Goal: Communication & Community: Answer question/provide support

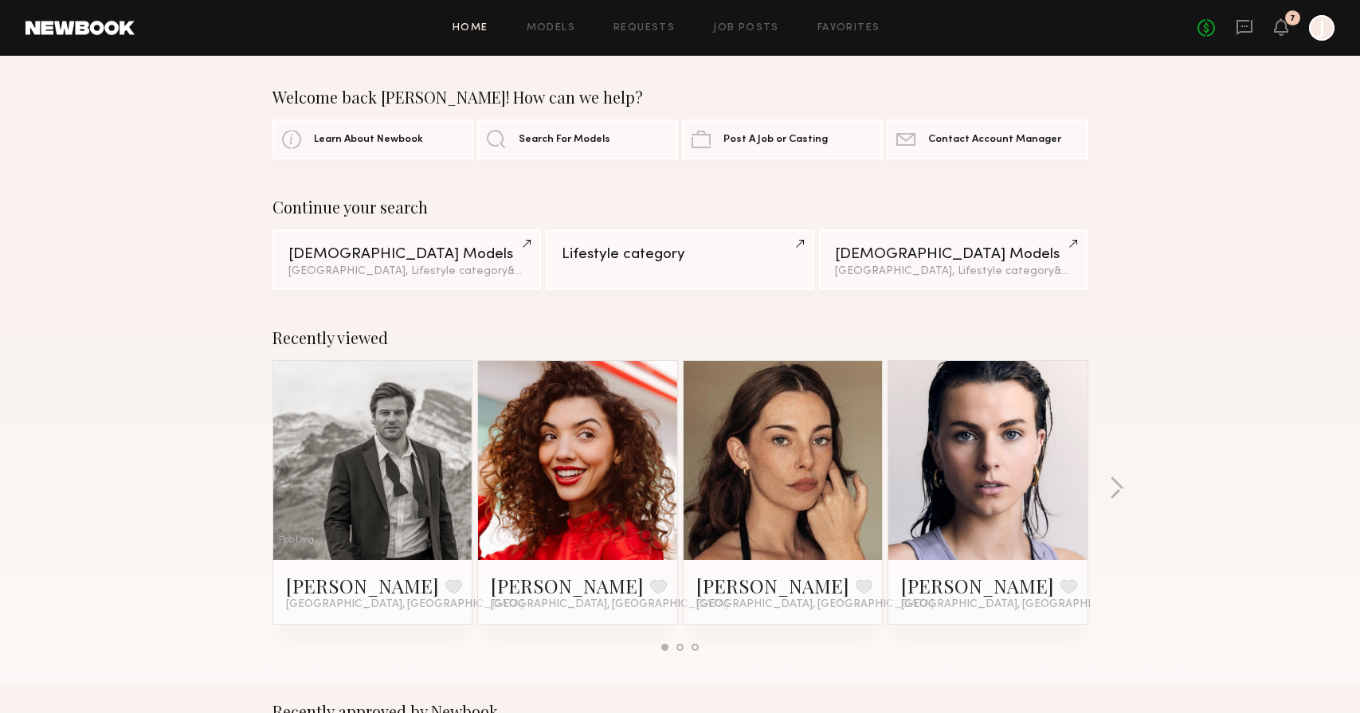
click at [643, 22] on div "Home Models Requests Job Posts Favorites Sign Out No fees up to $5,000 7 J" at bounding box center [735, 28] width 1200 height 26
click at [763, 25] on link "Job Posts" at bounding box center [746, 28] width 66 height 10
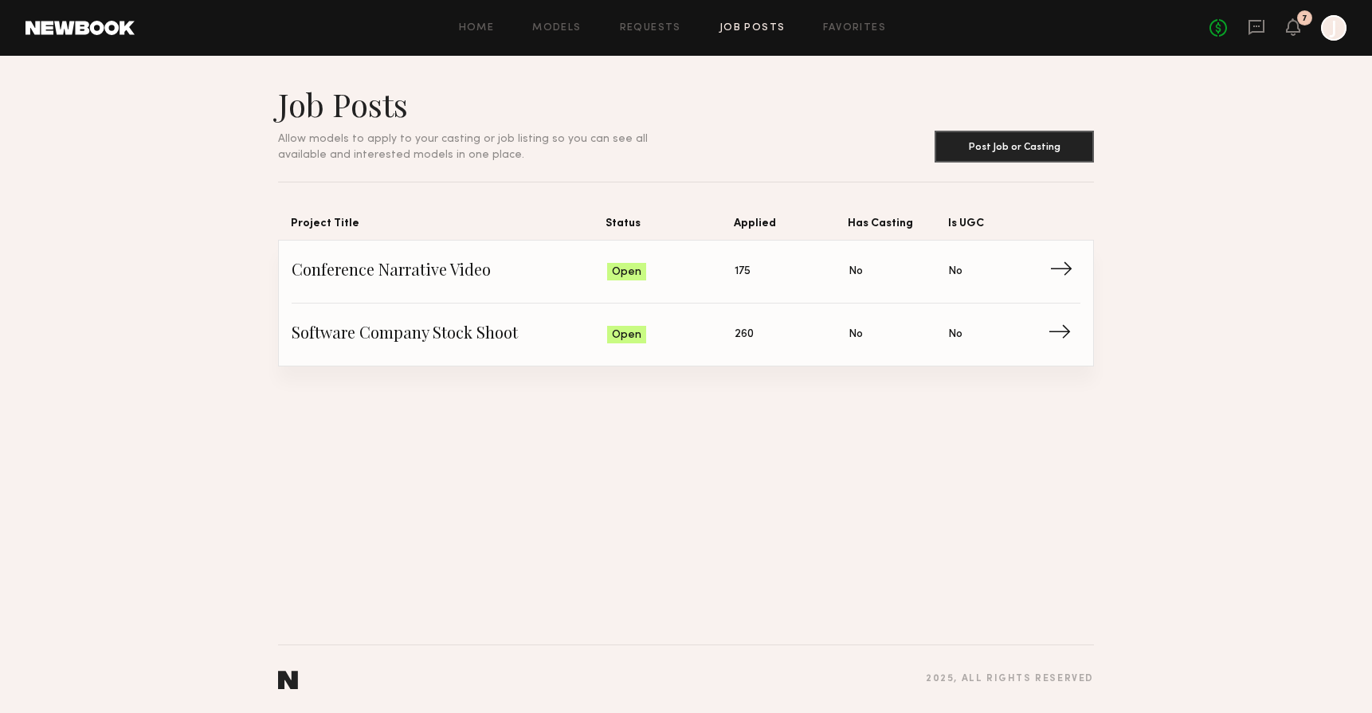
click at [417, 271] on span "Conference Narrative Video" at bounding box center [450, 272] width 316 height 24
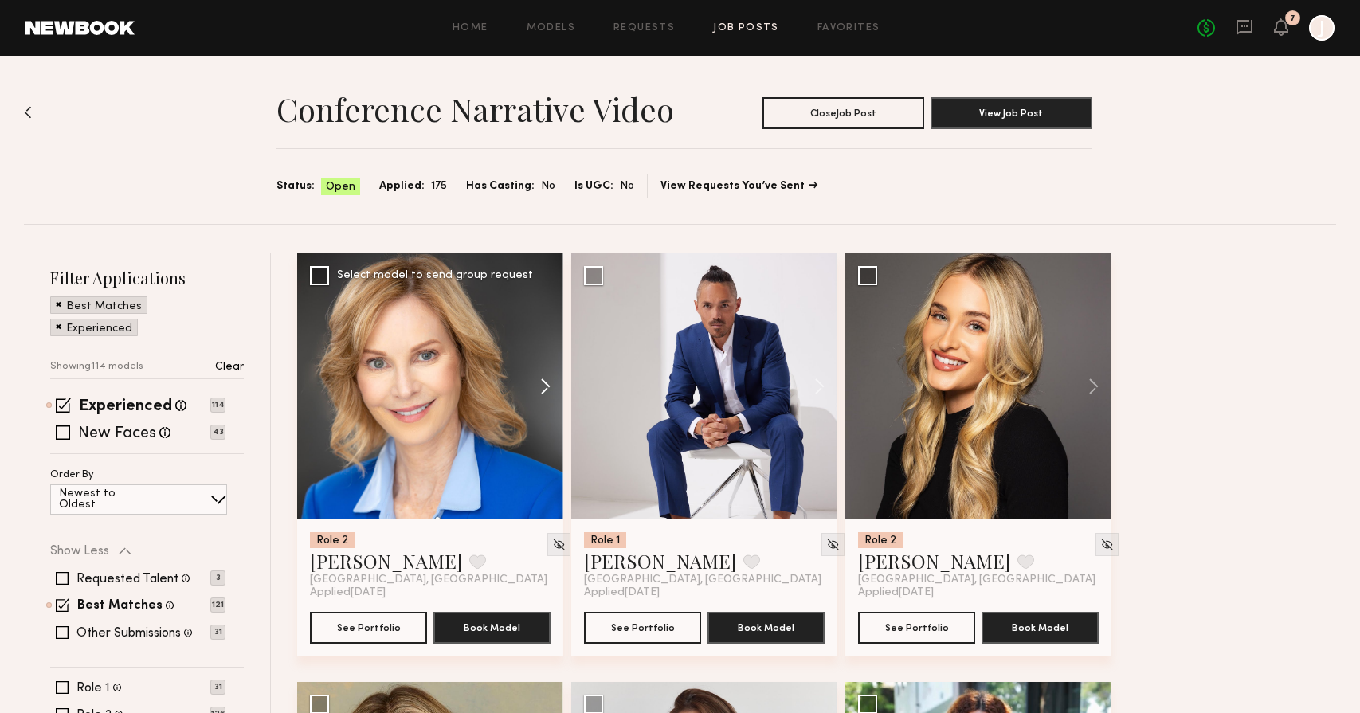
click at [534, 386] on button at bounding box center [537, 386] width 51 height 266
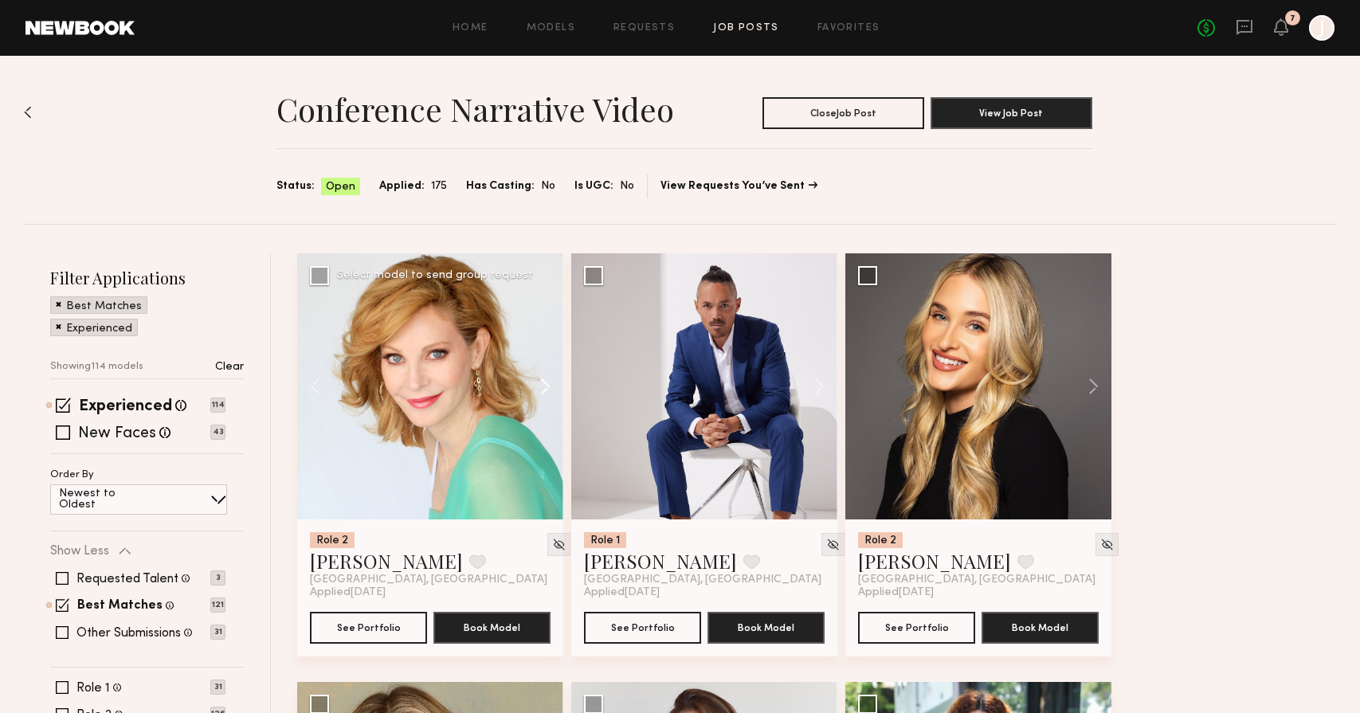
click at [540, 389] on button at bounding box center [537, 386] width 51 height 266
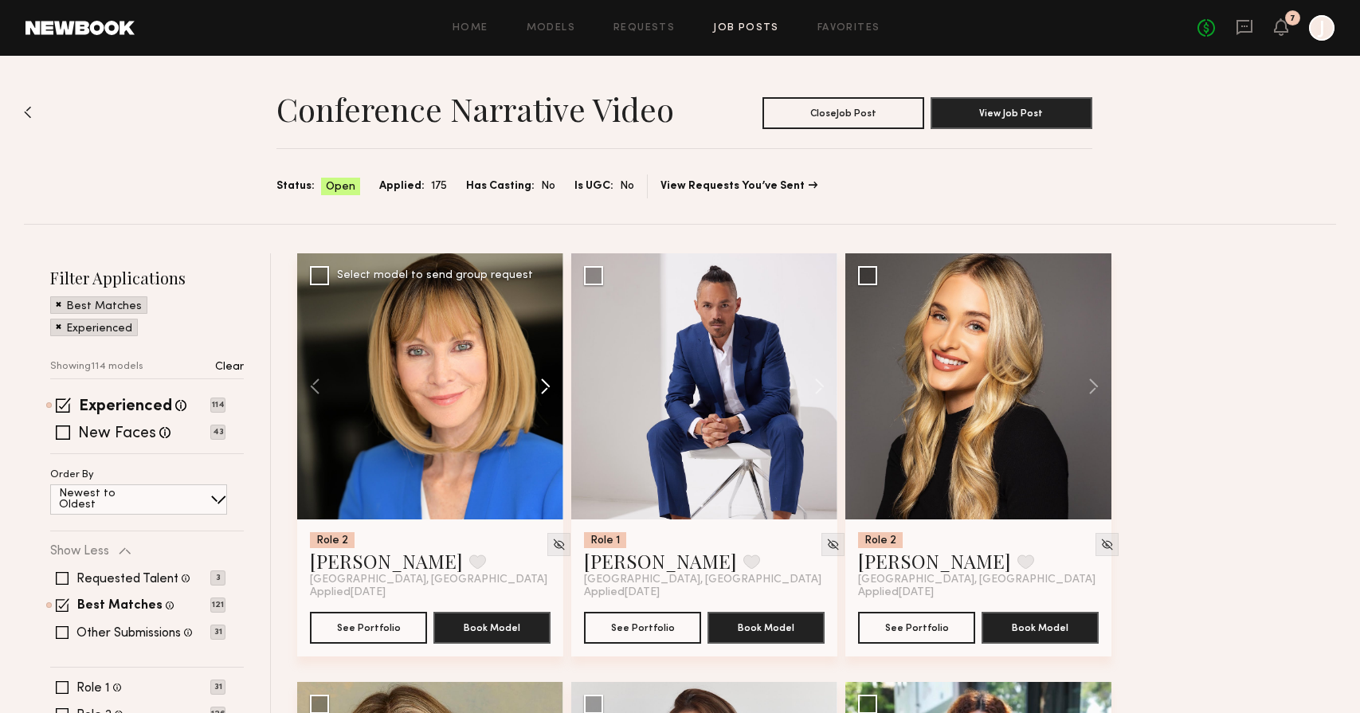
click at [540, 389] on button at bounding box center [537, 386] width 51 height 266
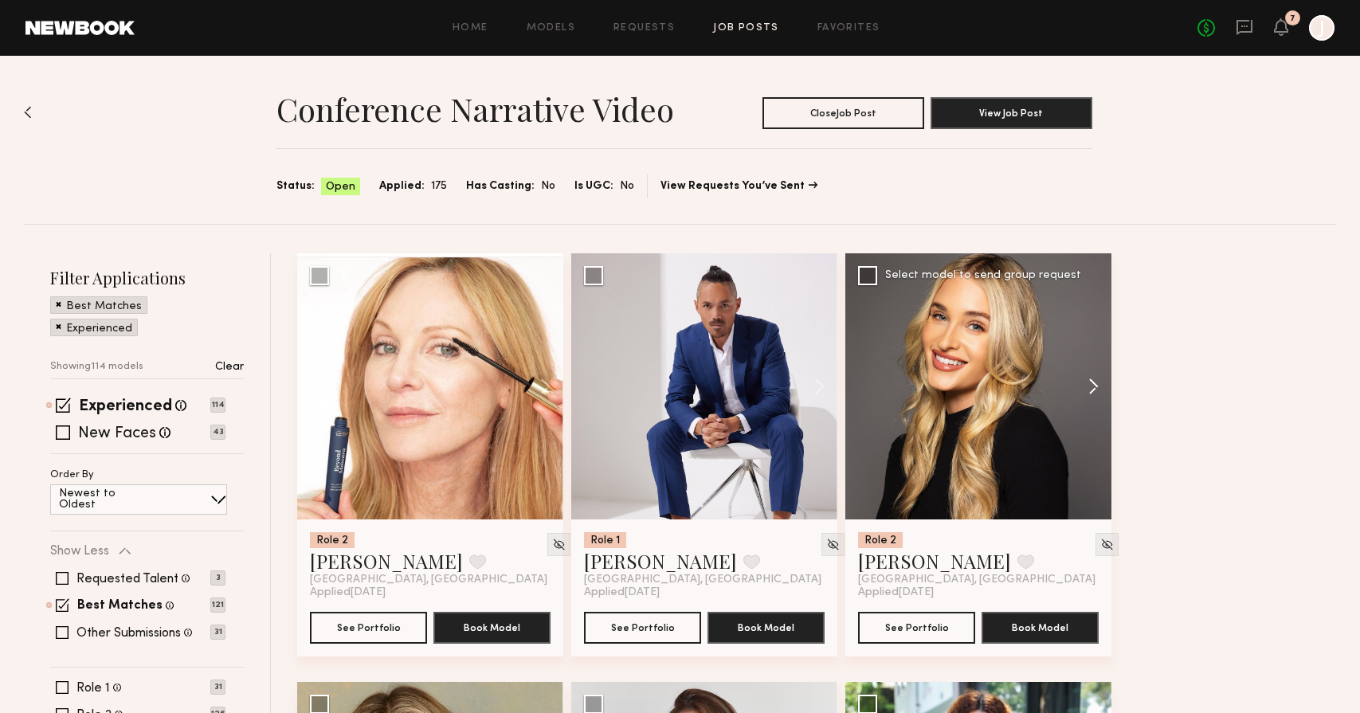
click at [1089, 375] on button at bounding box center [1086, 386] width 51 height 266
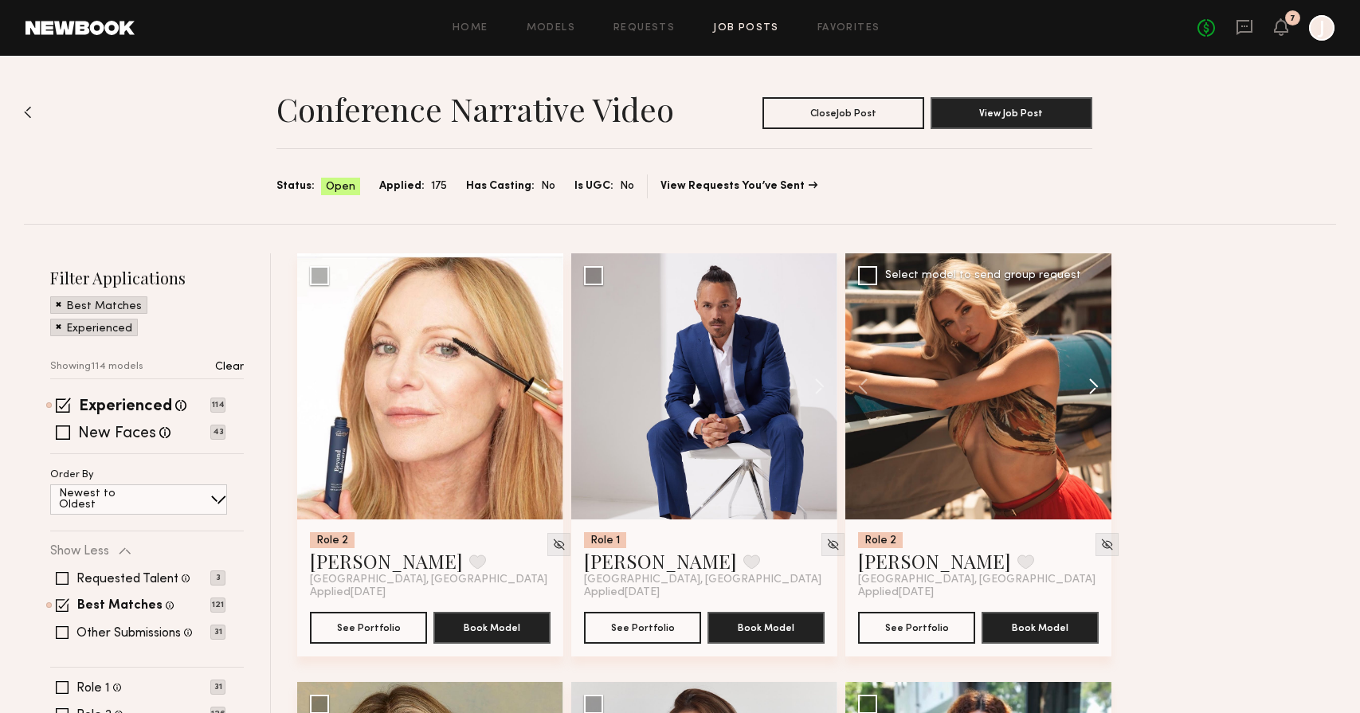
click at [1089, 375] on button at bounding box center [1086, 386] width 51 height 266
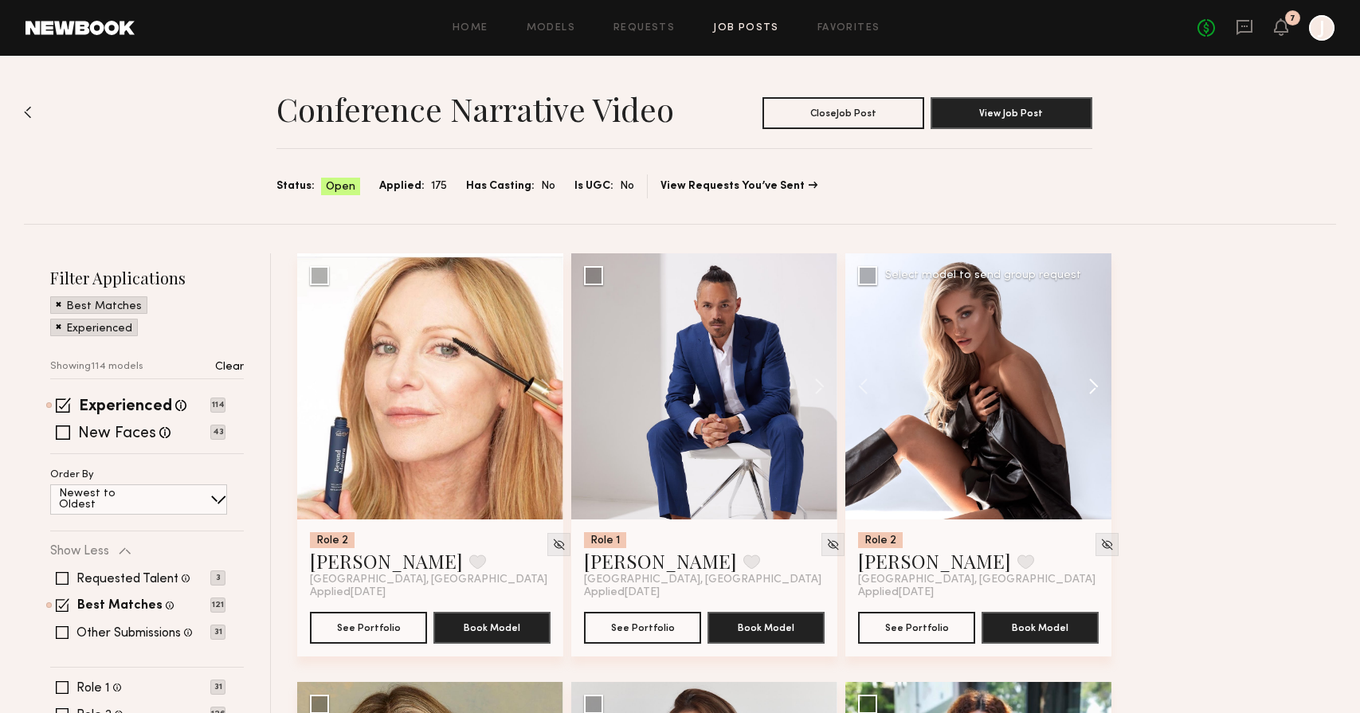
click at [1100, 377] on button at bounding box center [1086, 386] width 51 height 266
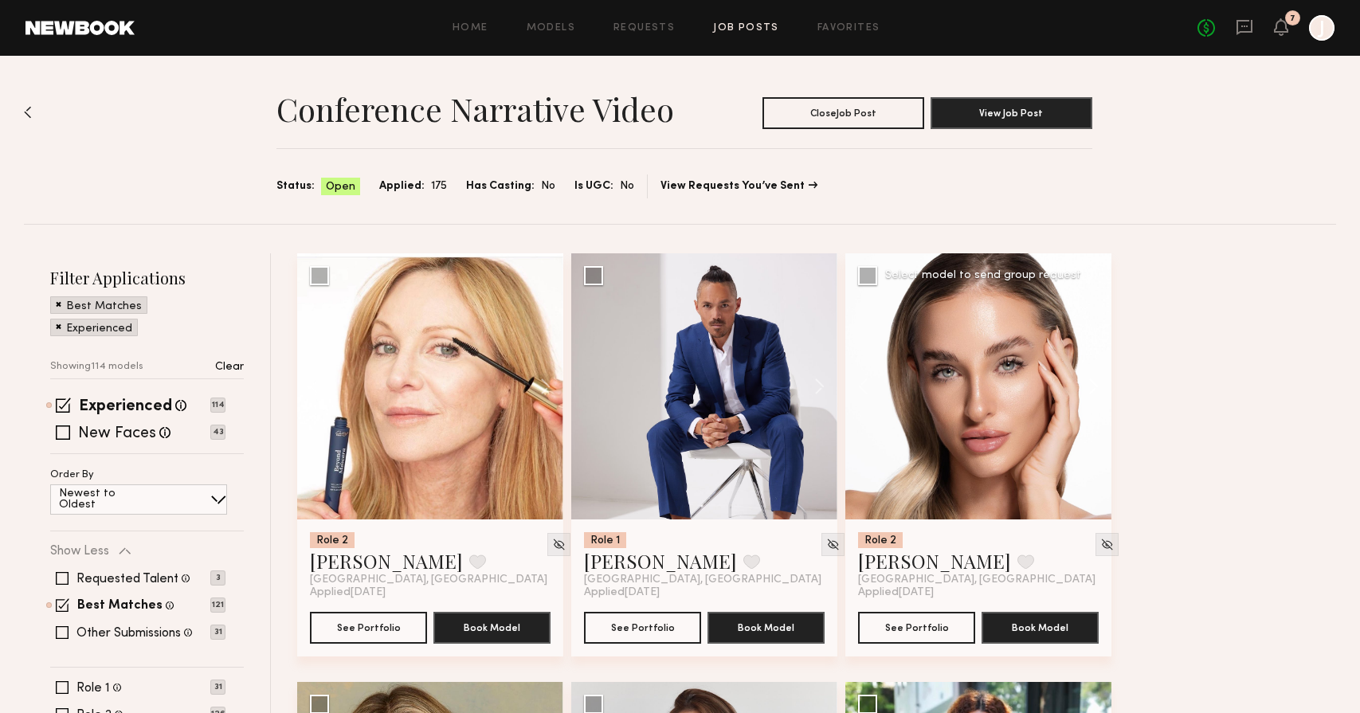
click at [1098, 380] on button at bounding box center [1086, 386] width 51 height 266
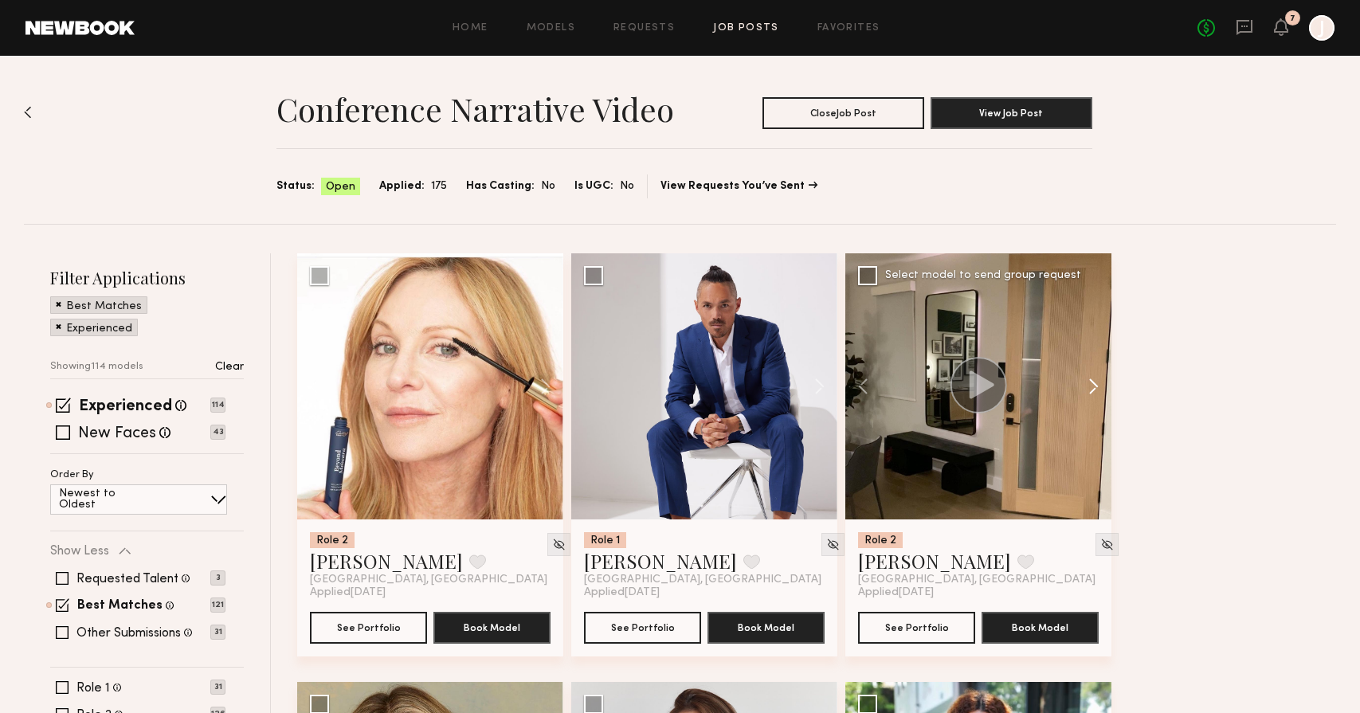
click at [1098, 381] on button at bounding box center [1086, 386] width 51 height 266
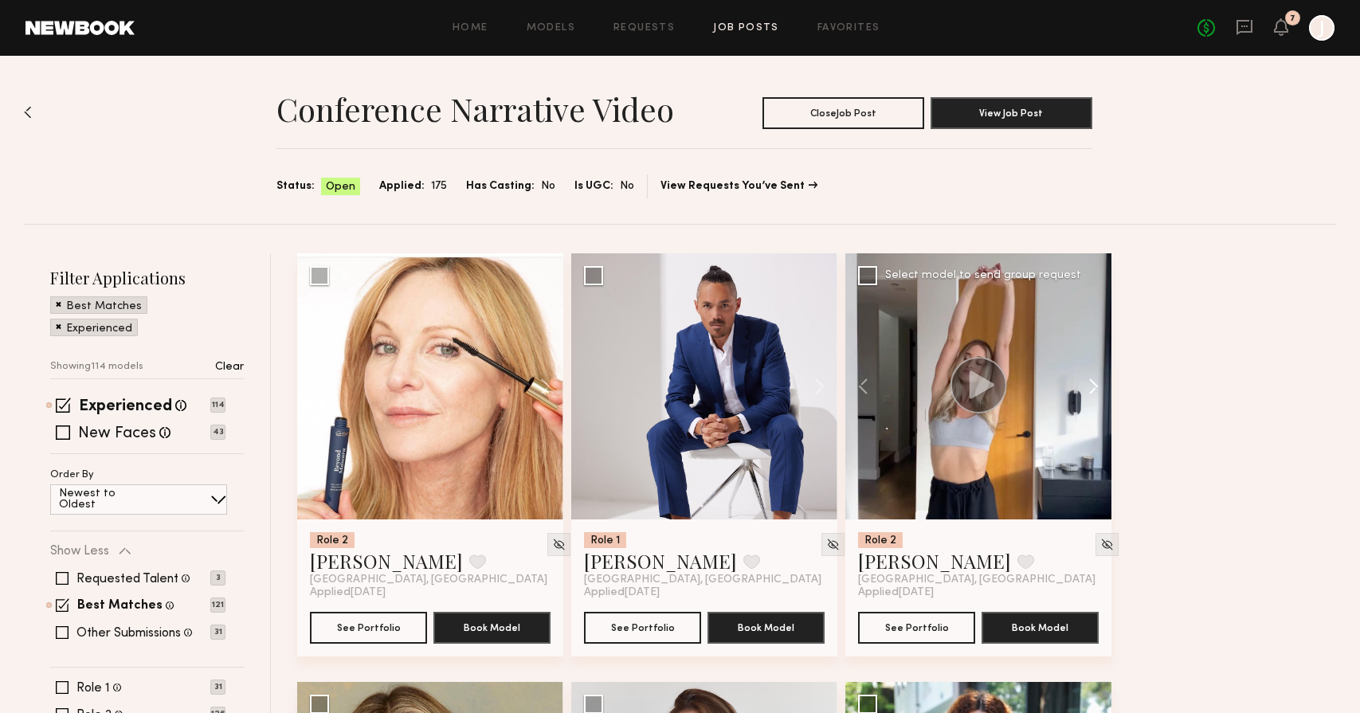
click at [1098, 381] on button at bounding box center [1086, 386] width 51 height 266
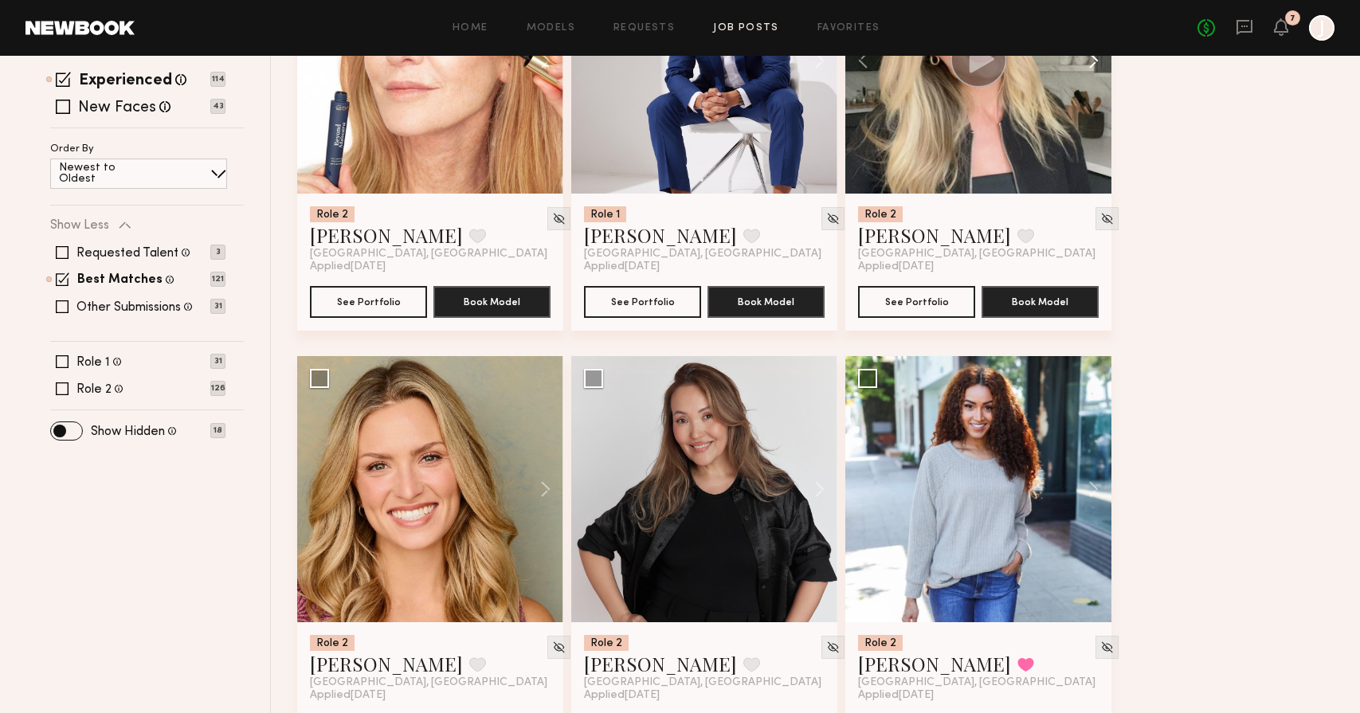
scroll to position [520, 0]
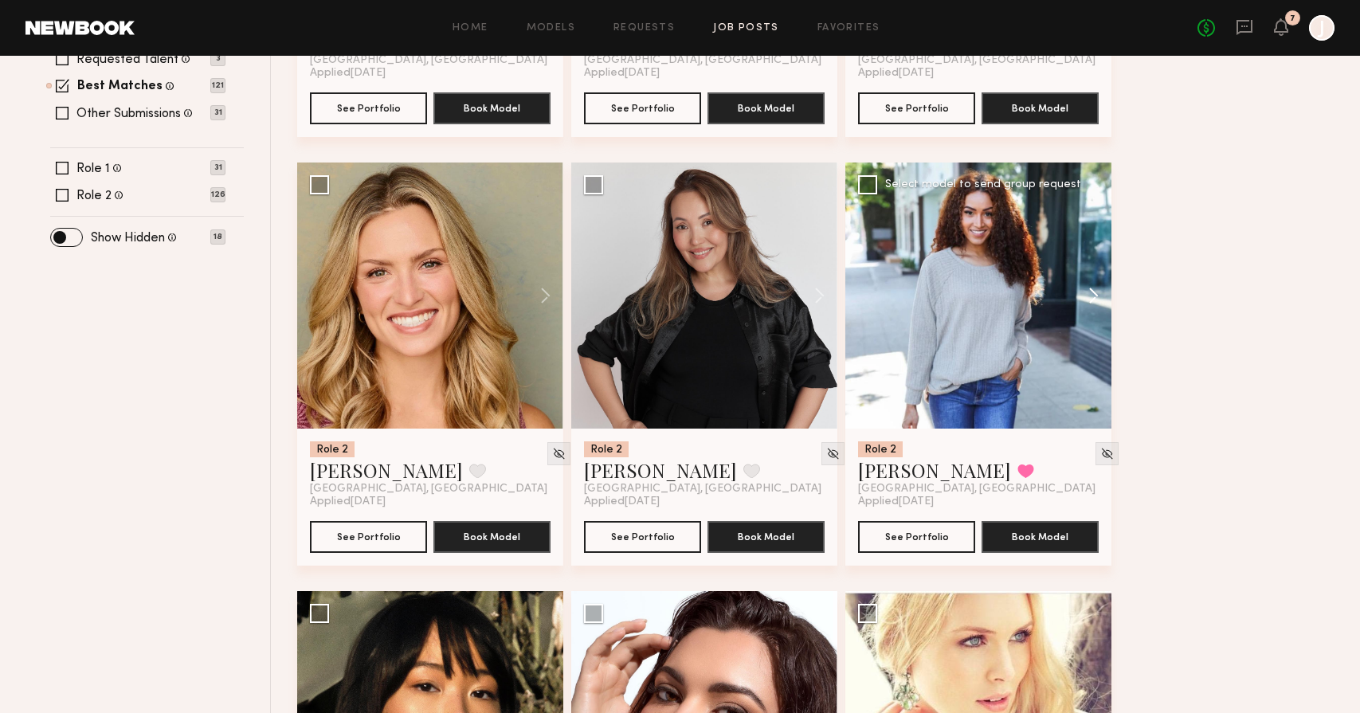
click at [1101, 300] on button at bounding box center [1086, 296] width 51 height 266
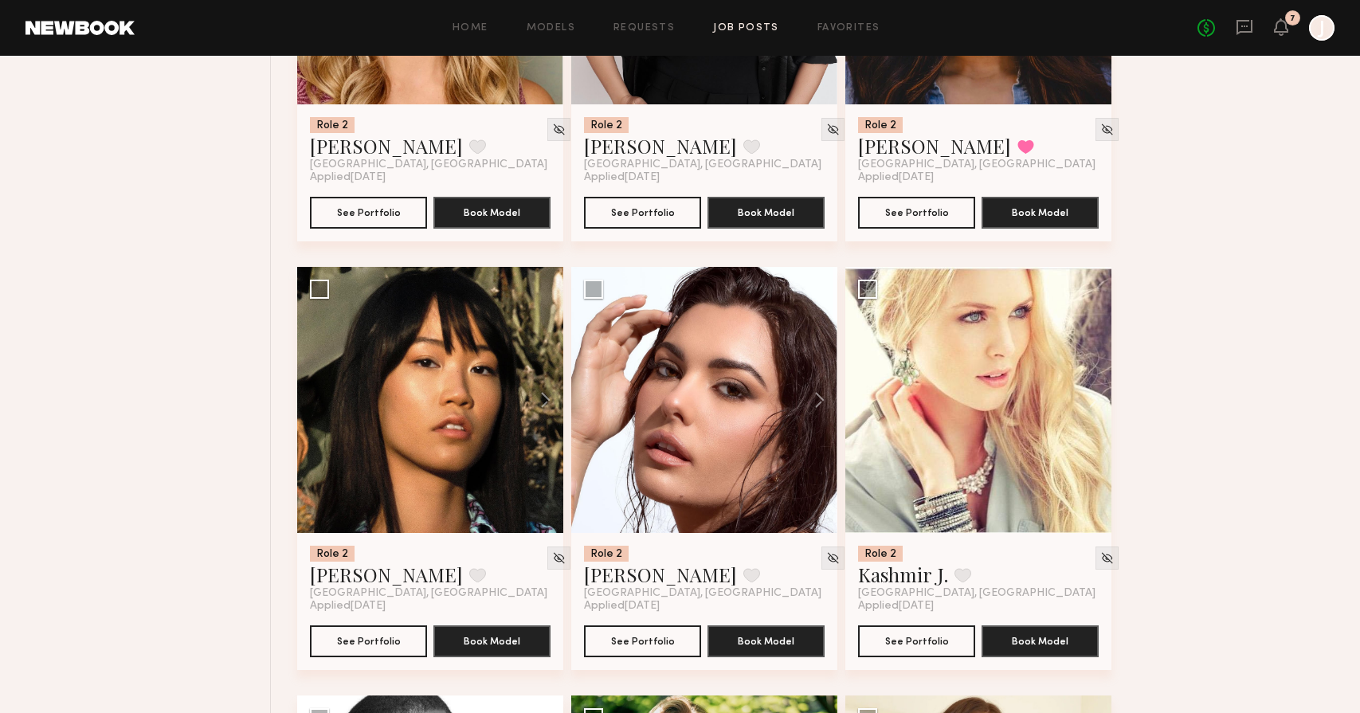
scroll to position [979, 0]
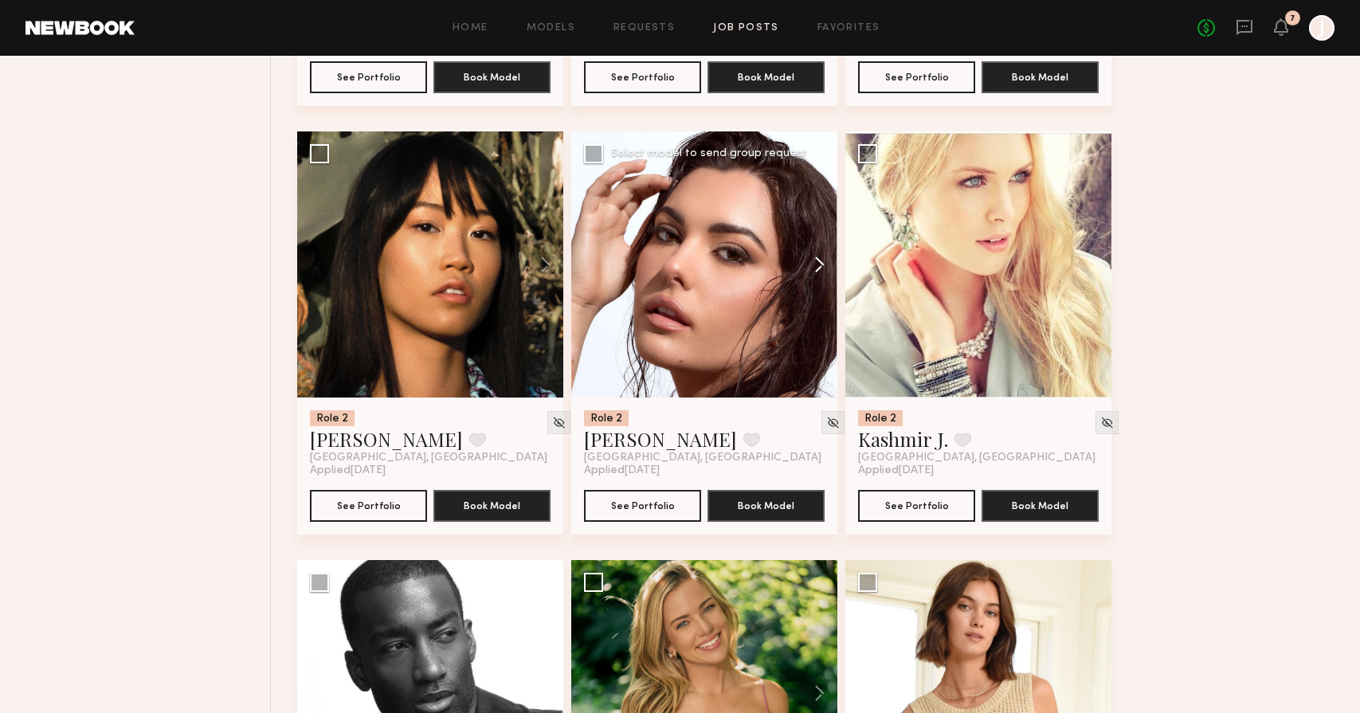
click at [826, 263] on button at bounding box center [812, 264] width 51 height 266
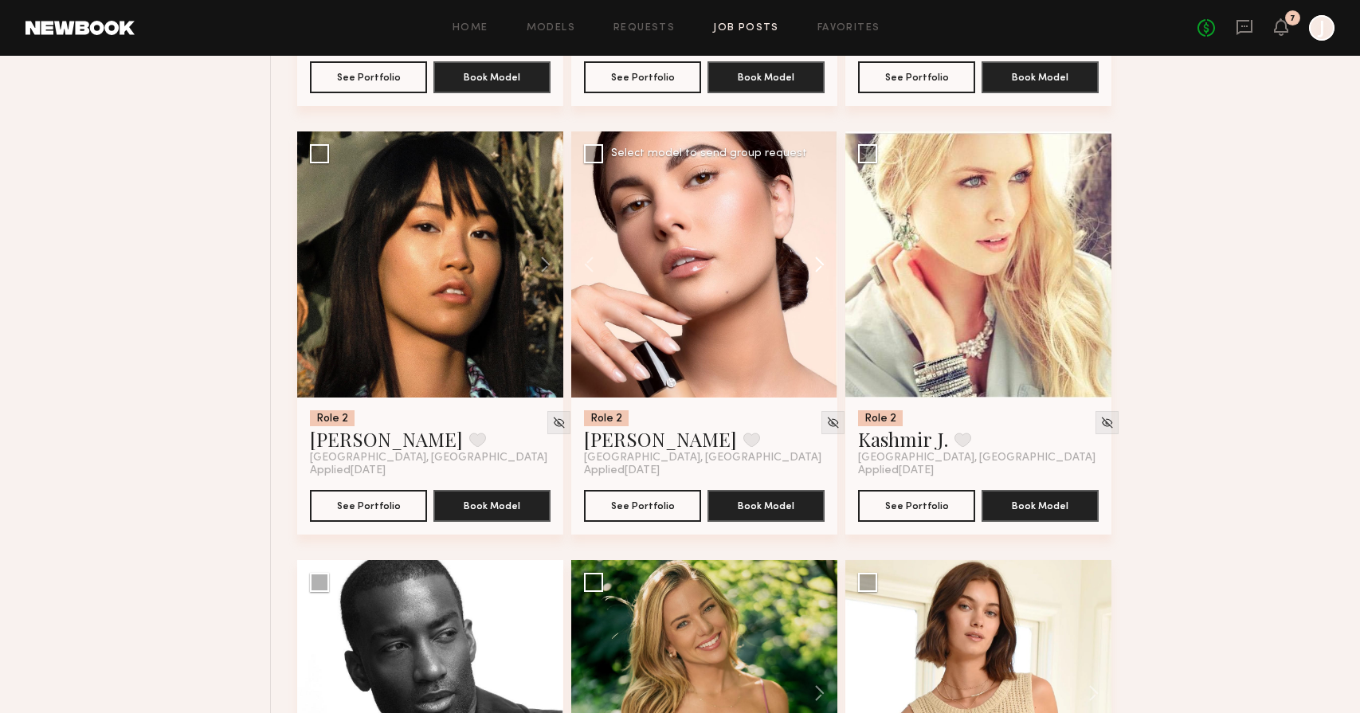
click at [826, 263] on button at bounding box center [812, 264] width 51 height 266
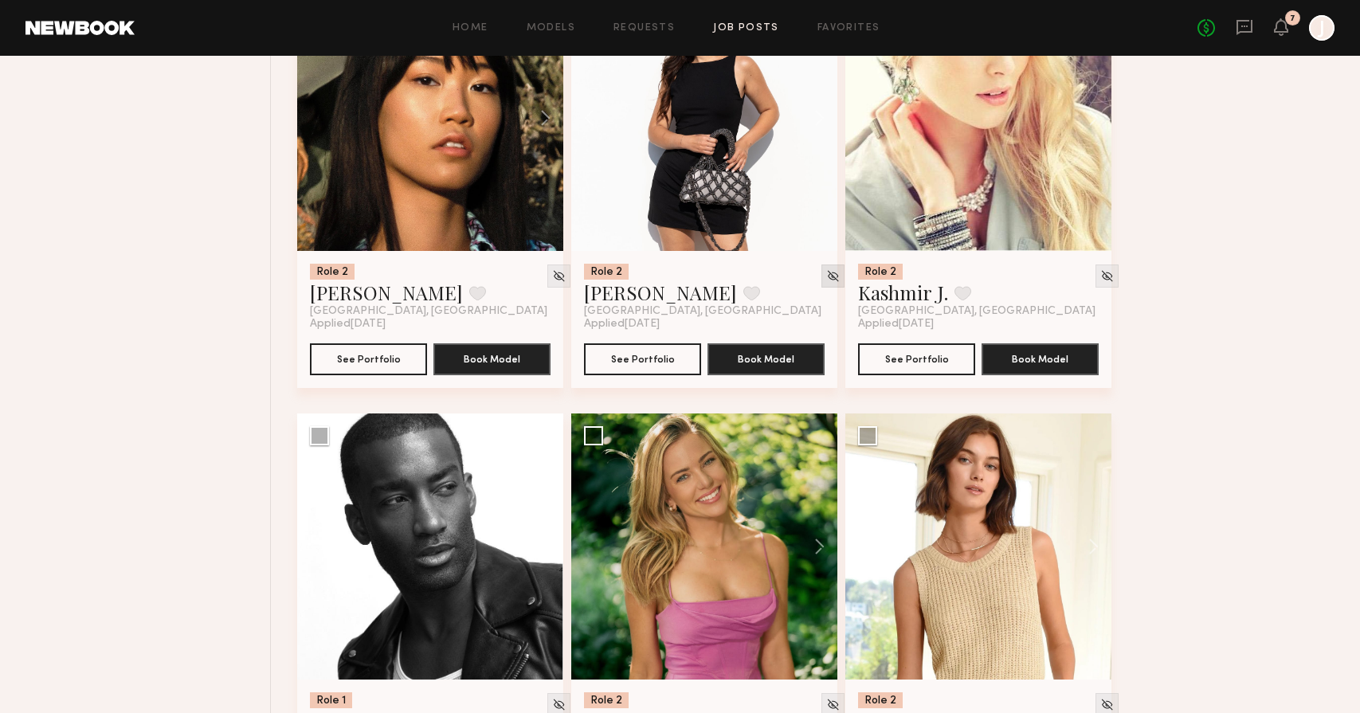
scroll to position [1274, 0]
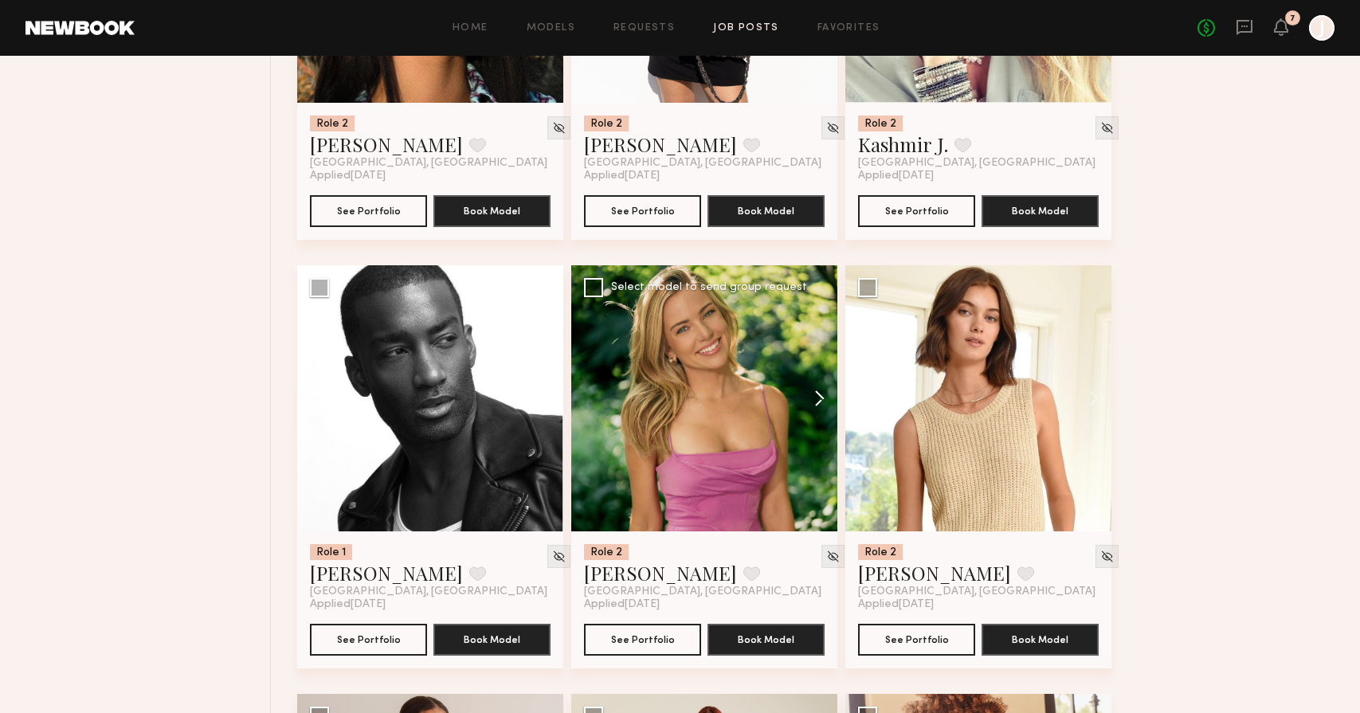
click at [816, 402] on button at bounding box center [812, 398] width 51 height 266
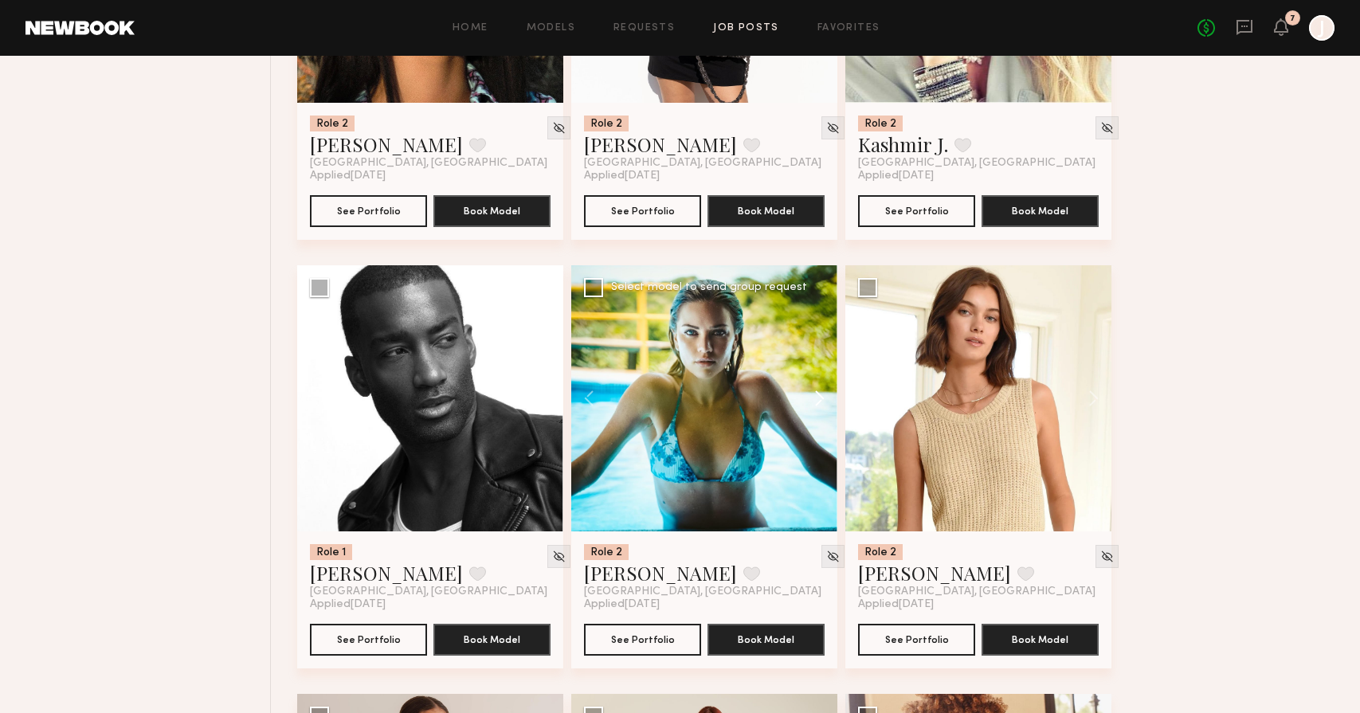
click at [816, 402] on button at bounding box center [812, 398] width 51 height 266
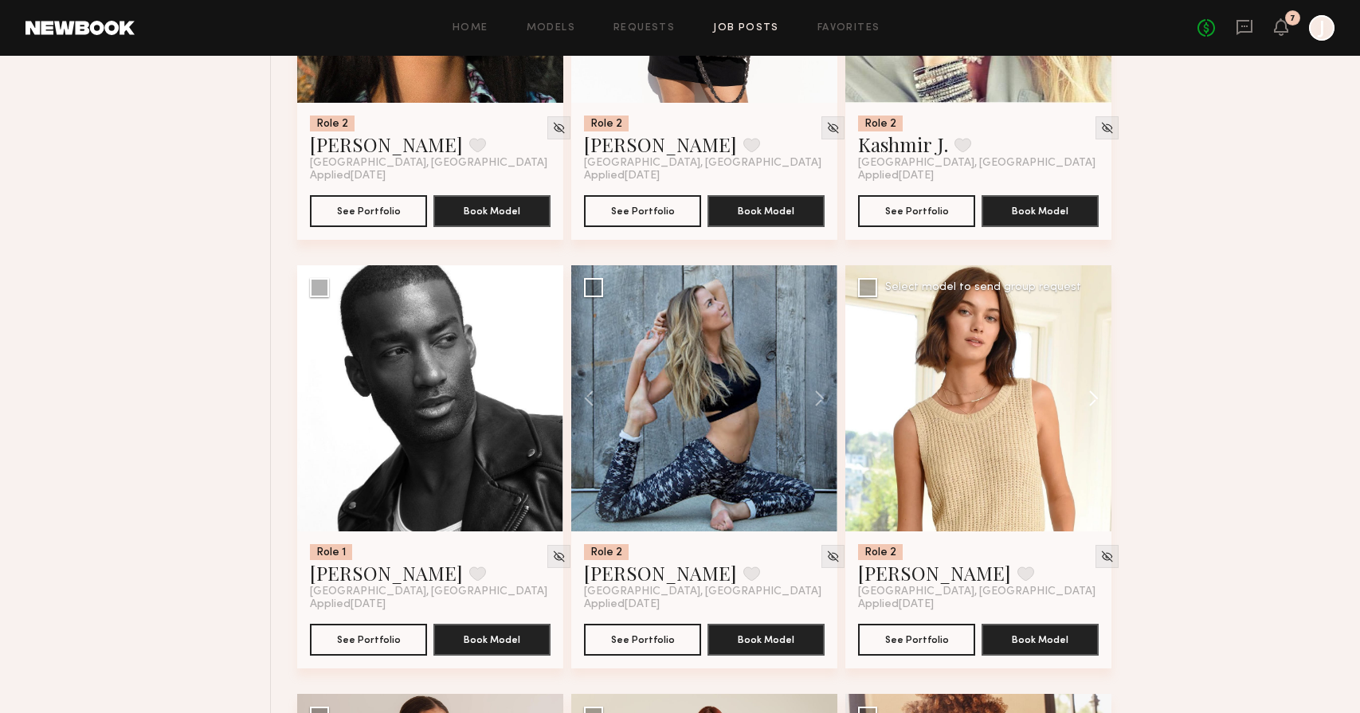
click at [1089, 395] on button at bounding box center [1086, 398] width 51 height 266
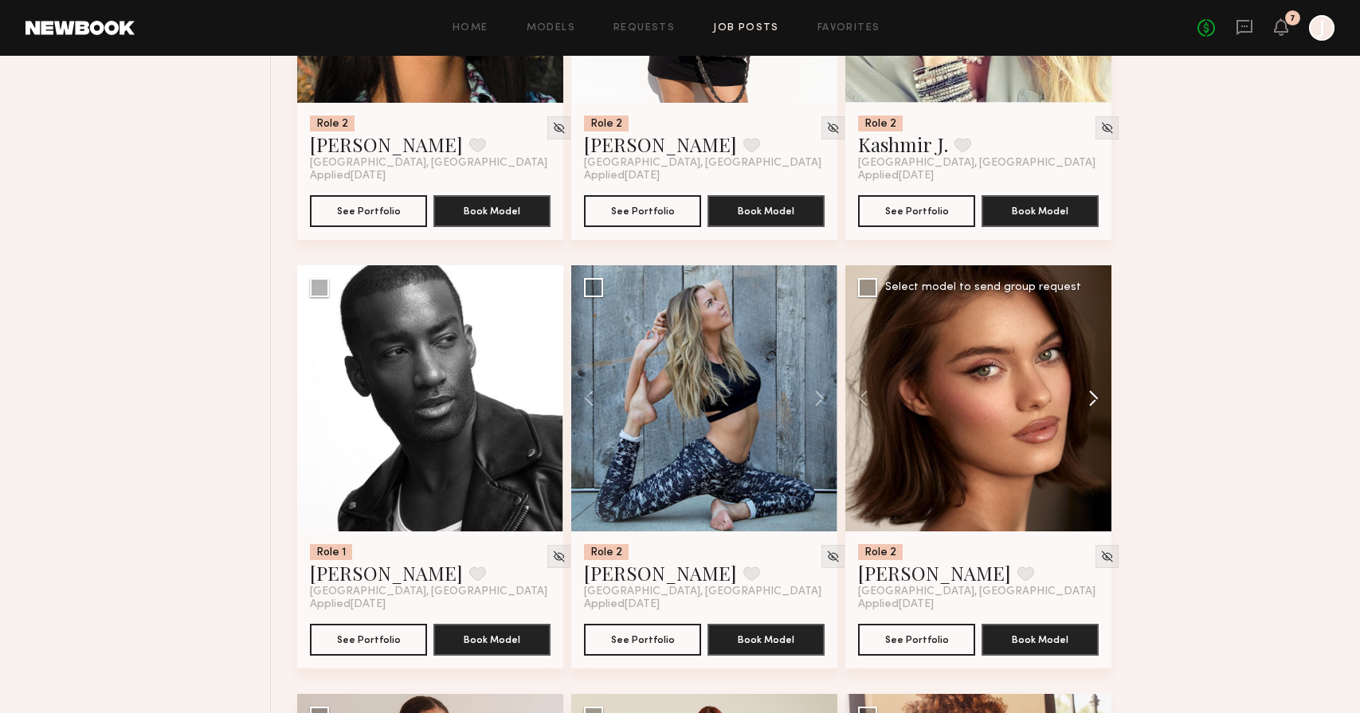
click at [1089, 395] on button at bounding box center [1086, 398] width 51 height 266
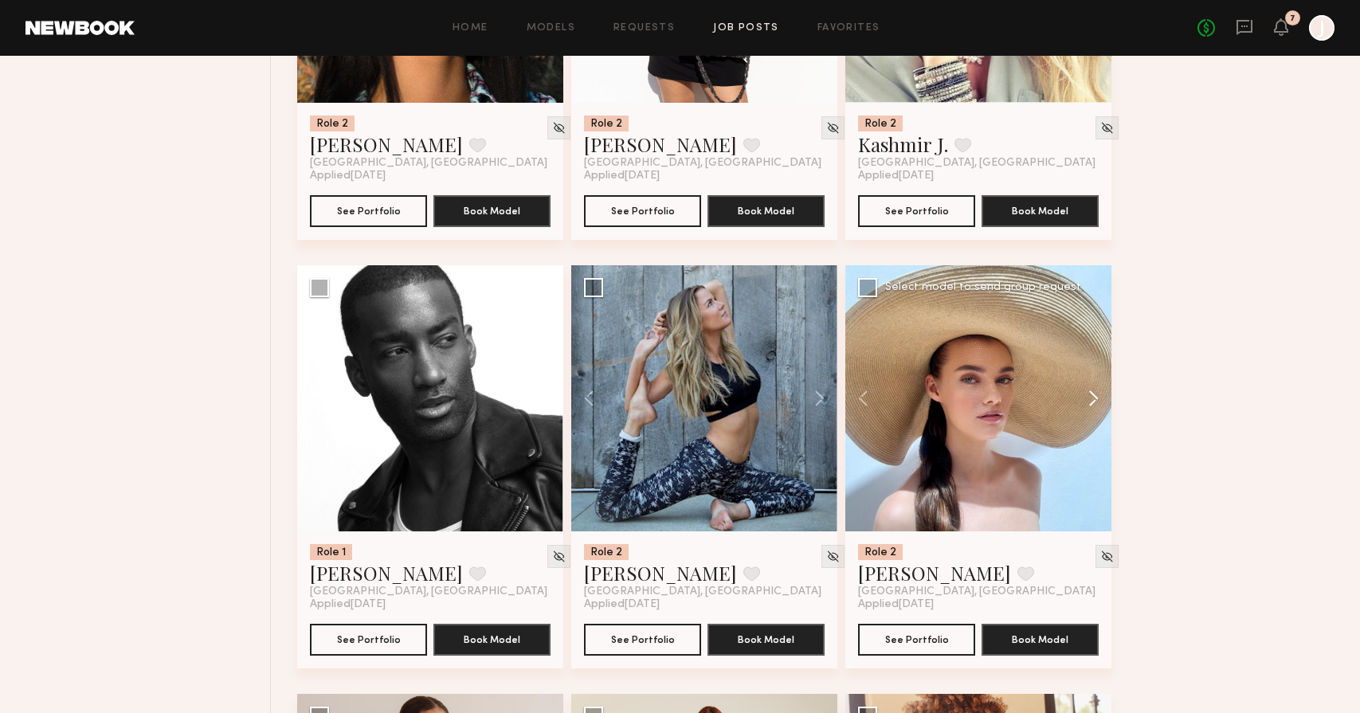
click at [1089, 395] on button at bounding box center [1086, 398] width 51 height 266
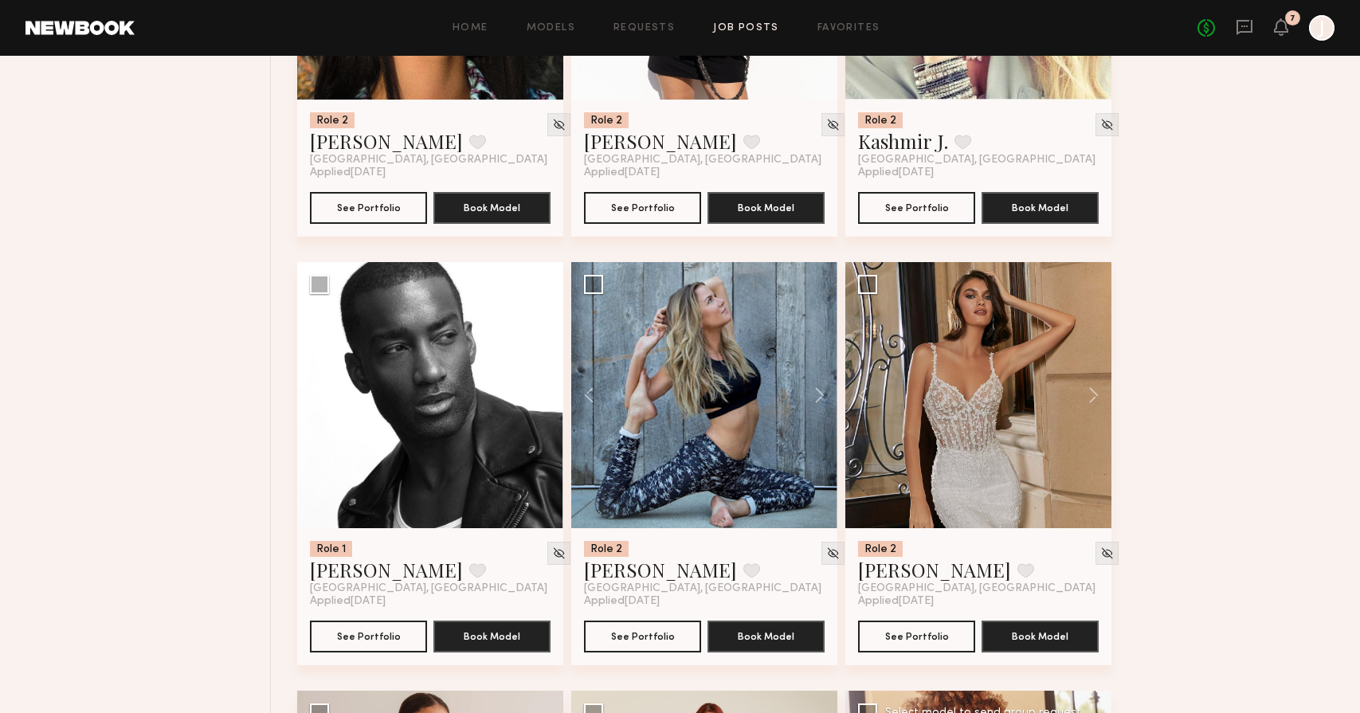
scroll to position [1835, 0]
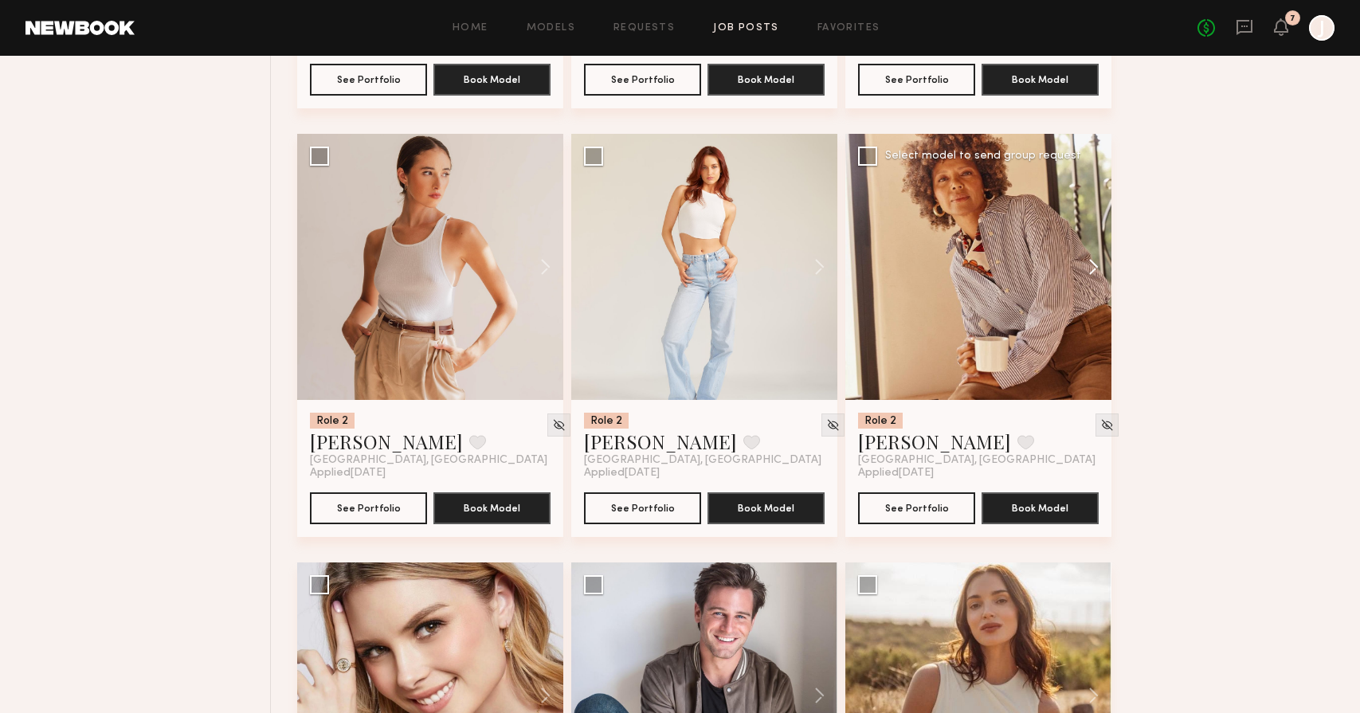
click at [1102, 265] on button at bounding box center [1086, 267] width 51 height 266
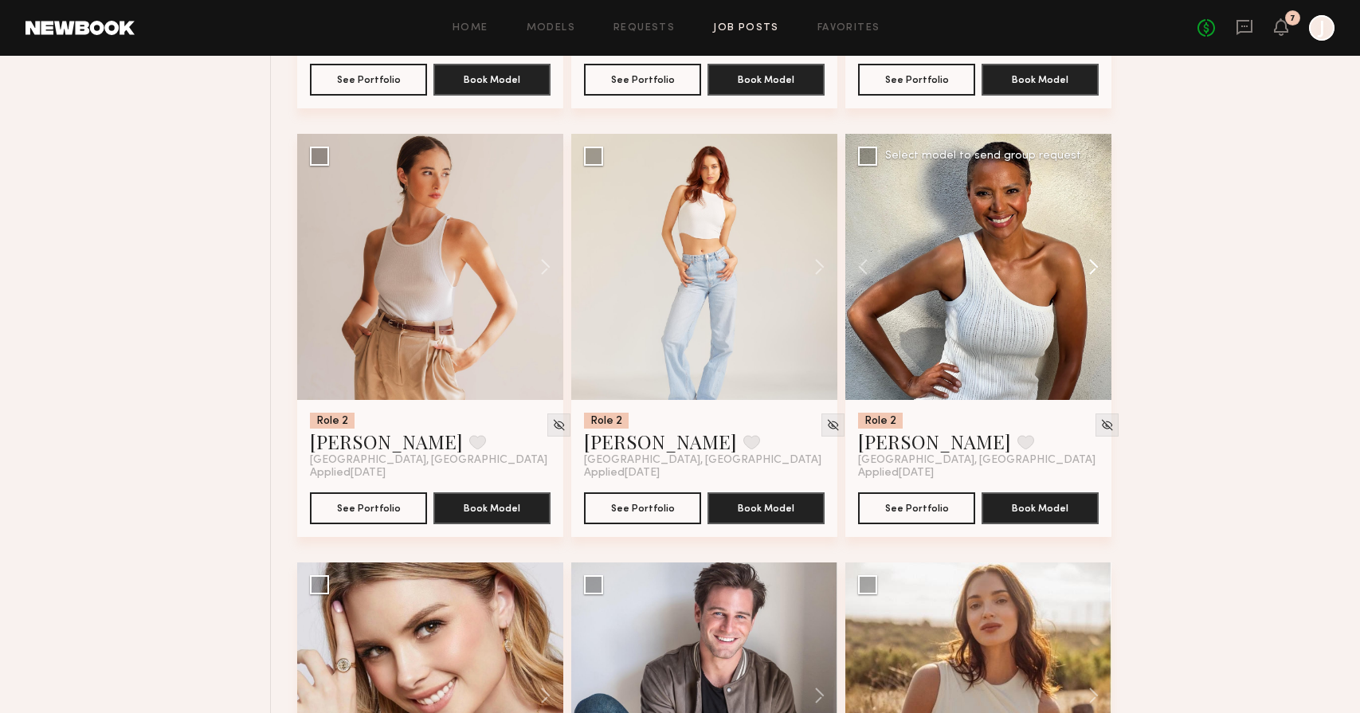
click at [1102, 265] on button at bounding box center [1086, 267] width 51 height 266
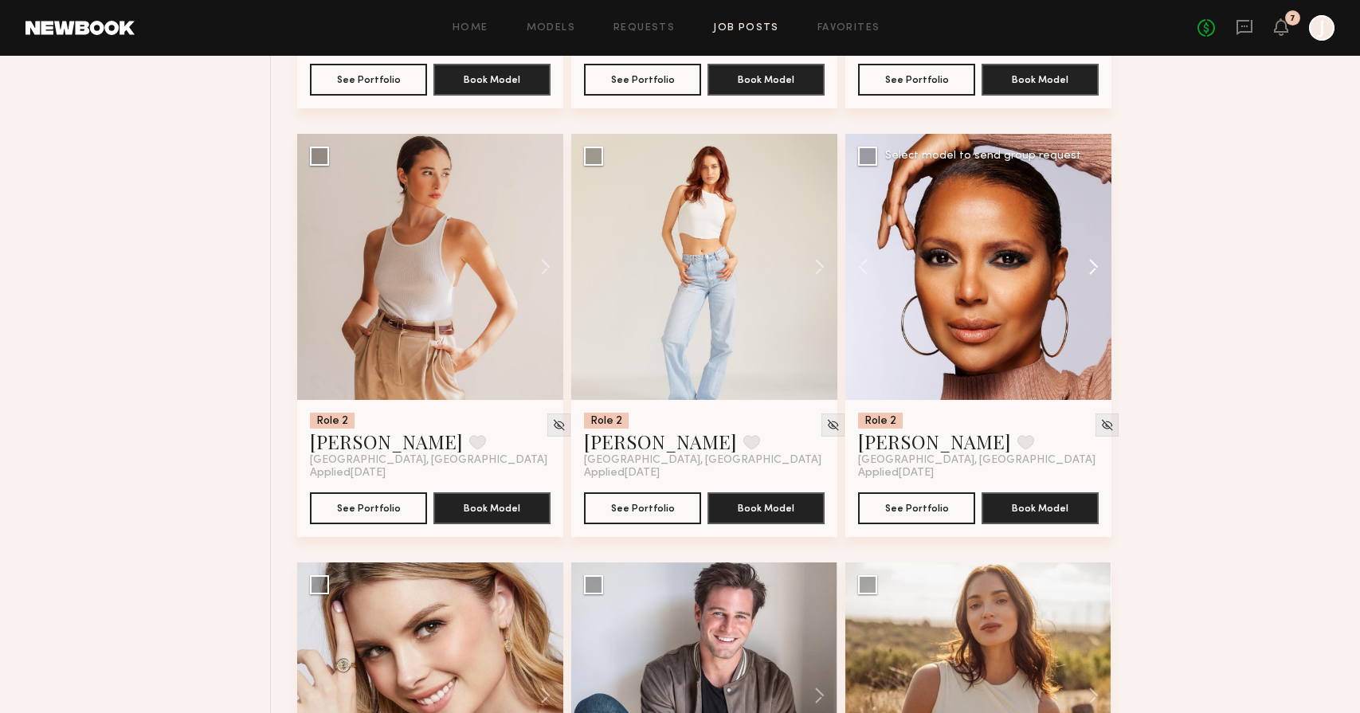
click at [1102, 265] on button at bounding box center [1086, 267] width 51 height 266
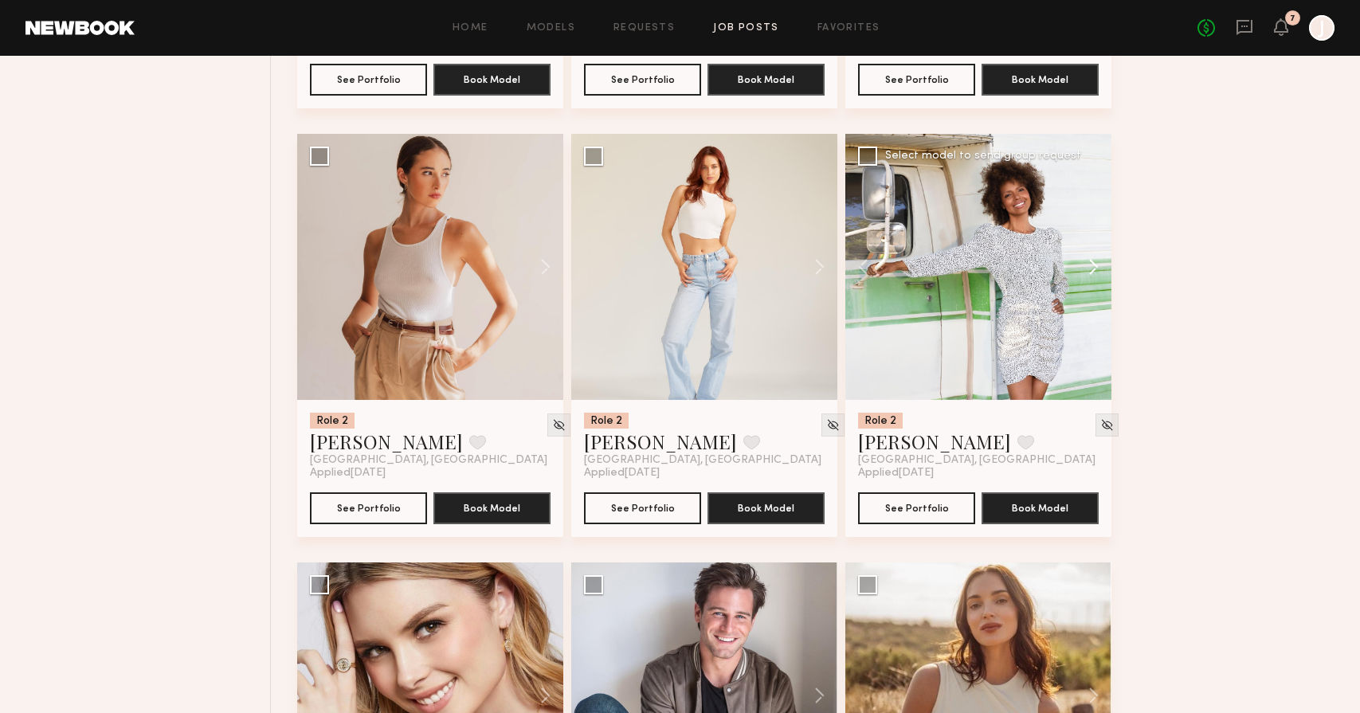
click at [1101, 266] on button at bounding box center [1086, 267] width 51 height 266
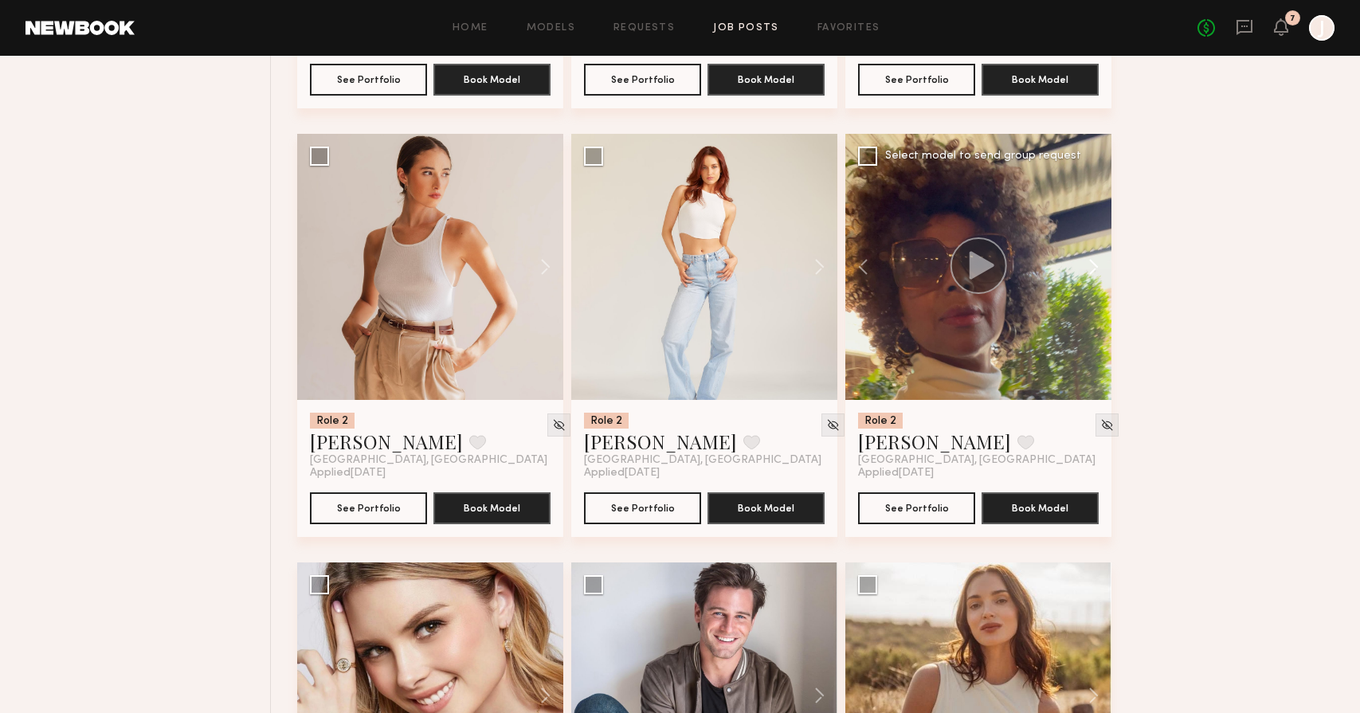
click at [1101, 266] on button at bounding box center [1086, 267] width 51 height 266
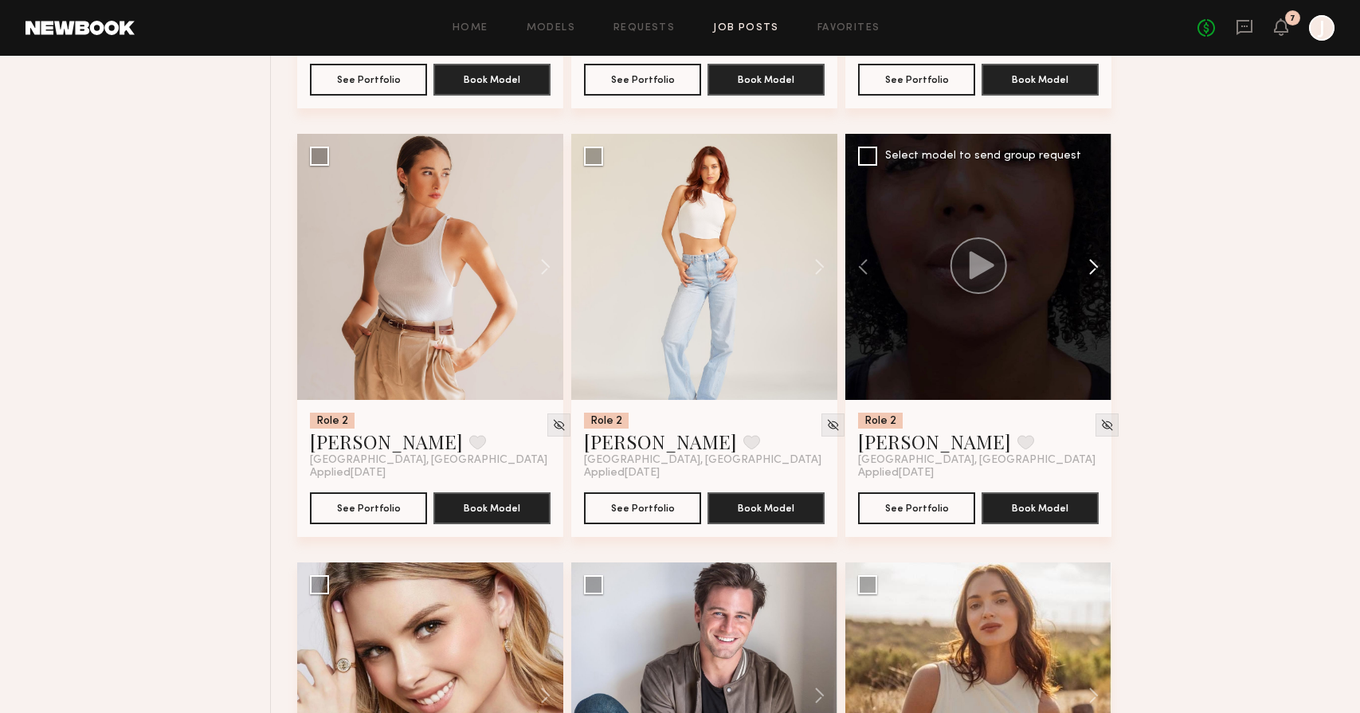
click at [1101, 266] on button at bounding box center [1086, 267] width 51 height 266
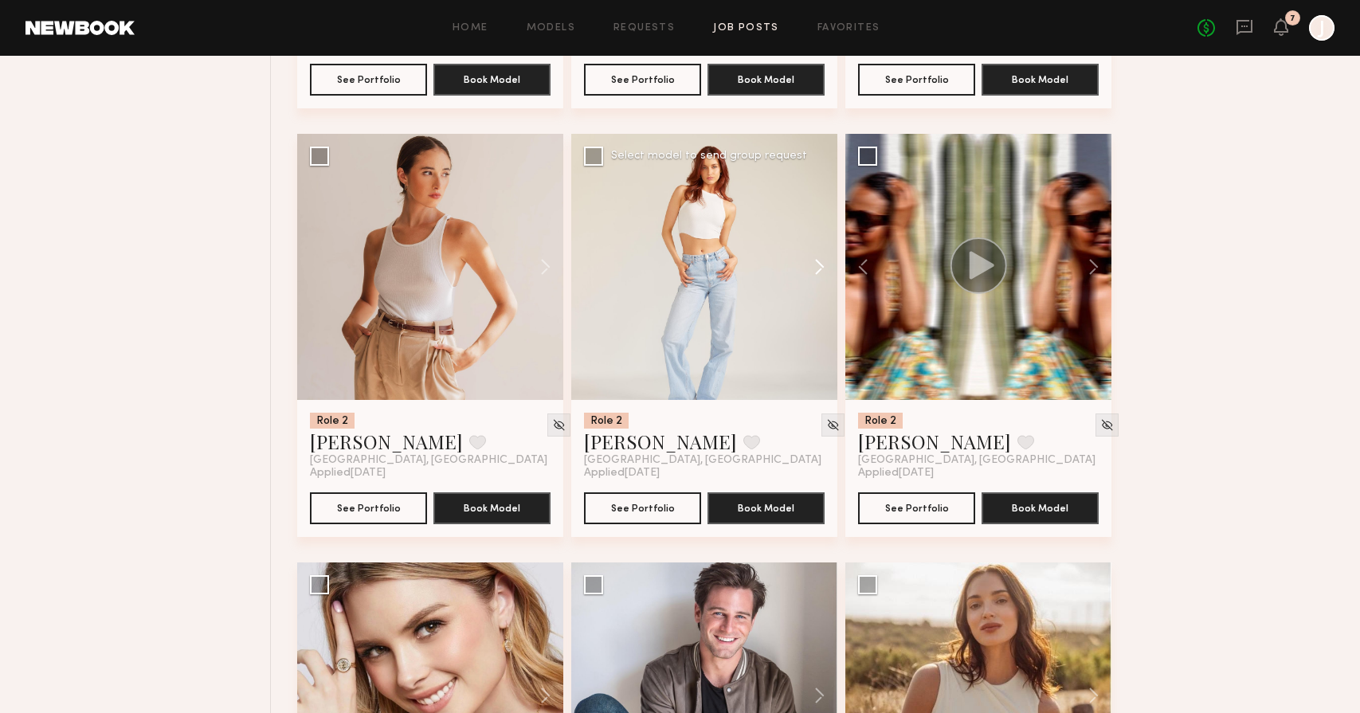
click at [829, 262] on button at bounding box center [812, 267] width 51 height 266
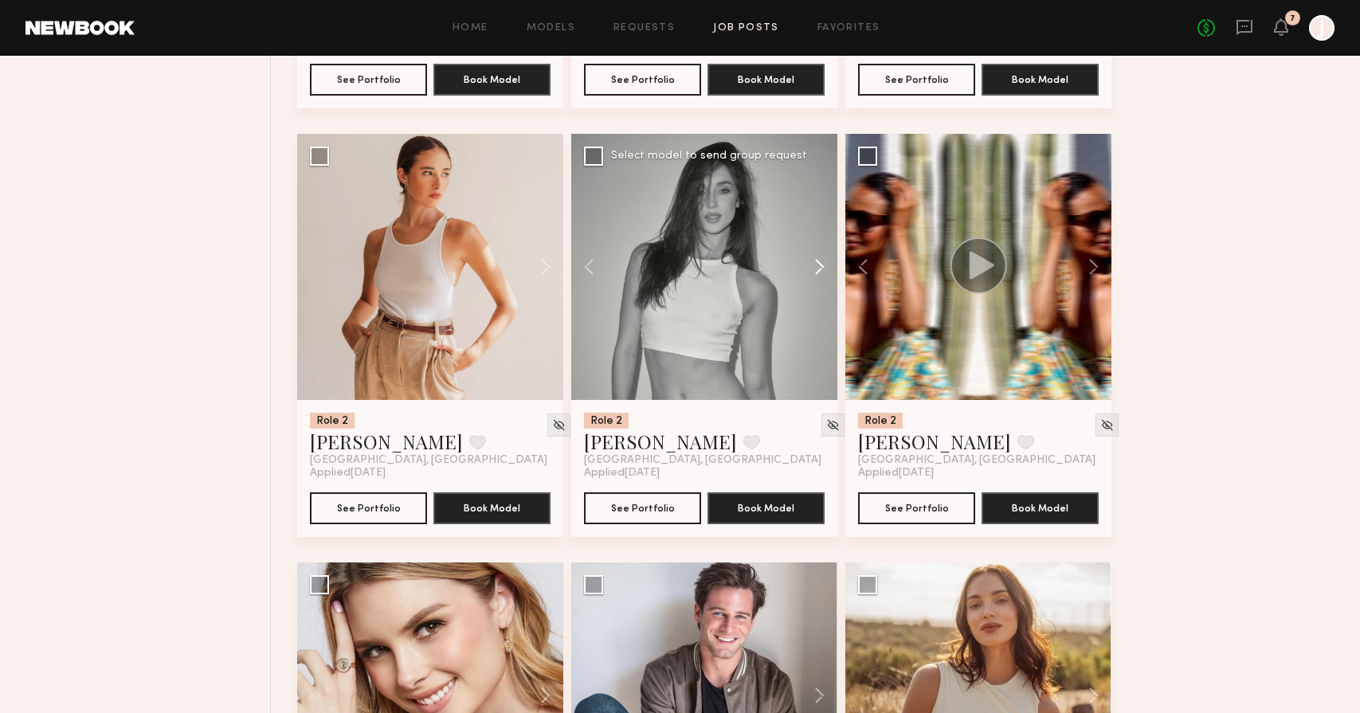
click at [829, 262] on button at bounding box center [812, 267] width 51 height 266
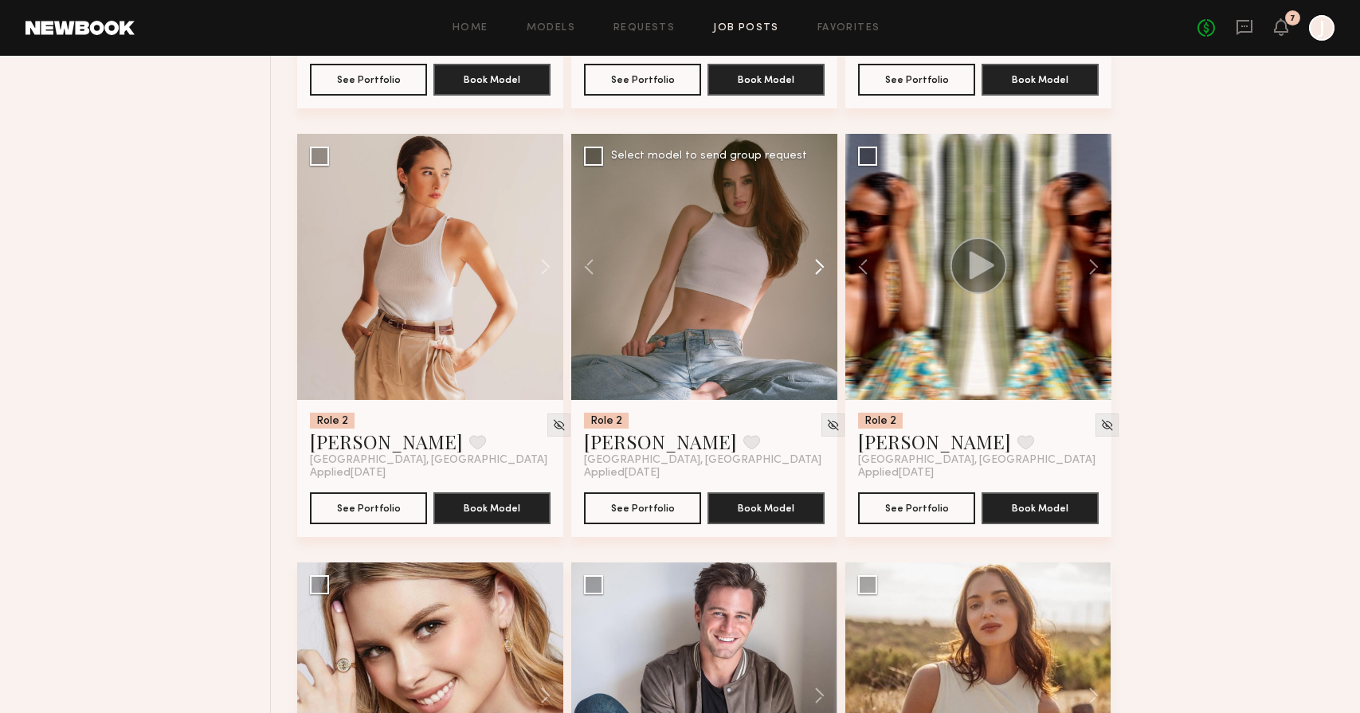
click at [829, 262] on button at bounding box center [812, 267] width 51 height 266
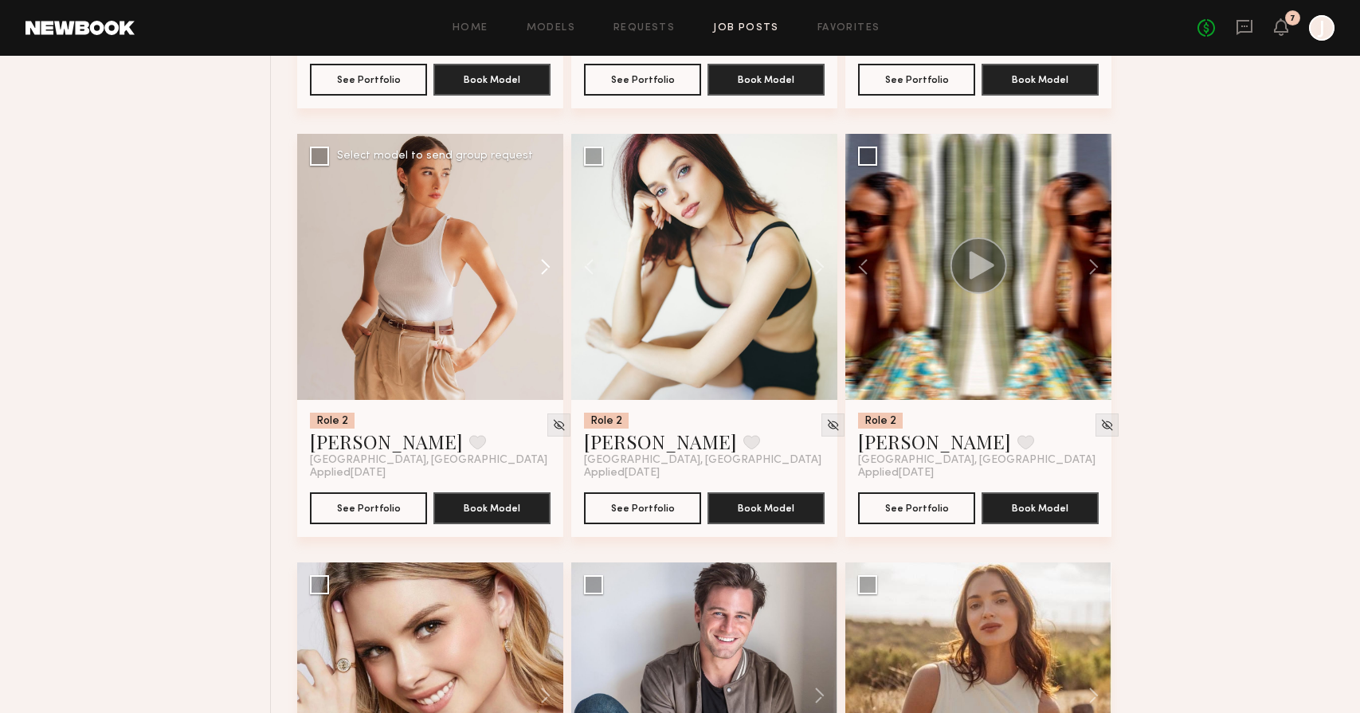
click at [556, 265] on button at bounding box center [537, 267] width 51 height 266
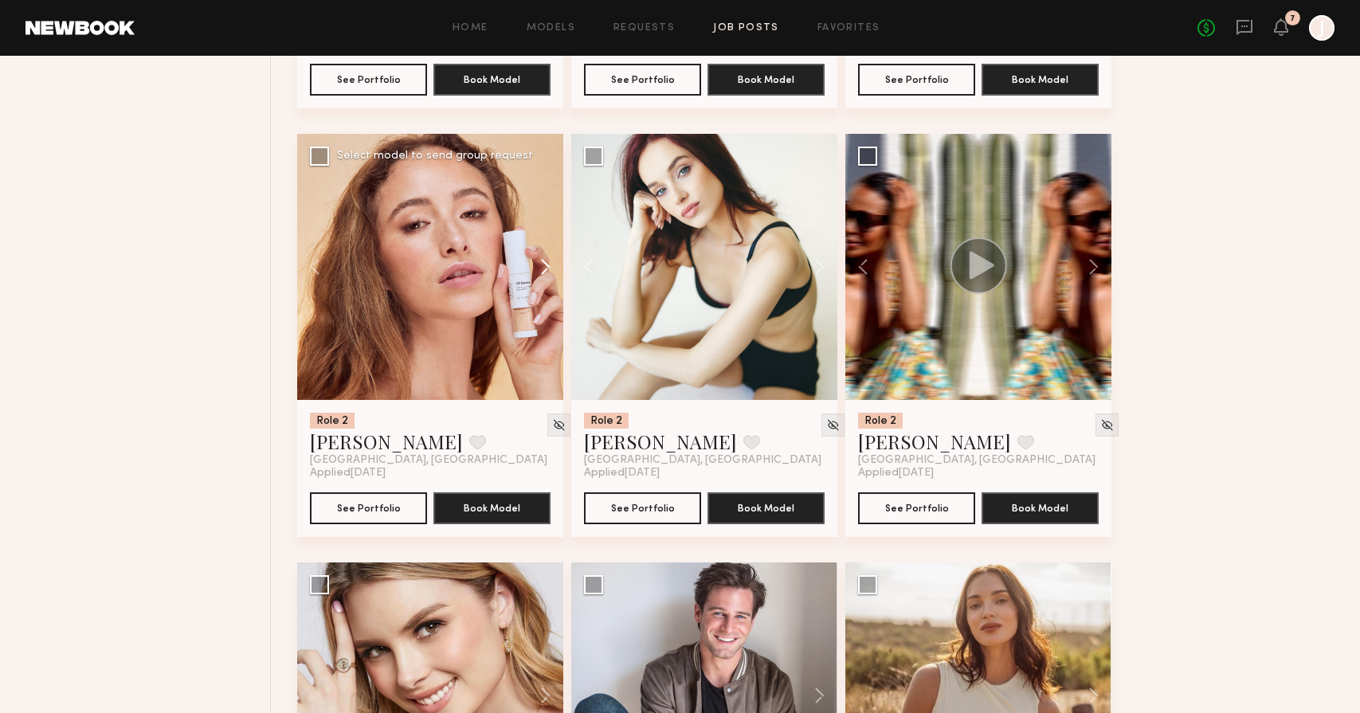
click at [556, 265] on button at bounding box center [537, 267] width 51 height 266
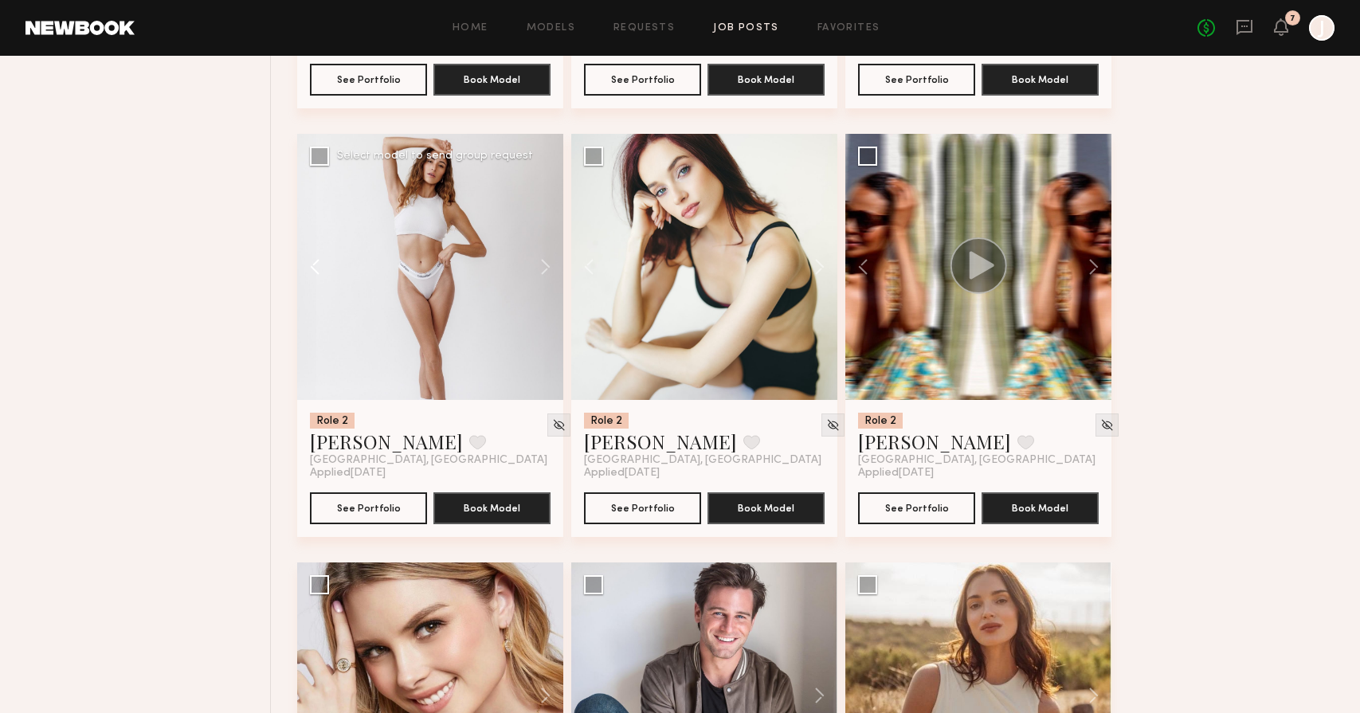
click at [312, 270] on button at bounding box center [322, 267] width 51 height 266
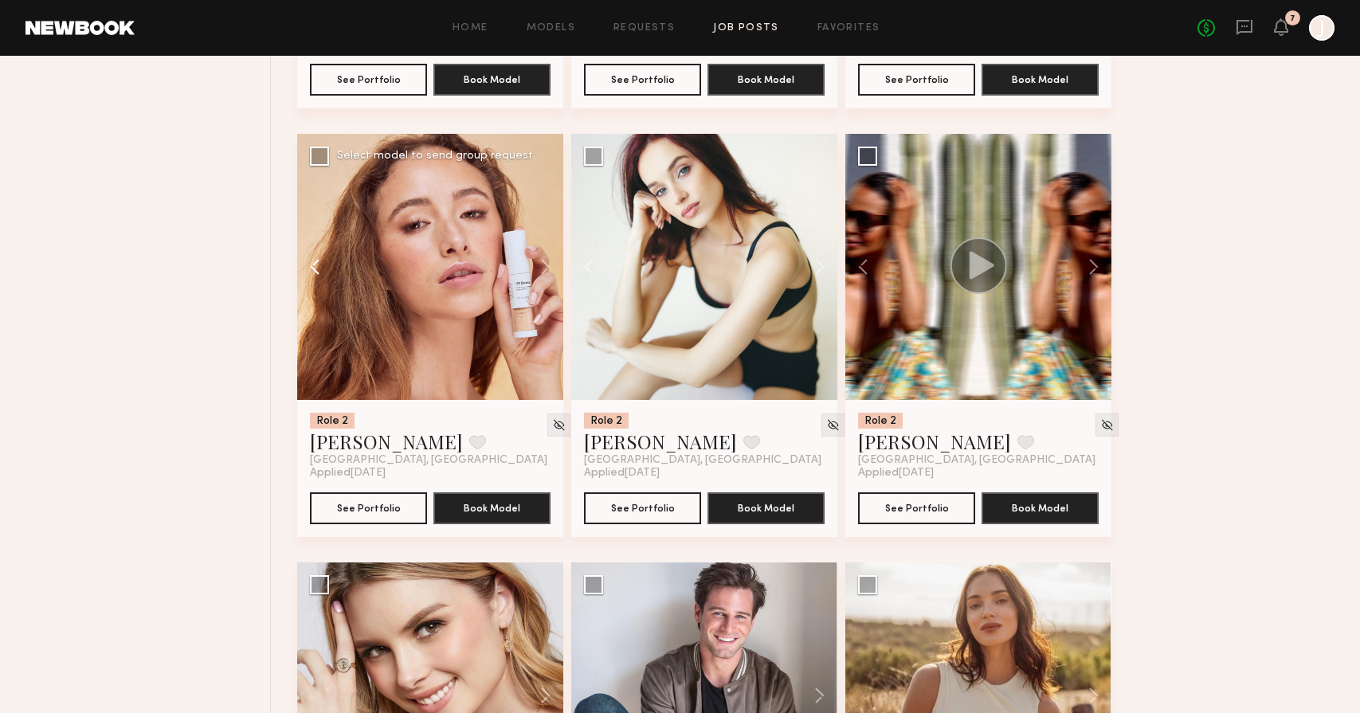
click at [312, 270] on button at bounding box center [322, 267] width 51 height 266
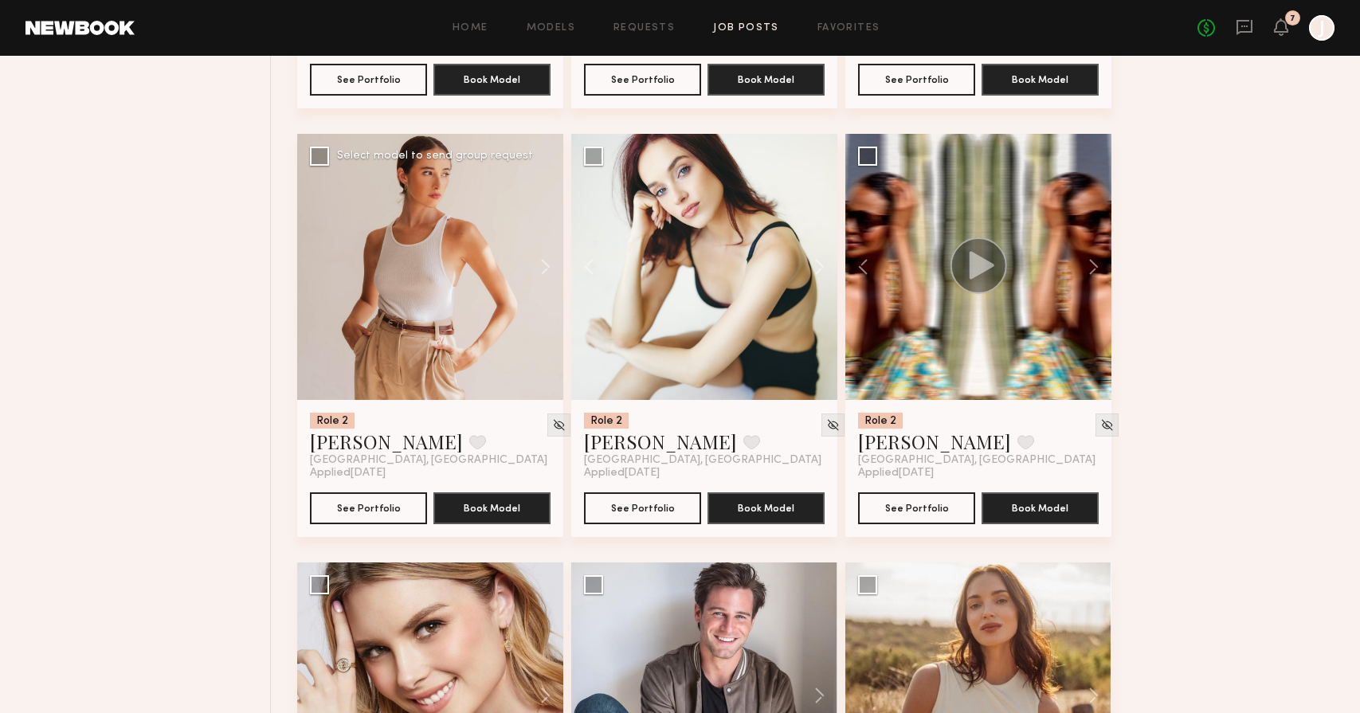
click at [312, 270] on div at bounding box center [430, 267] width 266 height 266
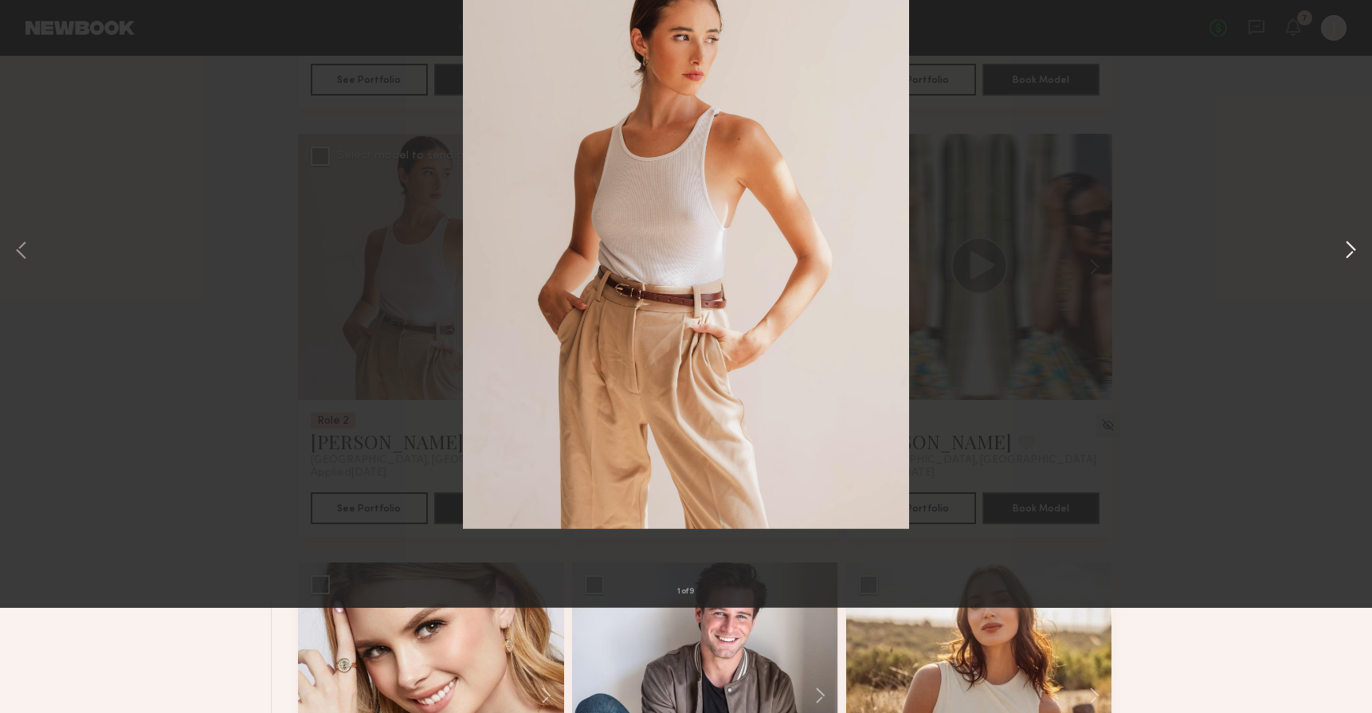
click at [1347, 351] on button at bounding box center [1350, 357] width 19 height 571
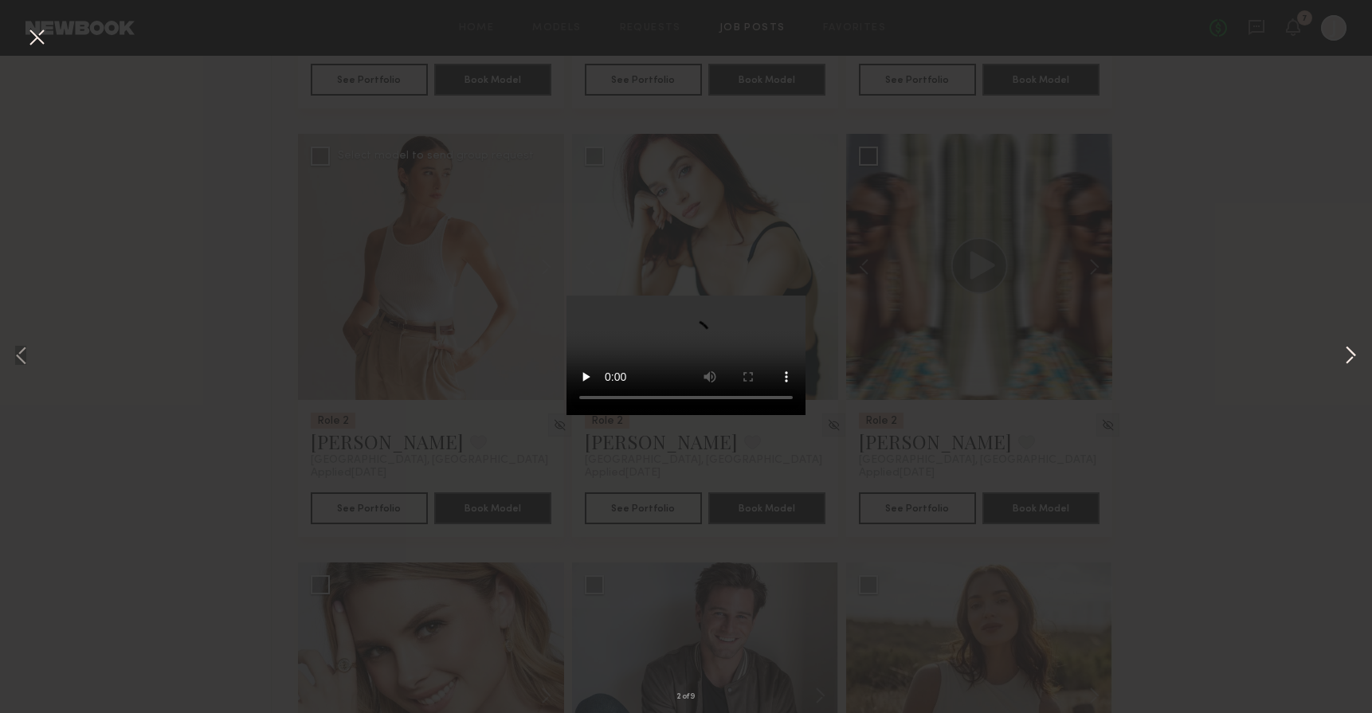
click at [1347, 351] on button at bounding box center [1350, 357] width 19 height 571
click at [580, 415] on video at bounding box center [686, 356] width 239 height 120
click at [579, 415] on video at bounding box center [686, 356] width 239 height 120
click at [642, 415] on video at bounding box center [686, 356] width 239 height 120
drag, startPoint x: 648, startPoint y: 617, endPoint x: 716, endPoint y: 617, distance: 67.7
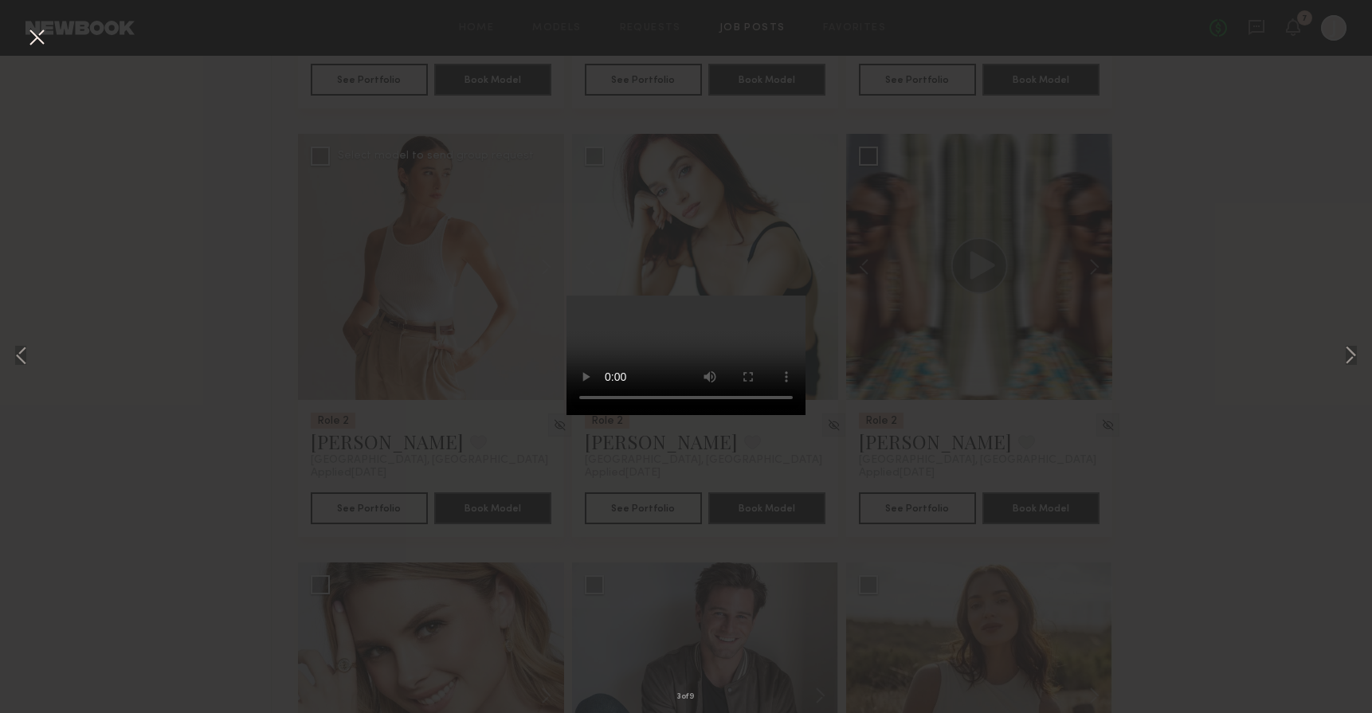
click at [716, 415] on video at bounding box center [686, 356] width 239 height 120
click at [924, 601] on div "3 of 9" at bounding box center [686, 356] width 1372 height 713
click at [504, 286] on div "3 of 9" at bounding box center [686, 356] width 1372 height 713
click at [540, 101] on div "3 of 9" at bounding box center [686, 356] width 1372 height 713
click at [488, 140] on div "3 of 9" at bounding box center [686, 356] width 1372 height 713
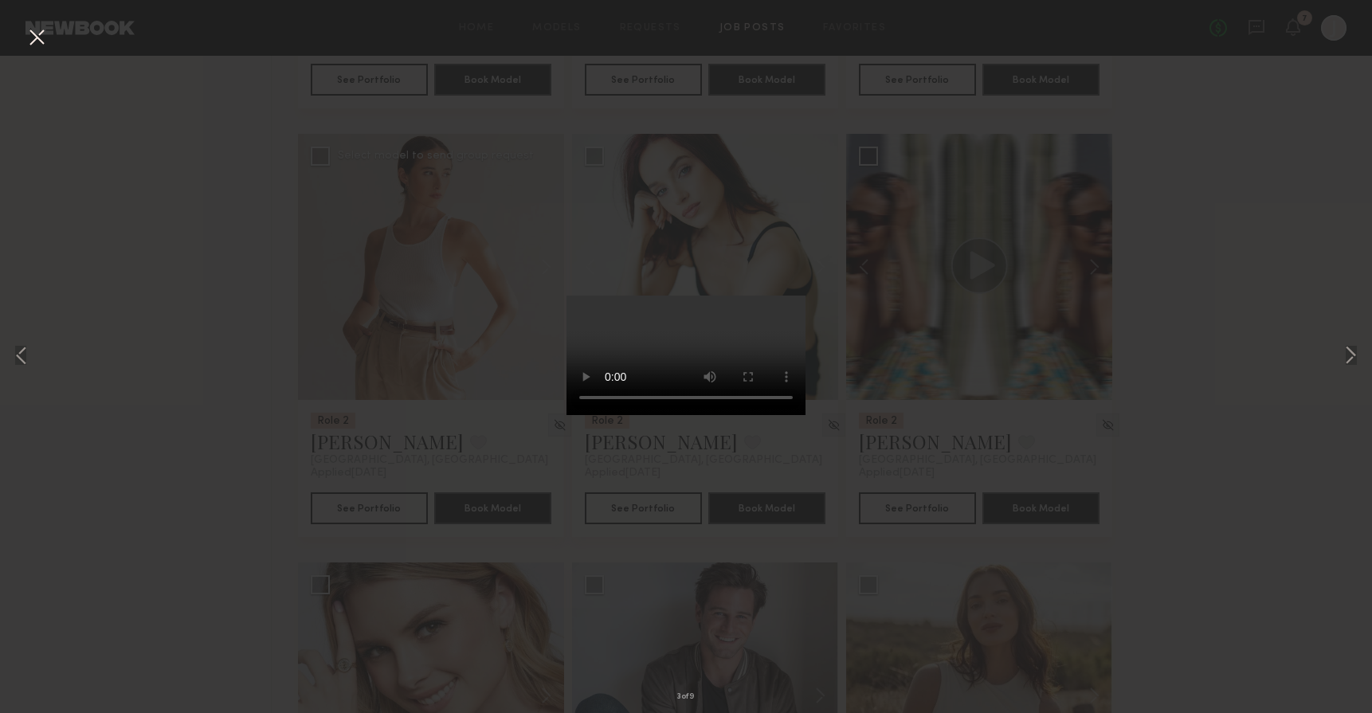
click at [40, 47] on button at bounding box center [37, 38] width 26 height 29
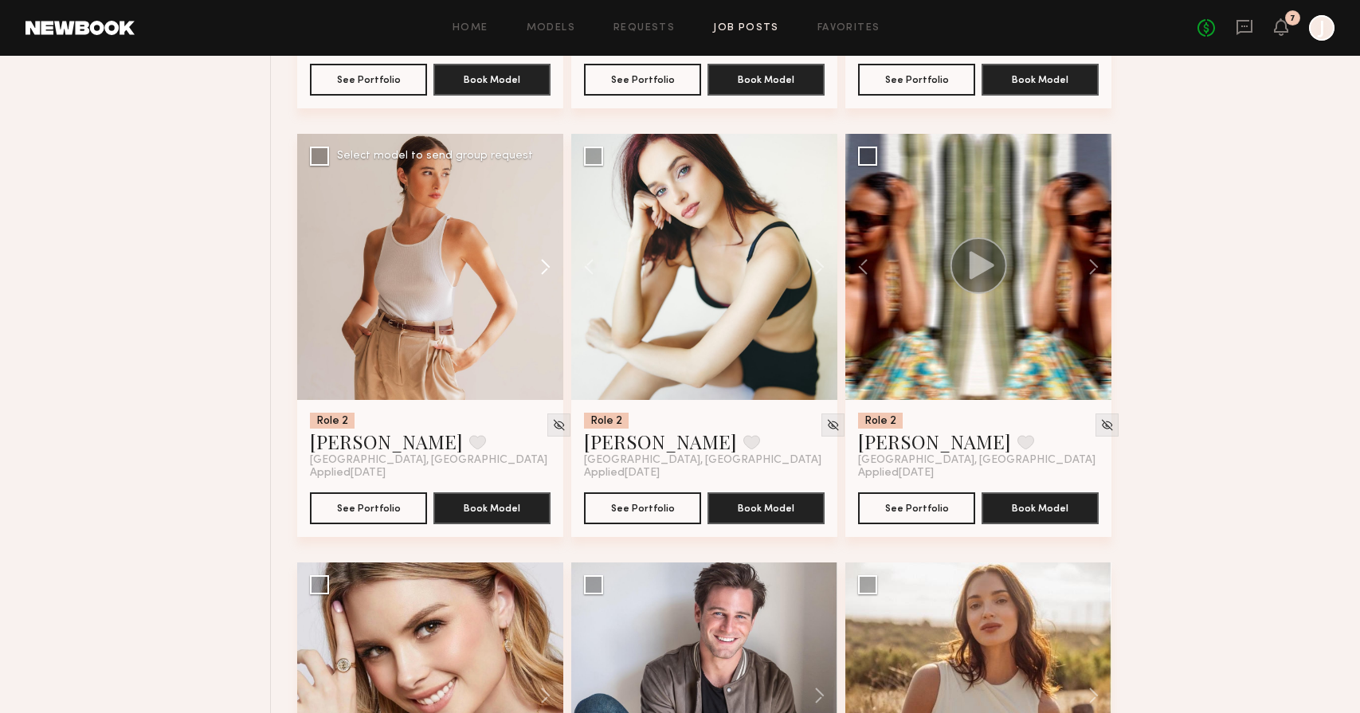
click at [546, 263] on button at bounding box center [537, 267] width 51 height 266
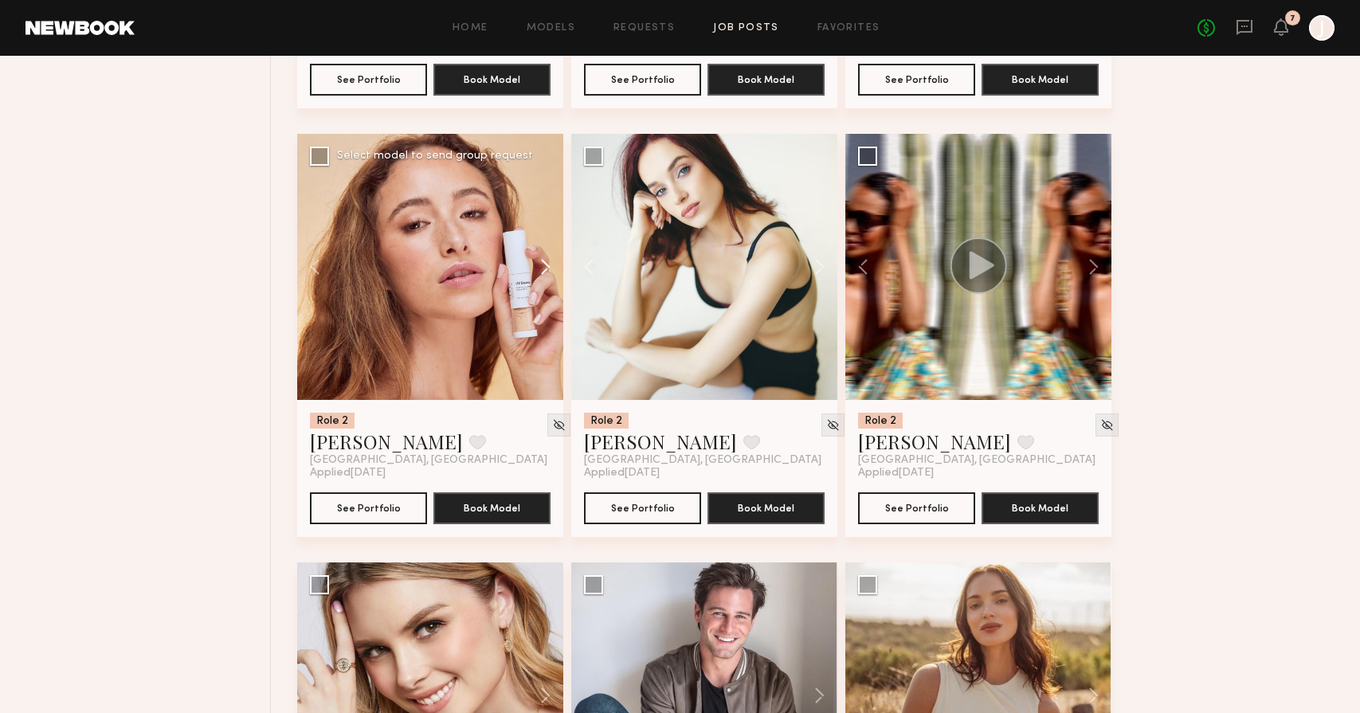
click at [546, 263] on button at bounding box center [537, 267] width 51 height 266
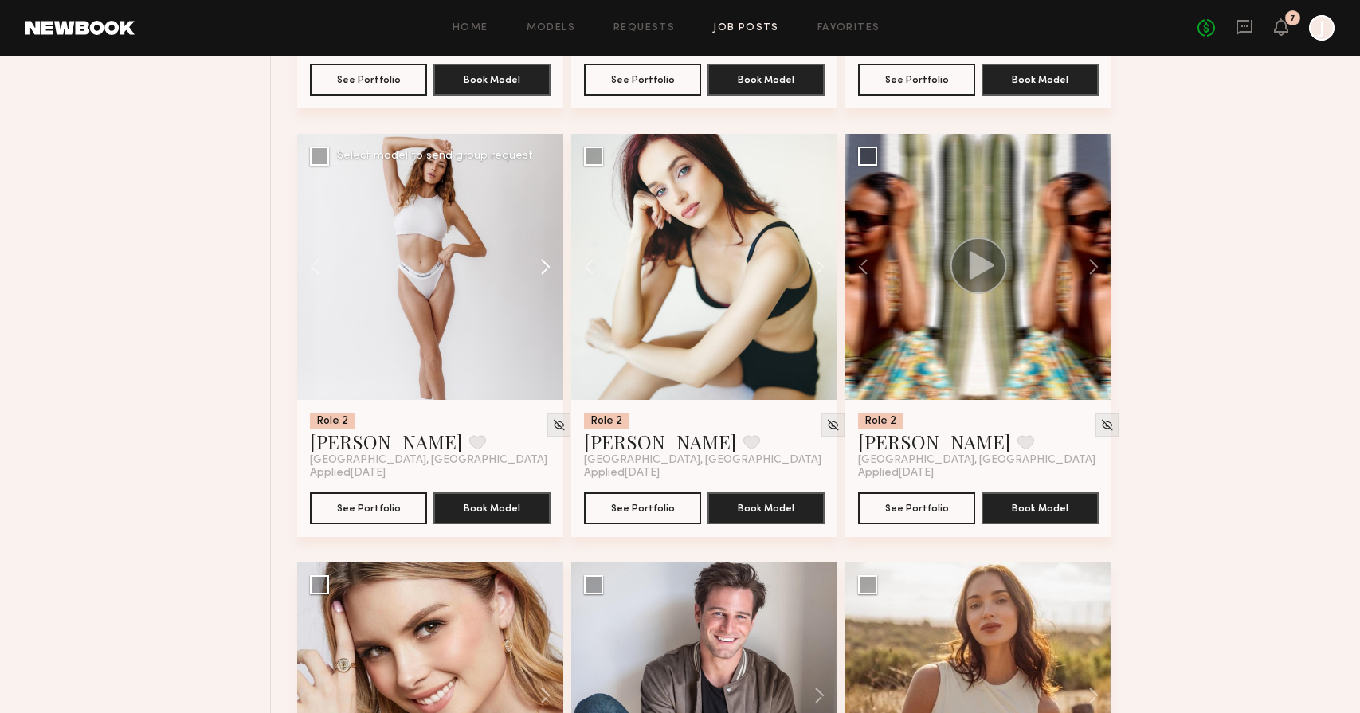
click at [546, 263] on button at bounding box center [537, 267] width 51 height 266
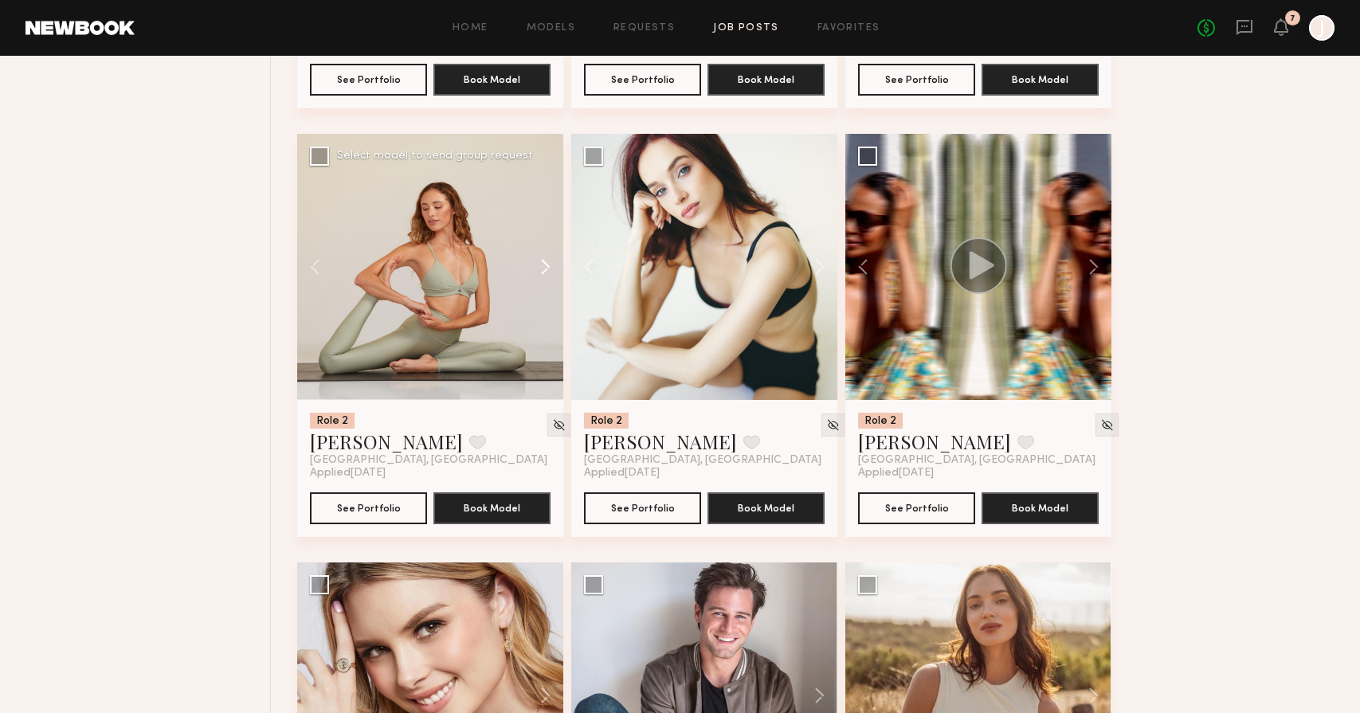
click at [546, 263] on button at bounding box center [537, 267] width 51 height 266
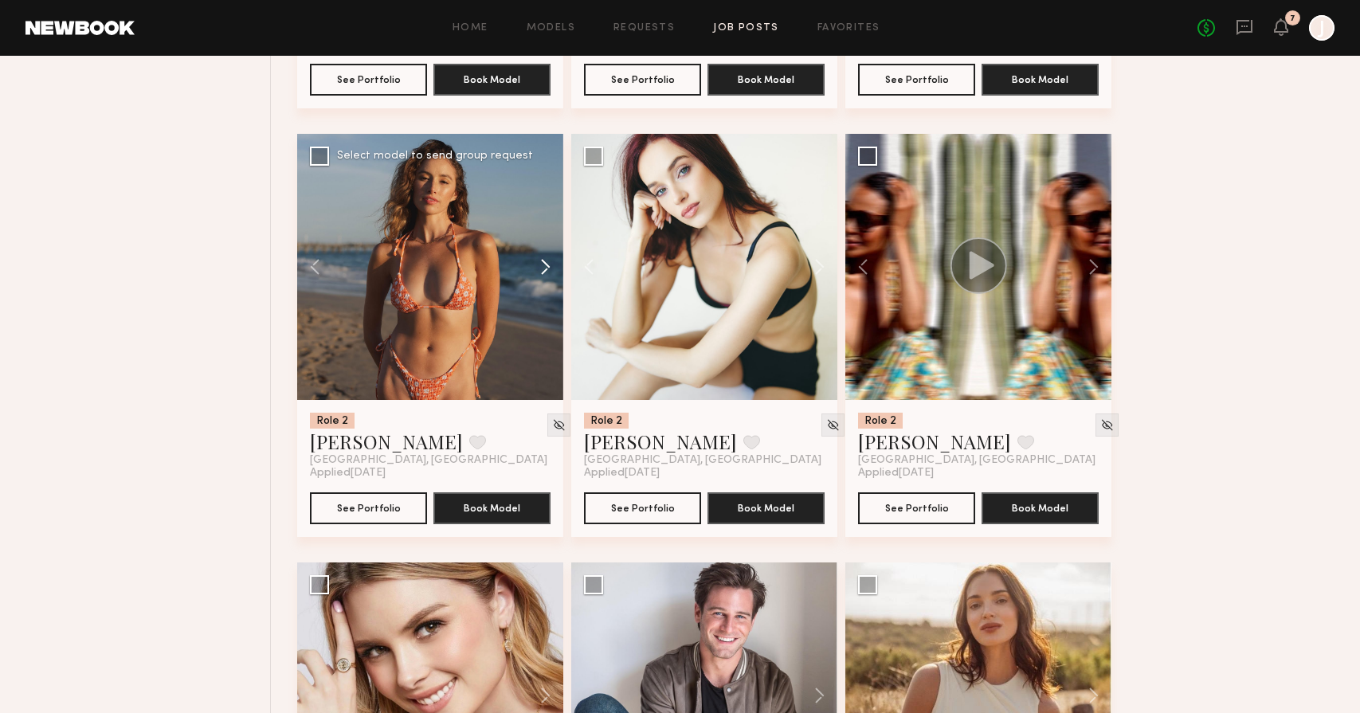
click at [546, 263] on button at bounding box center [537, 267] width 51 height 266
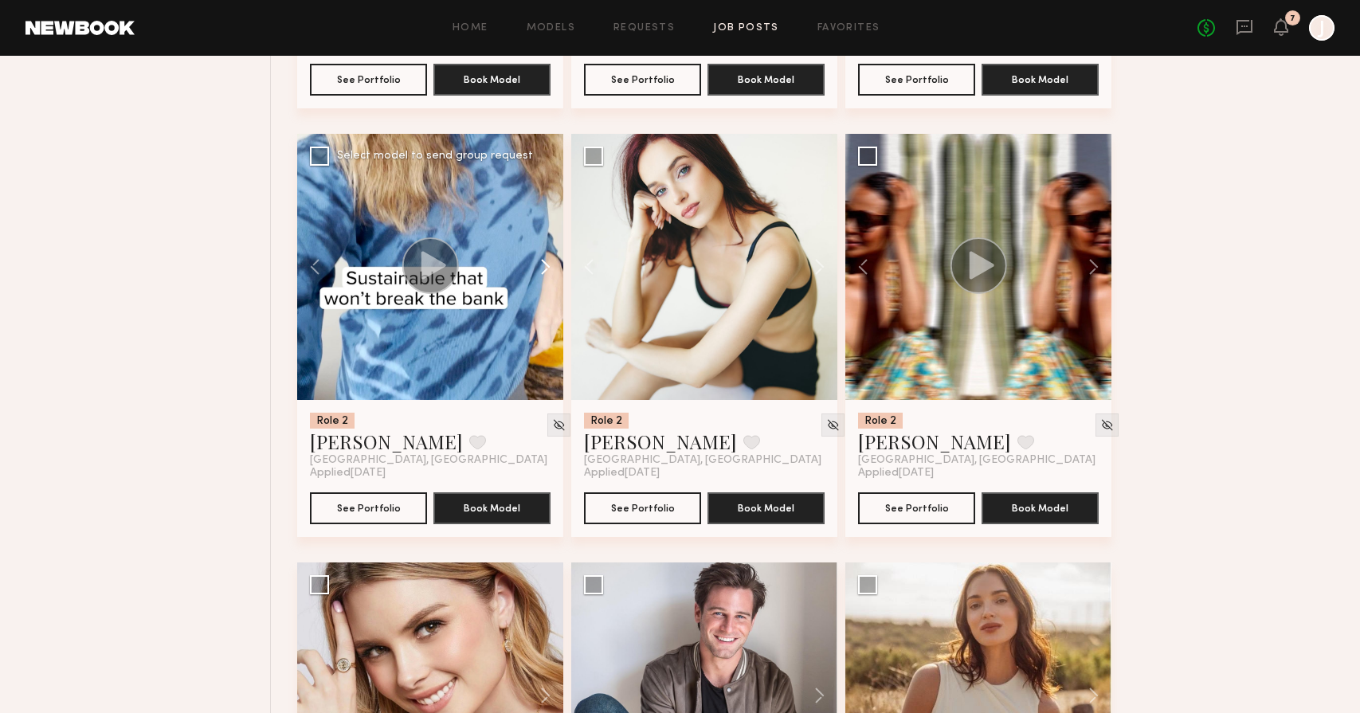
click at [546, 263] on button at bounding box center [537, 267] width 51 height 266
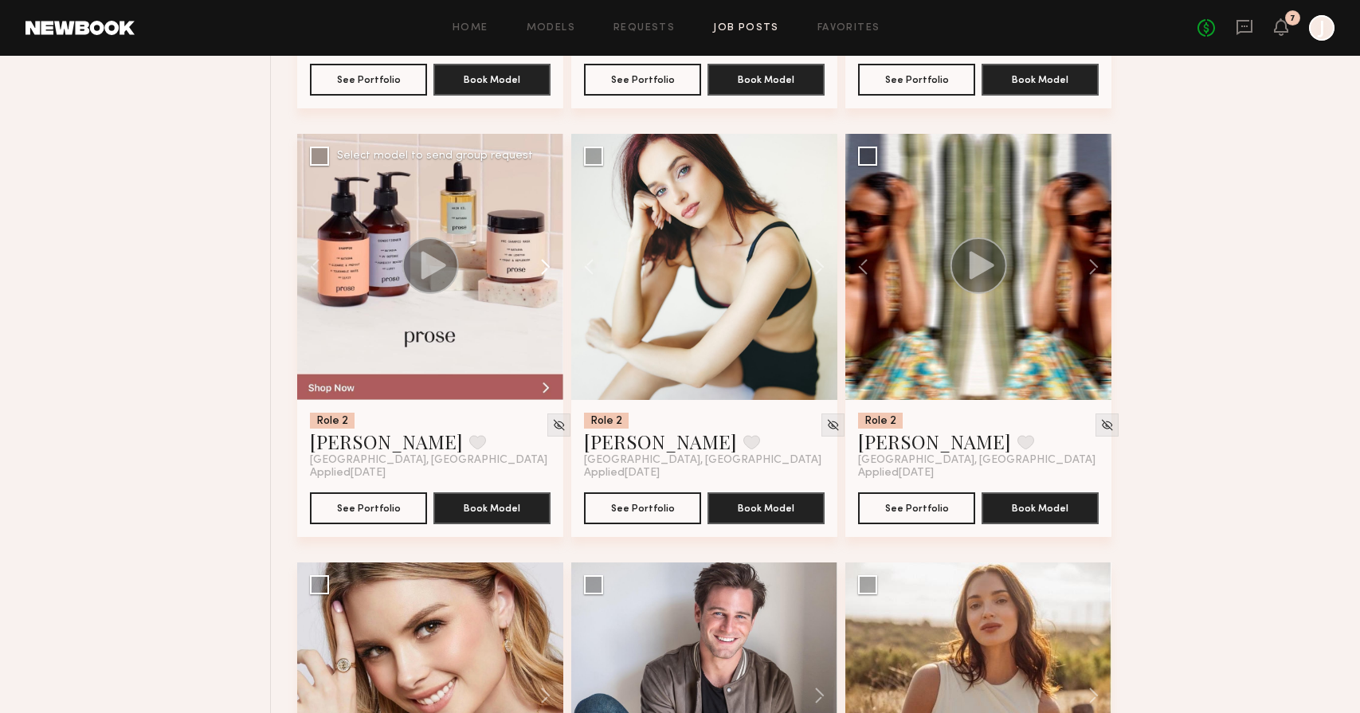
click at [546, 263] on button at bounding box center [537, 267] width 51 height 266
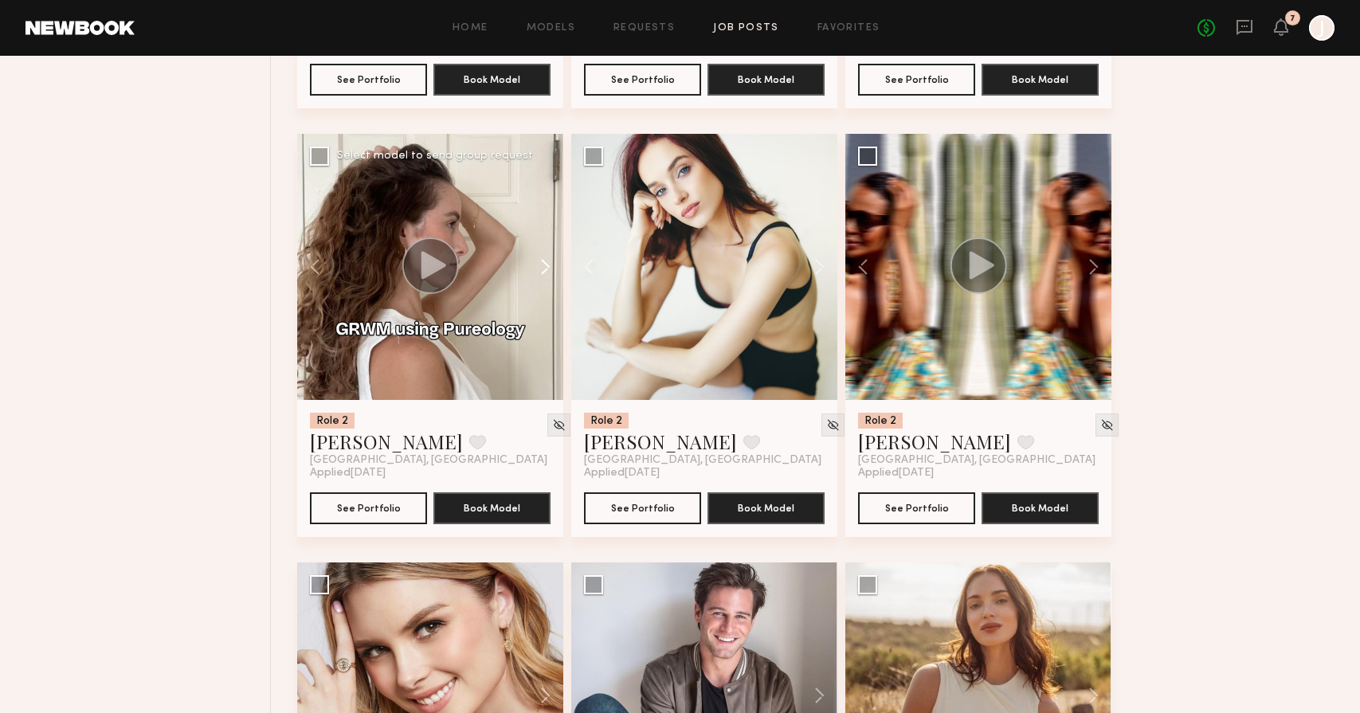
click at [546, 263] on button at bounding box center [537, 267] width 51 height 266
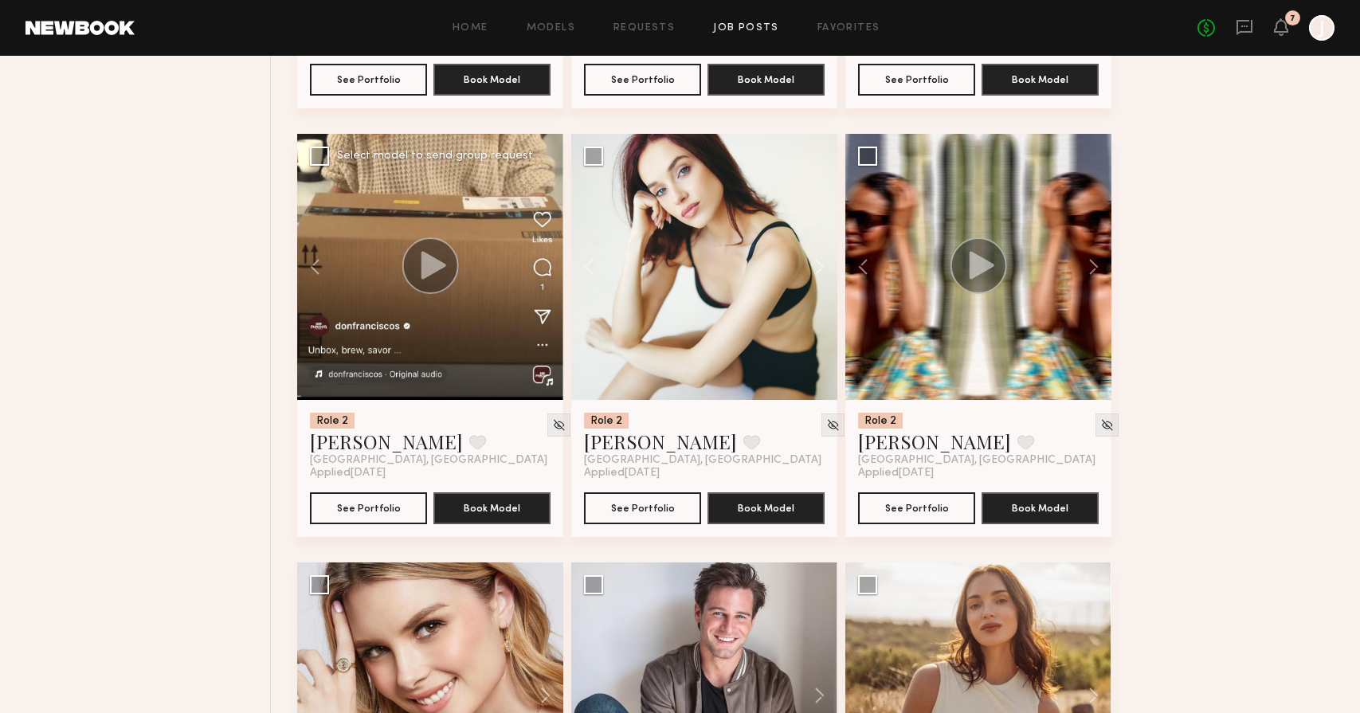
click at [546, 263] on div at bounding box center [430, 267] width 266 height 266
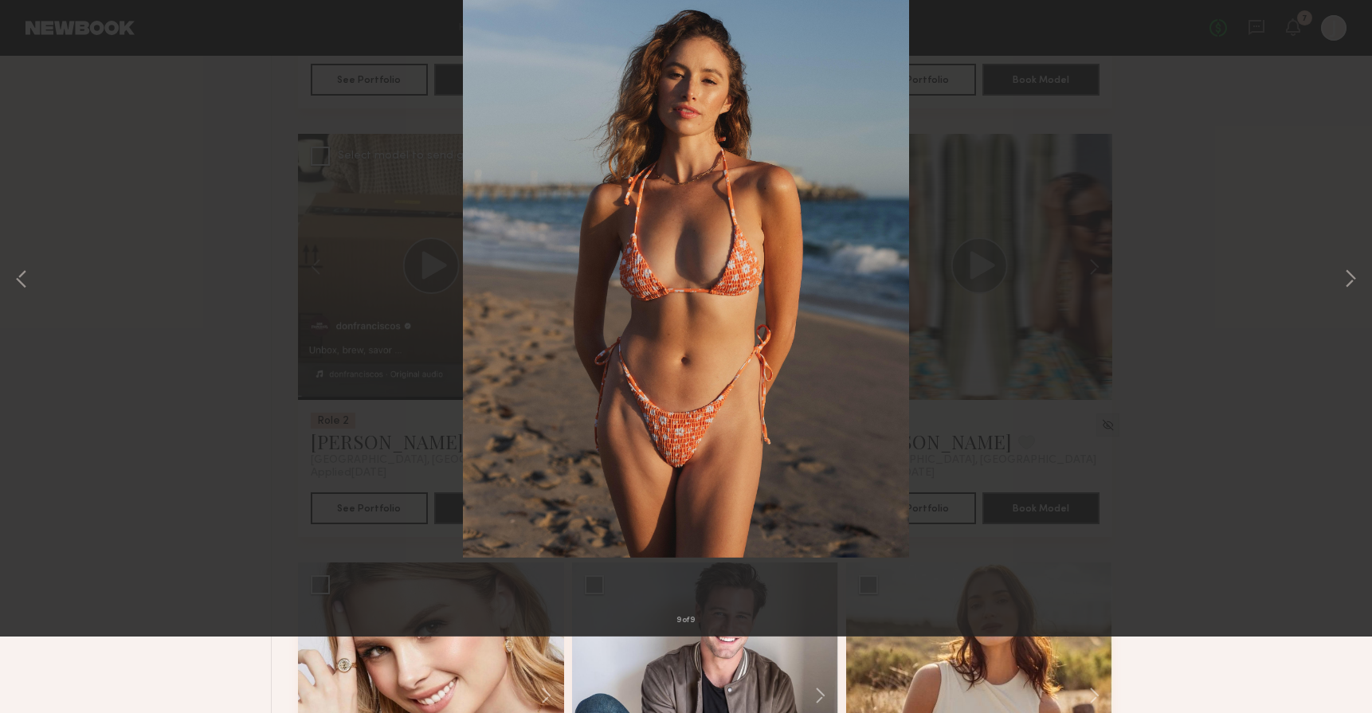
click at [34, 27] on button at bounding box center [37, 38] width 26 height 29
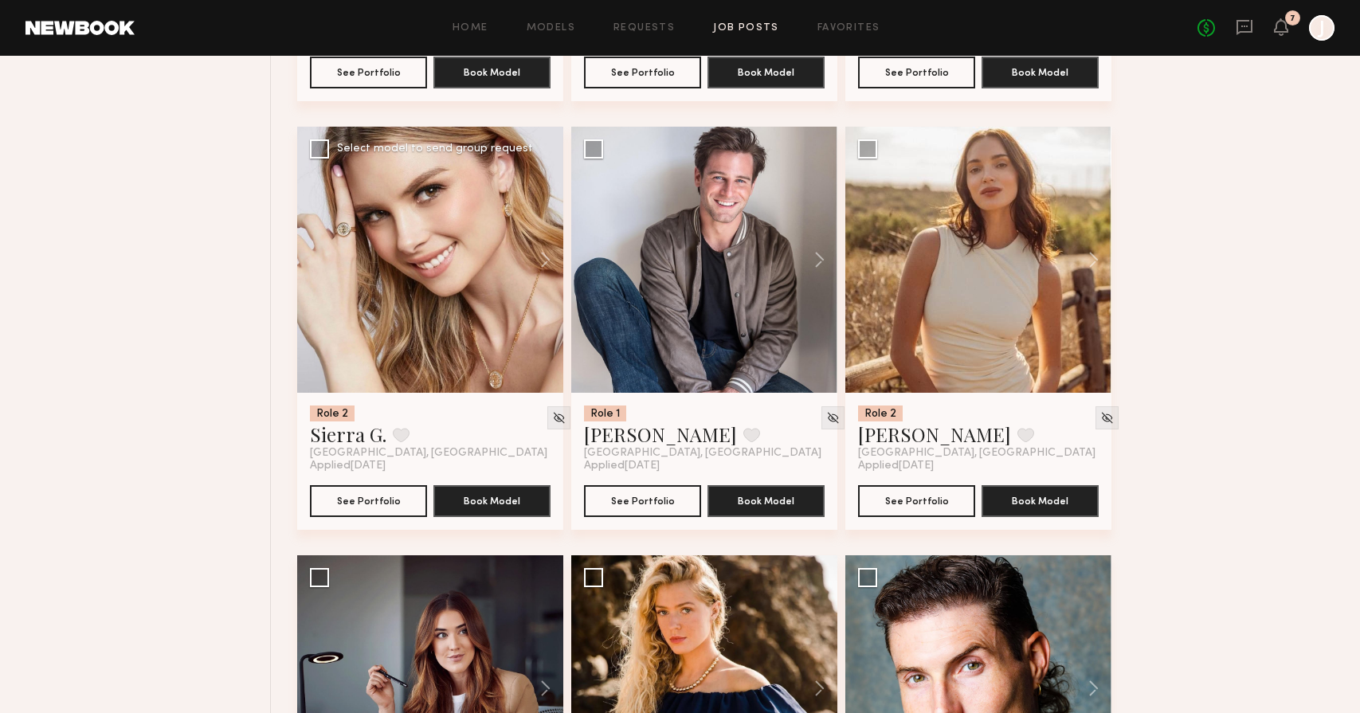
scroll to position [2274, 0]
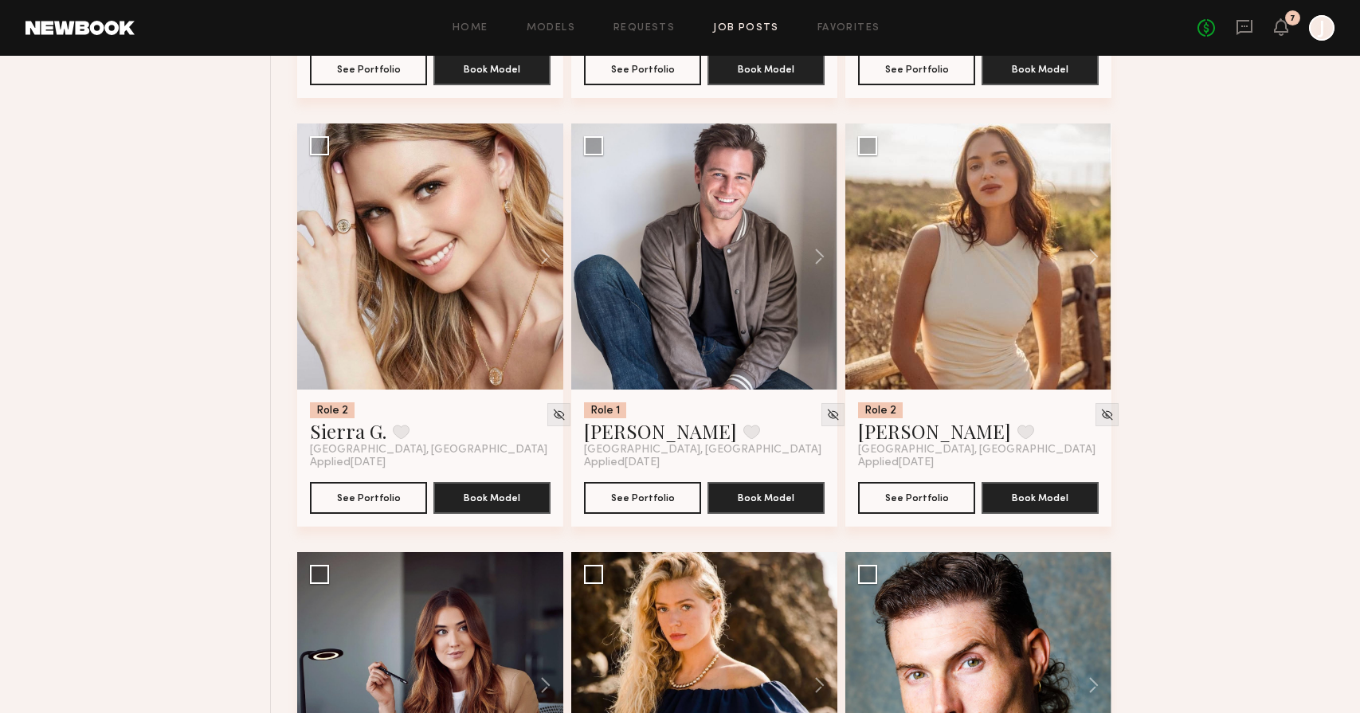
click at [1121, 265] on div "Role 2 Avis W. Favorite Los Angeles, CA Applied 08/14/2025 See Portfolio Book M…" at bounding box center [820, 124] width 1047 height 4288
click at [1112, 257] on div "Role 2 Avis W. Favorite Los Angeles, CA Applied 08/14/2025 See Portfolio Book M…" at bounding box center [820, 124] width 1047 height 4288
click at [1103, 256] on button at bounding box center [1086, 257] width 51 height 266
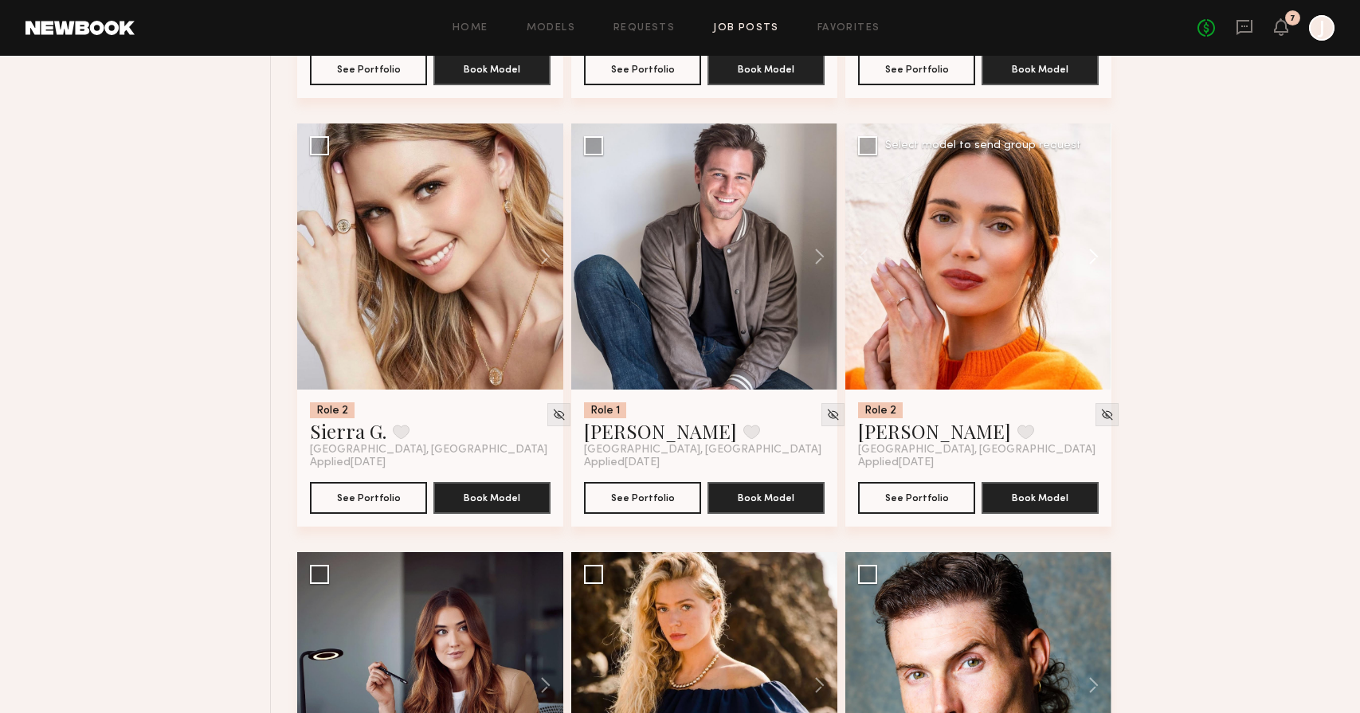
click at [1099, 257] on button at bounding box center [1086, 257] width 51 height 266
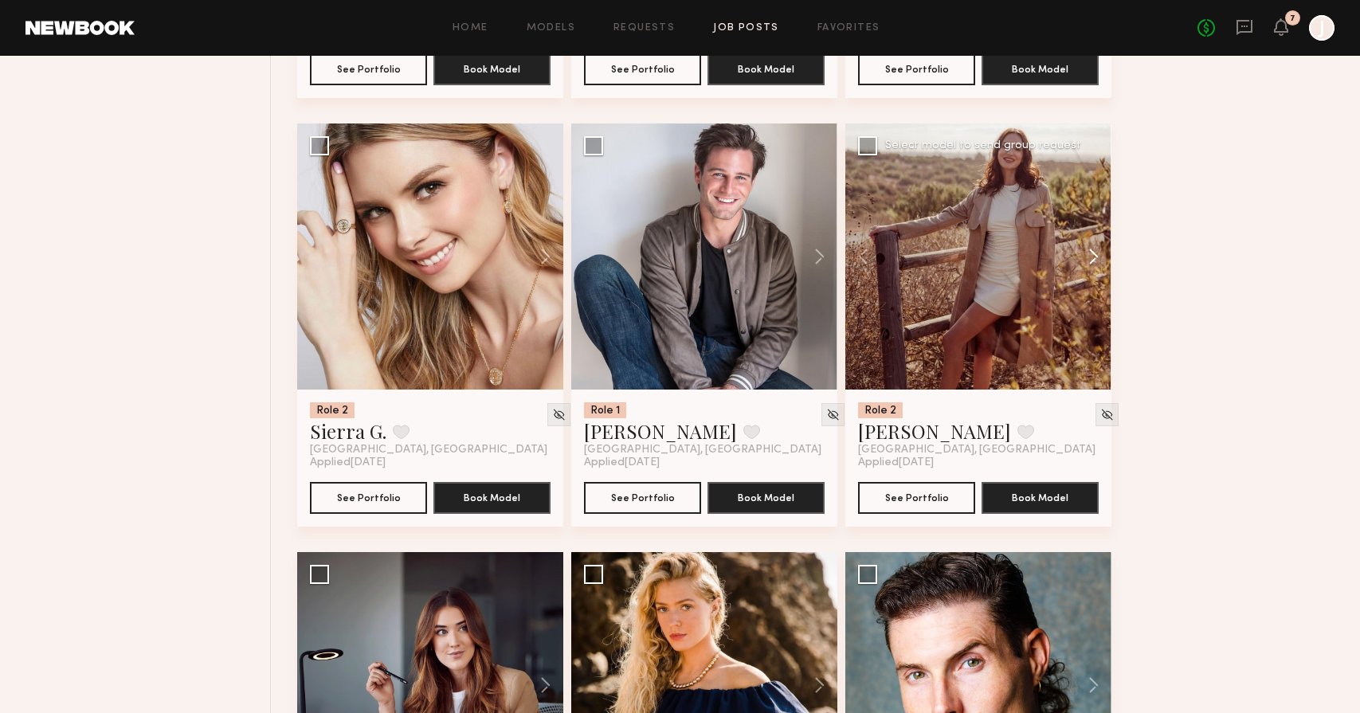
click at [1099, 257] on button at bounding box center [1086, 257] width 51 height 266
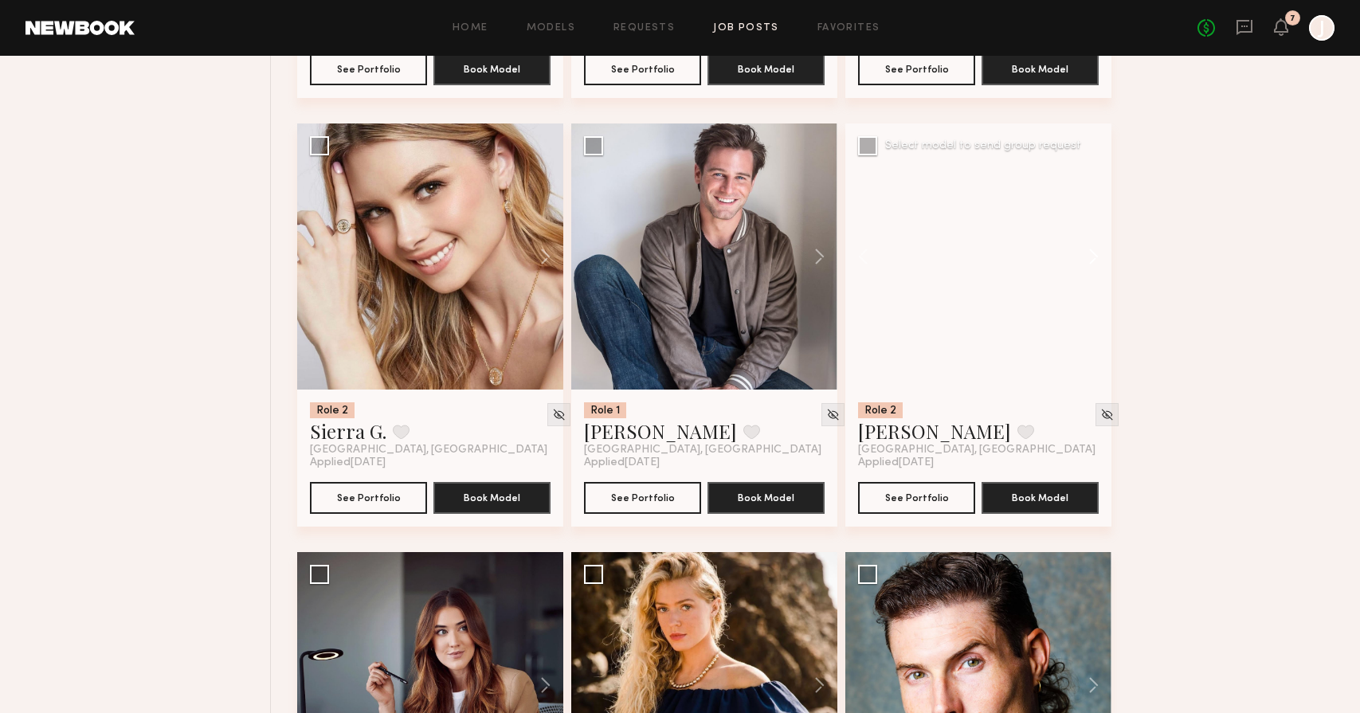
click at [1099, 257] on button at bounding box center [1086, 257] width 51 height 266
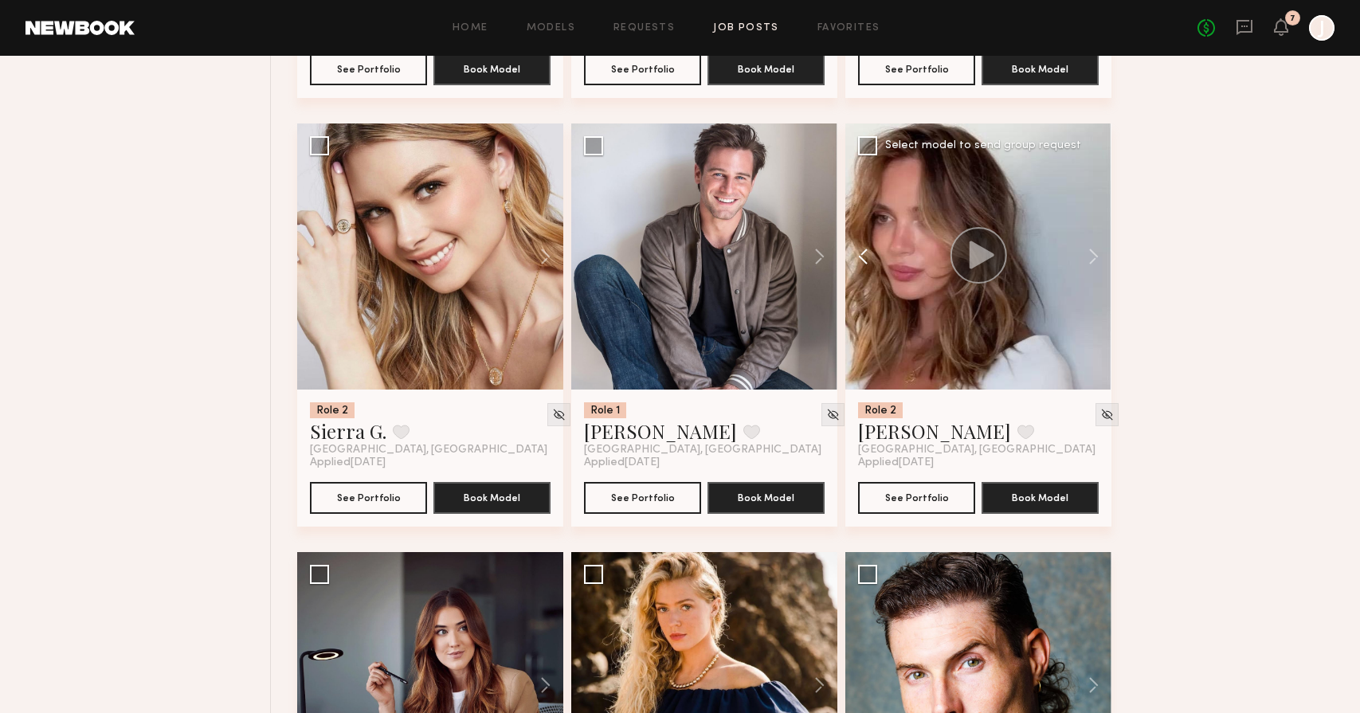
click at [852, 253] on button at bounding box center [871, 257] width 51 height 266
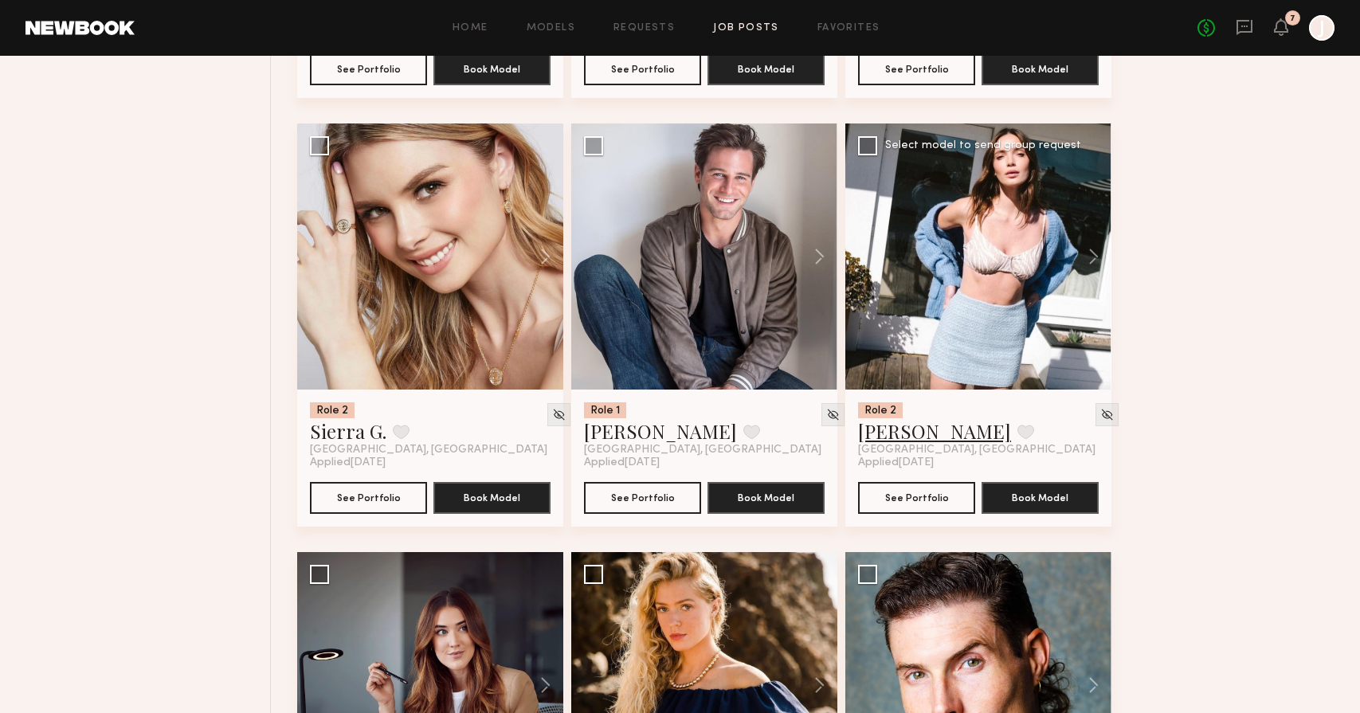
click at [893, 423] on link "[PERSON_NAME]" at bounding box center [934, 431] width 153 height 26
click at [618, 434] on link "[PERSON_NAME]" at bounding box center [660, 431] width 153 height 26
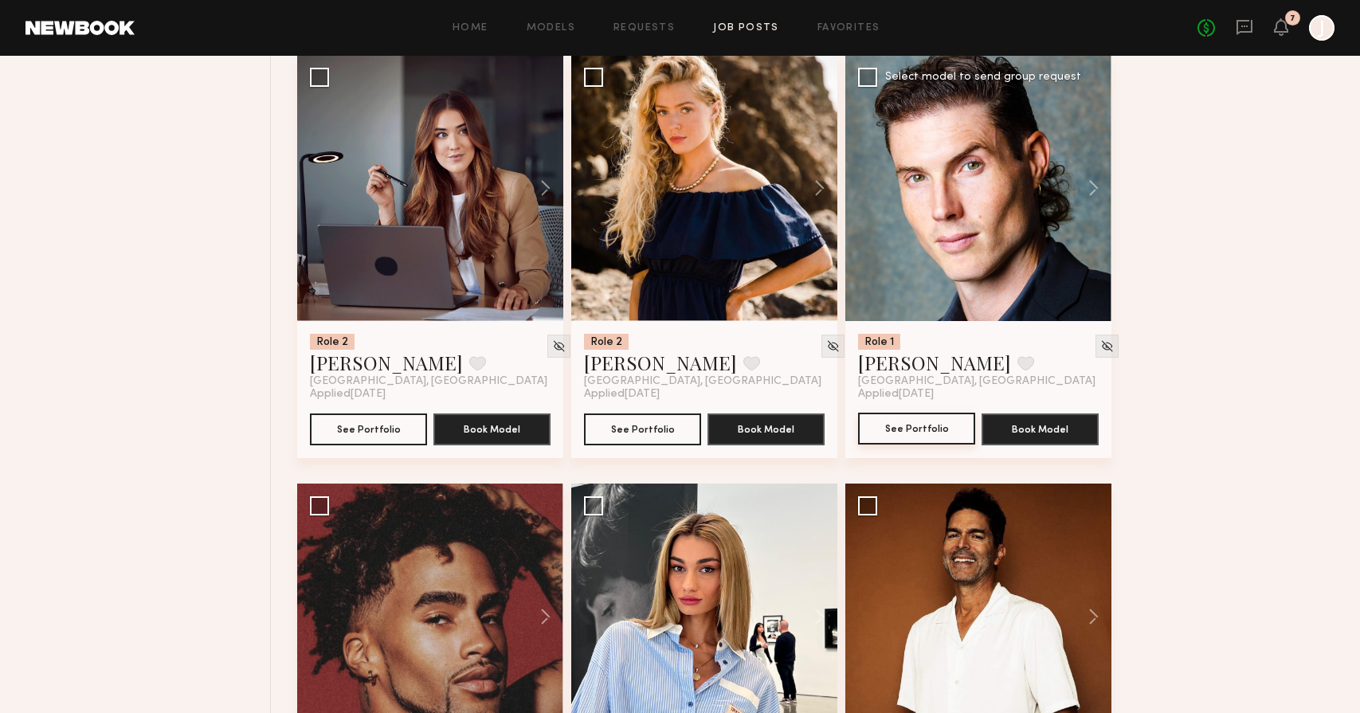
scroll to position [2926, 0]
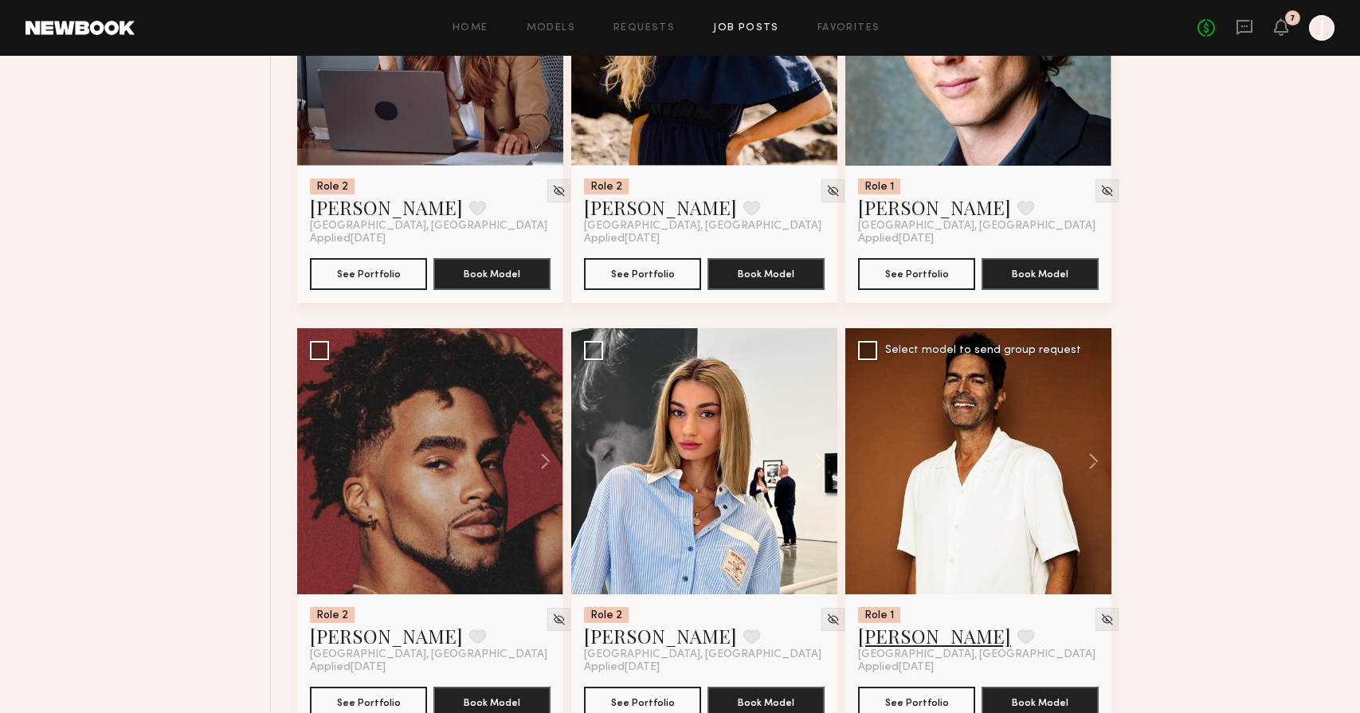
click at [920, 628] on link "[PERSON_NAME]" at bounding box center [934, 636] width 153 height 26
click at [819, 461] on button at bounding box center [812, 461] width 51 height 266
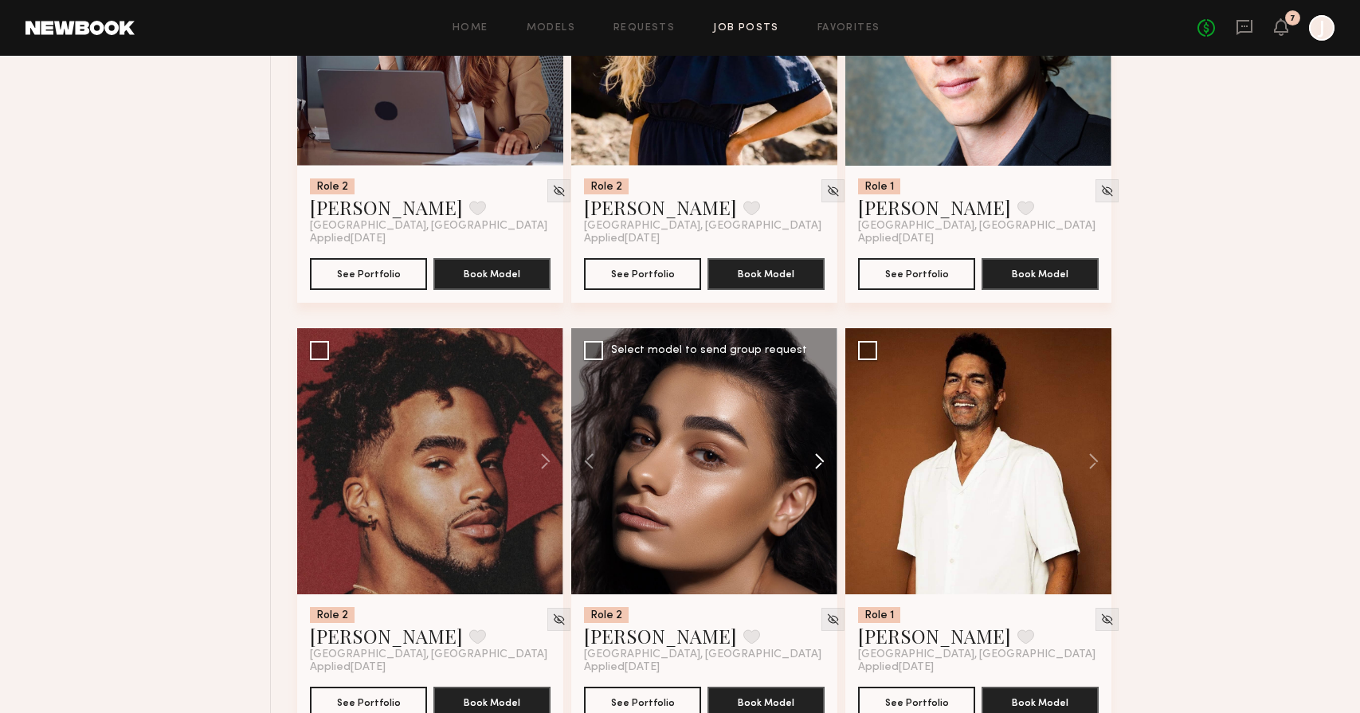
click at [818, 461] on button at bounding box center [812, 461] width 51 height 266
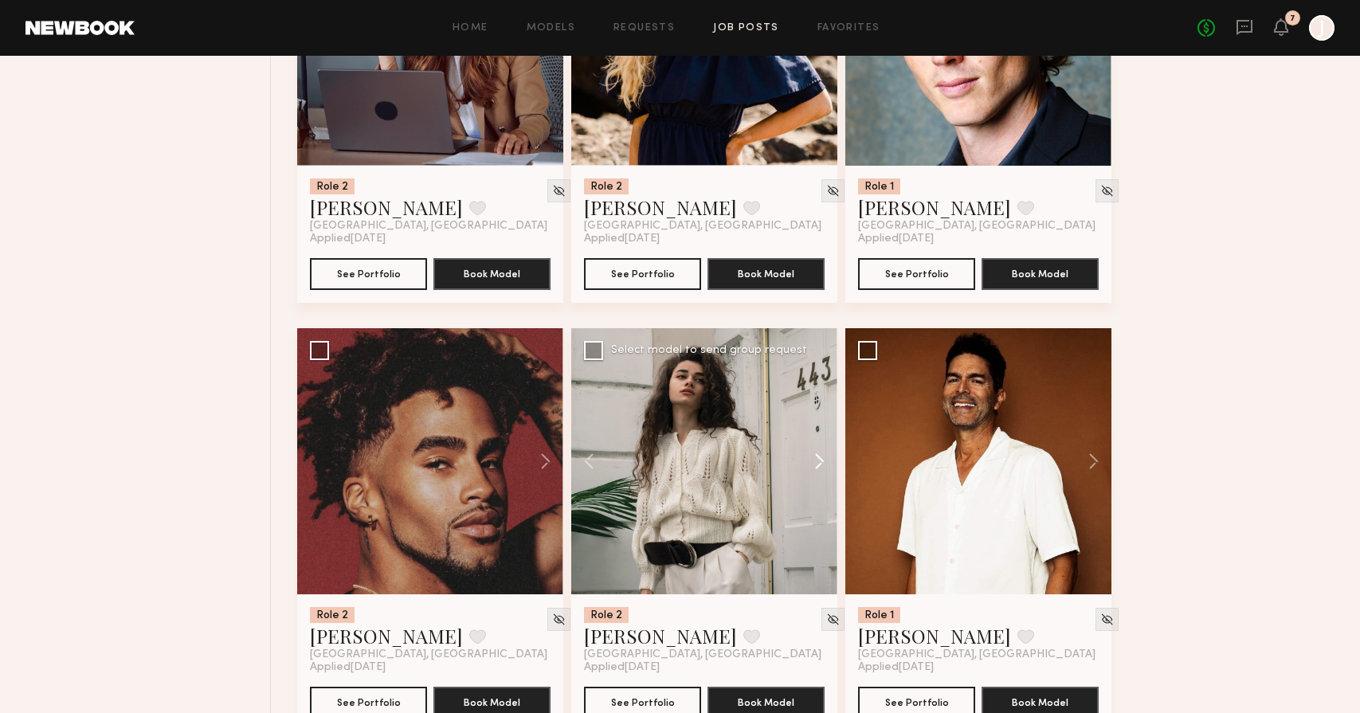
click at [818, 461] on button at bounding box center [812, 461] width 51 height 266
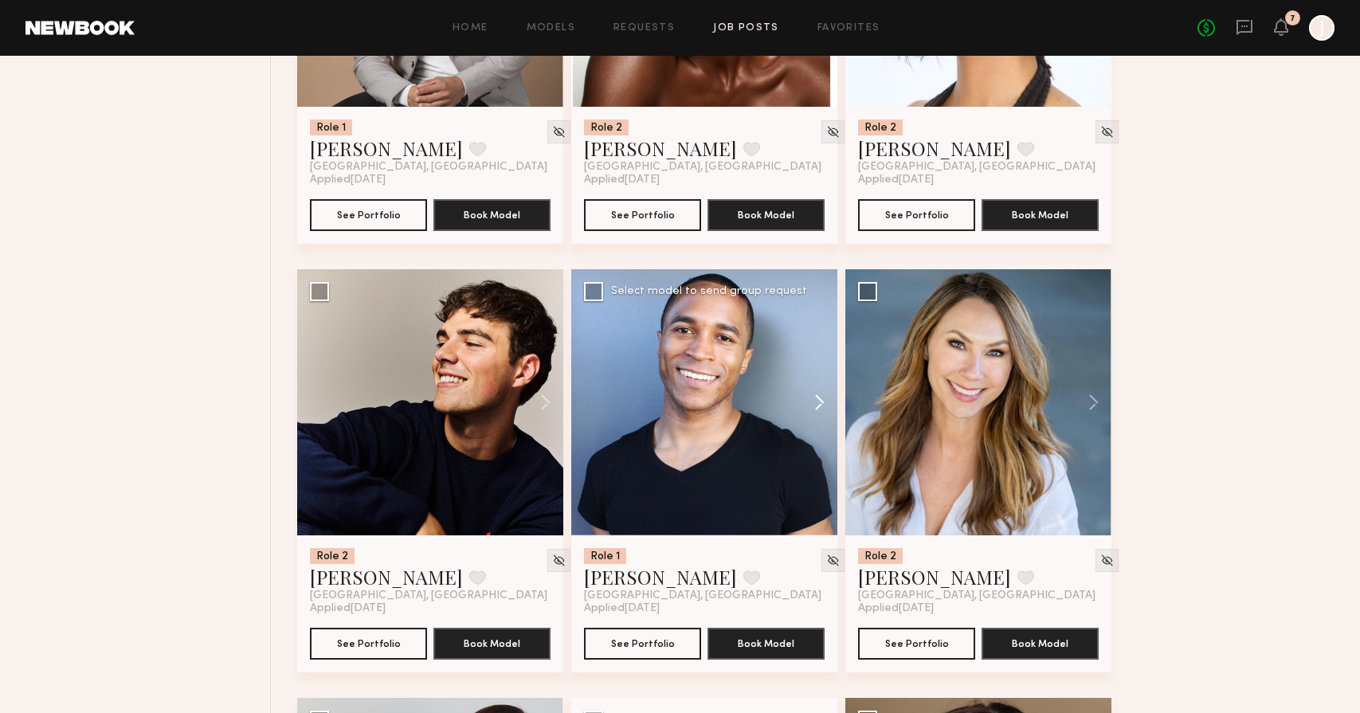
scroll to position [4384, 0]
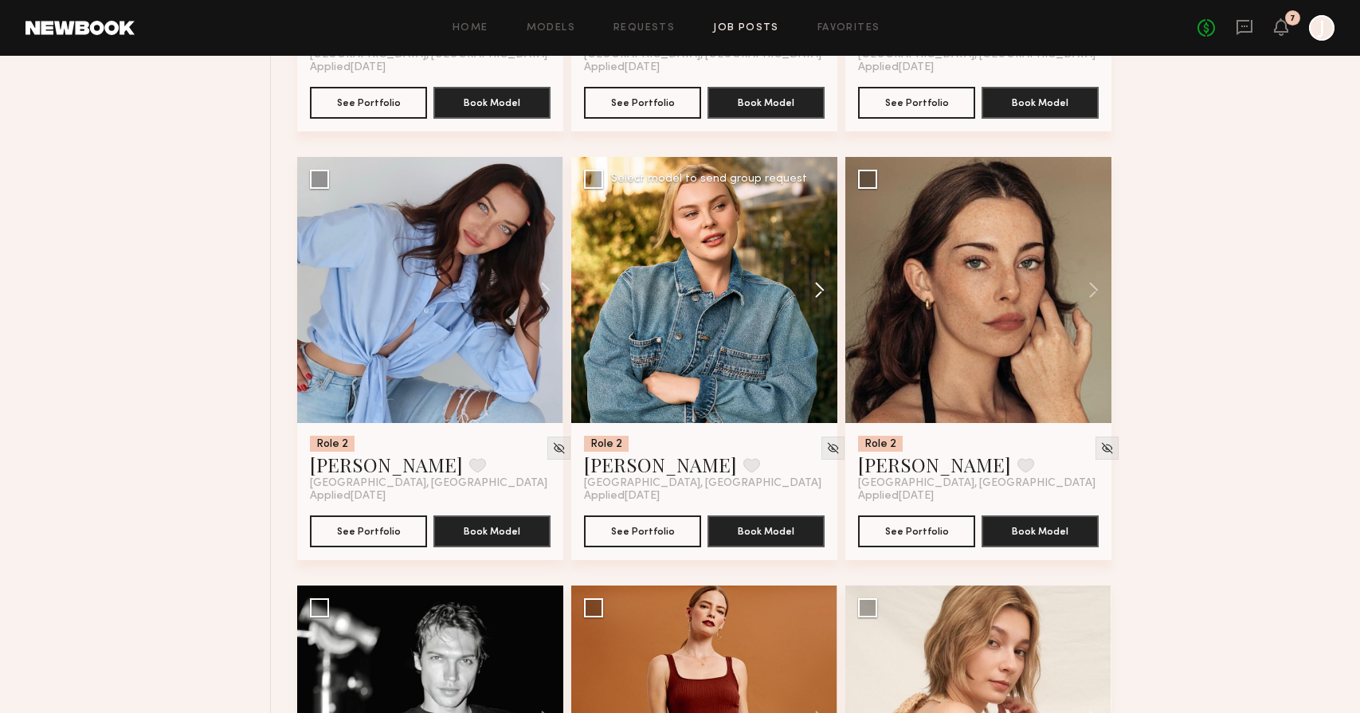
click at [820, 277] on button at bounding box center [812, 290] width 51 height 266
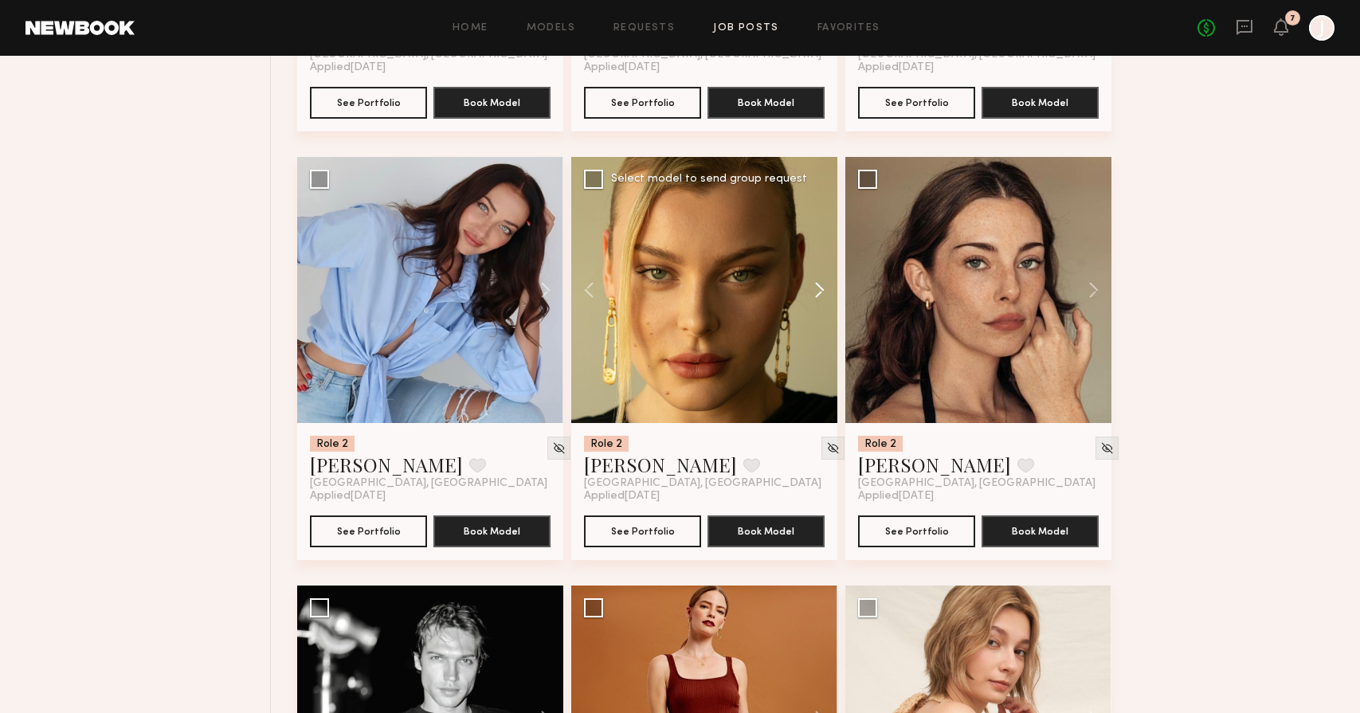
click at [822, 288] on button at bounding box center [812, 290] width 51 height 266
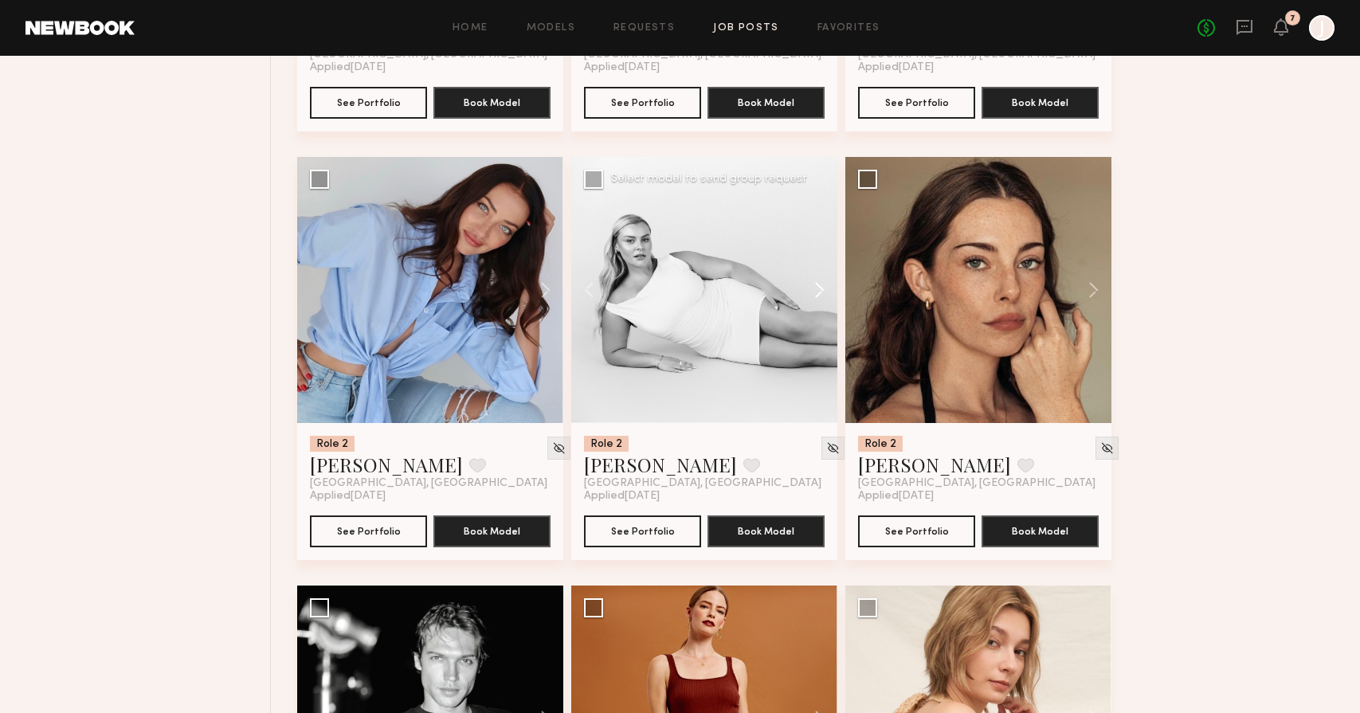
click at [822, 288] on button at bounding box center [812, 290] width 51 height 266
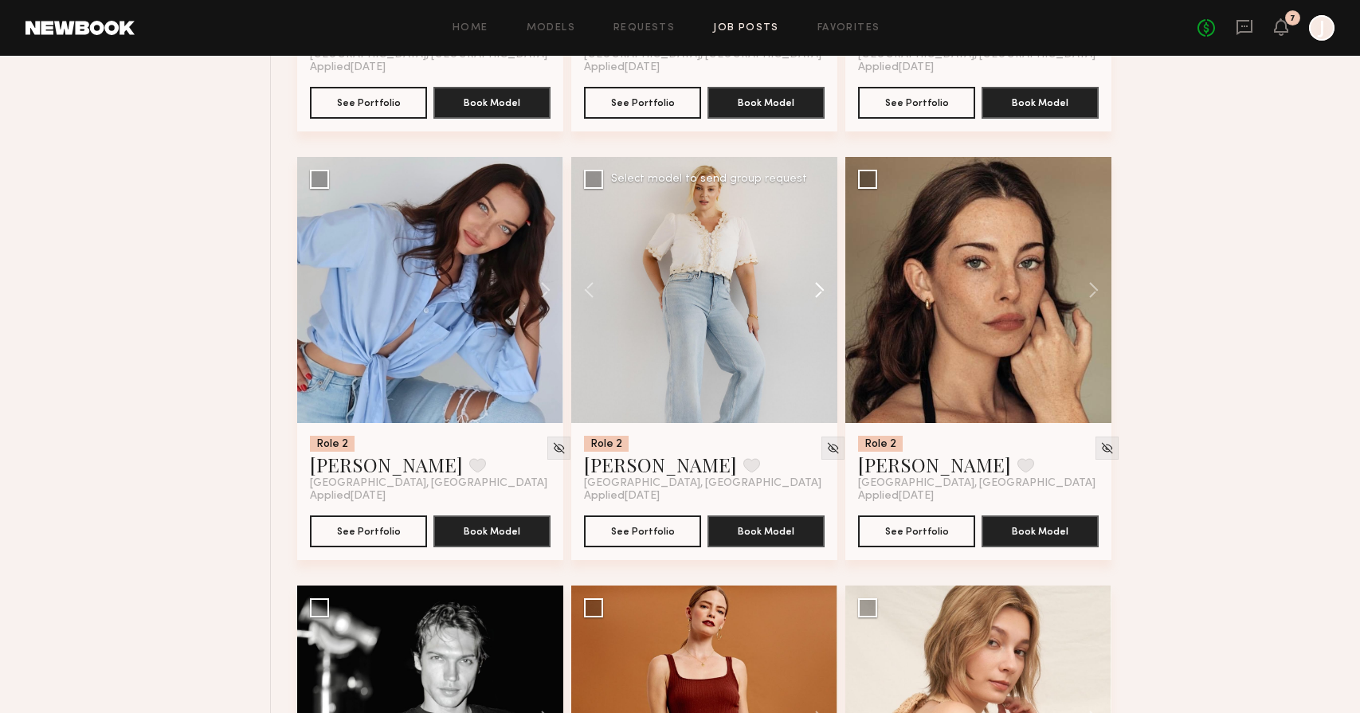
click at [822, 288] on button at bounding box center [812, 290] width 51 height 266
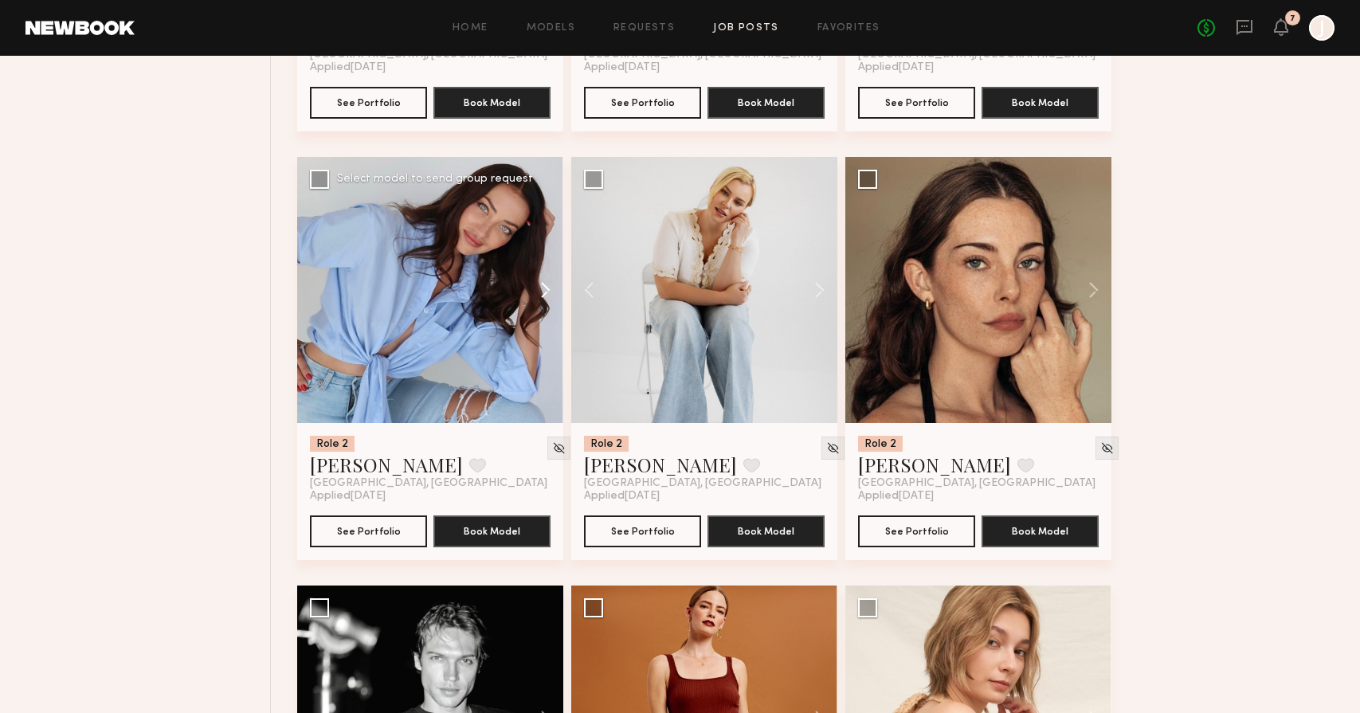
click at [548, 300] on button at bounding box center [537, 290] width 51 height 266
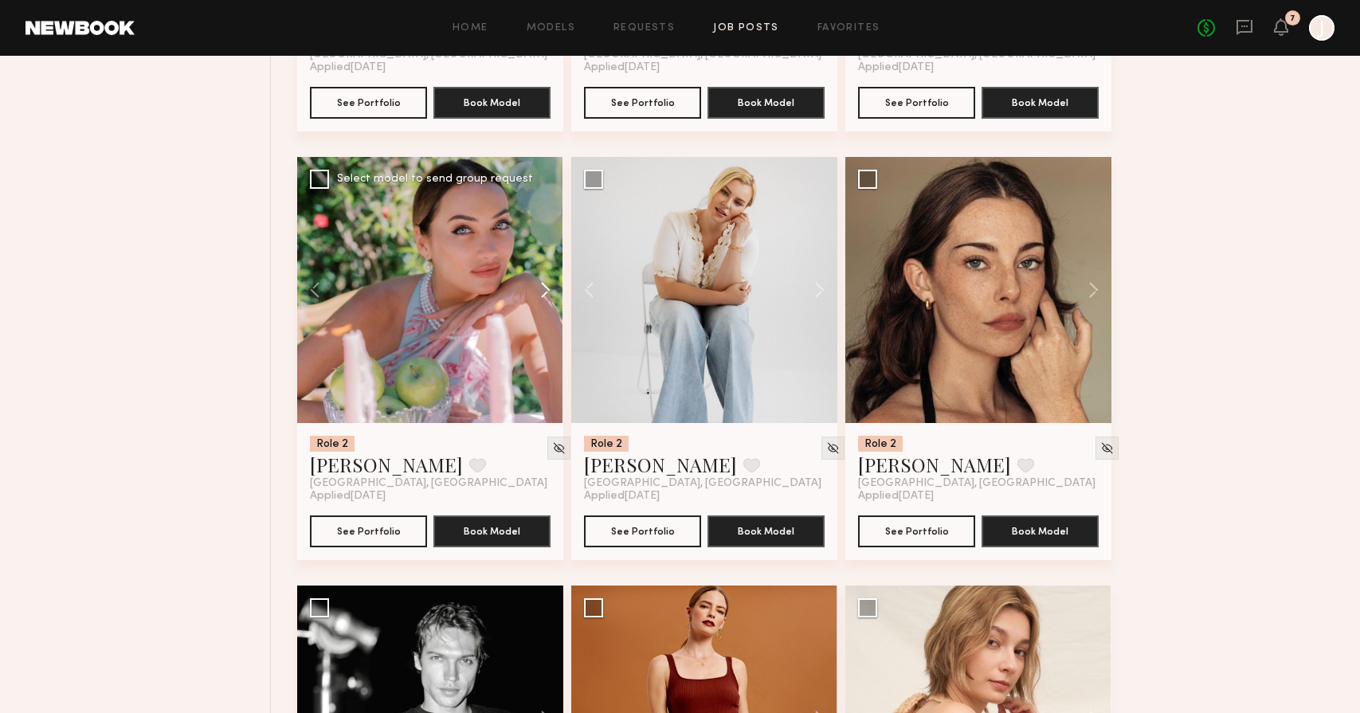
click at [548, 300] on button at bounding box center [537, 290] width 51 height 266
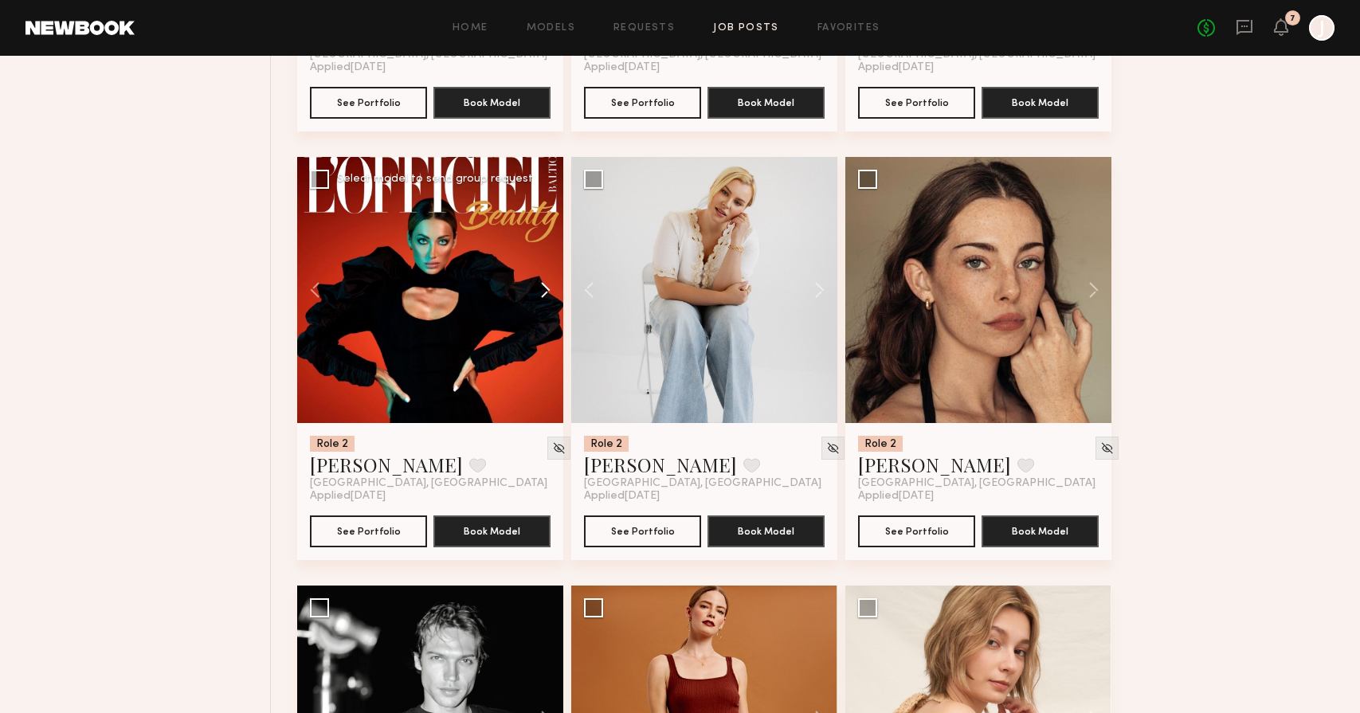
click at [548, 300] on button at bounding box center [537, 290] width 51 height 266
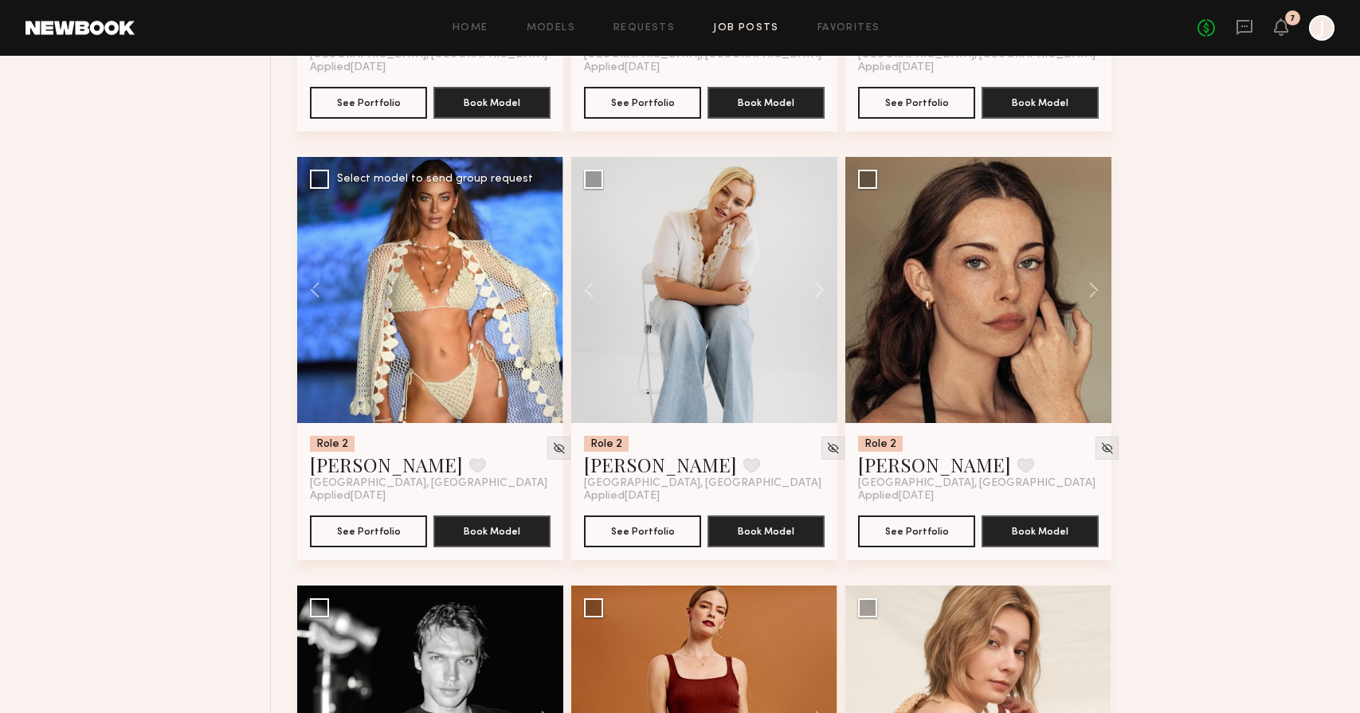
click at [548, 300] on button at bounding box center [537, 290] width 51 height 266
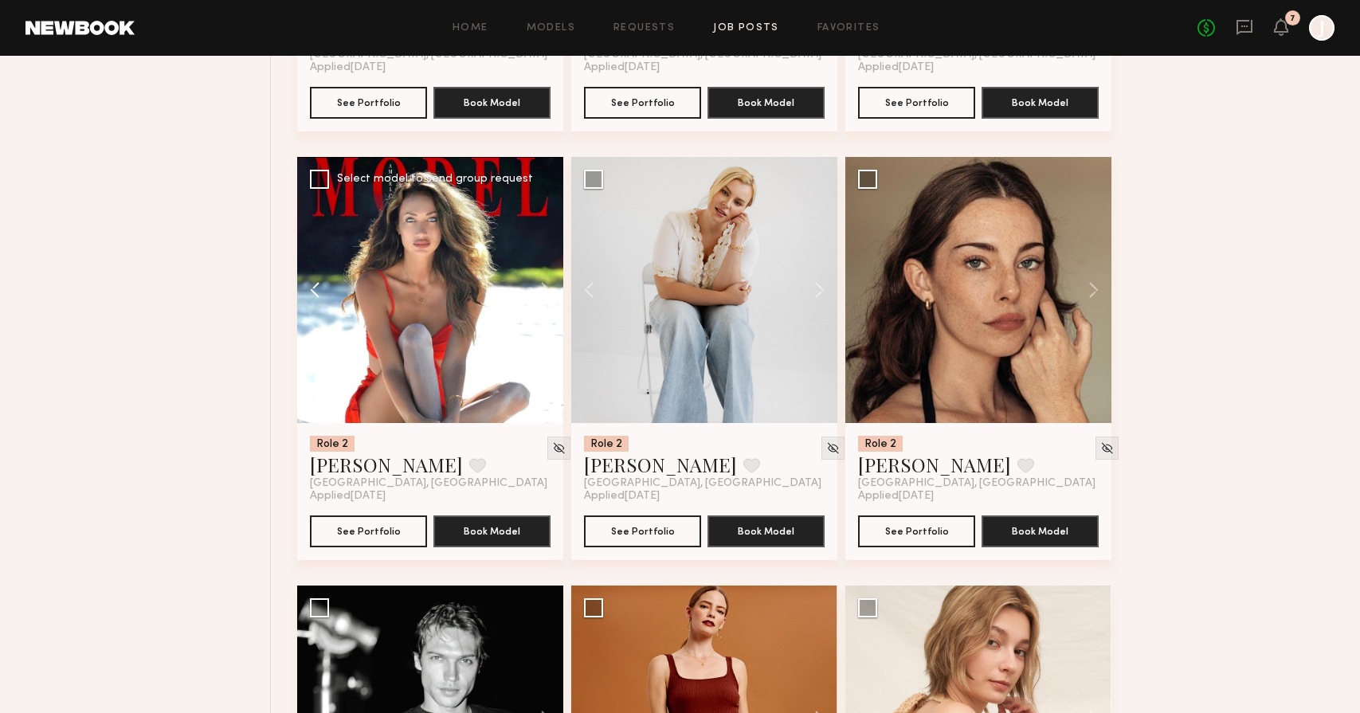
click at [304, 284] on button at bounding box center [322, 290] width 51 height 266
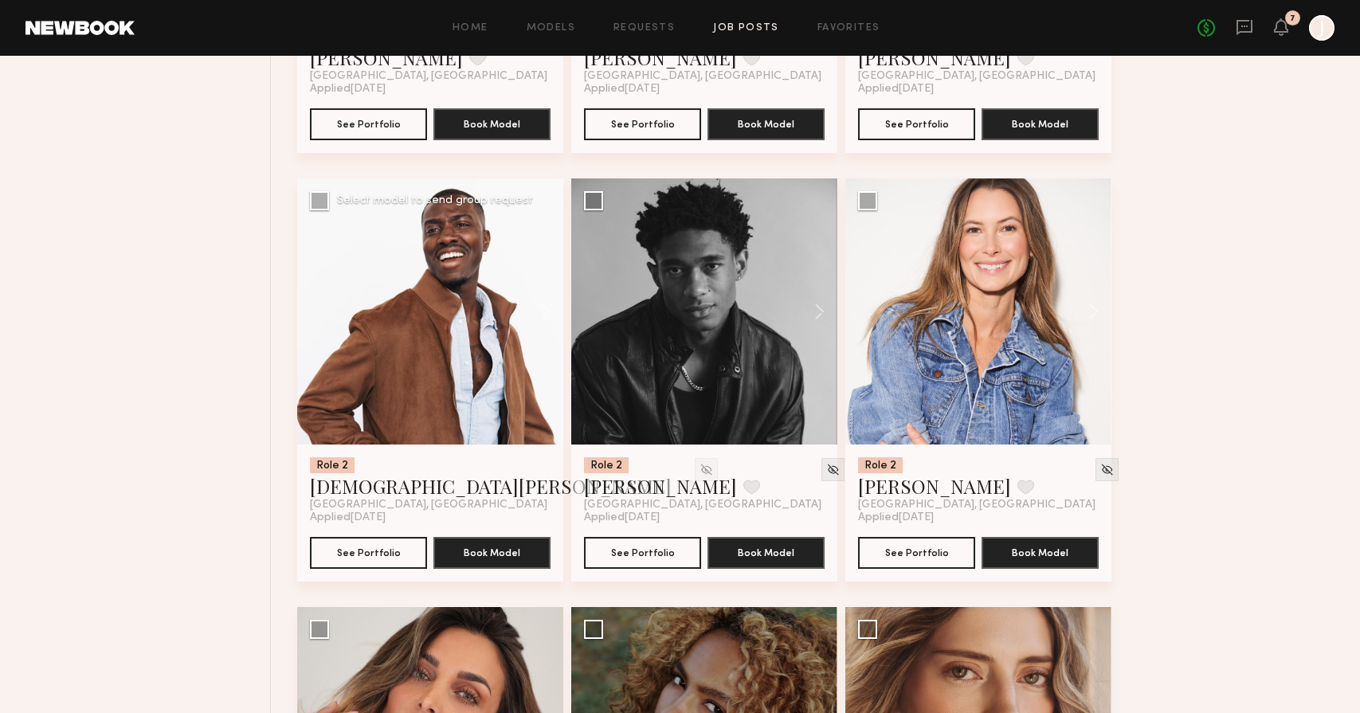
scroll to position [5296, 0]
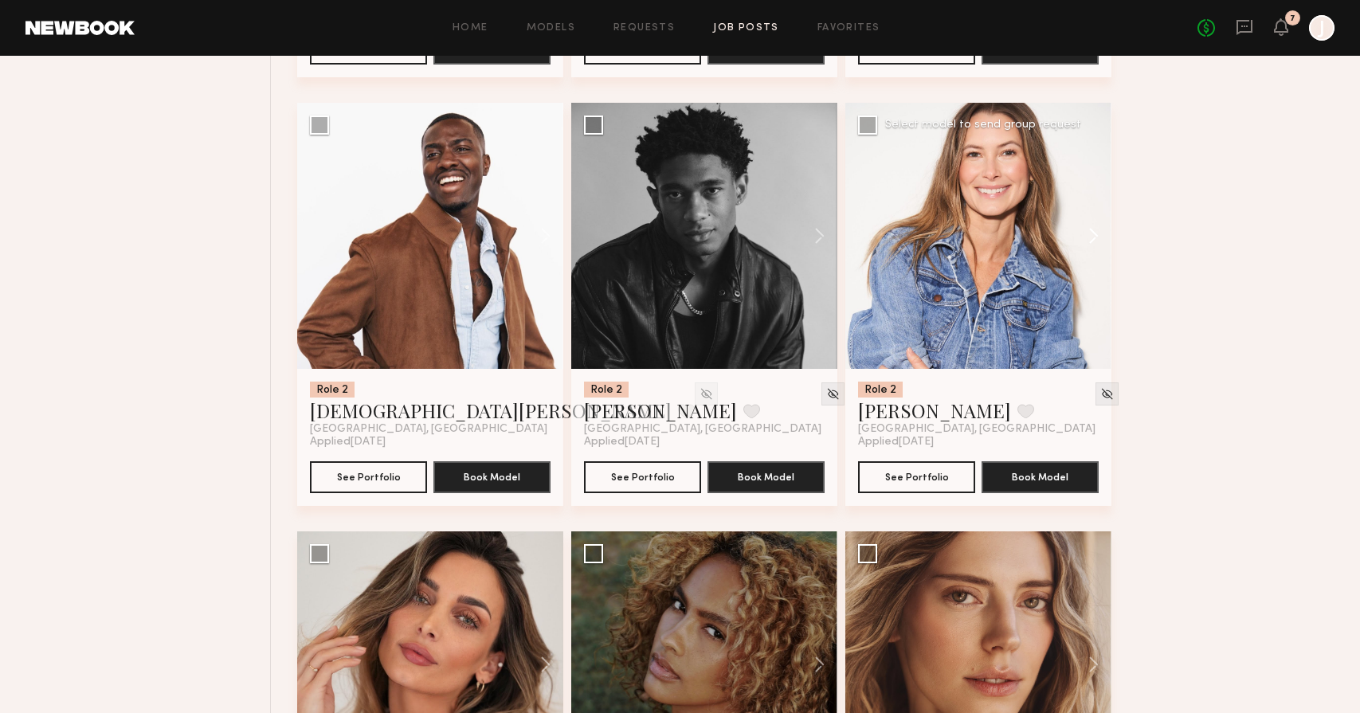
click at [1091, 240] on button at bounding box center [1086, 236] width 51 height 266
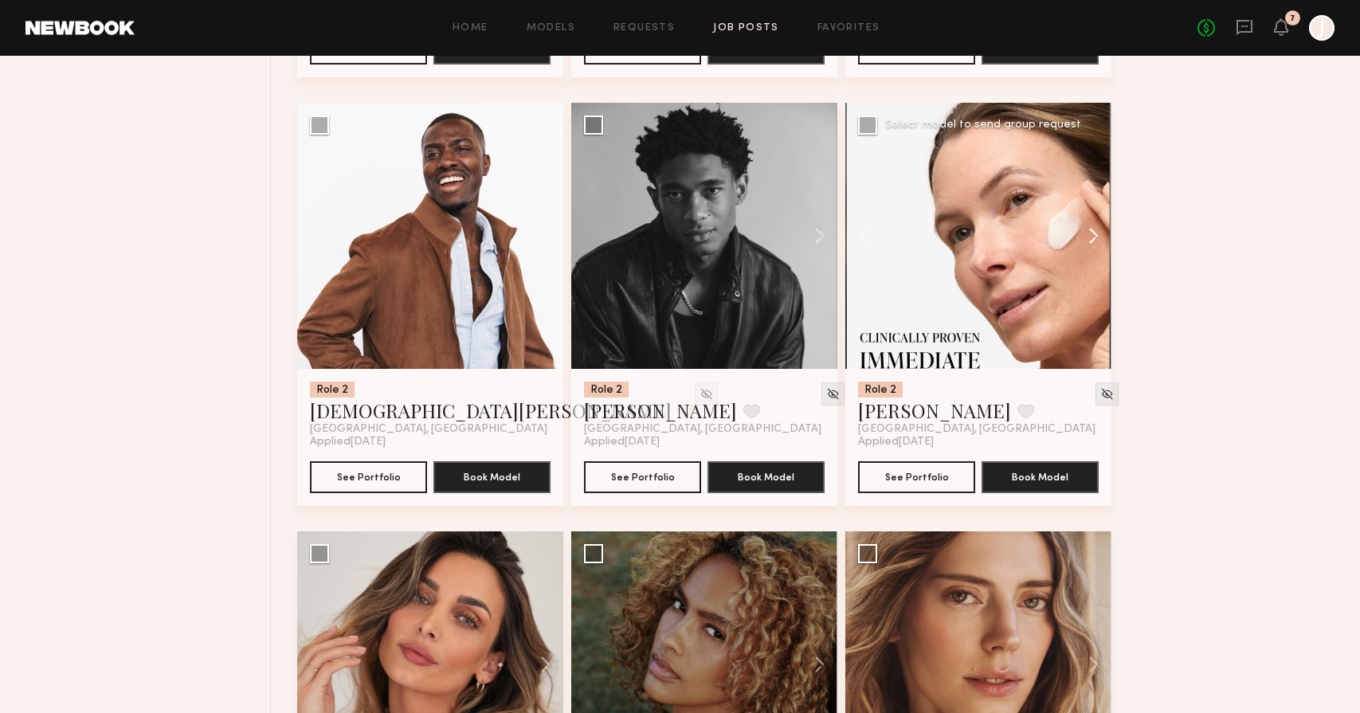
click at [1091, 240] on button at bounding box center [1086, 236] width 51 height 266
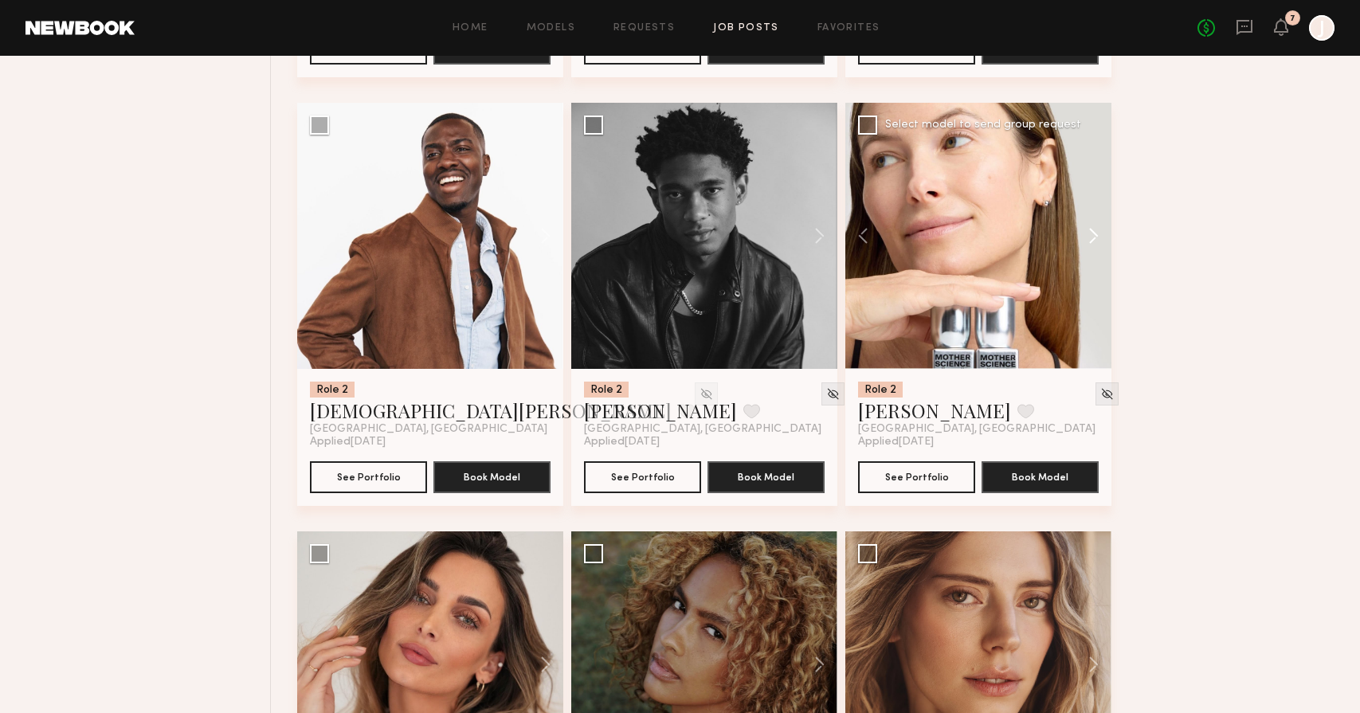
click at [1091, 240] on button at bounding box center [1086, 236] width 51 height 266
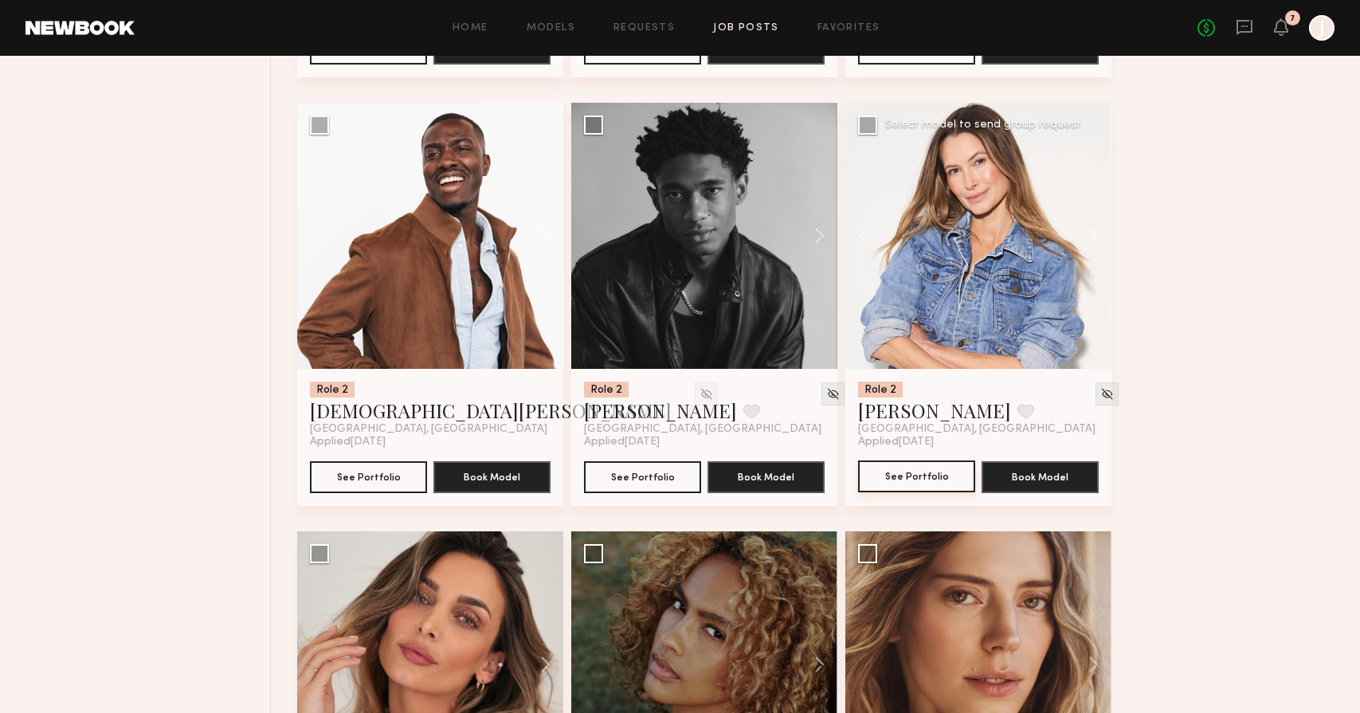
click at [913, 473] on button "See Portfolio" at bounding box center [916, 477] width 117 height 32
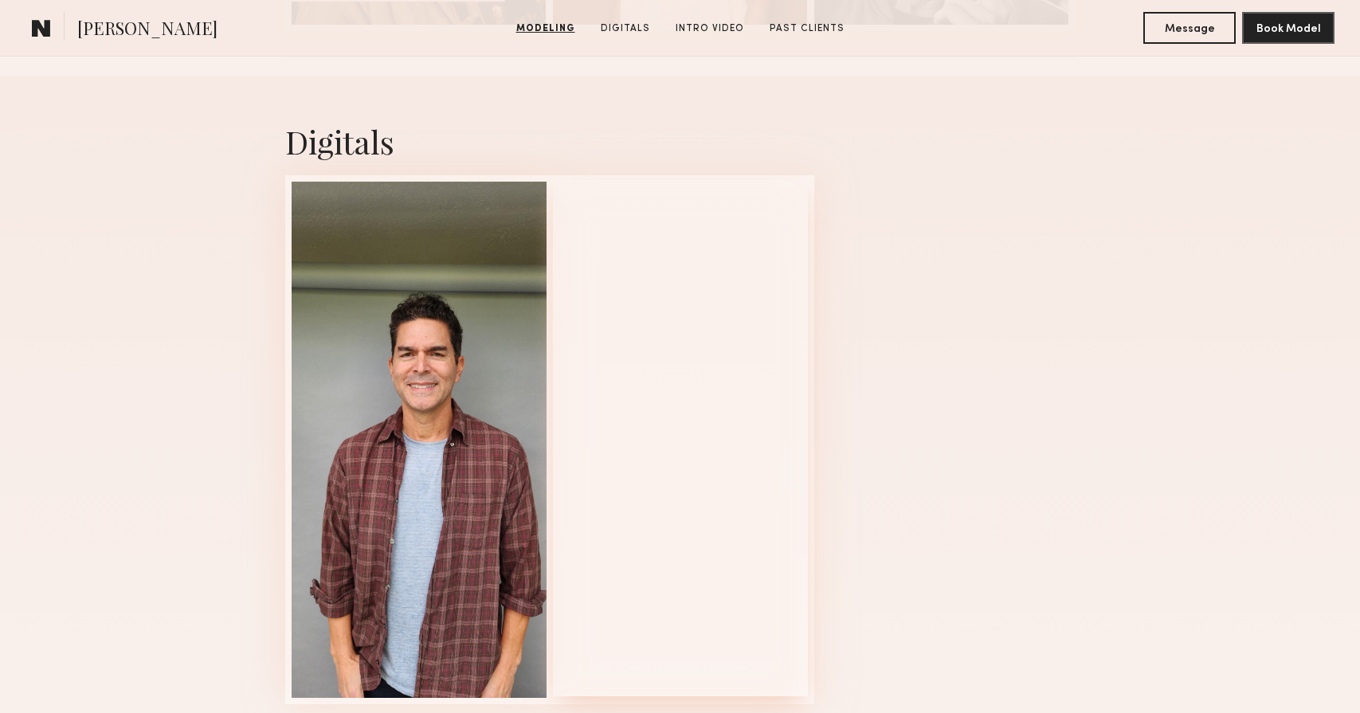
scroll to position [1077, 0]
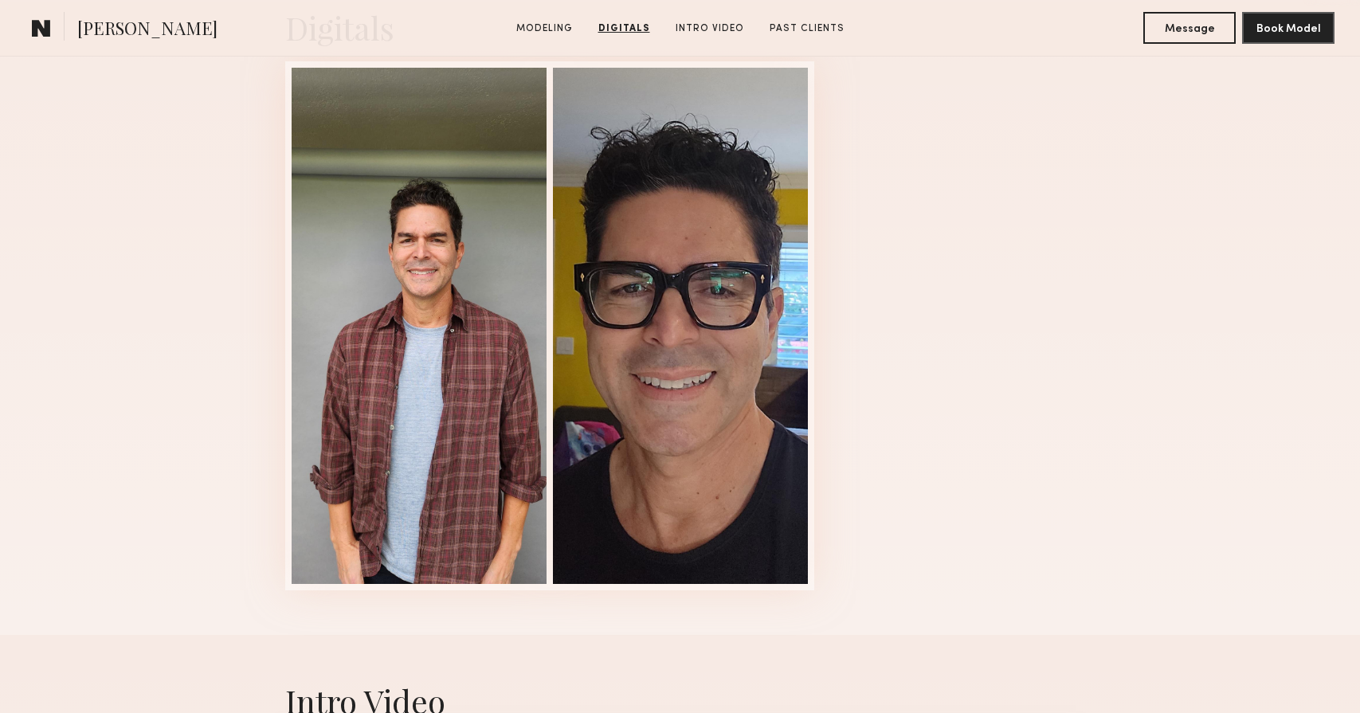
click at [82, 28] on span "Edwin B." at bounding box center [147, 30] width 140 height 28
click at [47, 30] on common-icon at bounding box center [41, 28] width 19 height 21
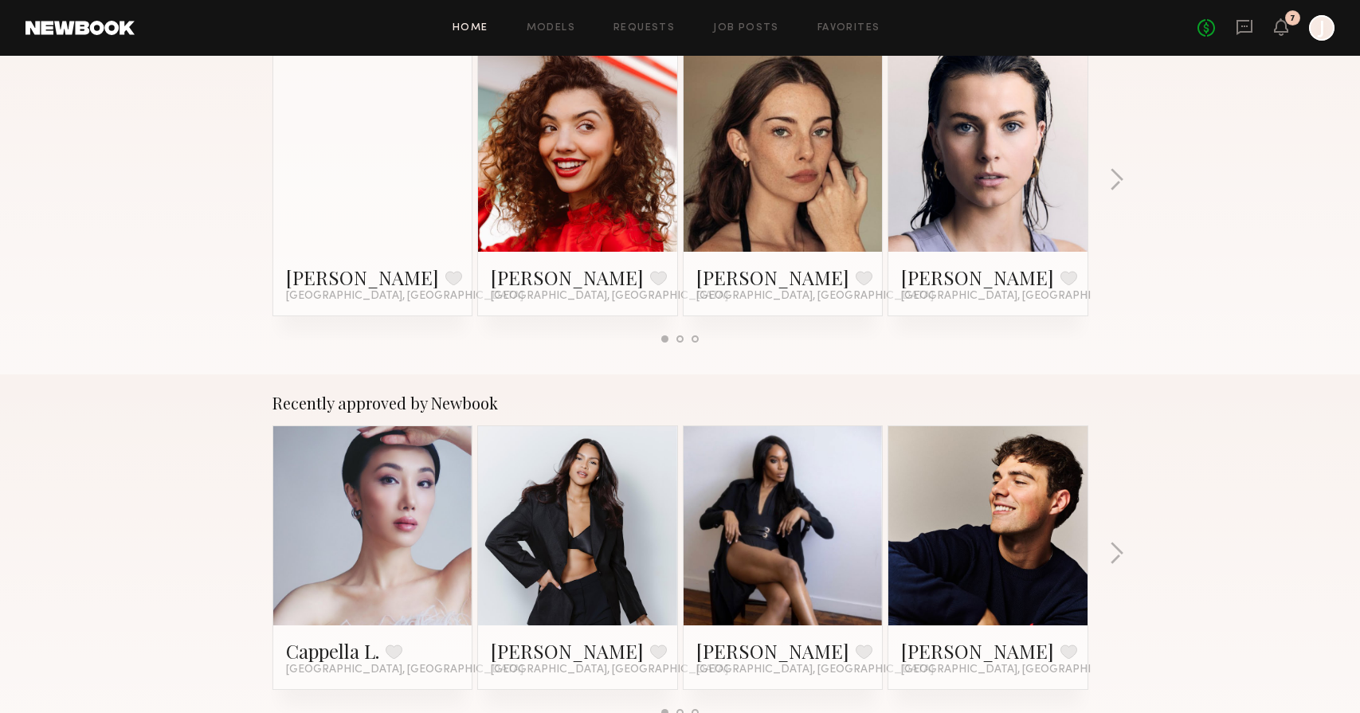
scroll to position [489, 0]
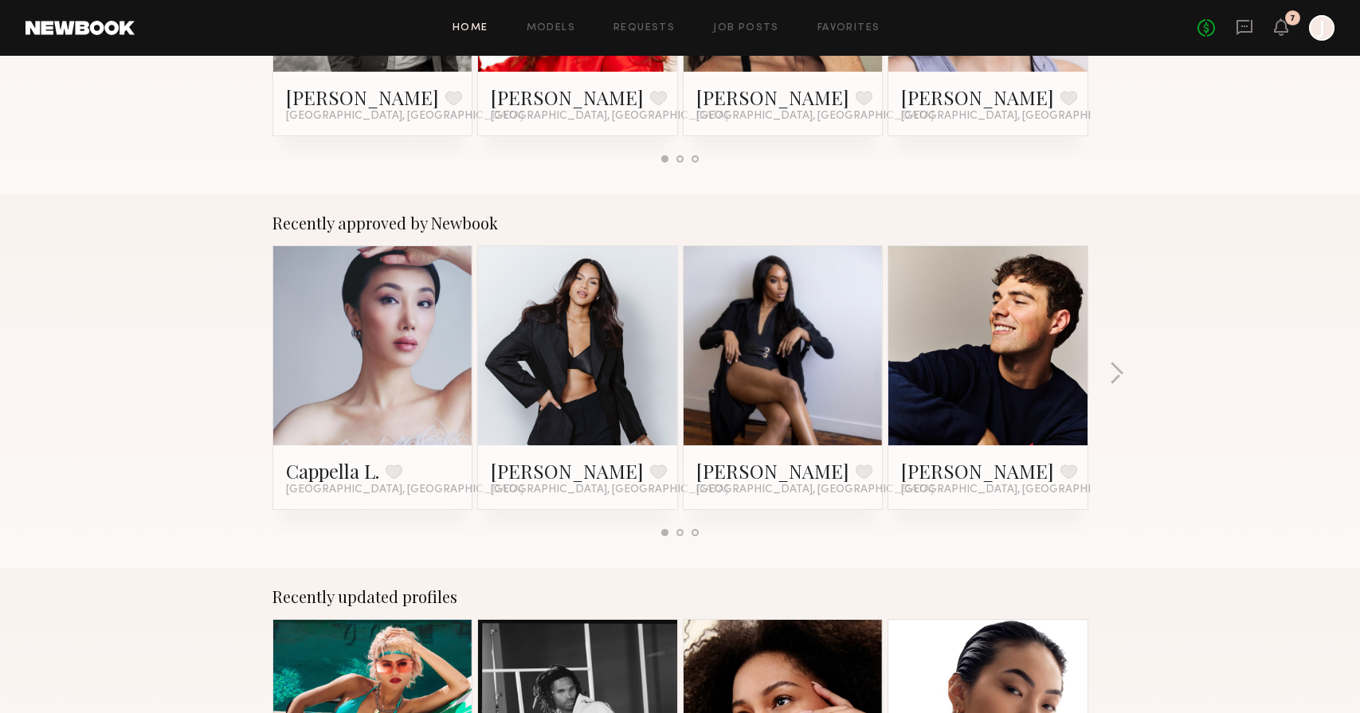
click at [1125, 375] on div "Recently approved by Newbook Cappella L. Favorite Los Angeles, CA Charisse P. F…" at bounding box center [680, 381] width 1360 height 374
click at [1121, 375] on button "button" at bounding box center [1116, 375] width 15 height 26
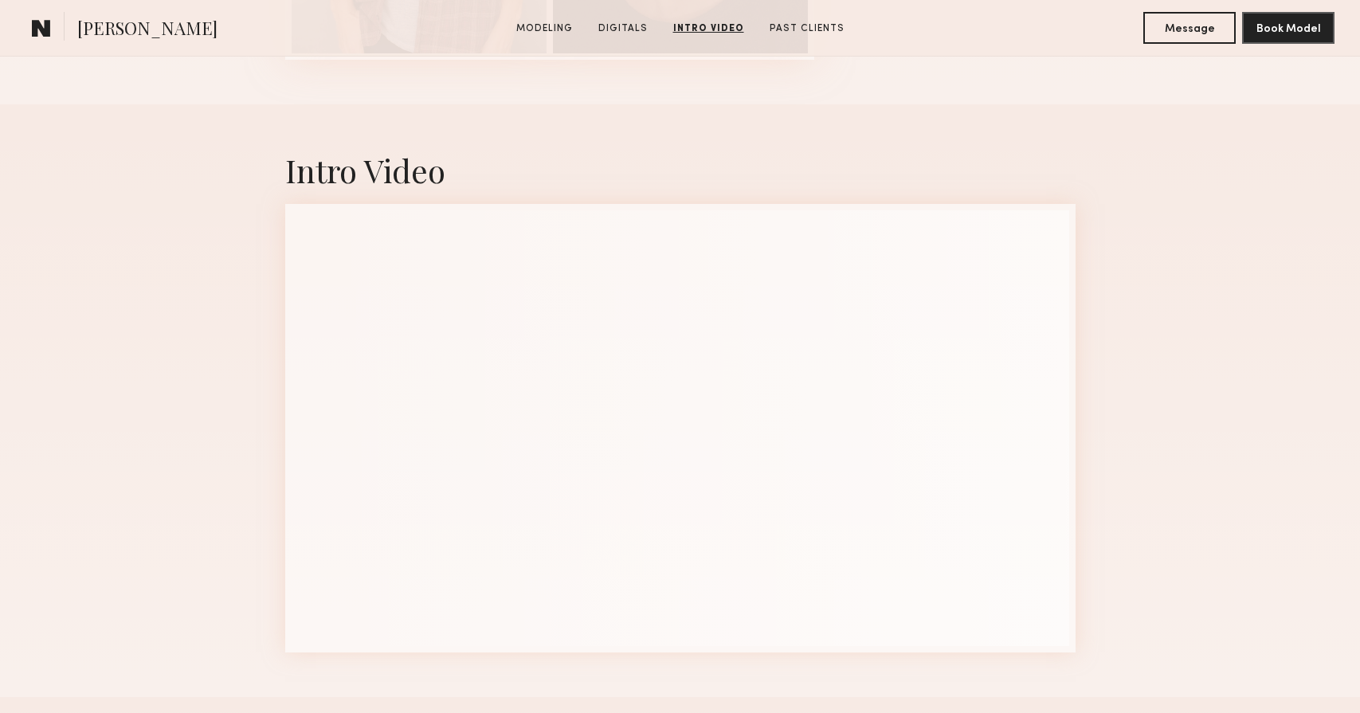
scroll to position [1623, 0]
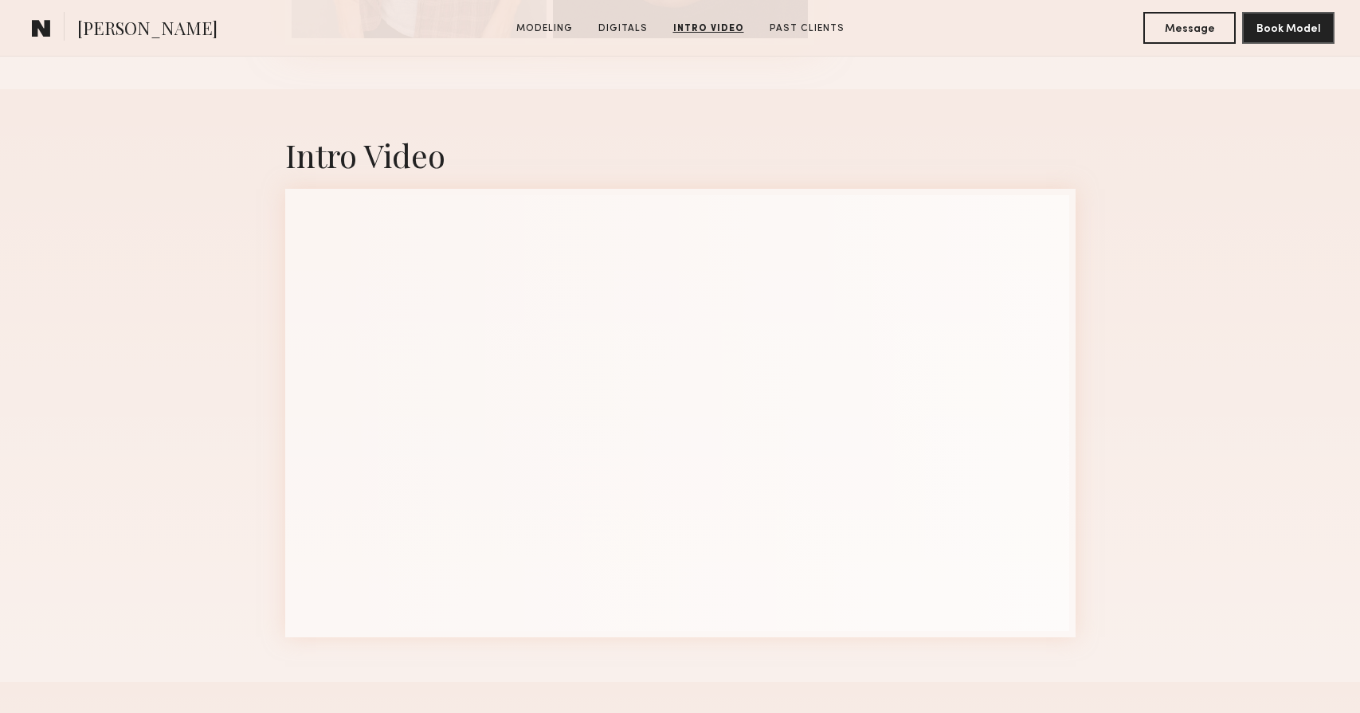
click at [752, 669] on div "Intro Video" at bounding box center [681, 385] width 816 height 593
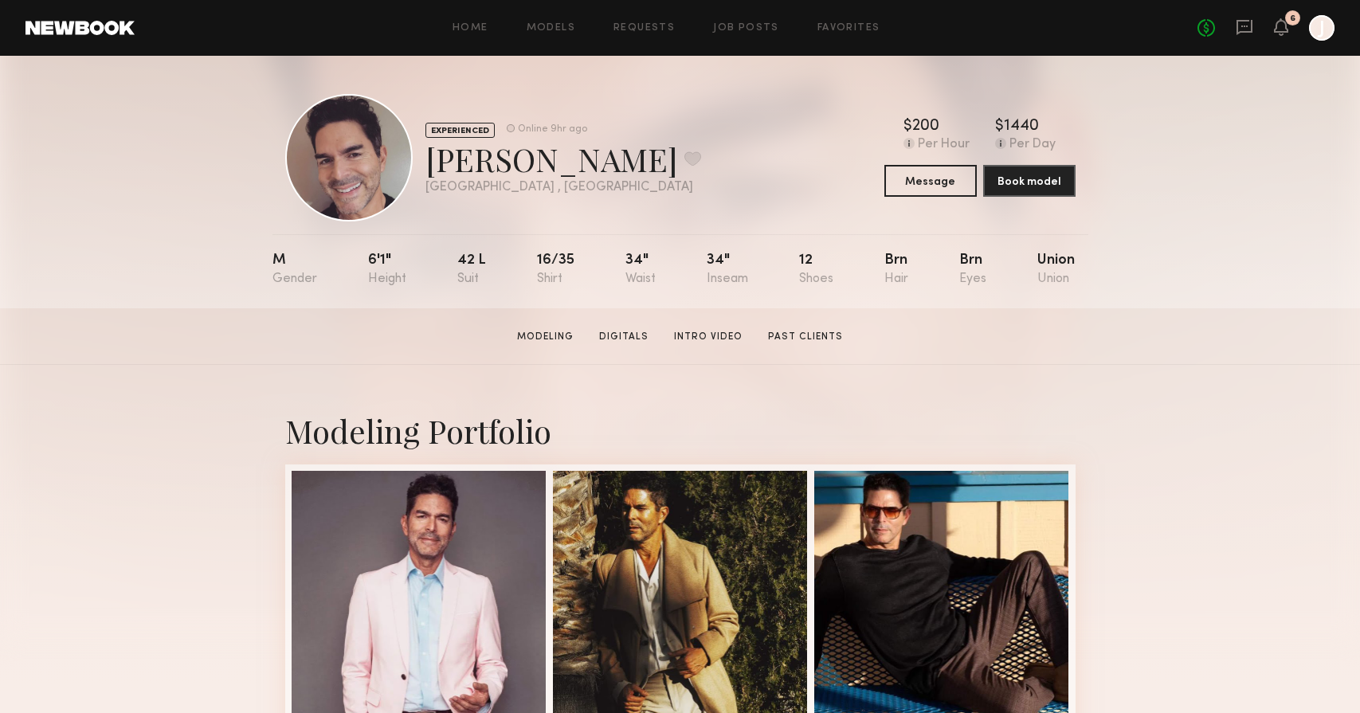
click at [1070, 390] on div "Modeling Portfolio" at bounding box center [680, 701] width 791 height 673
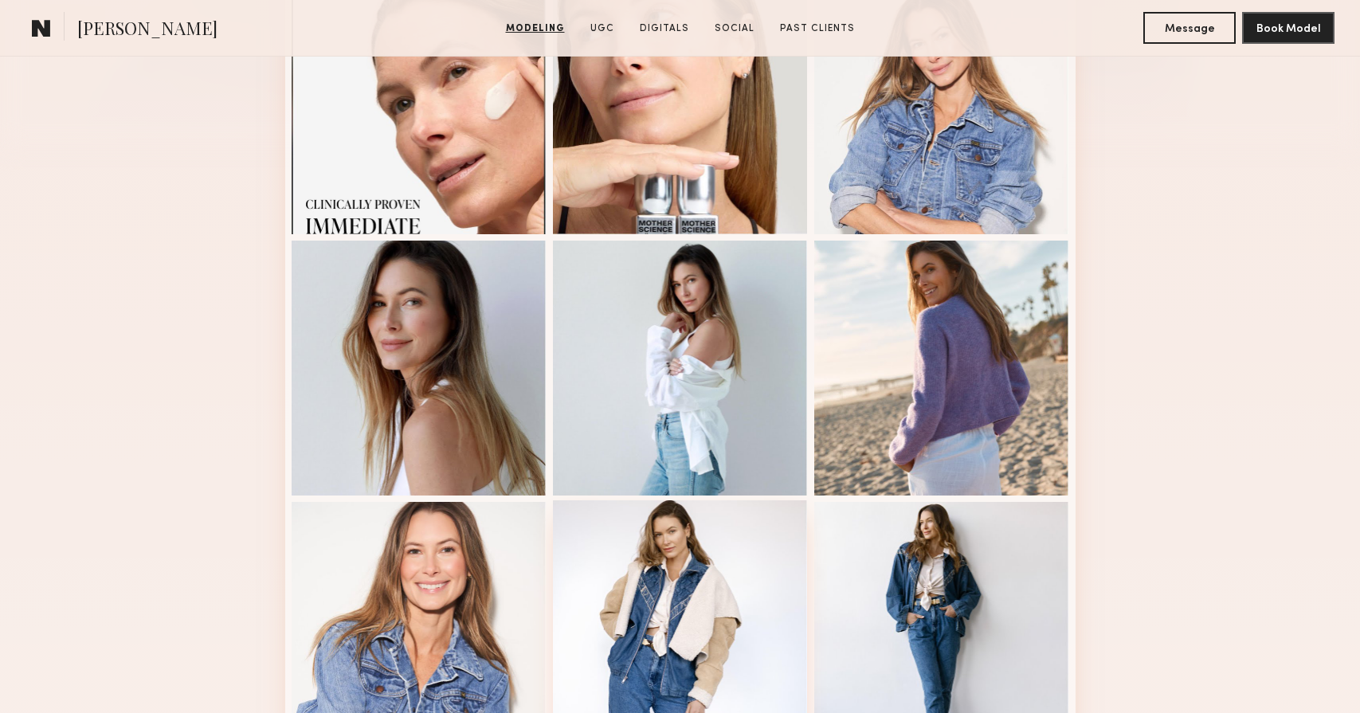
scroll to position [809, 0]
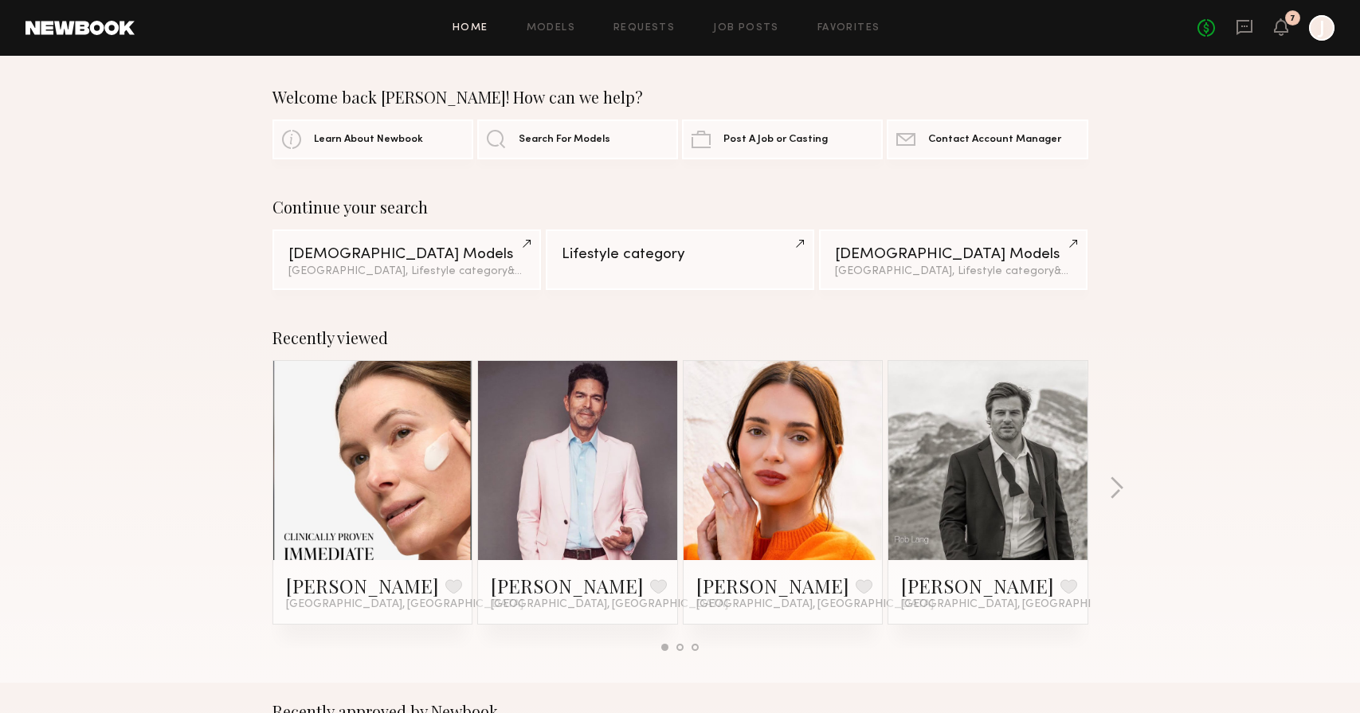
click at [1329, 33] on div at bounding box center [1322, 28] width 26 height 26
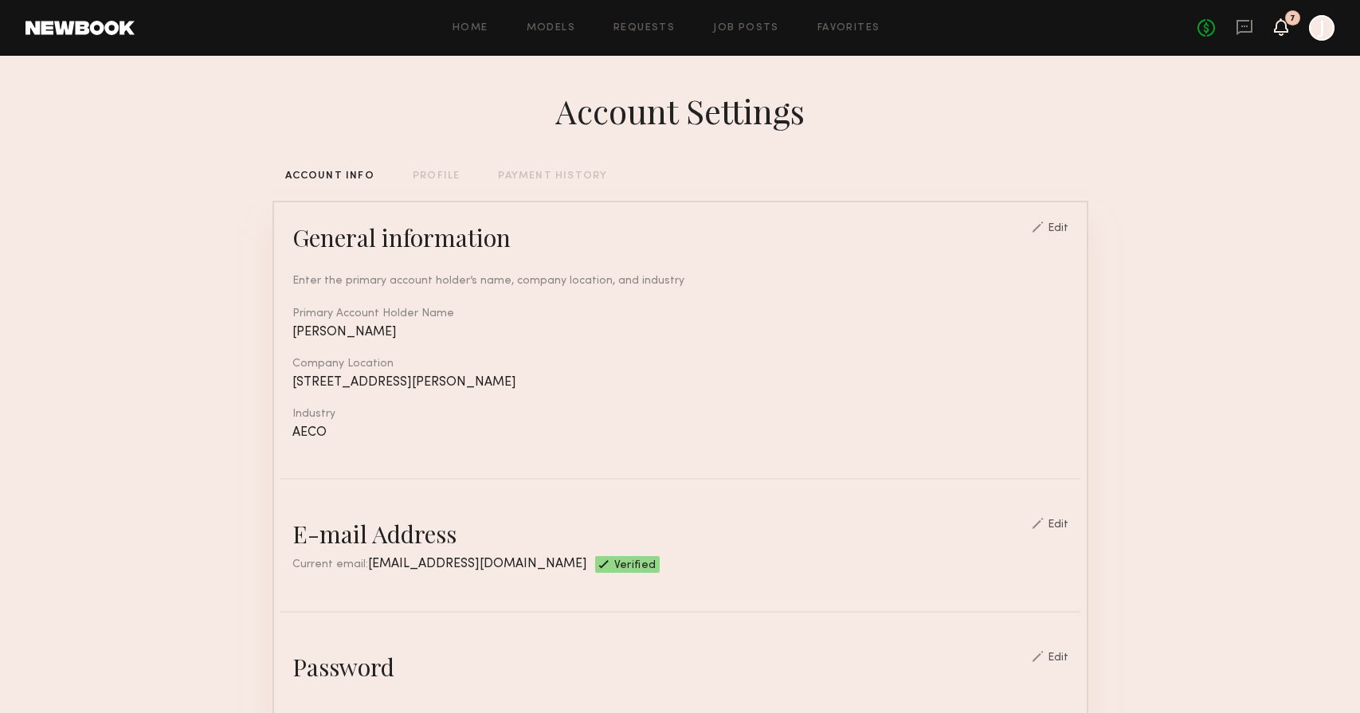
click at [1282, 27] on icon at bounding box center [1281, 26] width 13 height 11
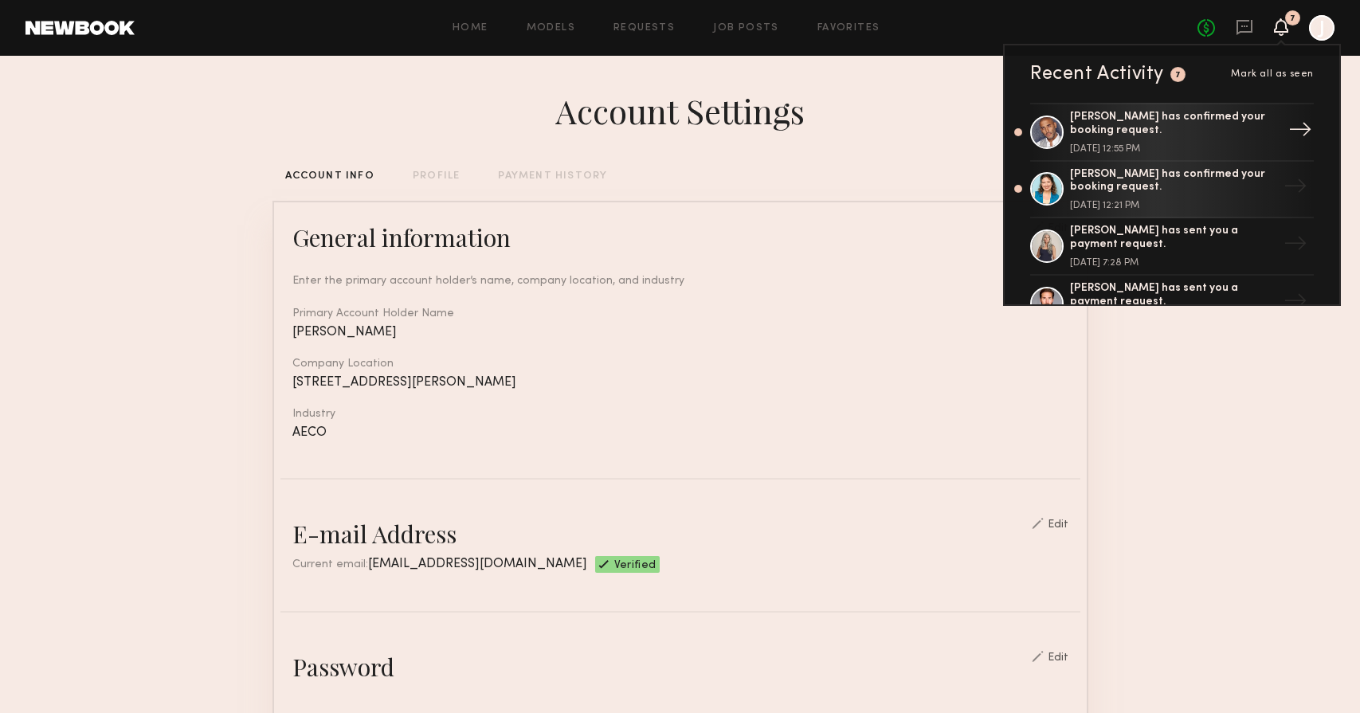
click at [1177, 131] on div "Jacob F. has confirmed your booking request." at bounding box center [1173, 124] width 207 height 27
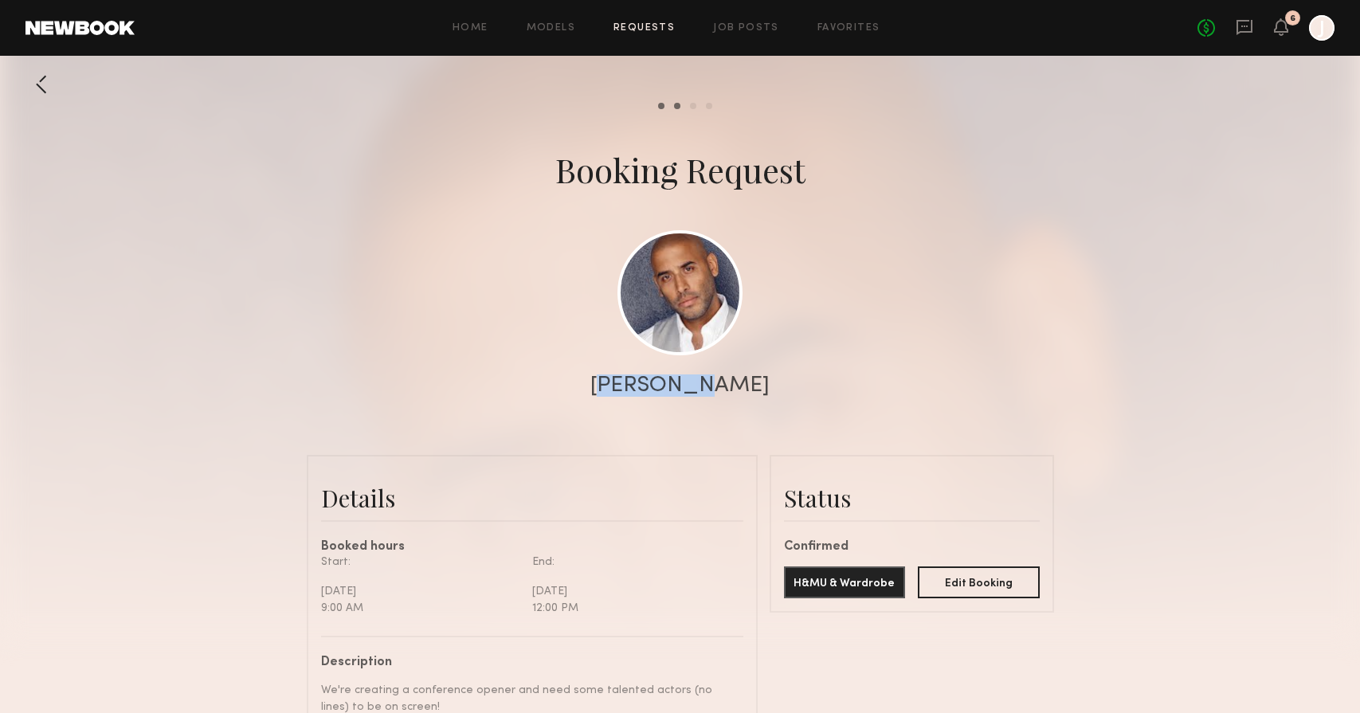
copy div "Jacob F."
drag, startPoint x: 638, startPoint y: 388, endPoint x: 717, endPoint y: 385, distance: 79.0
click at [717, 385] on div "Jacob F." at bounding box center [680, 386] width 1360 height 22
click at [42, 88] on div at bounding box center [42, 85] width 32 height 32
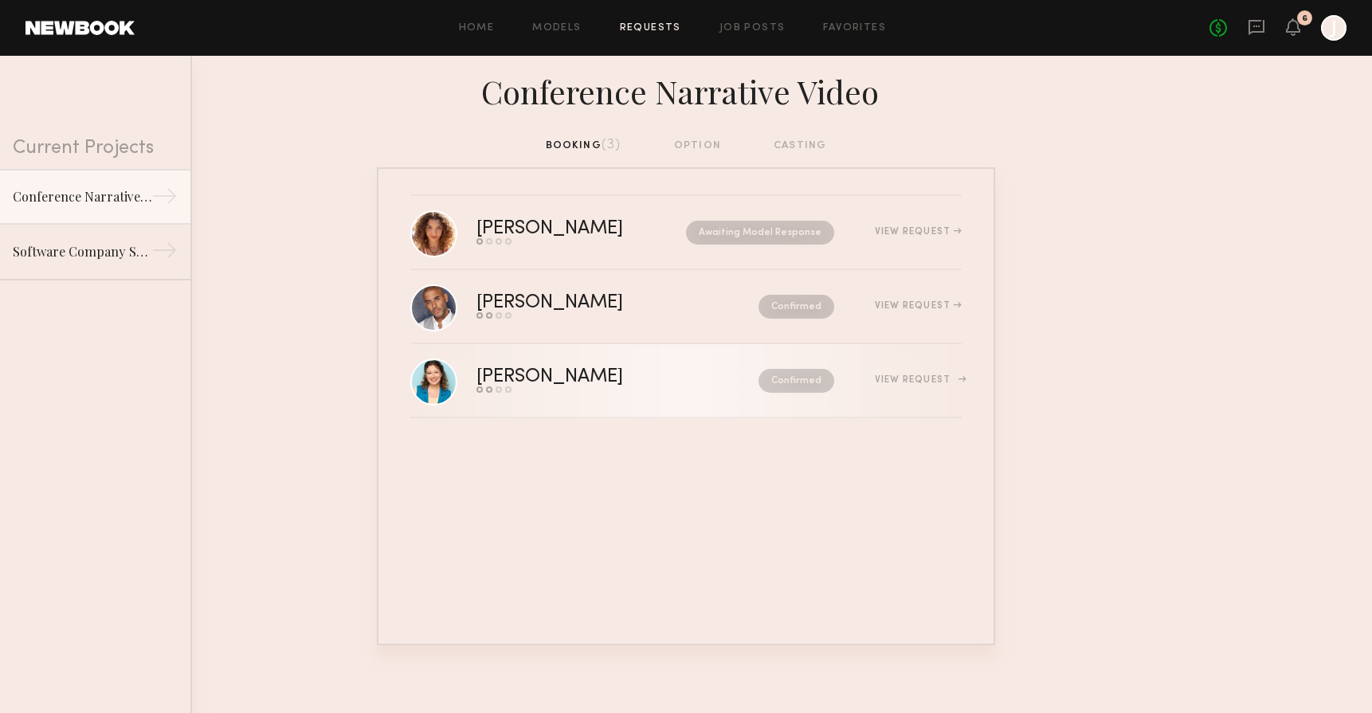
click at [604, 385] on div "Genia D." at bounding box center [584, 377] width 214 height 18
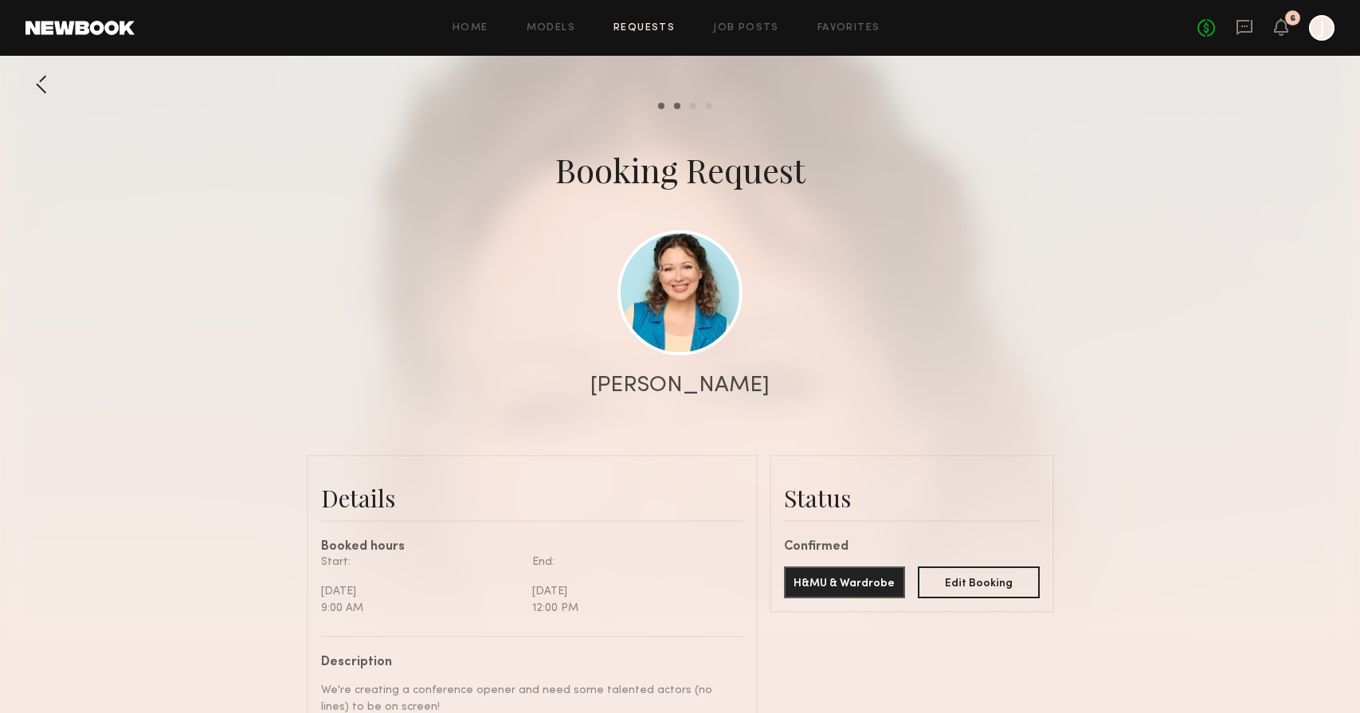
click at [49, 87] on div at bounding box center [42, 85] width 32 height 32
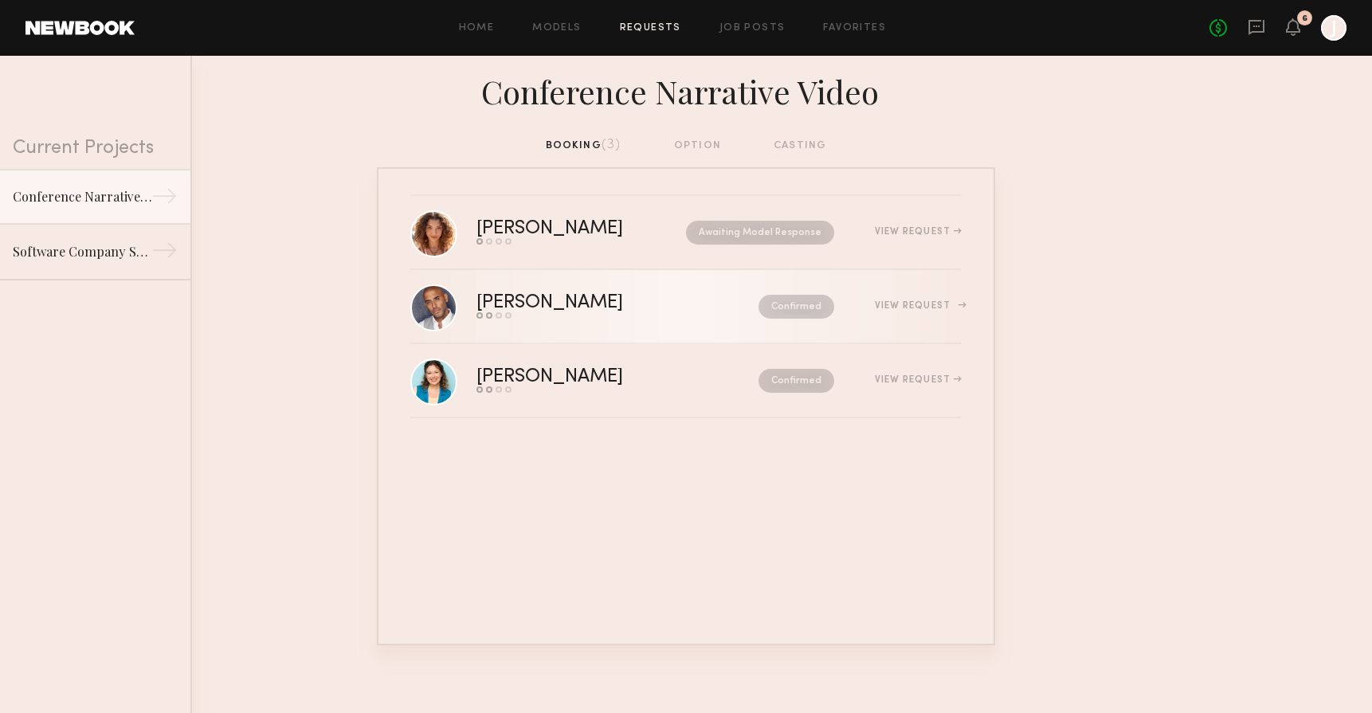
click at [515, 316] on div "Send request Model response Review hours worked Pay model" at bounding box center [584, 315] width 214 height 6
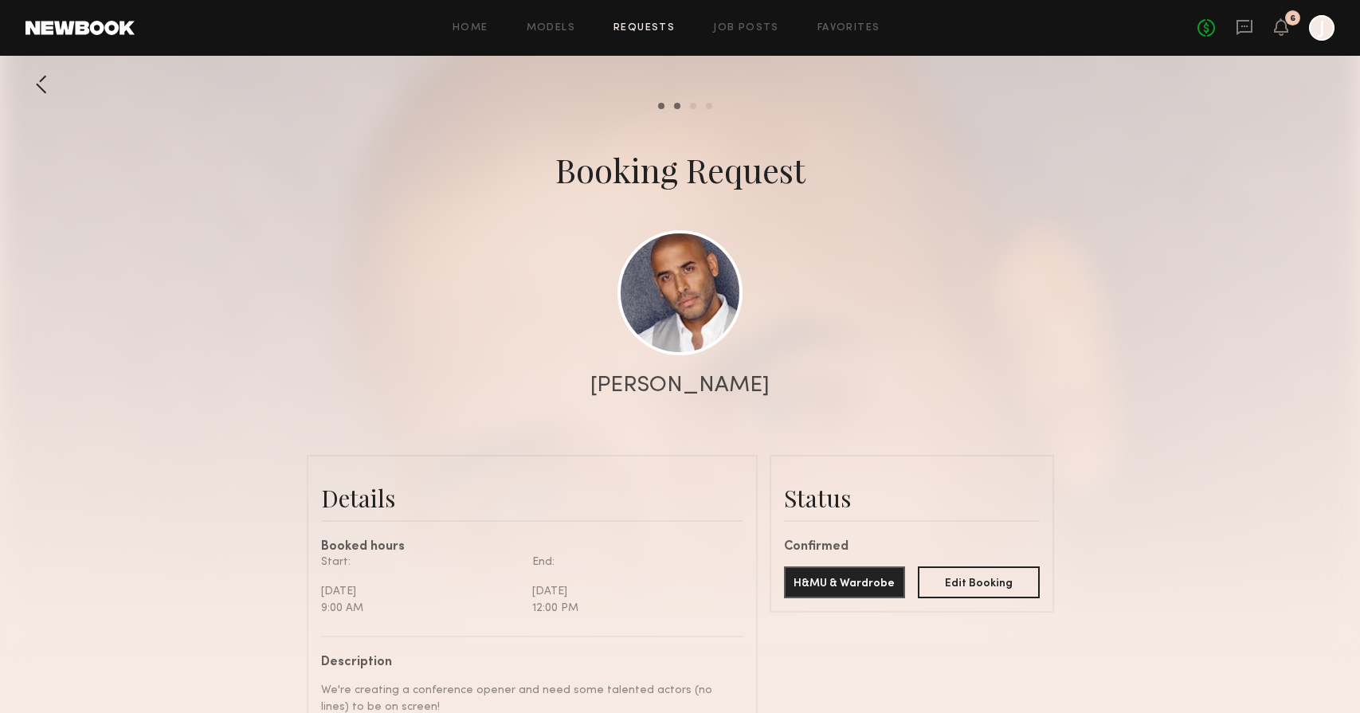
scroll to position [754, 0]
click at [21, 84] on div at bounding box center [680, 319] width 1360 height 638
click at [27, 82] on div at bounding box center [42, 85] width 32 height 32
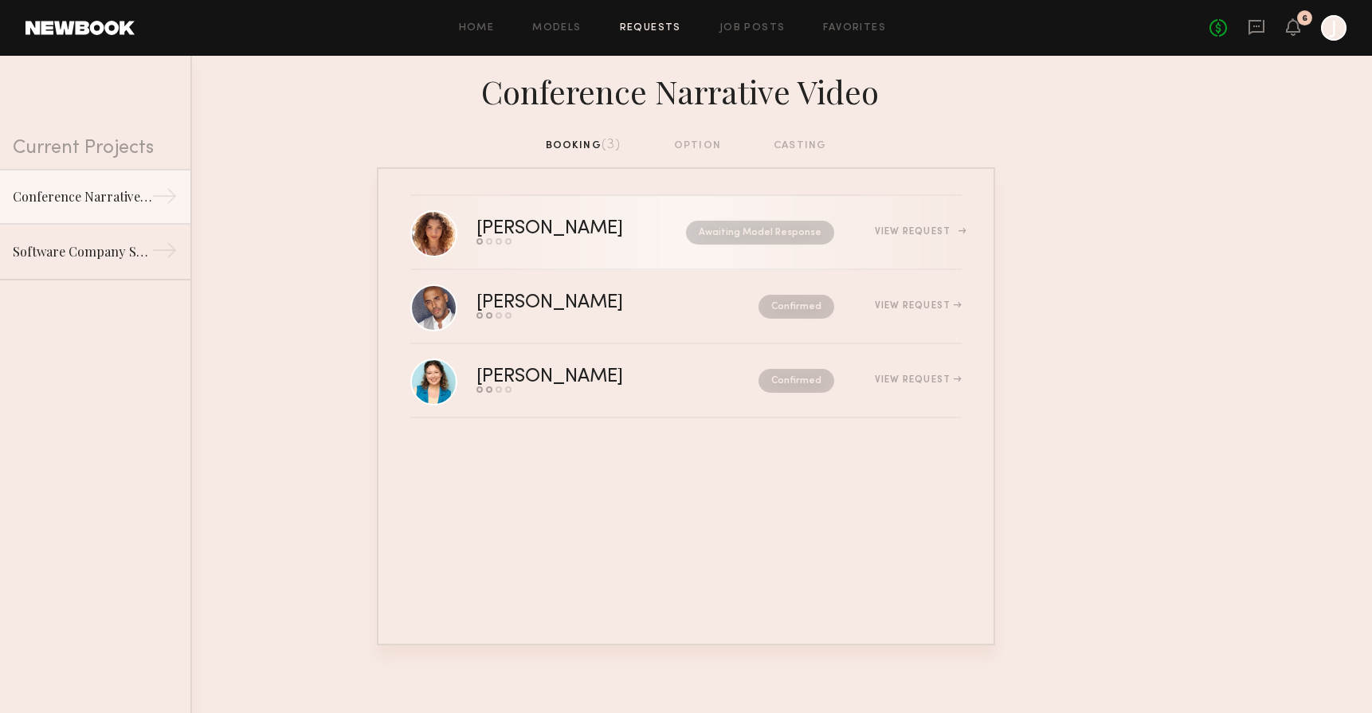
click at [528, 219] on link "Rachel G. Send request Model response Review hours worked Pay model Awaiting Mo…" at bounding box center [686, 233] width 552 height 74
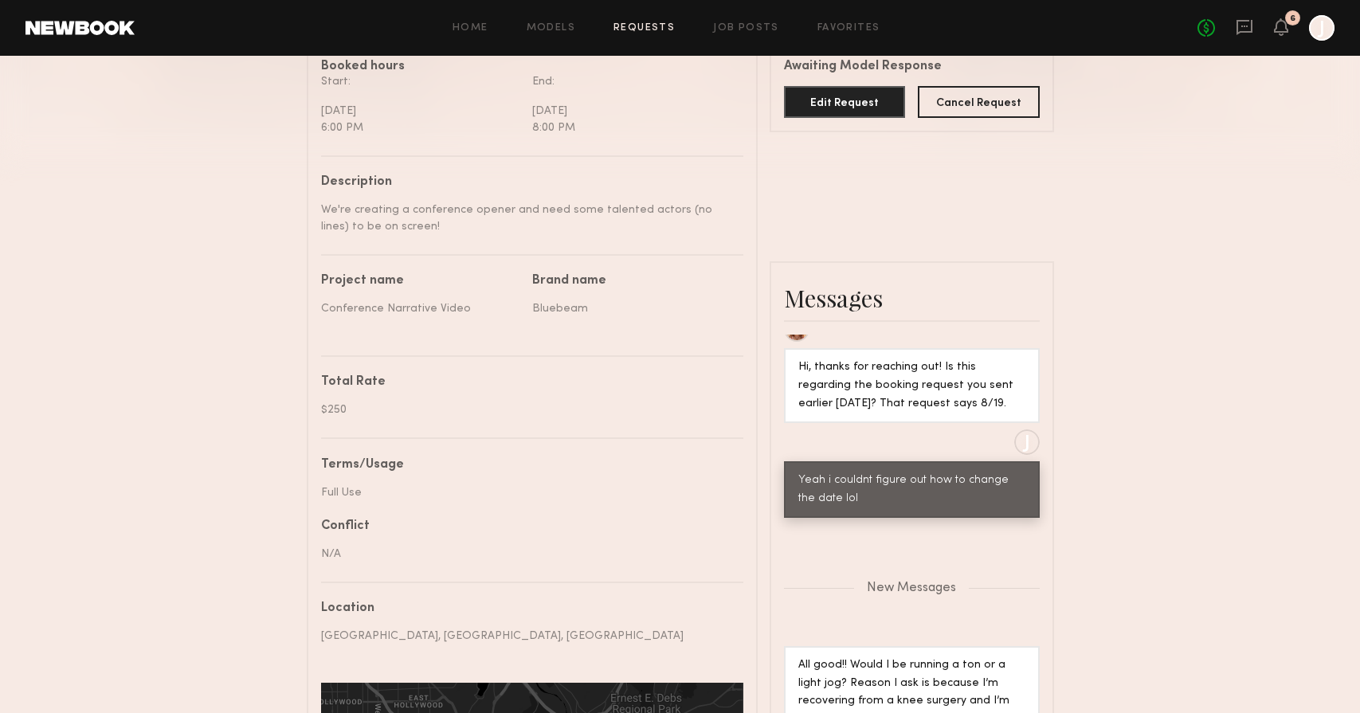
scroll to position [526, 0]
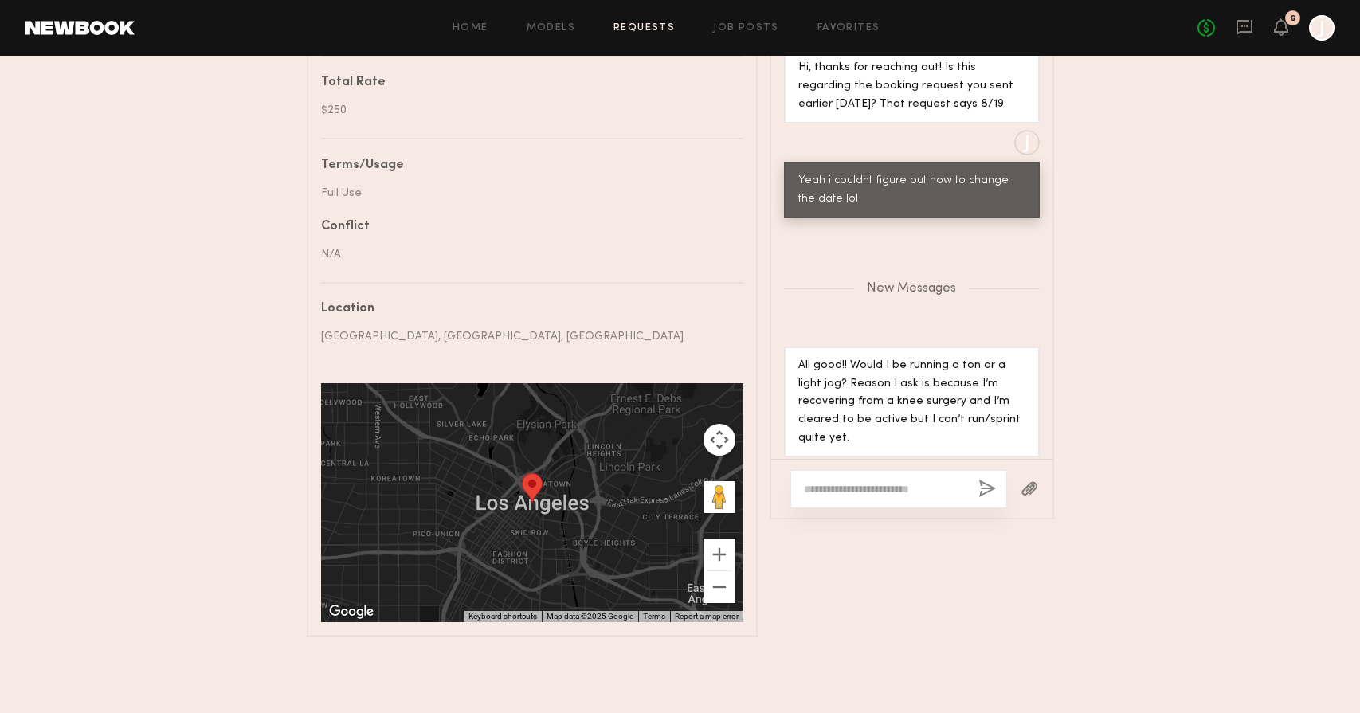
scroll to position [261, 0]
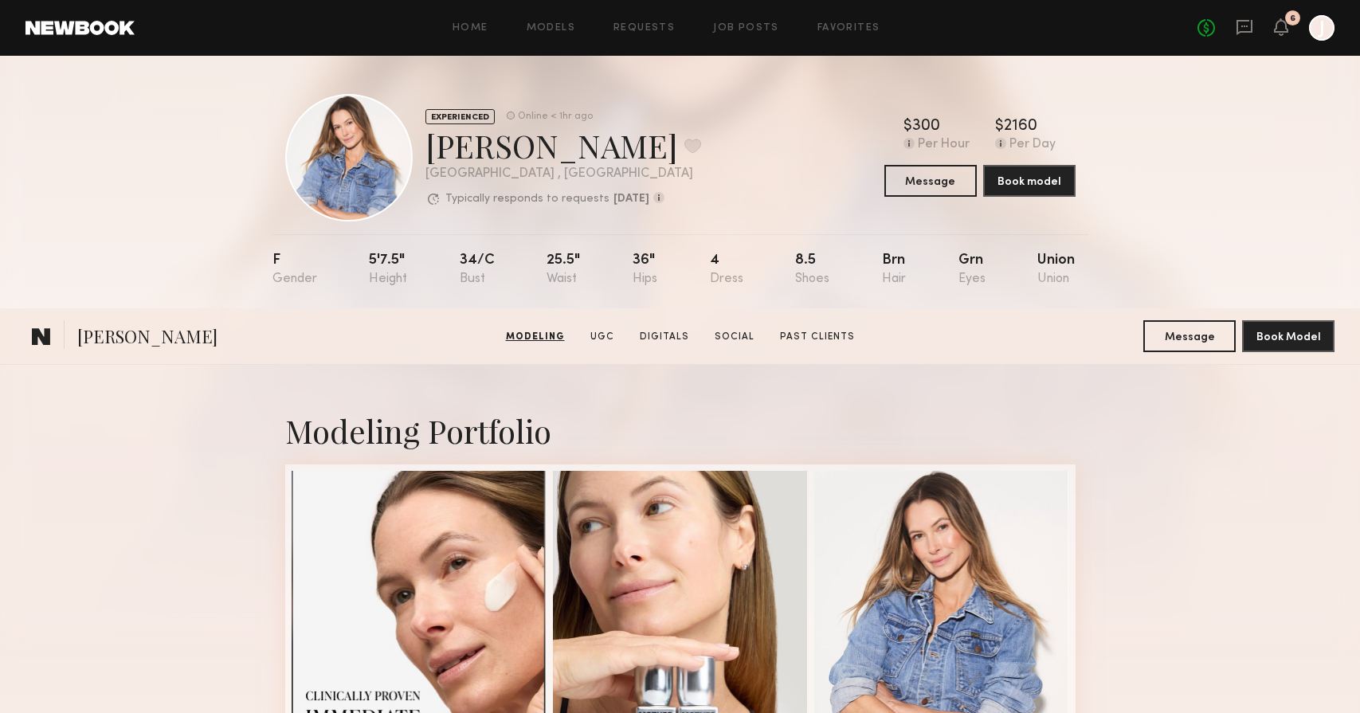
scroll to position [809, 0]
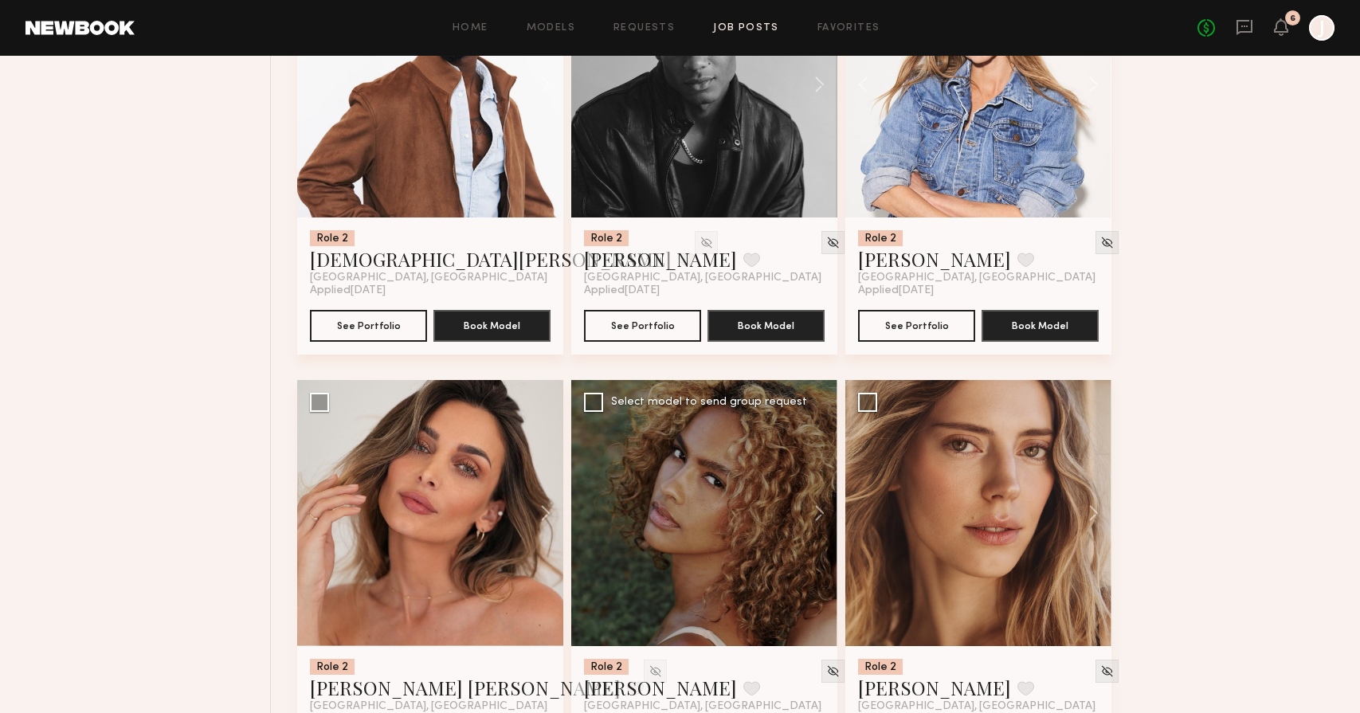
scroll to position [5561, 0]
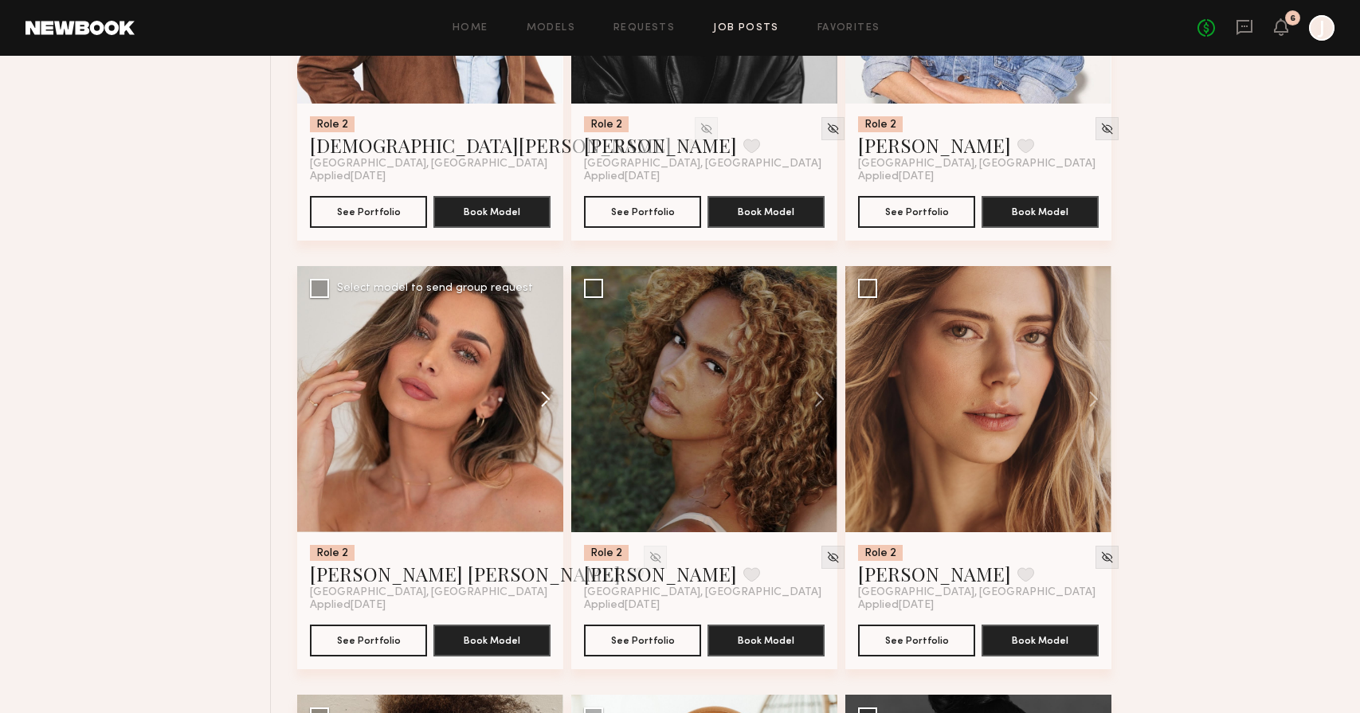
click at [536, 399] on button at bounding box center [537, 399] width 51 height 266
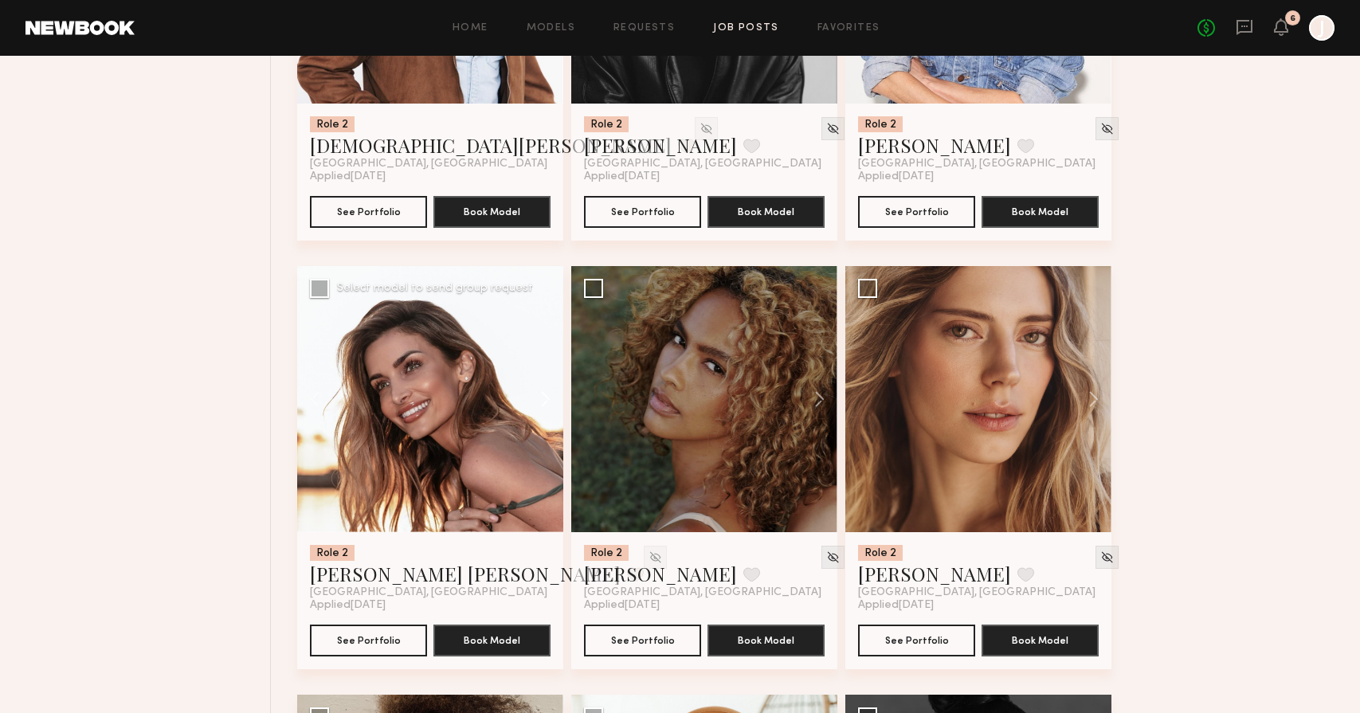
click at [539, 400] on button at bounding box center [537, 399] width 51 height 266
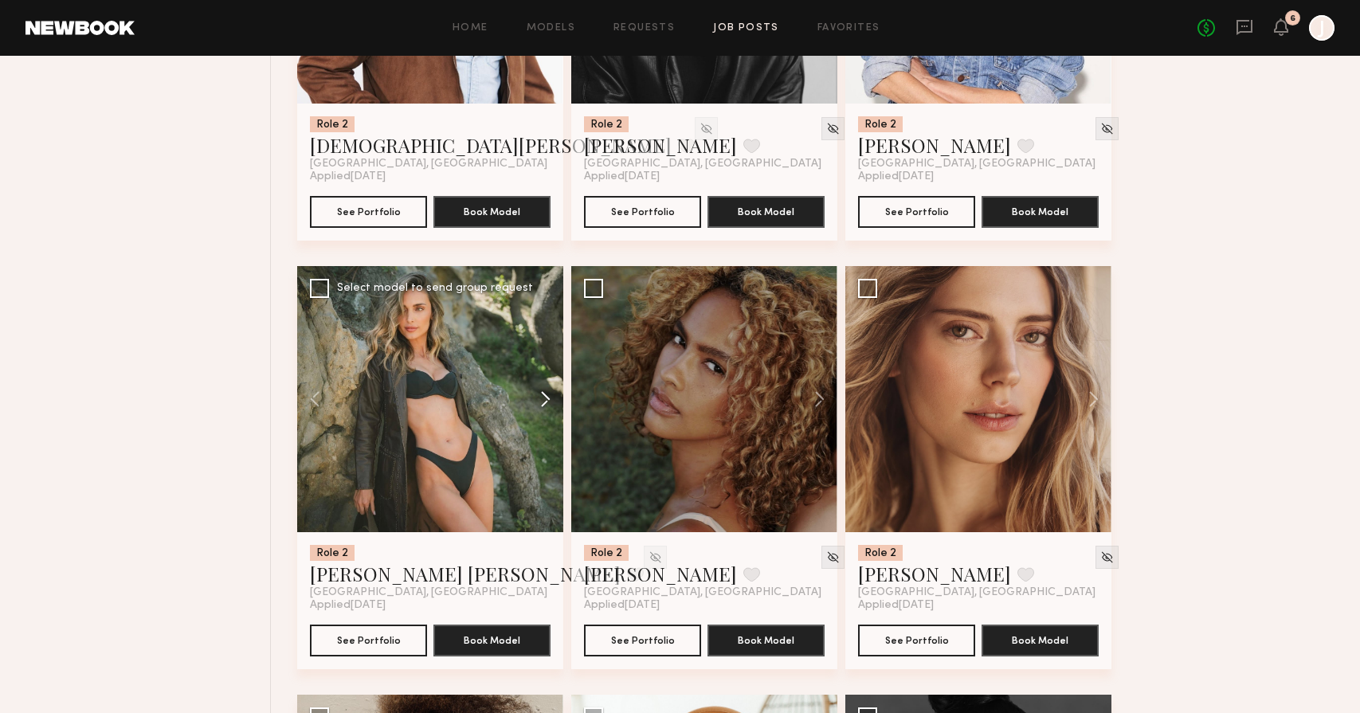
click at [544, 402] on button at bounding box center [537, 399] width 51 height 266
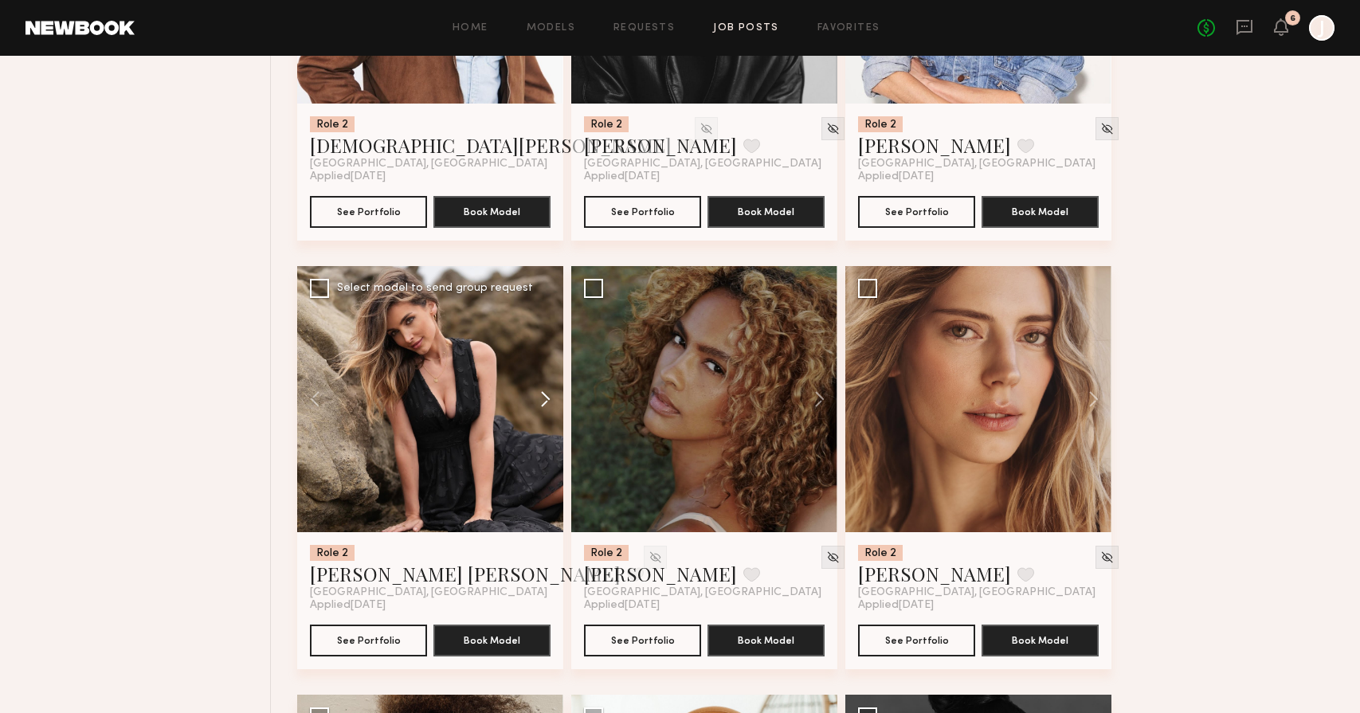
click at [544, 402] on button at bounding box center [537, 399] width 51 height 266
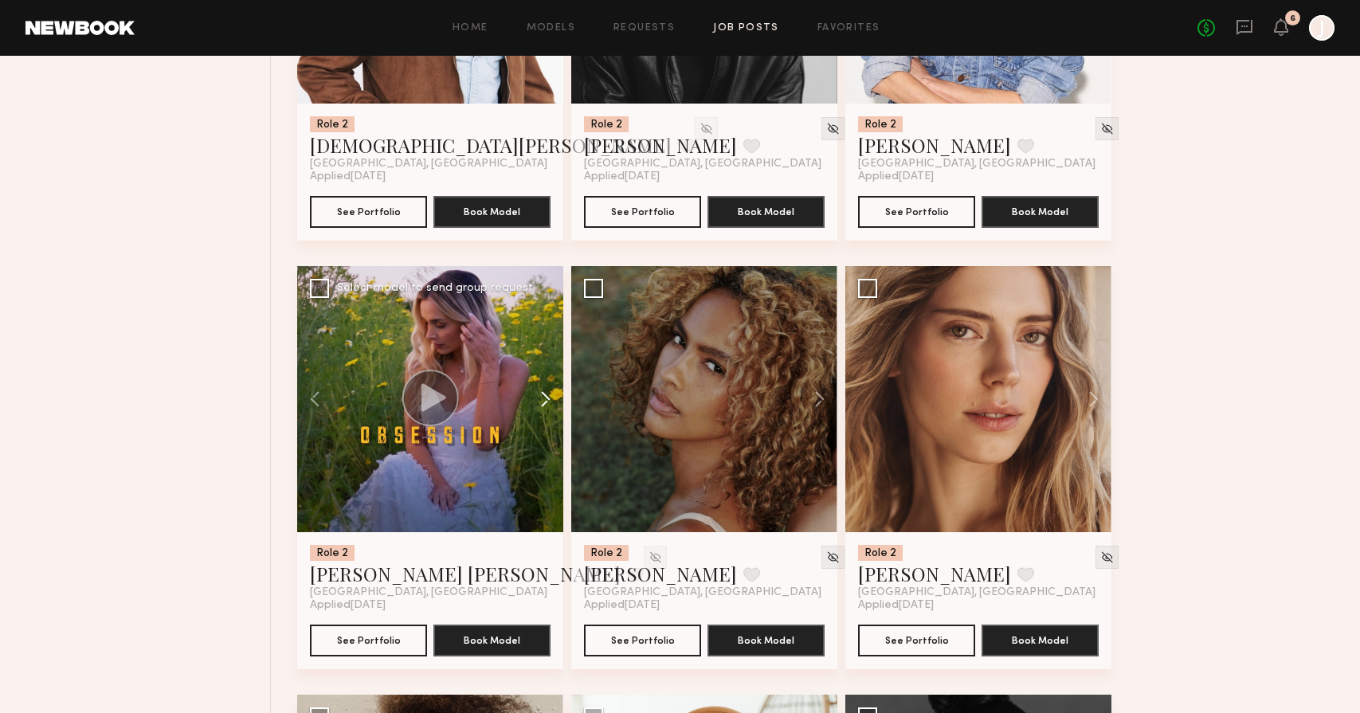
click at [544, 402] on button at bounding box center [537, 399] width 51 height 266
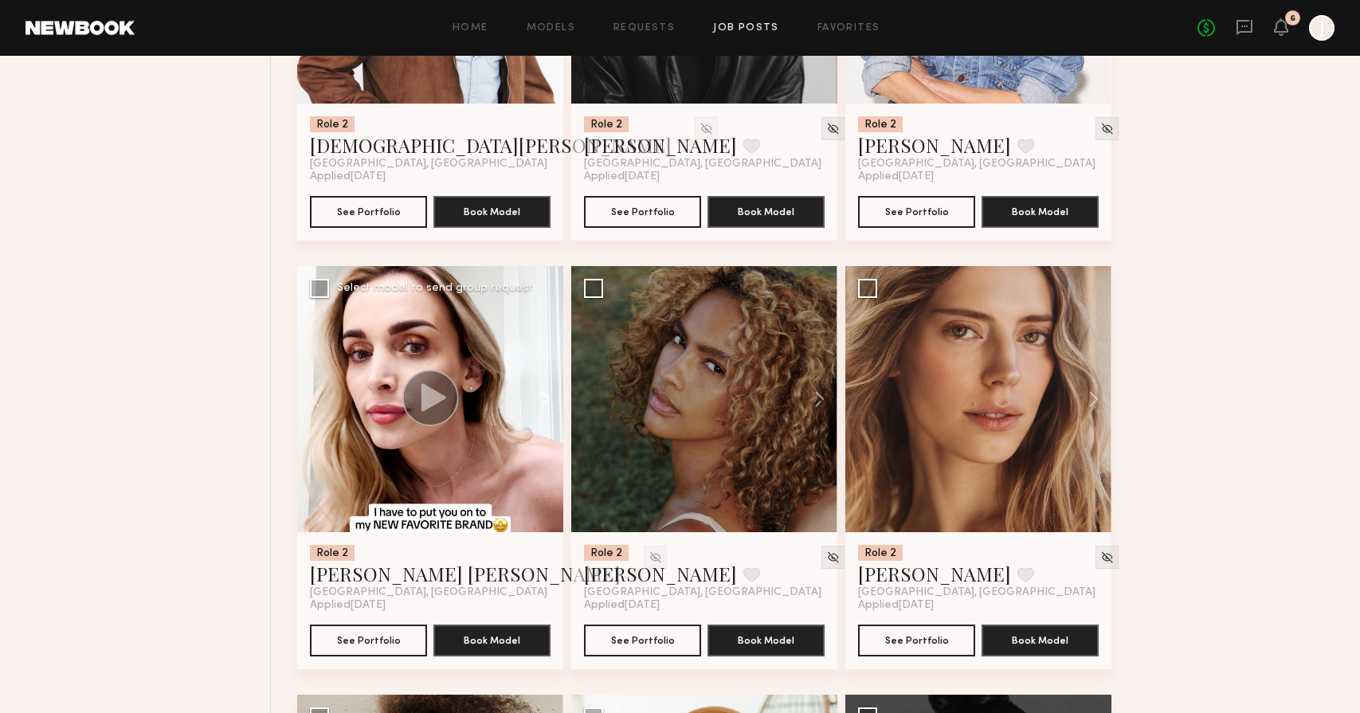
click at [544, 402] on button at bounding box center [537, 399] width 51 height 266
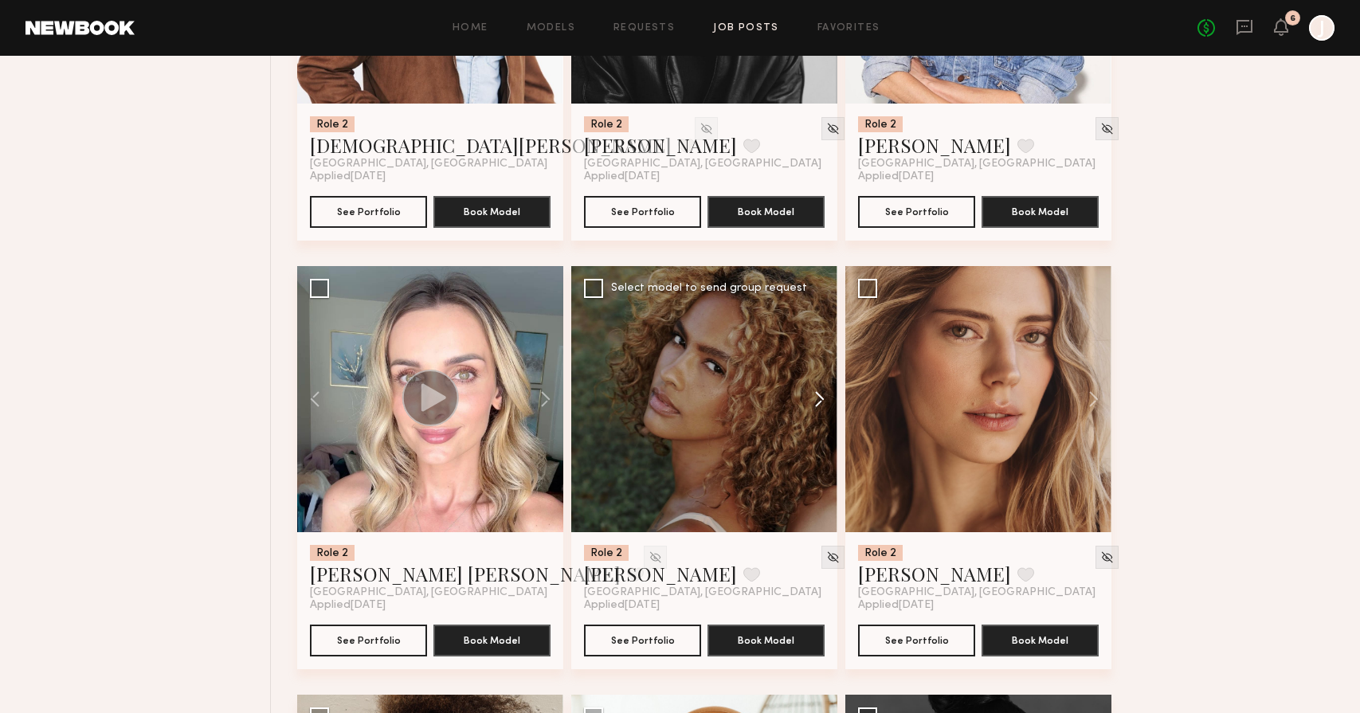
click at [833, 410] on button at bounding box center [812, 399] width 51 height 266
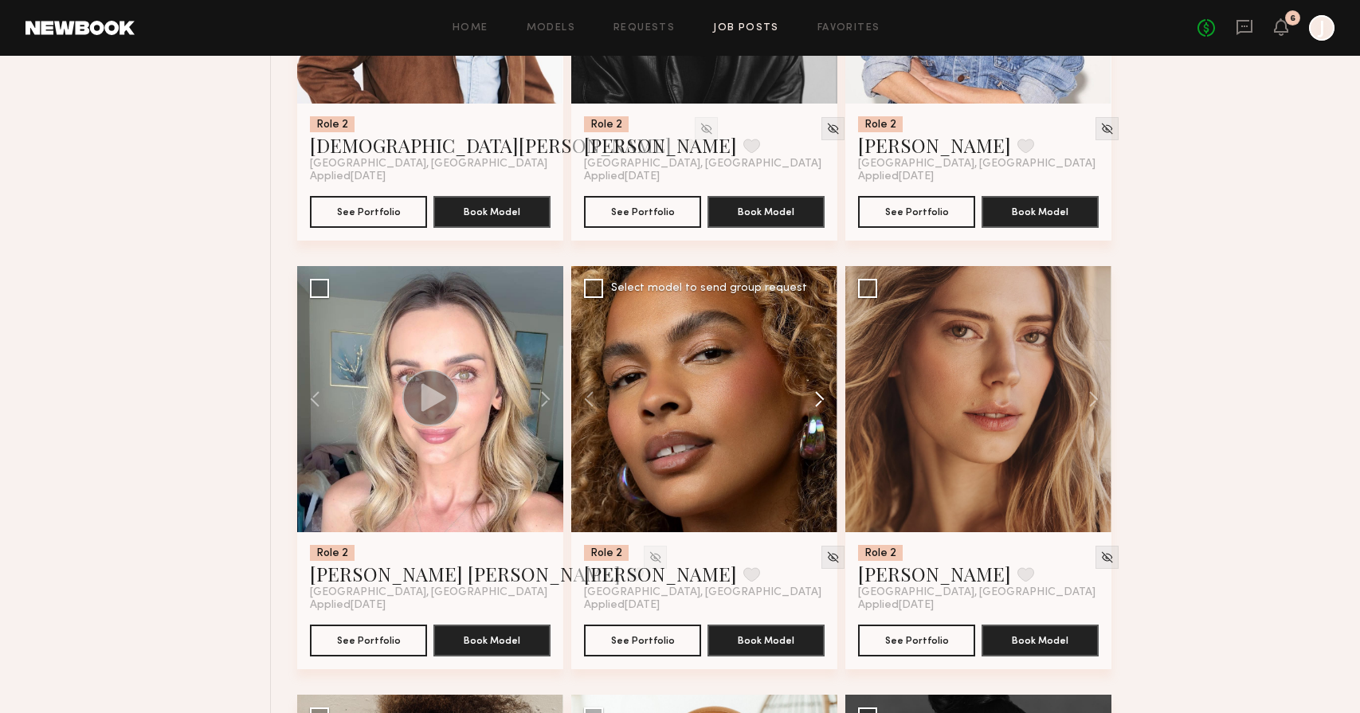
click at [827, 406] on button at bounding box center [812, 399] width 51 height 266
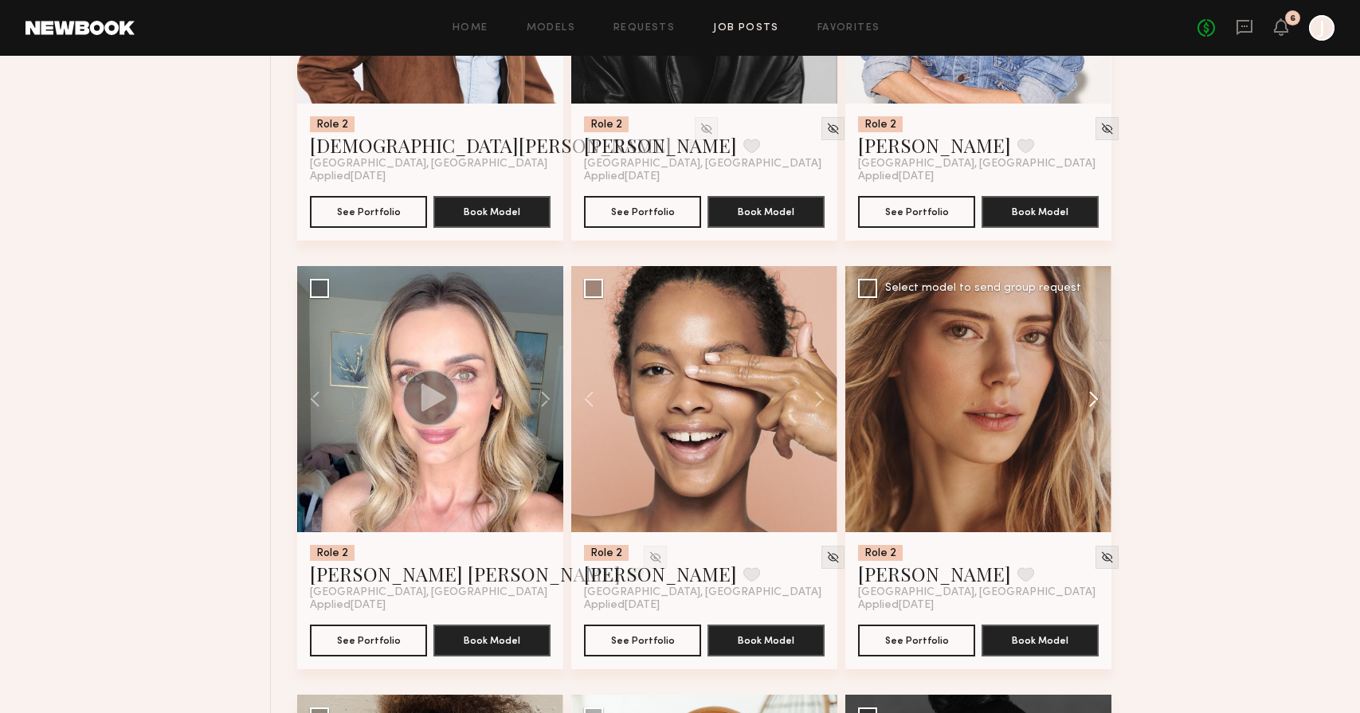
click at [1085, 396] on button at bounding box center [1086, 399] width 51 height 266
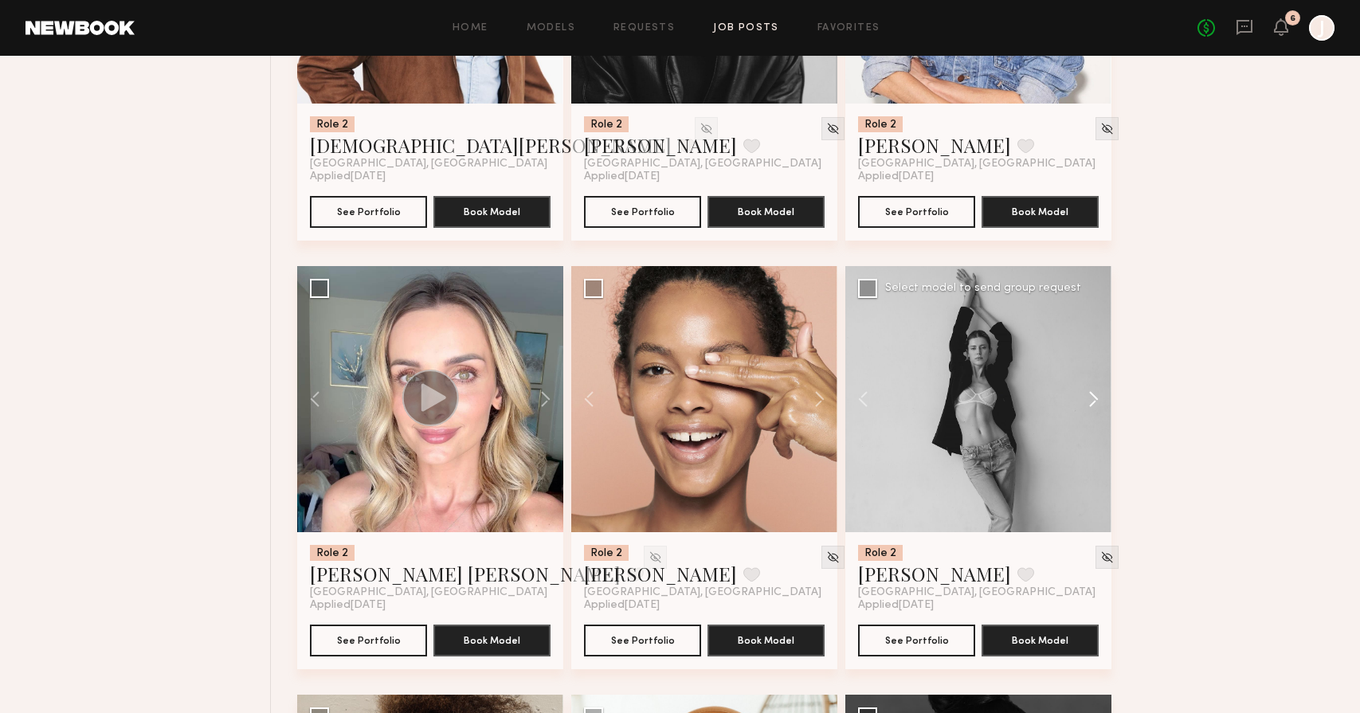
click at [1092, 396] on button at bounding box center [1086, 399] width 51 height 266
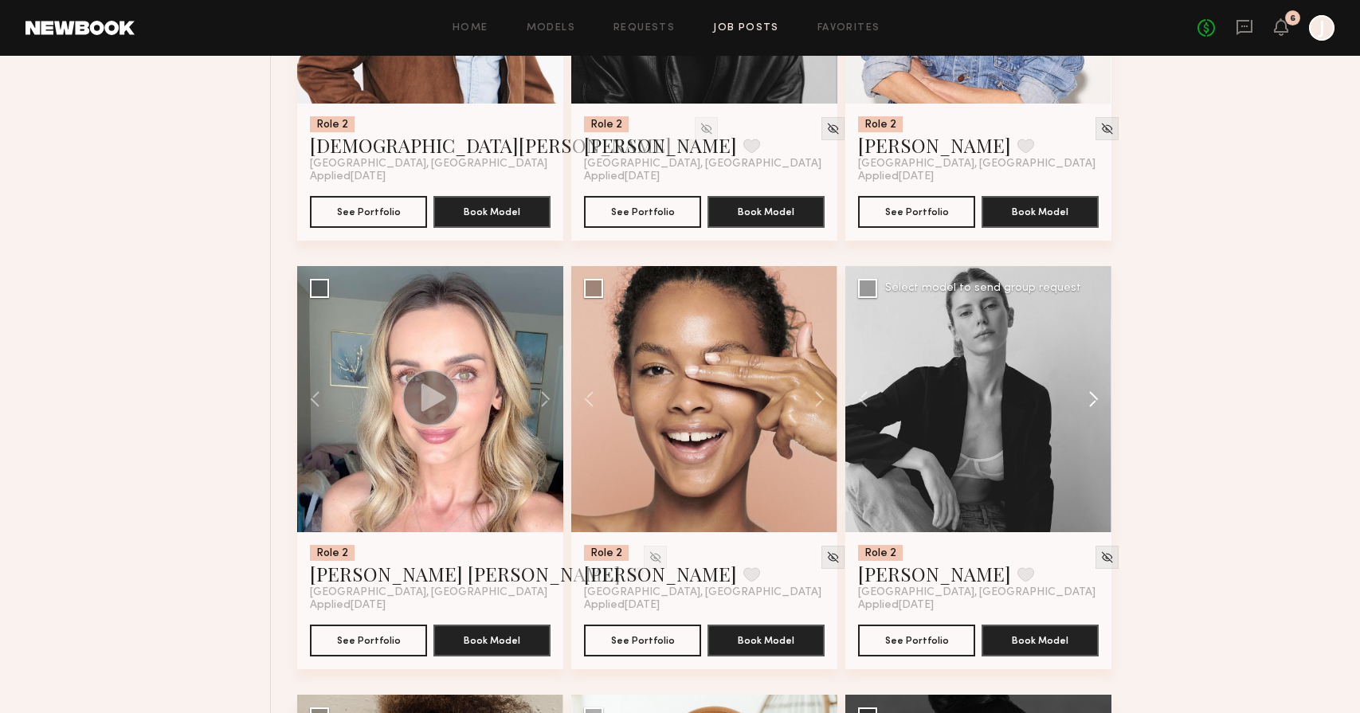
click at [1092, 396] on button at bounding box center [1086, 399] width 51 height 266
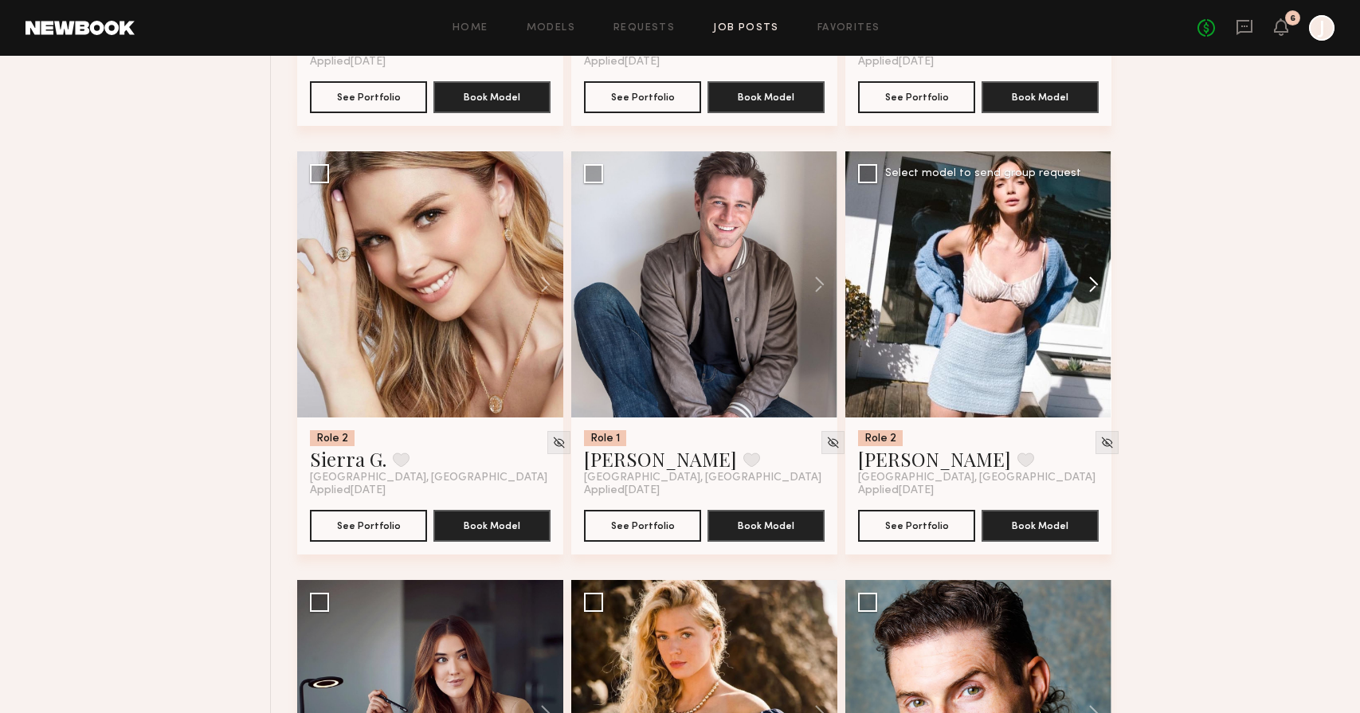
scroll to position [2213, 0]
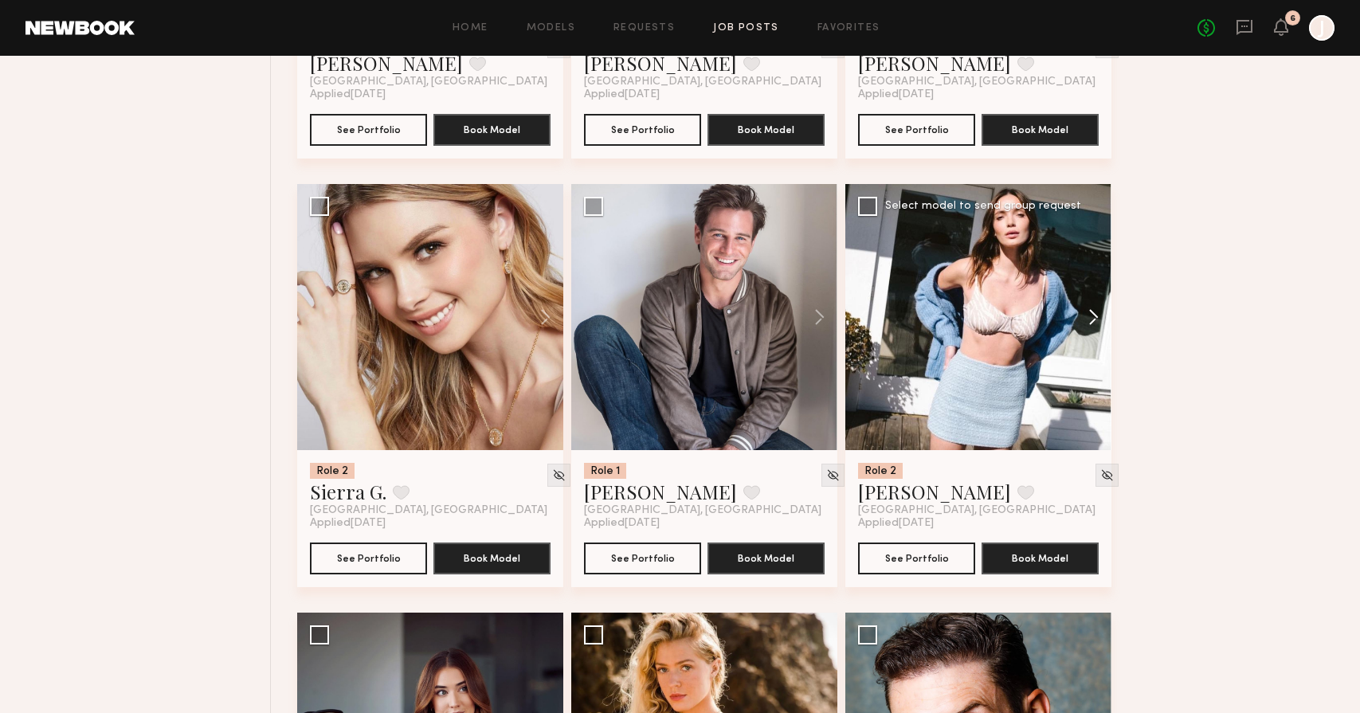
click at [1089, 313] on button at bounding box center [1086, 317] width 51 height 266
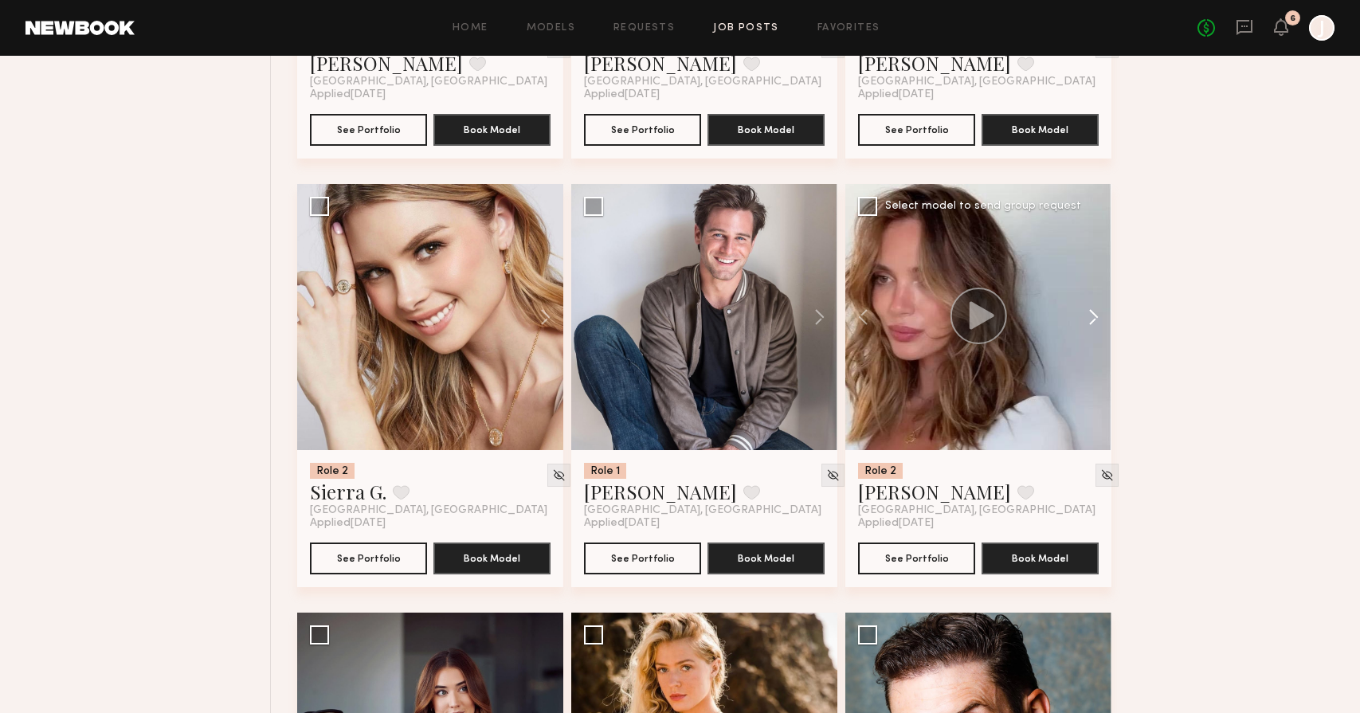
click at [1089, 313] on button at bounding box center [1086, 317] width 51 height 266
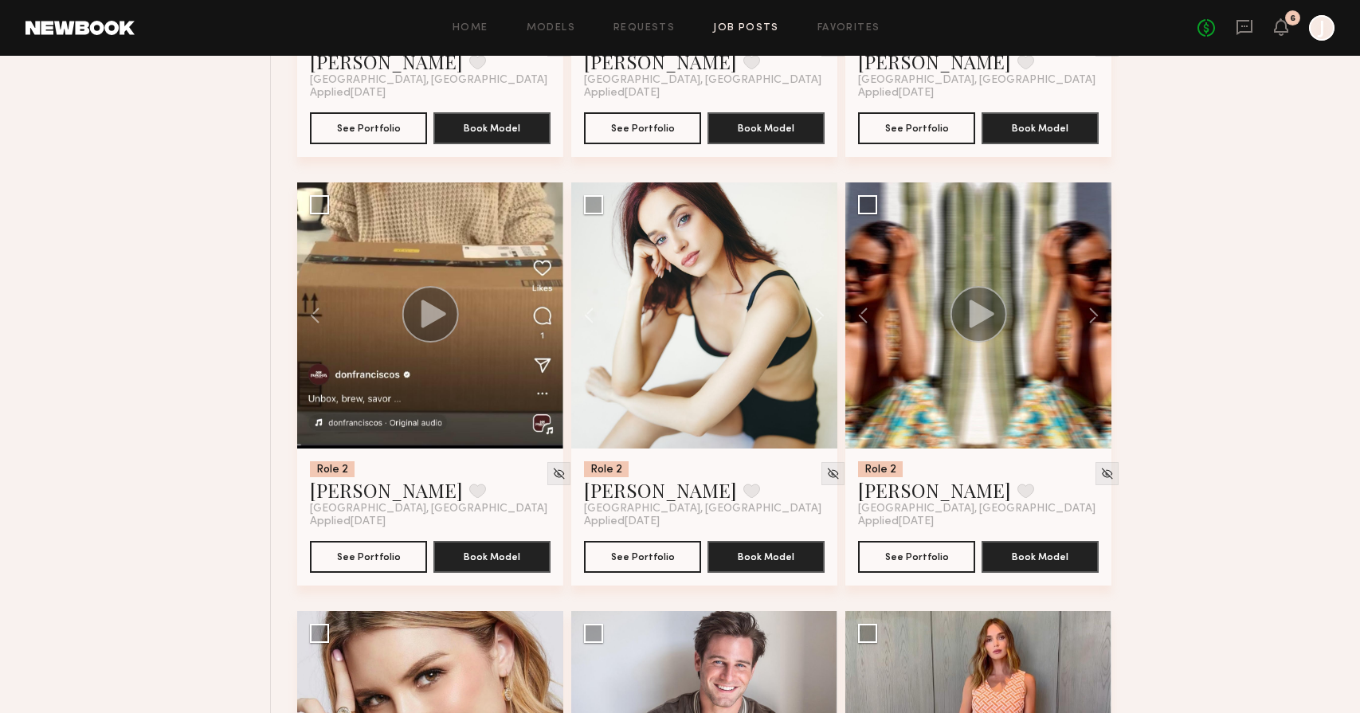
scroll to position [1397, 0]
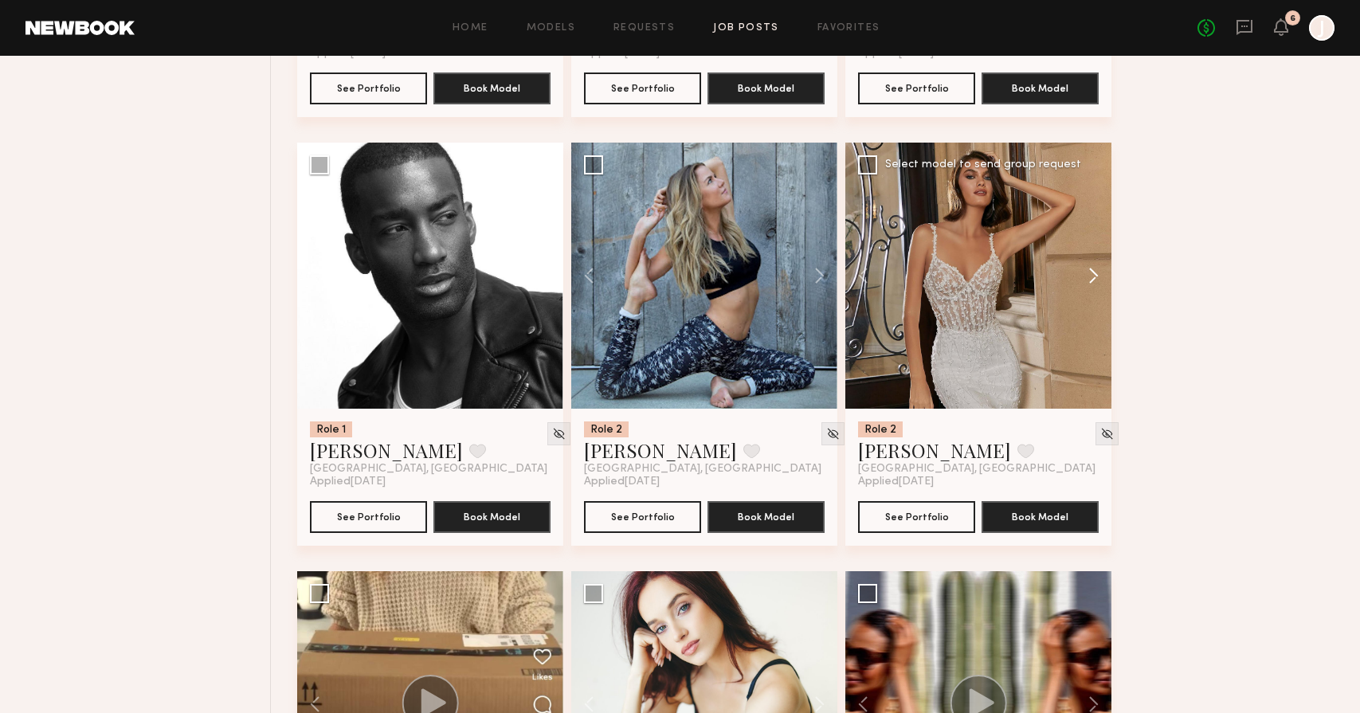
click at [1102, 279] on button at bounding box center [1086, 276] width 51 height 266
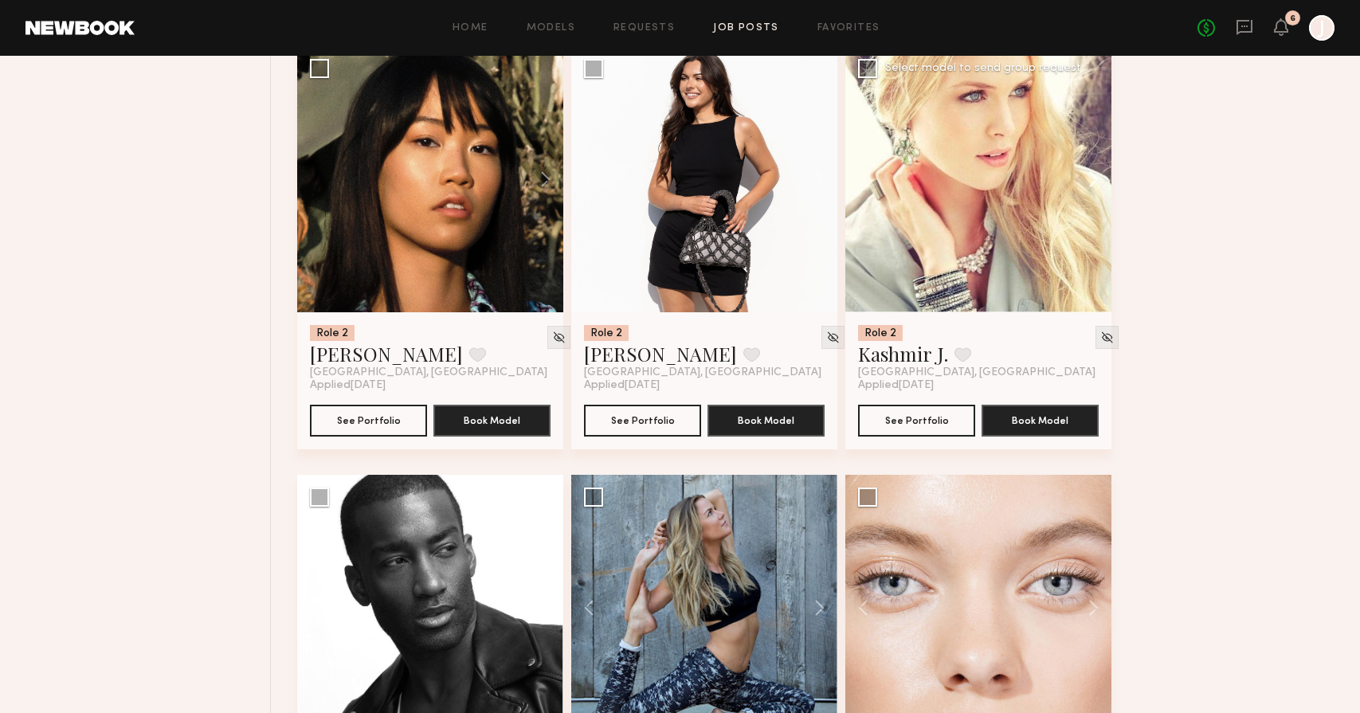
scroll to position [1496, 0]
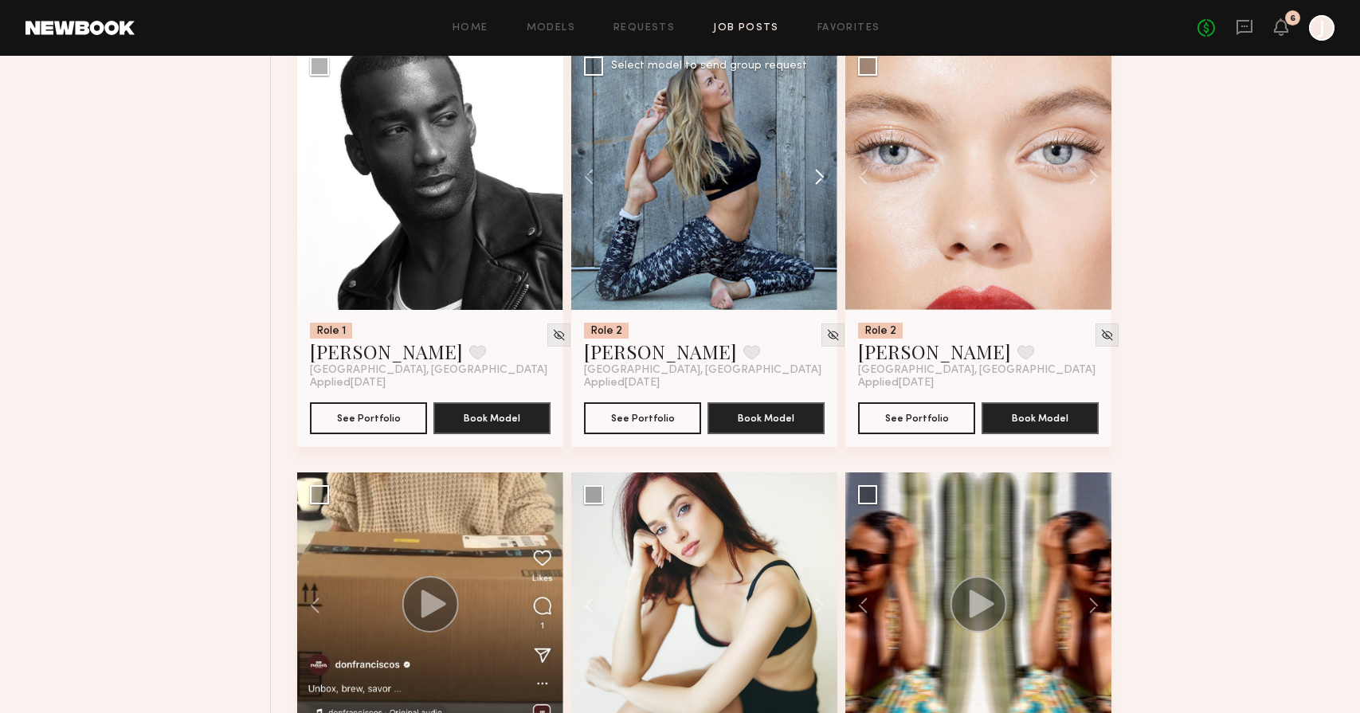
click at [807, 166] on button at bounding box center [812, 177] width 51 height 266
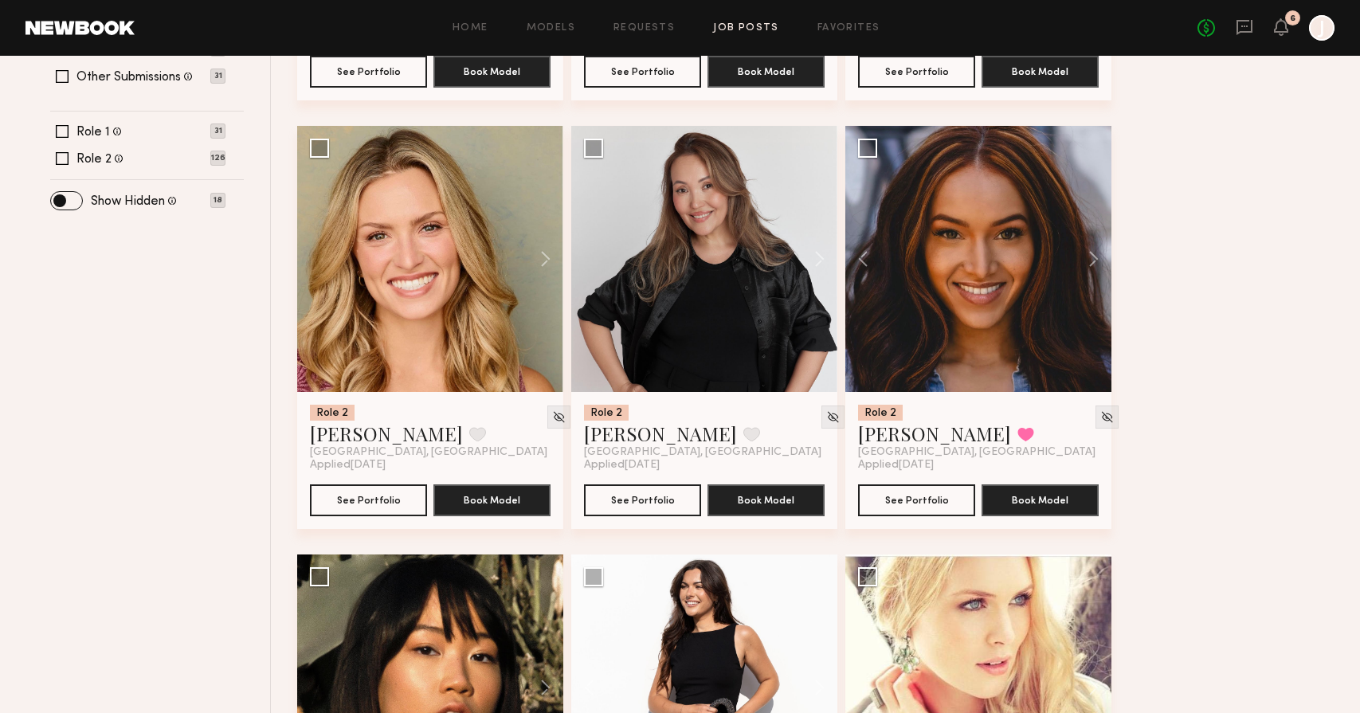
scroll to position [559, 0]
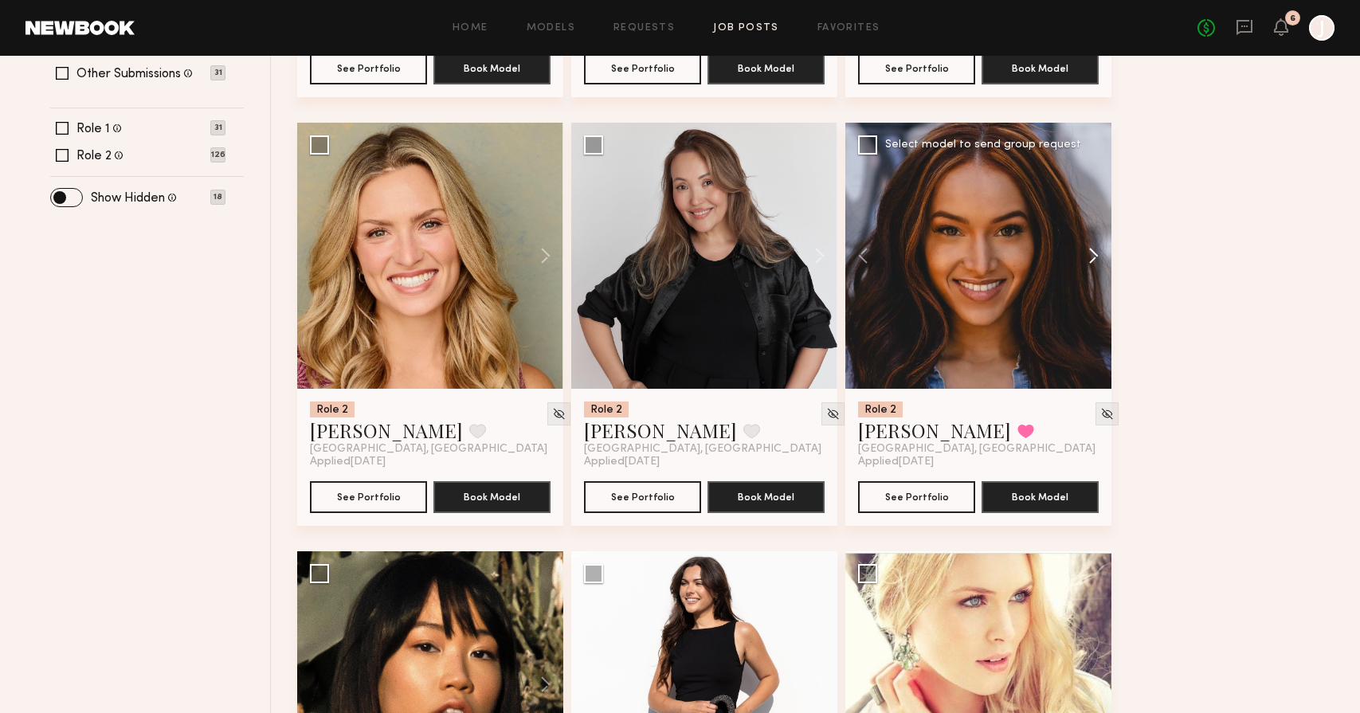
click at [1093, 246] on button at bounding box center [1086, 256] width 51 height 266
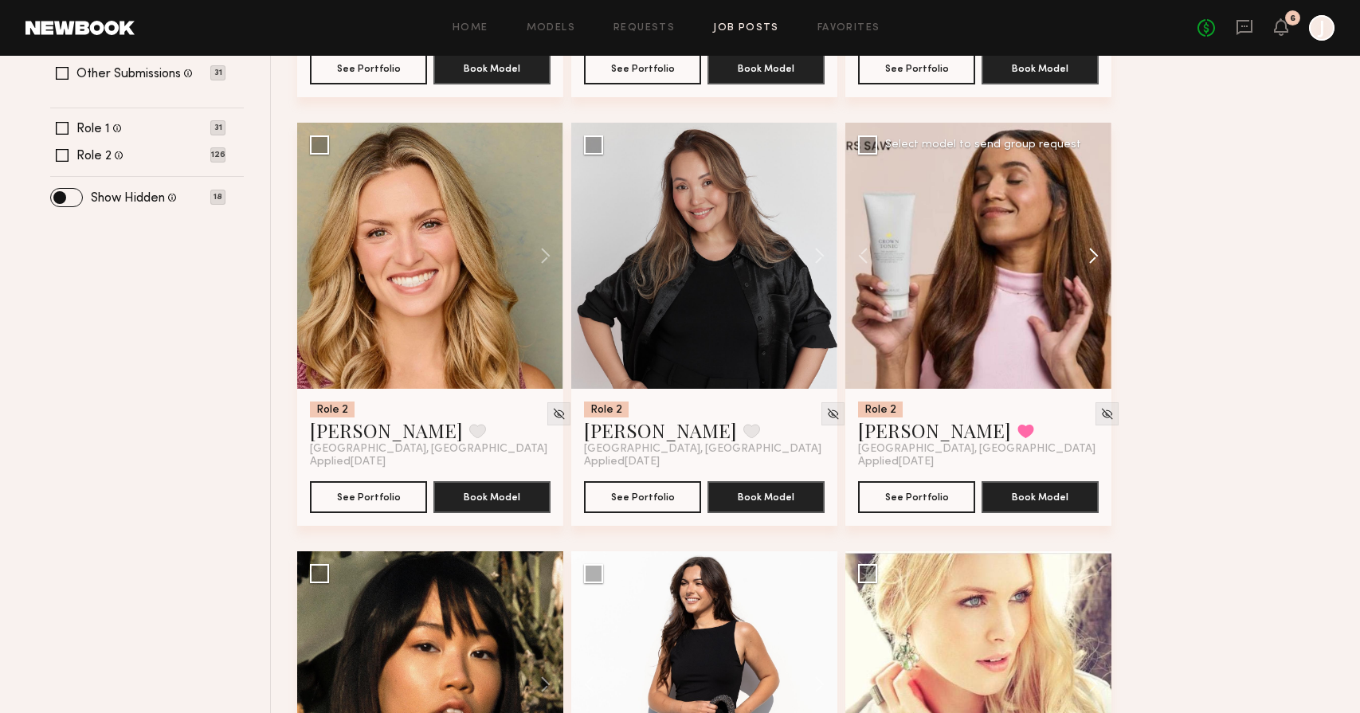
click at [1093, 246] on button at bounding box center [1086, 256] width 51 height 266
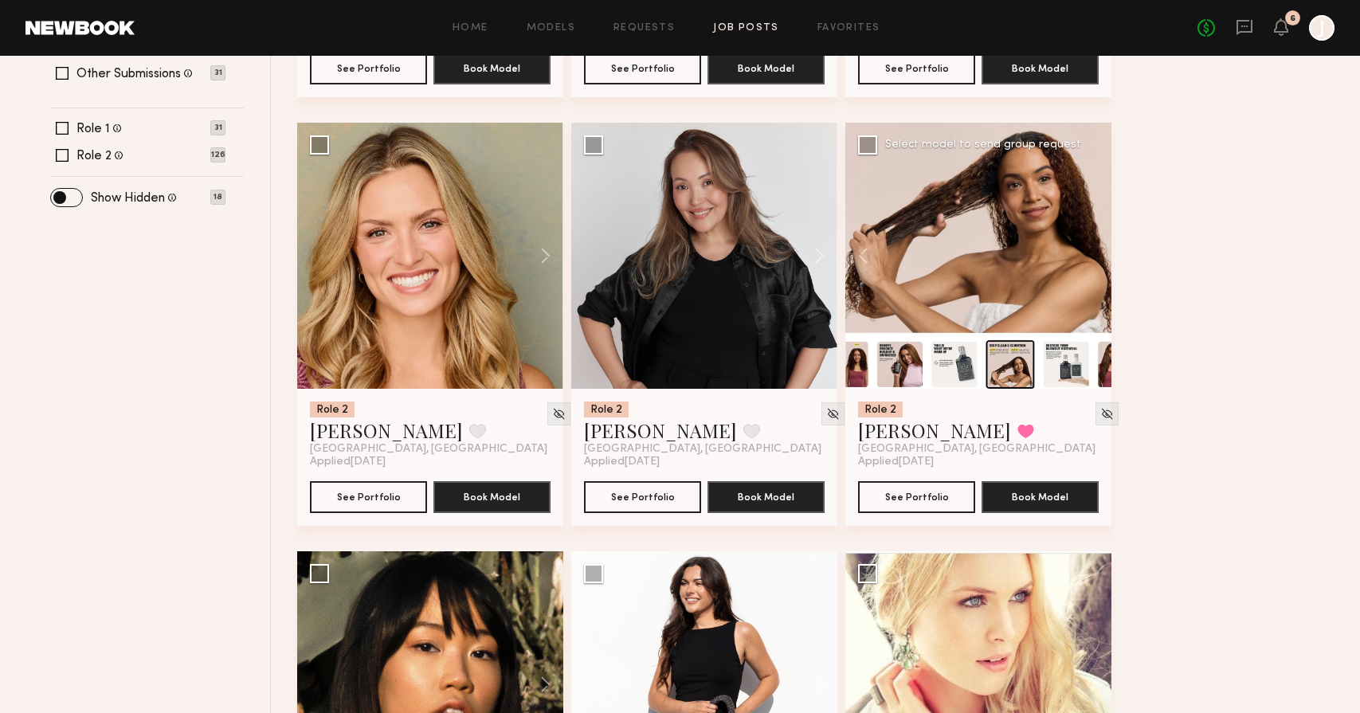
click at [1093, 247] on div at bounding box center [979, 256] width 266 height 266
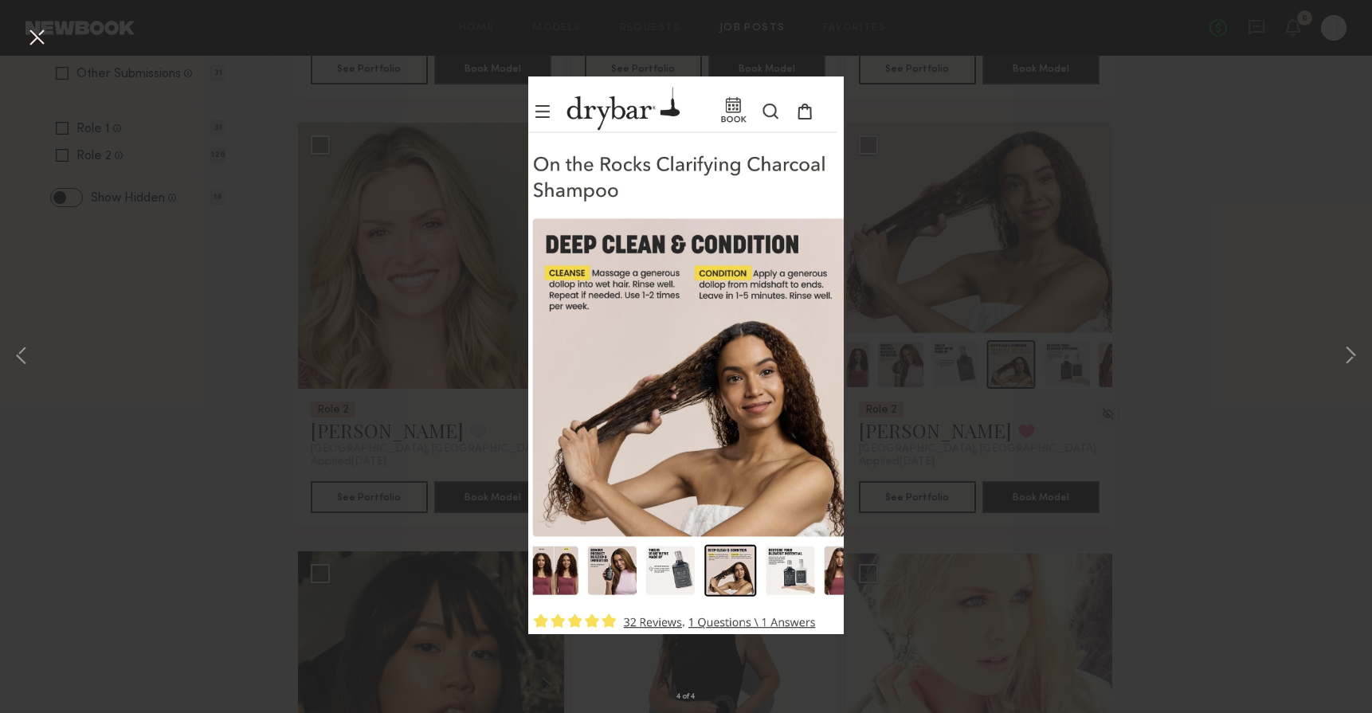
click at [1146, 203] on div "4 of 4" at bounding box center [686, 356] width 1372 height 713
click at [1098, 247] on div "4 of 4" at bounding box center [686, 356] width 1372 height 713
click at [465, 121] on div "4 of 4" at bounding box center [686, 356] width 1372 height 713
click at [37, 27] on button at bounding box center [37, 38] width 26 height 29
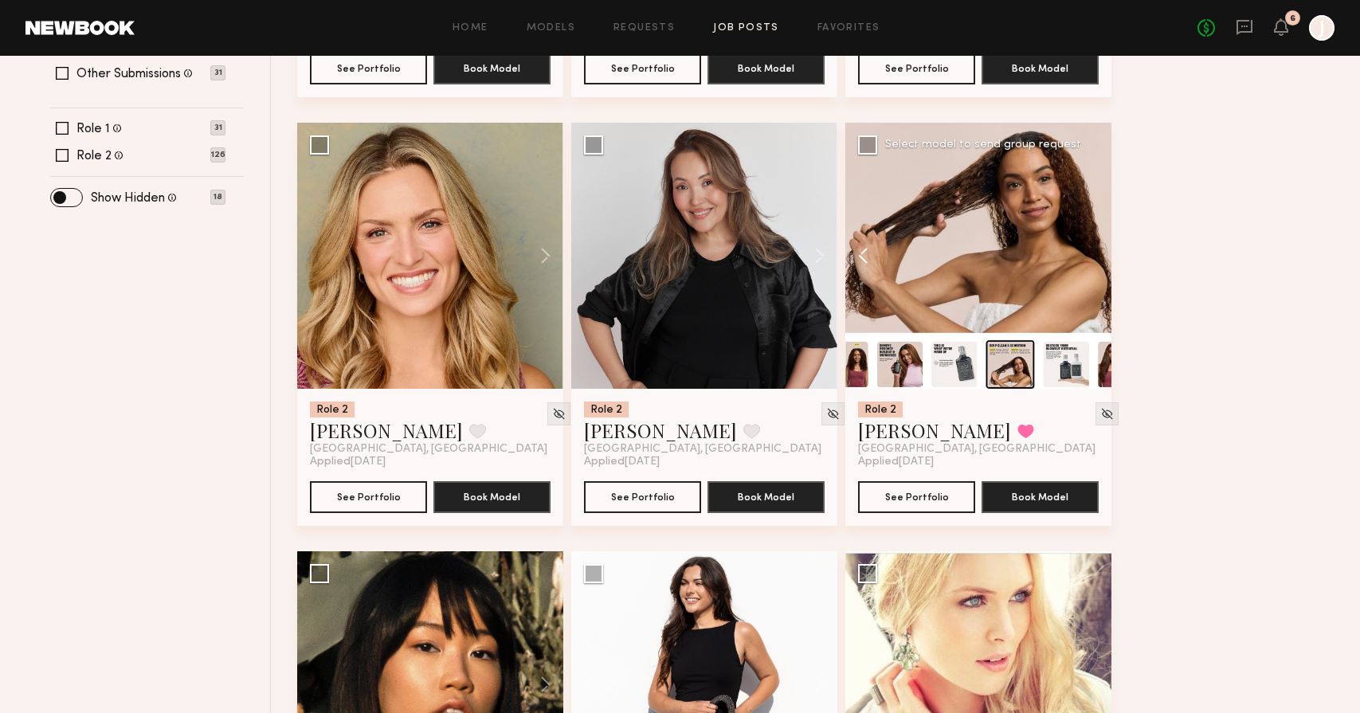
click at [861, 262] on button at bounding box center [871, 256] width 51 height 266
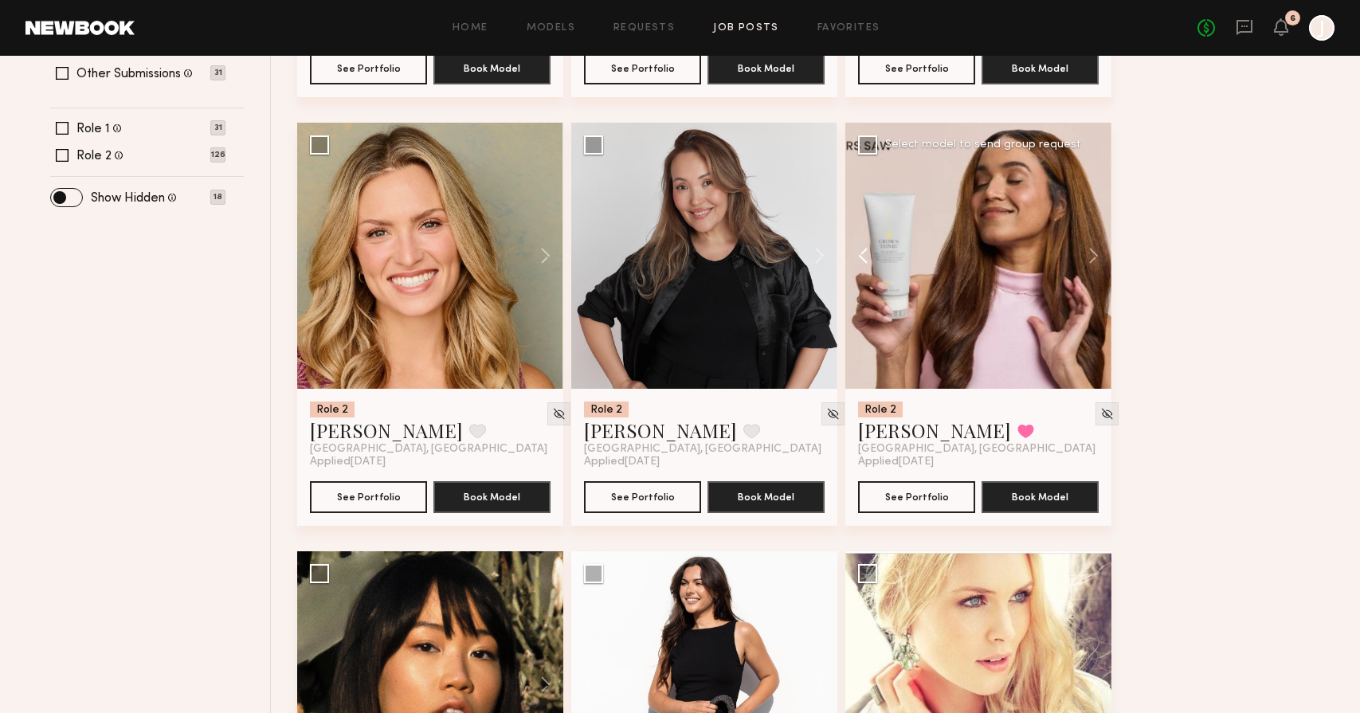
click at [861, 261] on button at bounding box center [871, 256] width 51 height 266
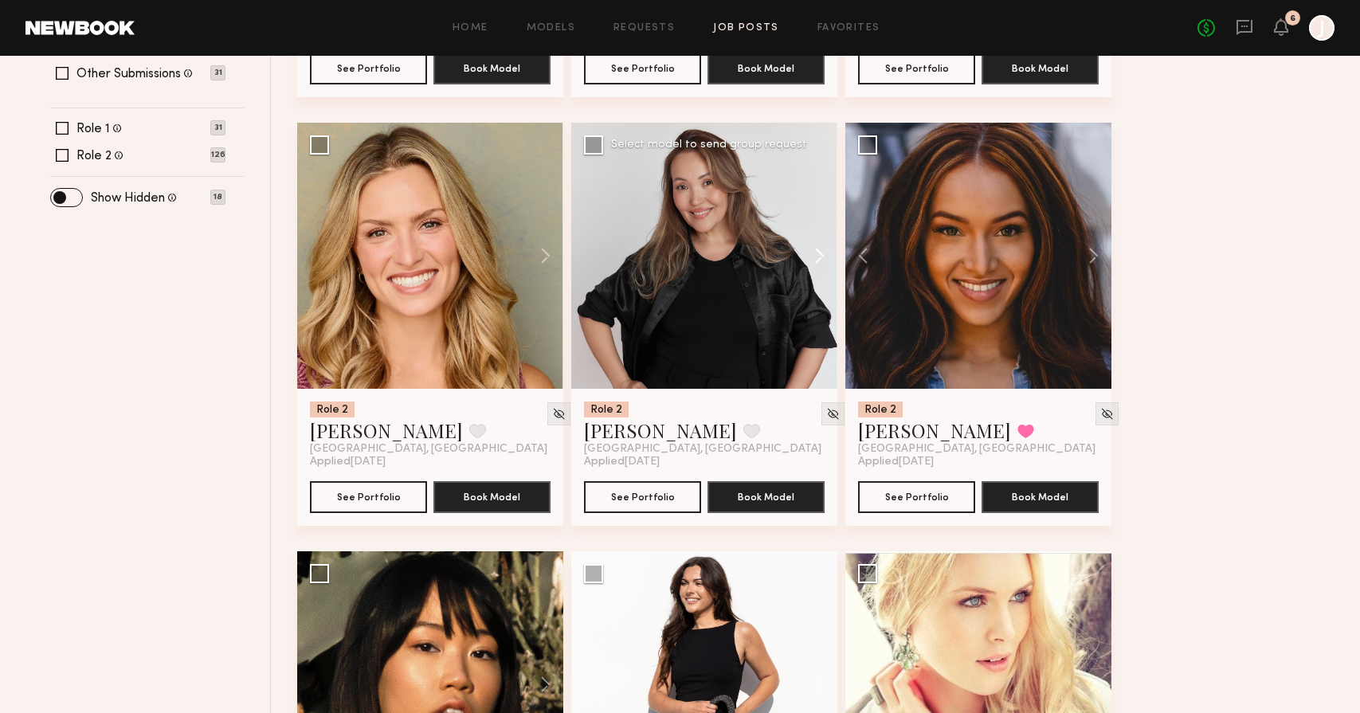
click at [821, 259] on button at bounding box center [812, 256] width 51 height 266
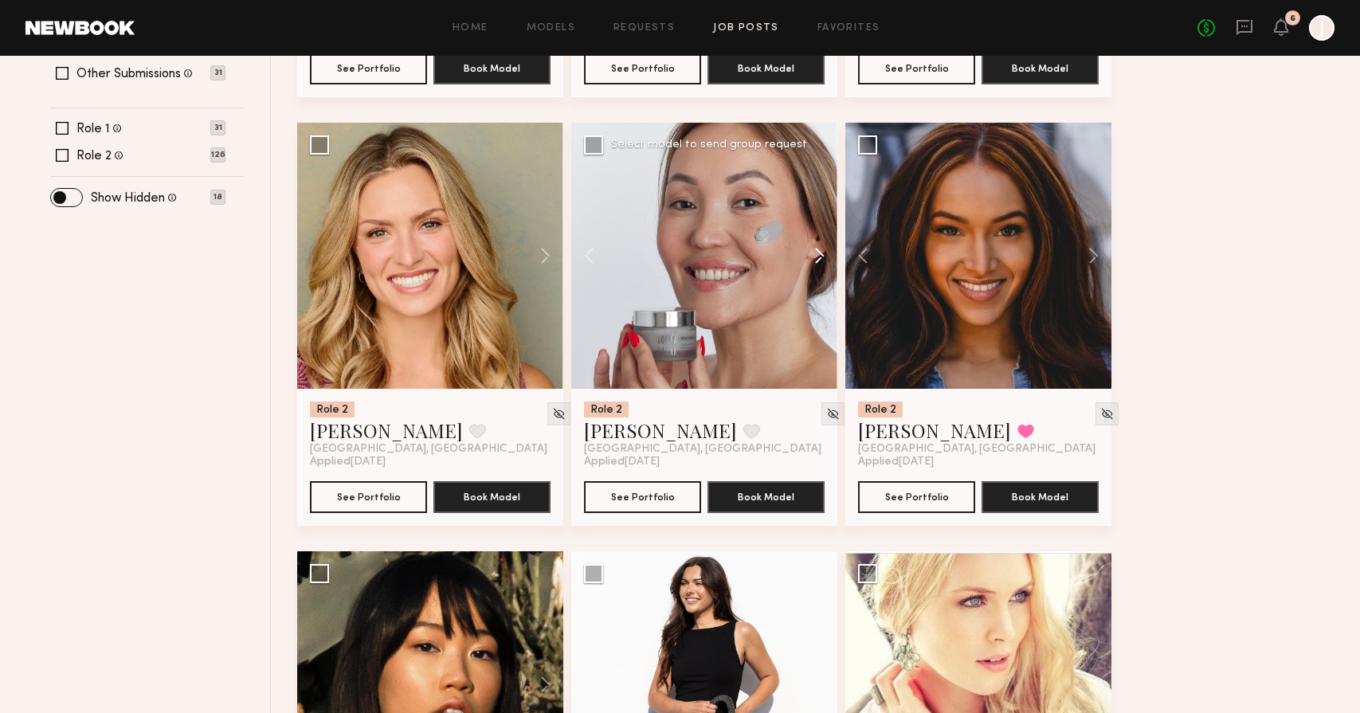
click at [821, 259] on button at bounding box center [812, 256] width 51 height 266
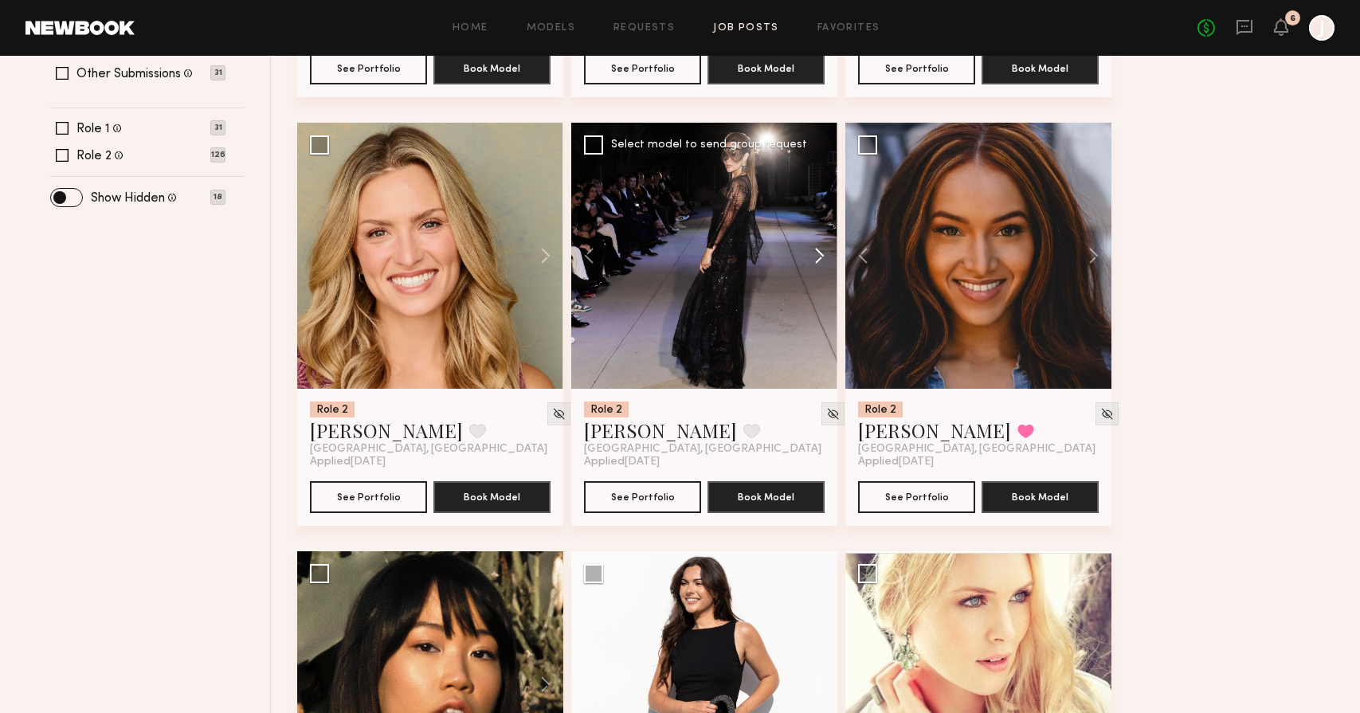
click at [821, 258] on button at bounding box center [812, 256] width 51 height 266
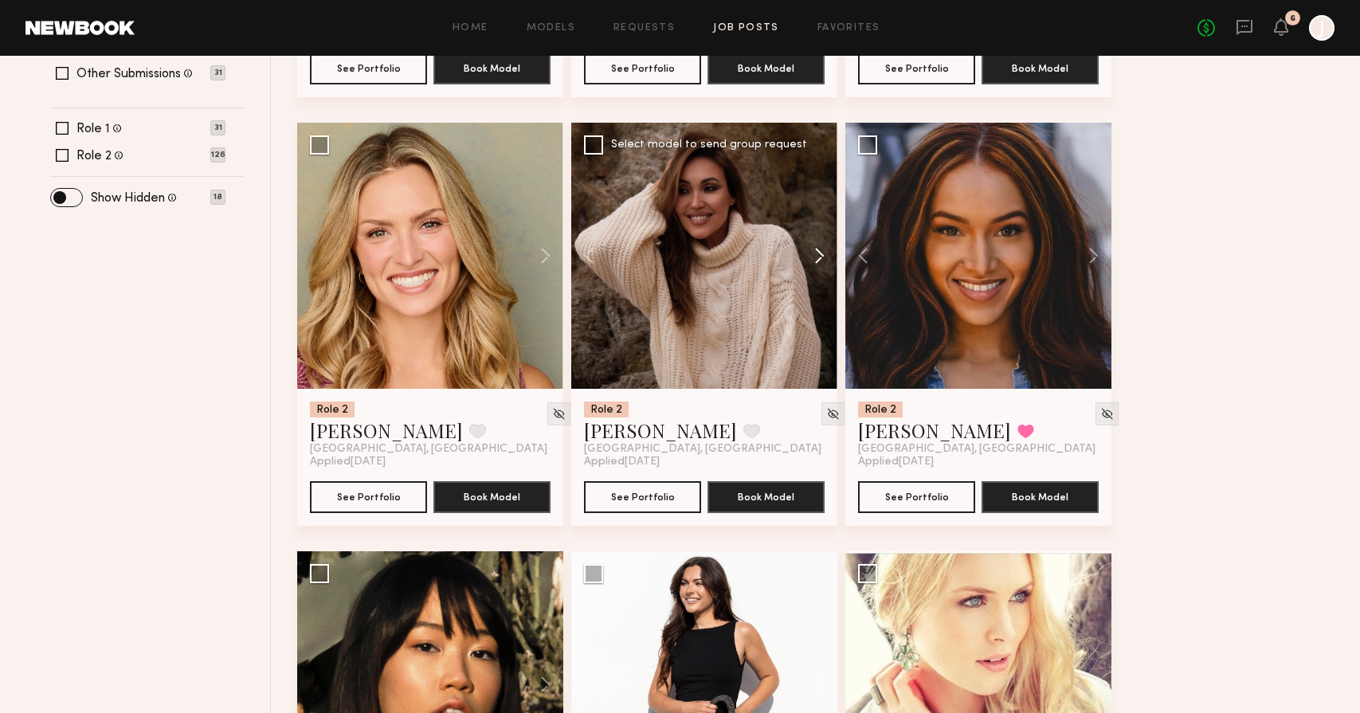
click at [821, 258] on button at bounding box center [812, 256] width 51 height 266
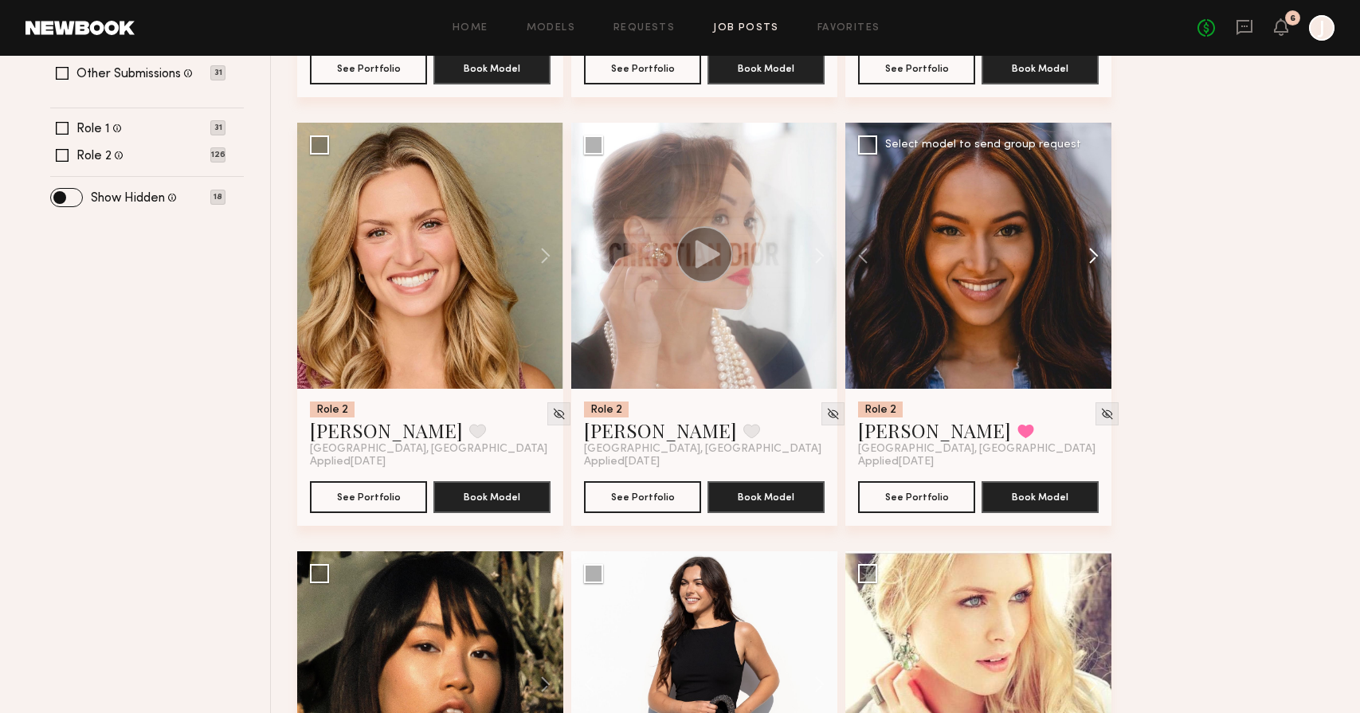
click at [1085, 254] on button at bounding box center [1086, 256] width 51 height 266
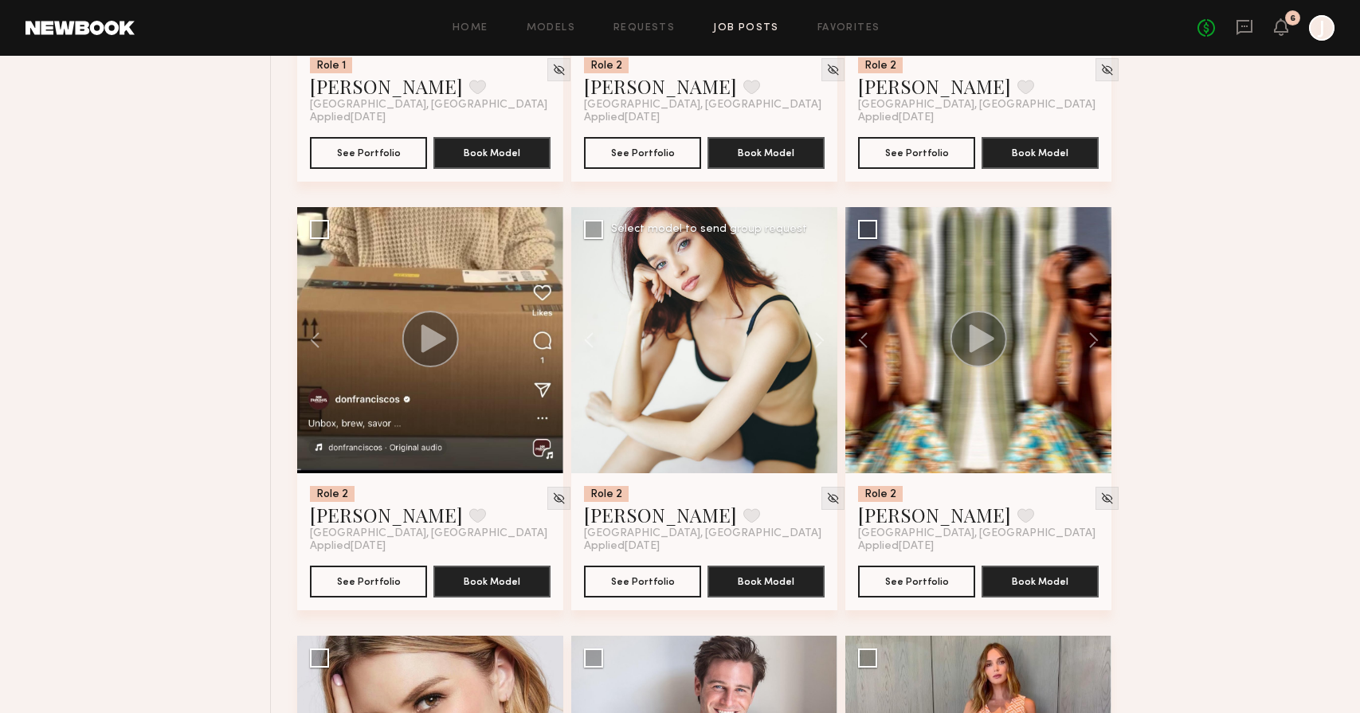
scroll to position [1821, 0]
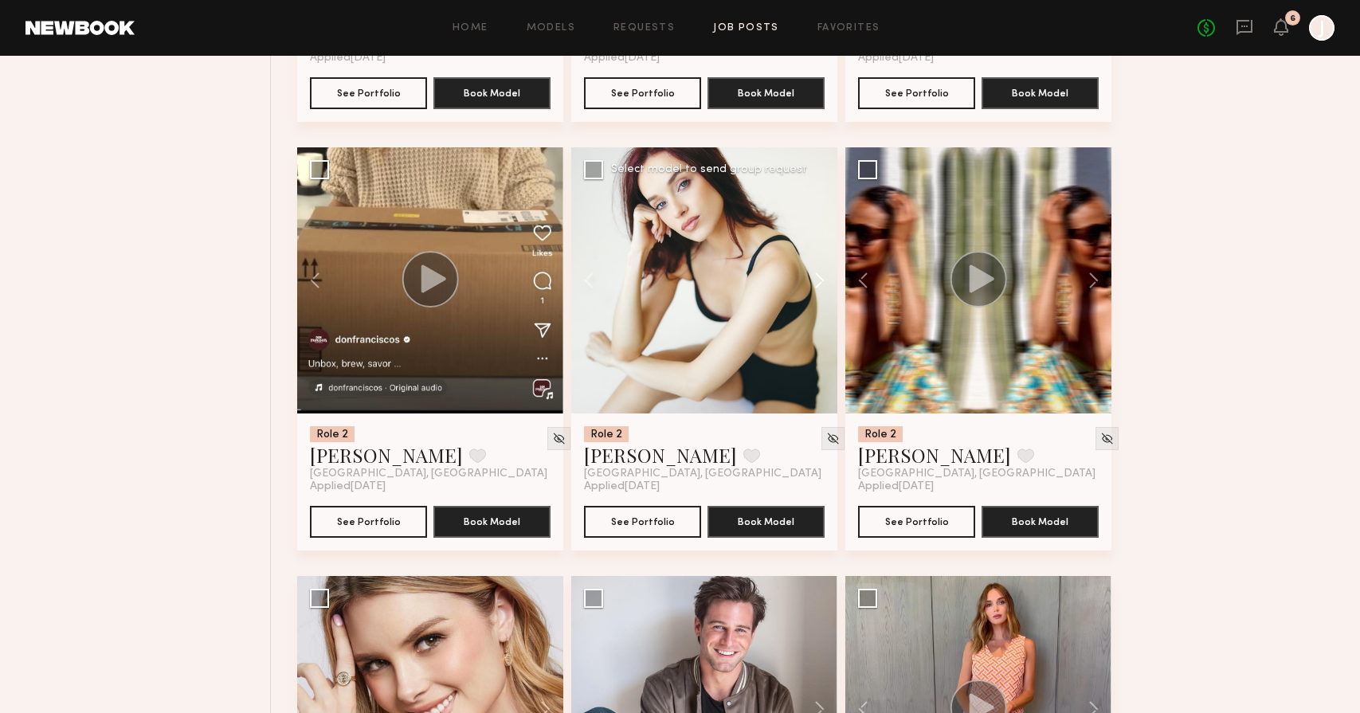
click at [828, 280] on button at bounding box center [812, 280] width 51 height 266
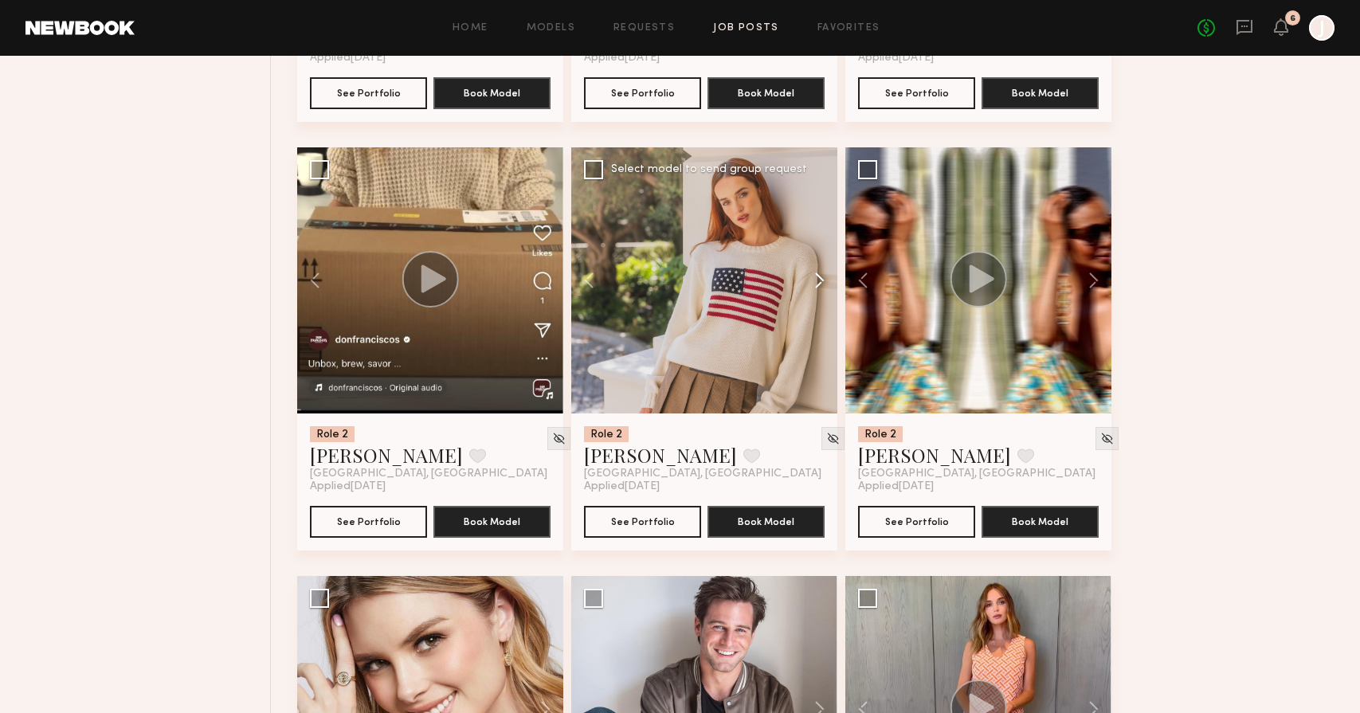
click at [827, 281] on button at bounding box center [812, 280] width 51 height 266
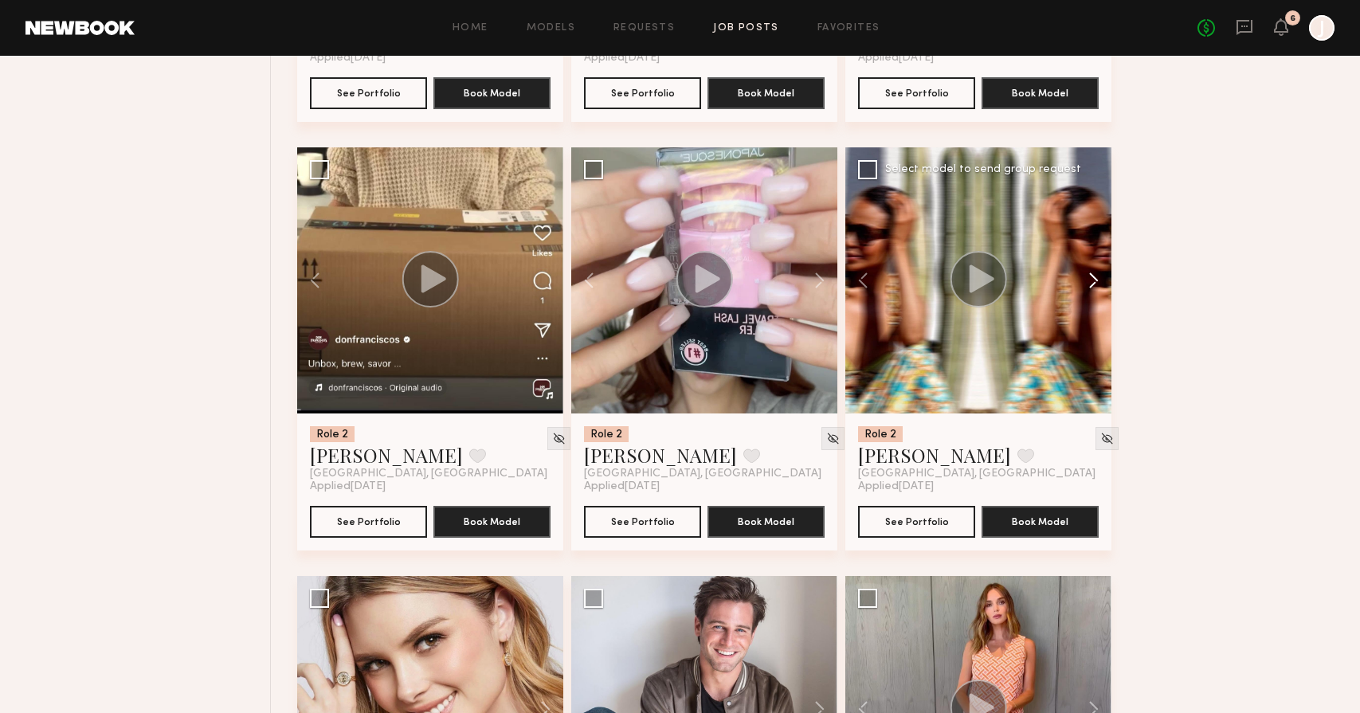
click at [1094, 280] on button at bounding box center [1086, 280] width 51 height 266
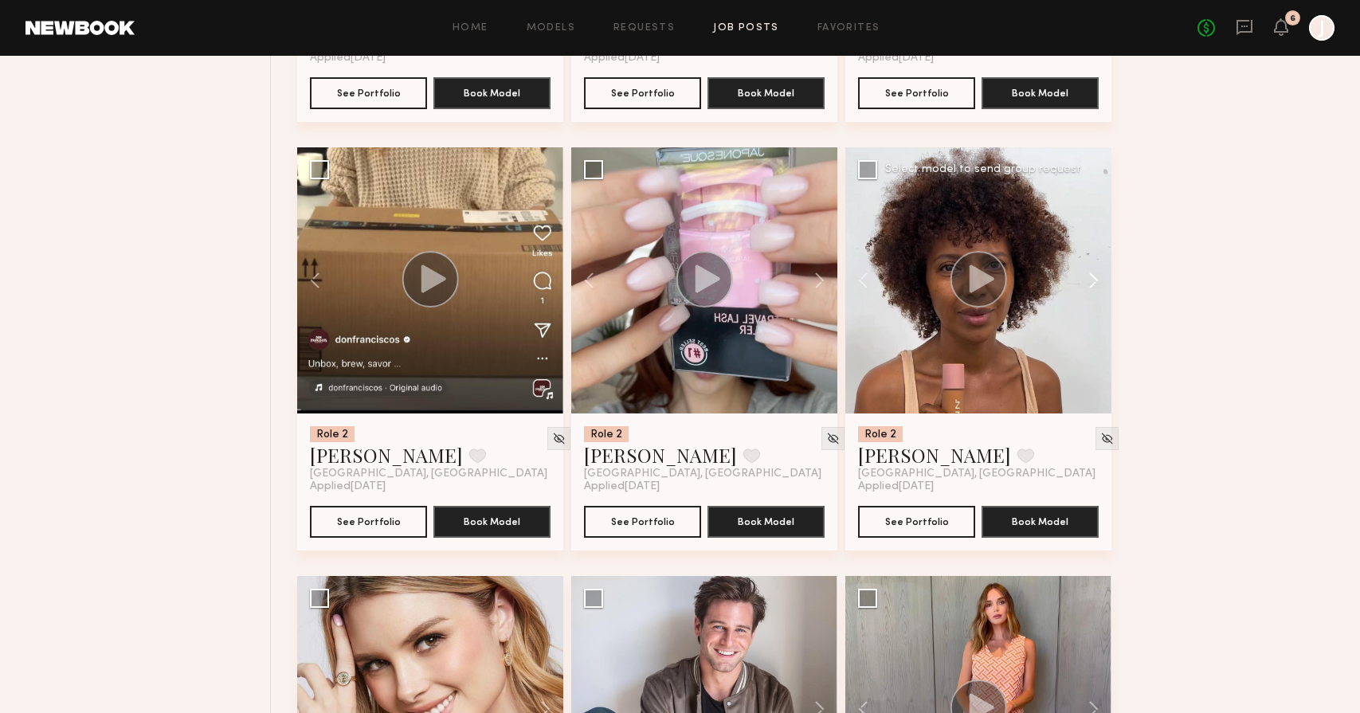
click at [1094, 280] on button at bounding box center [1086, 280] width 51 height 266
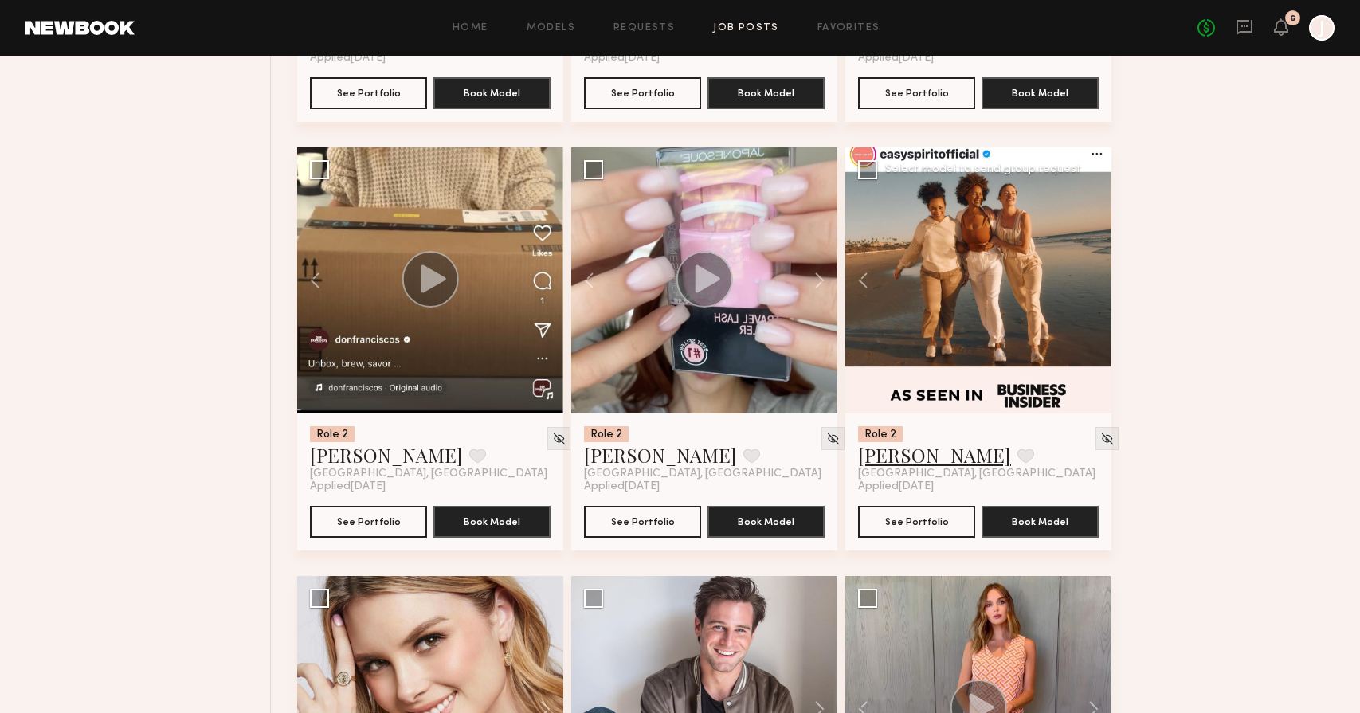
click at [884, 458] on link "Rose M." at bounding box center [934, 455] width 153 height 26
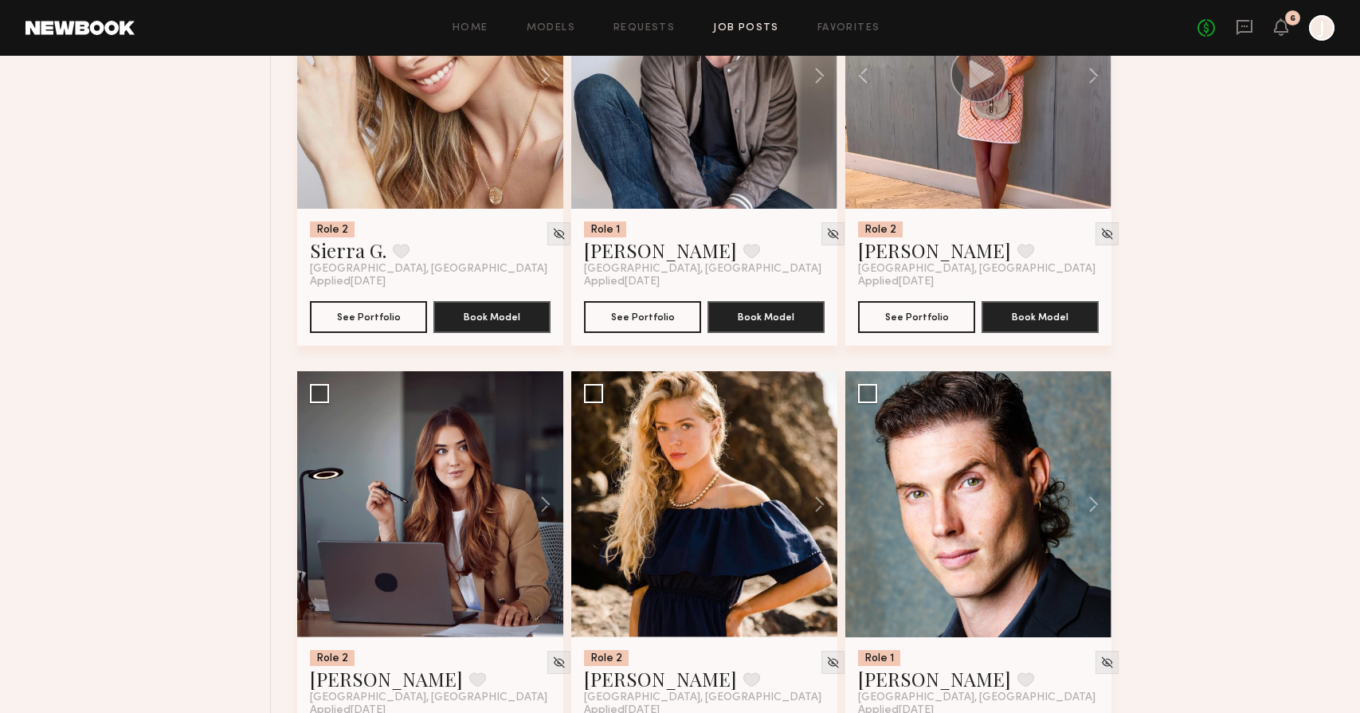
scroll to position [2296, 0]
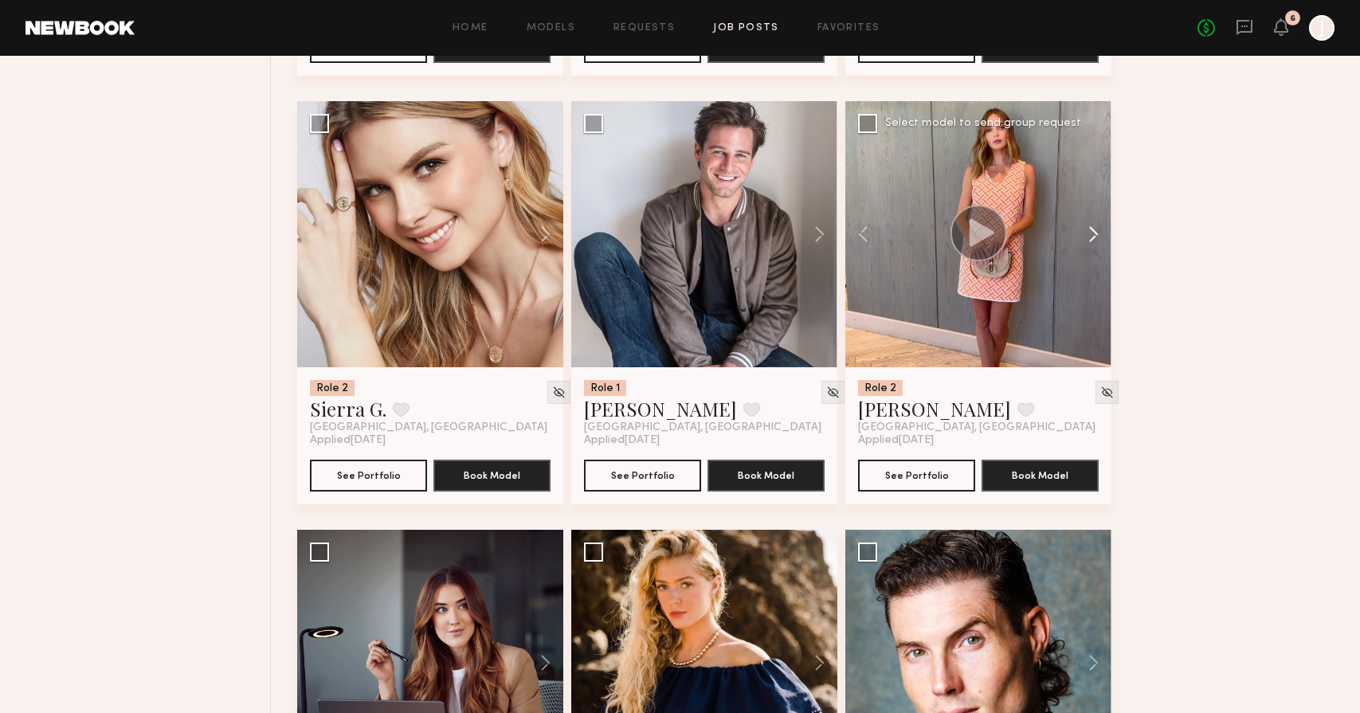
click at [1098, 226] on button at bounding box center [1086, 234] width 51 height 266
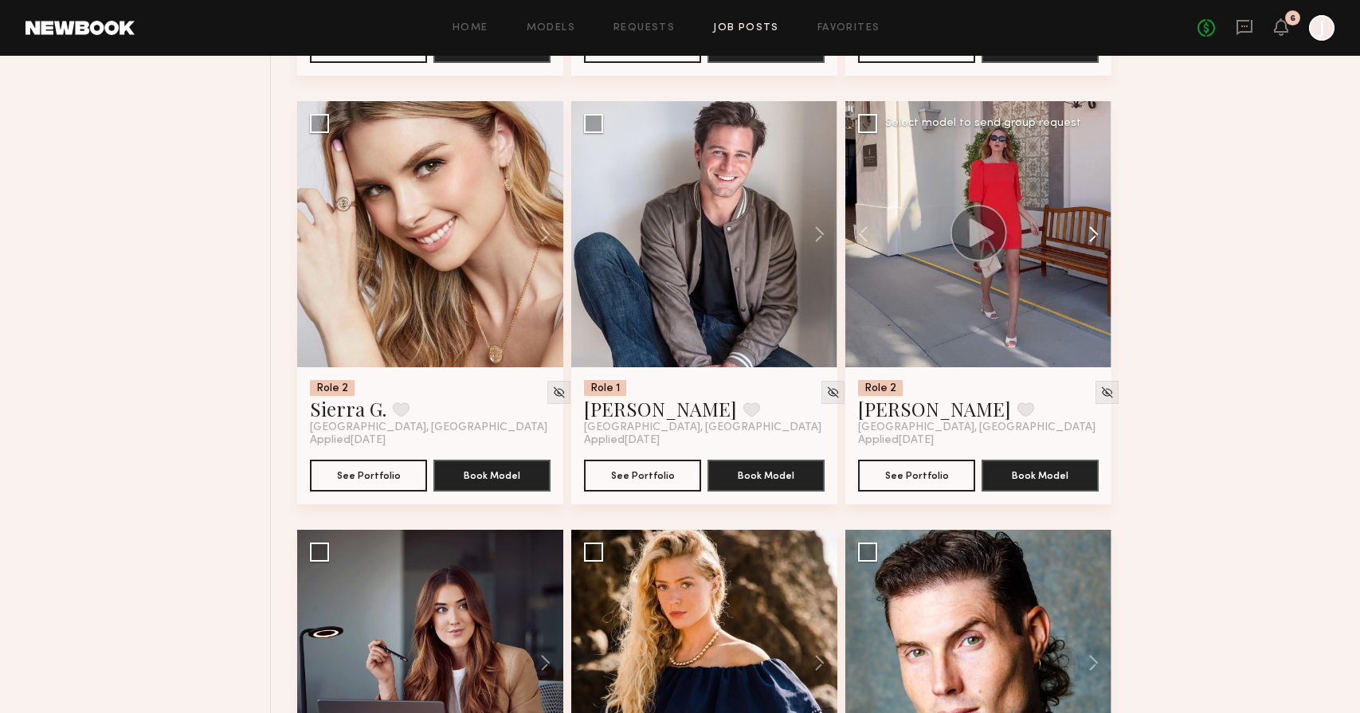
click at [1098, 226] on button at bounding box center [1086, 234] width 51 height 266
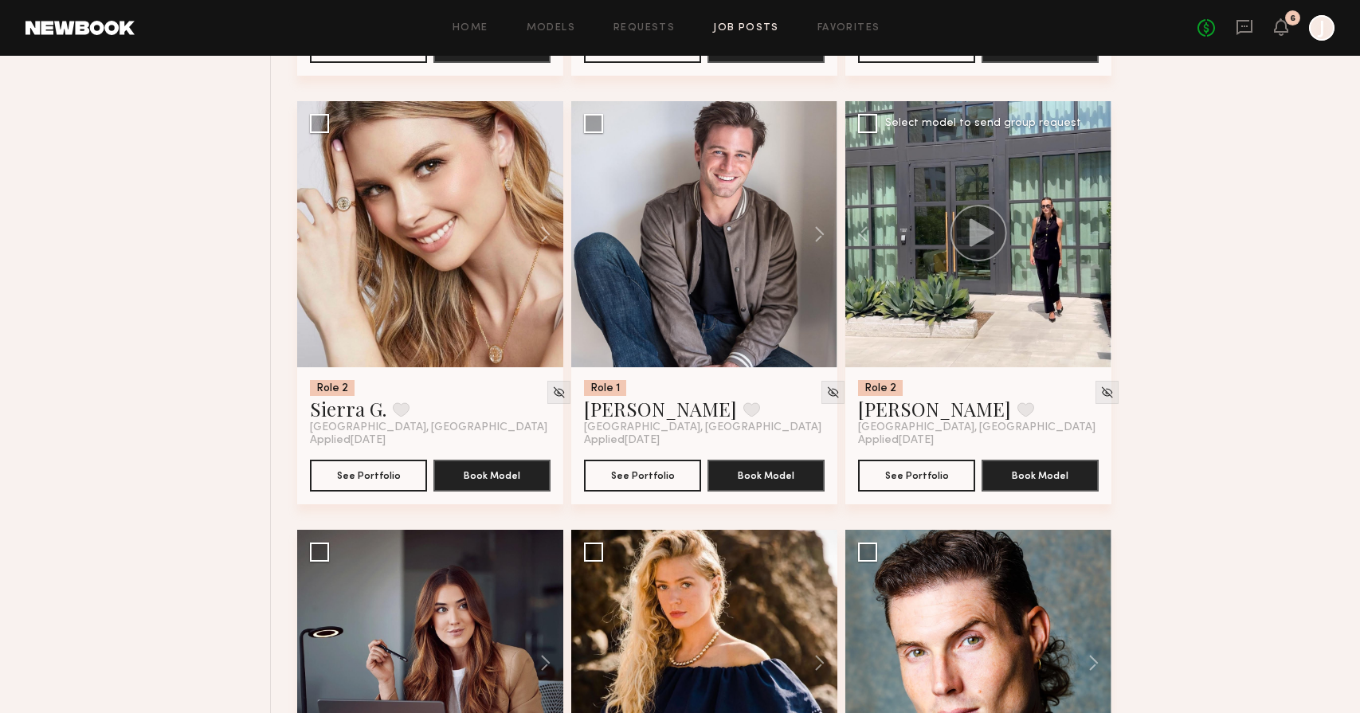
click at [1097, 244] on div at bounding box center [979, 234] width 266 height 266
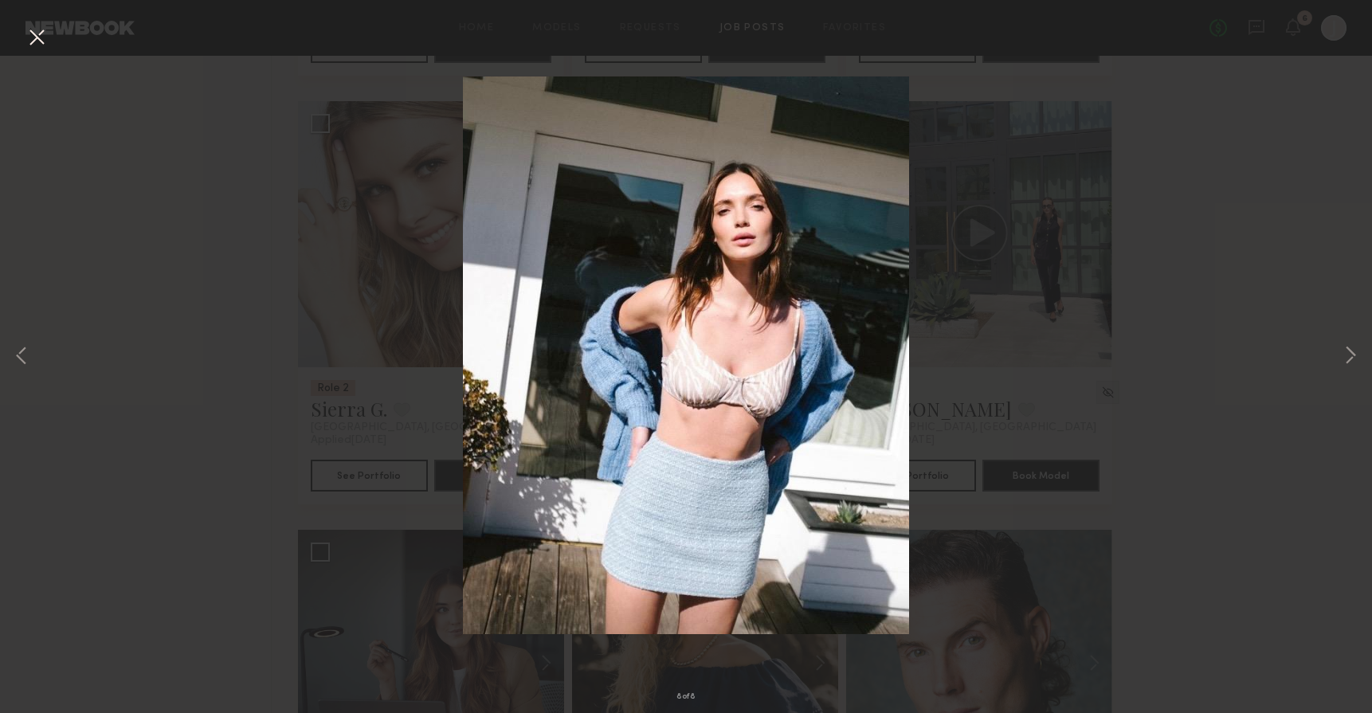
click at [1127, 287] on div "8 of 8" at bounding box center [686, 356] width 1372 height 713
click at [11, 355] on div "8 of 8" at bounding box center [686, 356] width 1372 height 713
click at [14, 354] on button at bounding box center [21, 357] width 19 height 571
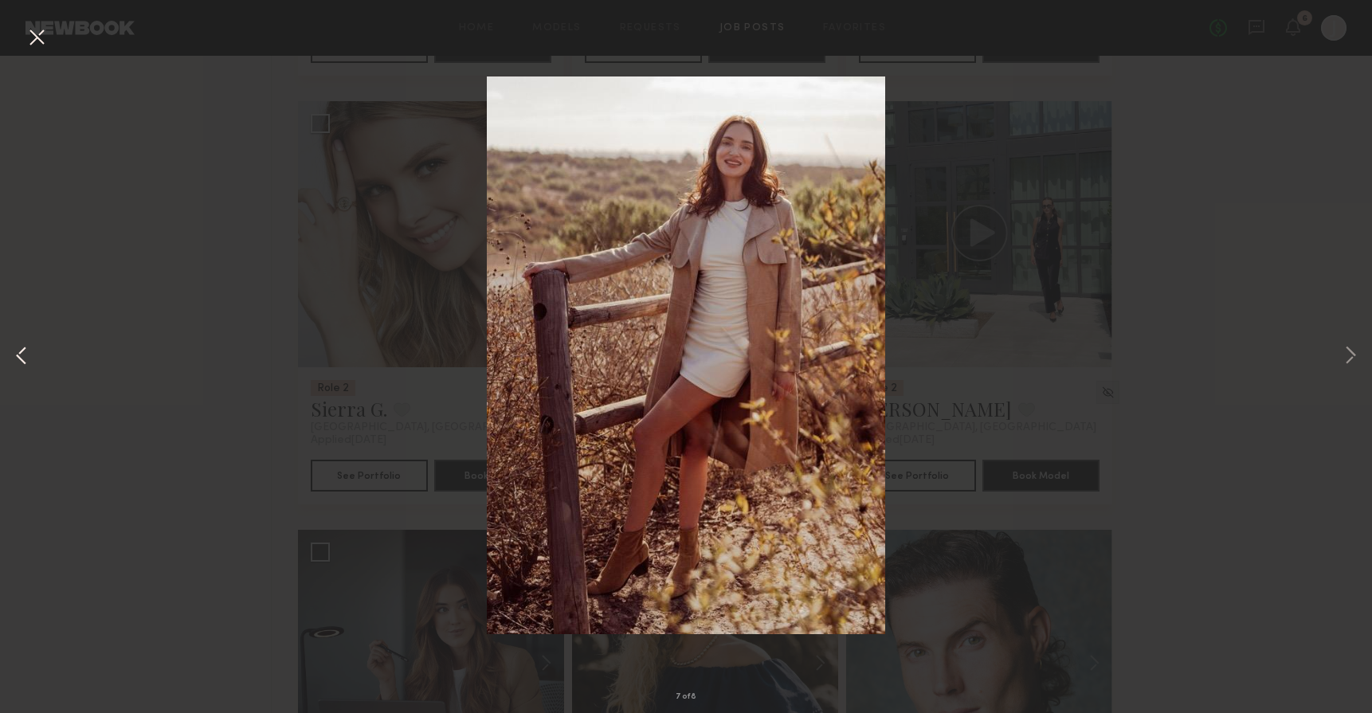
click at [18, 357] on button at bounding box center [21, 357] width 19 height 571
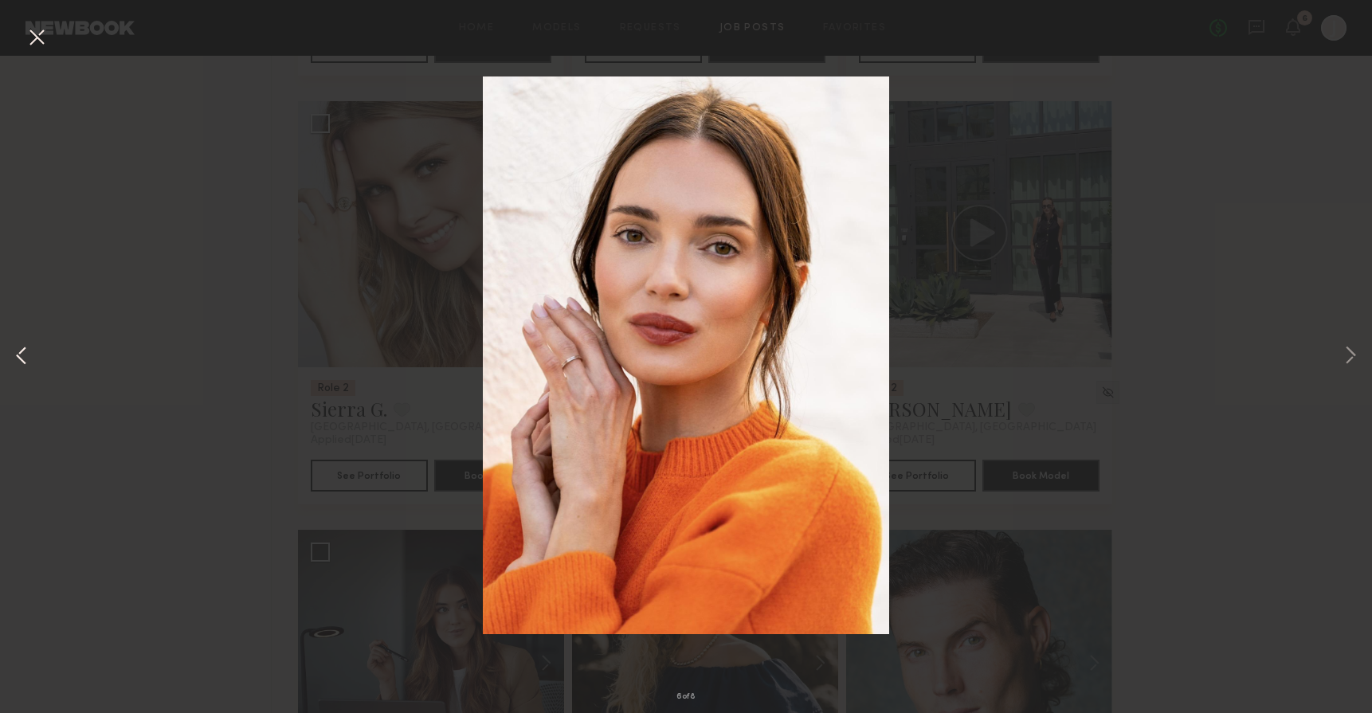
click at [20, 360] on button at bounding box center [21, 357] width 19 height 571
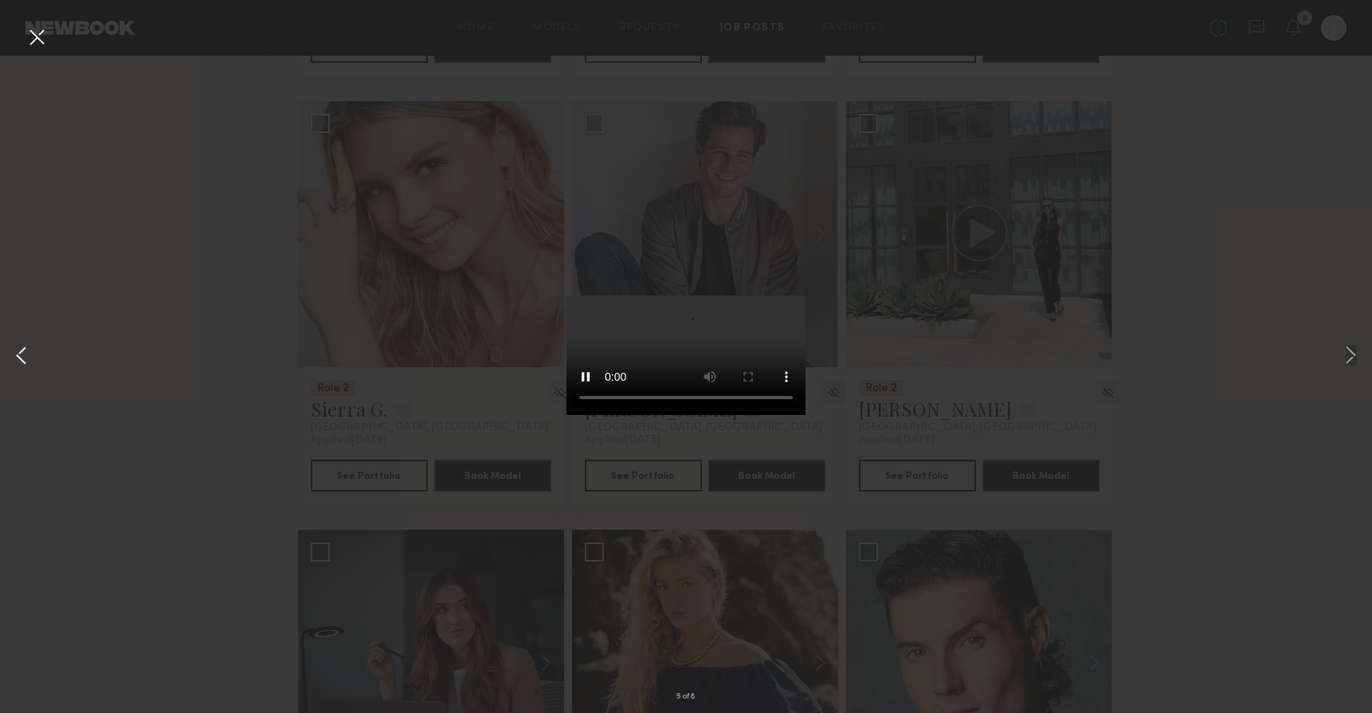
click at [20, 361] on button at bounding box center [21, 357] width 19 height 571
click at [222, 297] on div "4 of 8" at bounding box center [686, 356] width 1372 height 713
click at [438, 214] on div "4 of 8" at bounding box center [686, 356] width 1372 height 713
click at [1089, 308] on div "4 of 8" at bounding box center [686, 356] width 1372 height 713
click at [60, 46] on div "4 of 8" at bounding box center [686, 356] width 1372 height 713
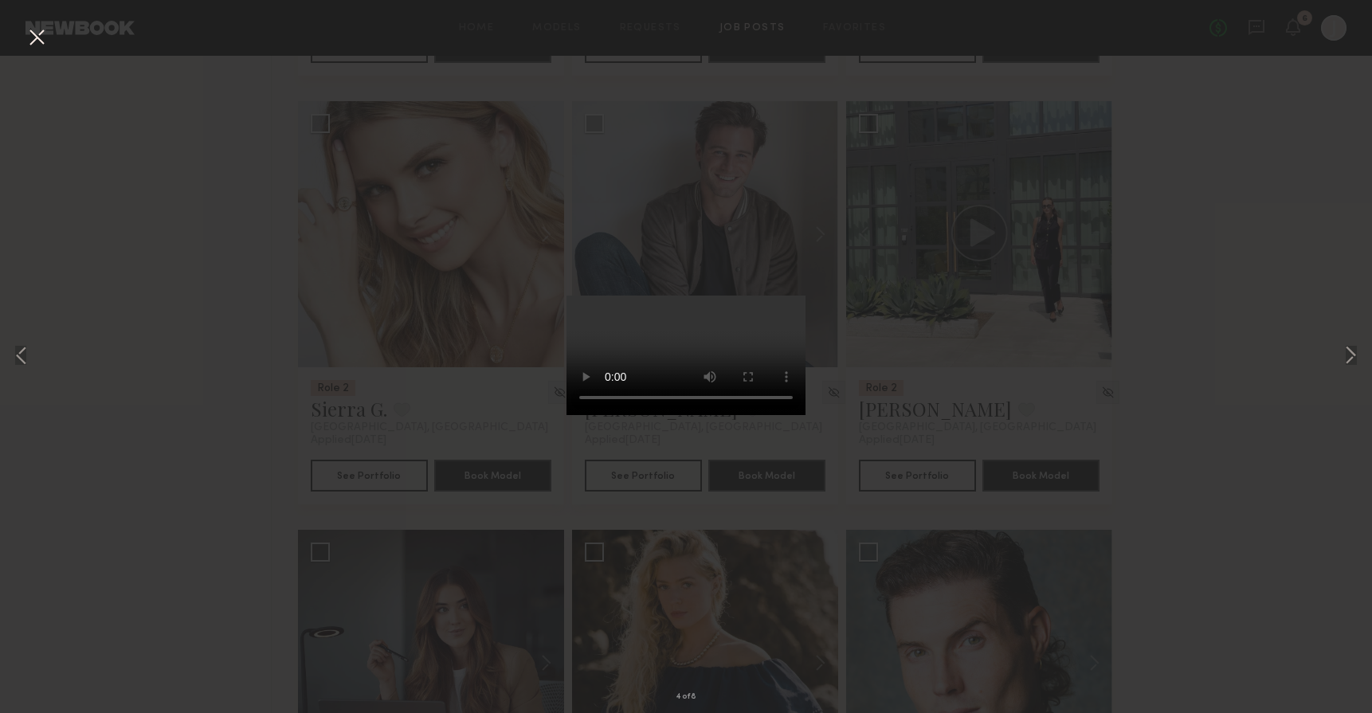
click at [45, 41] on button at bounding box center [37, 38] width 26 height 29
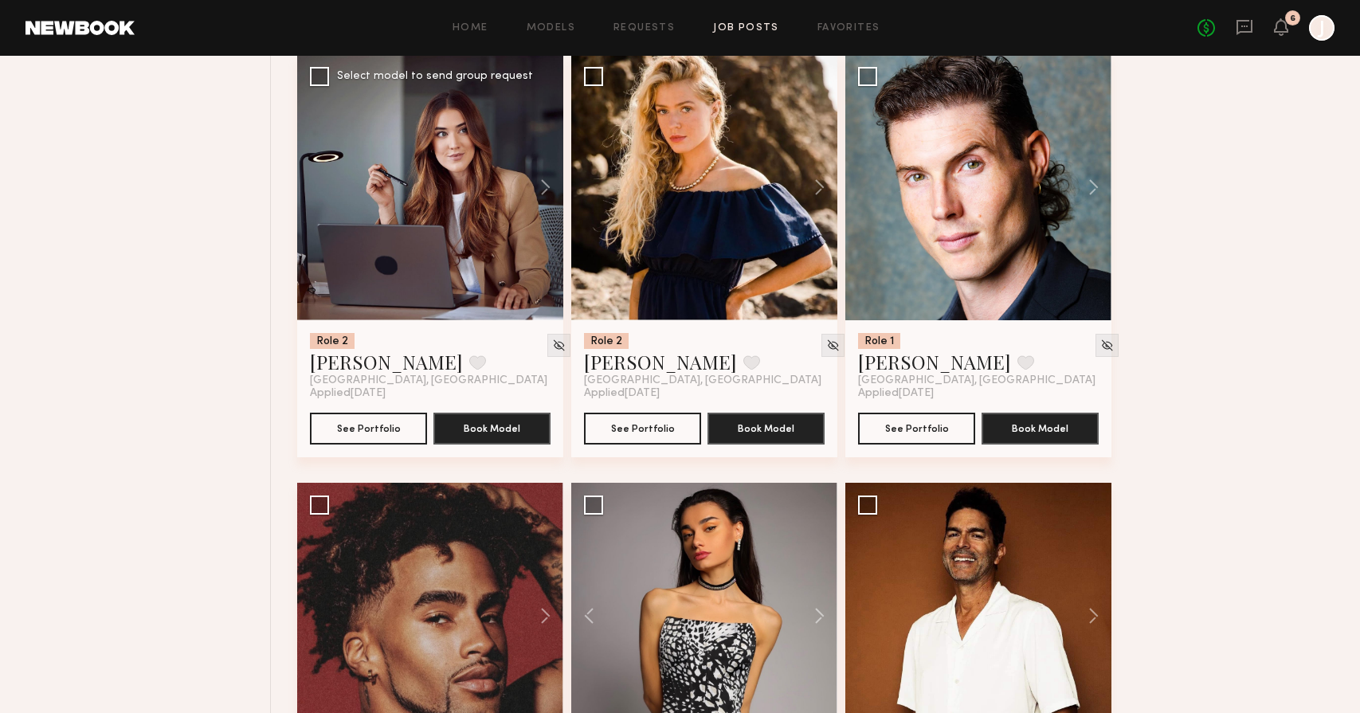
scroll to position [2717, 0]
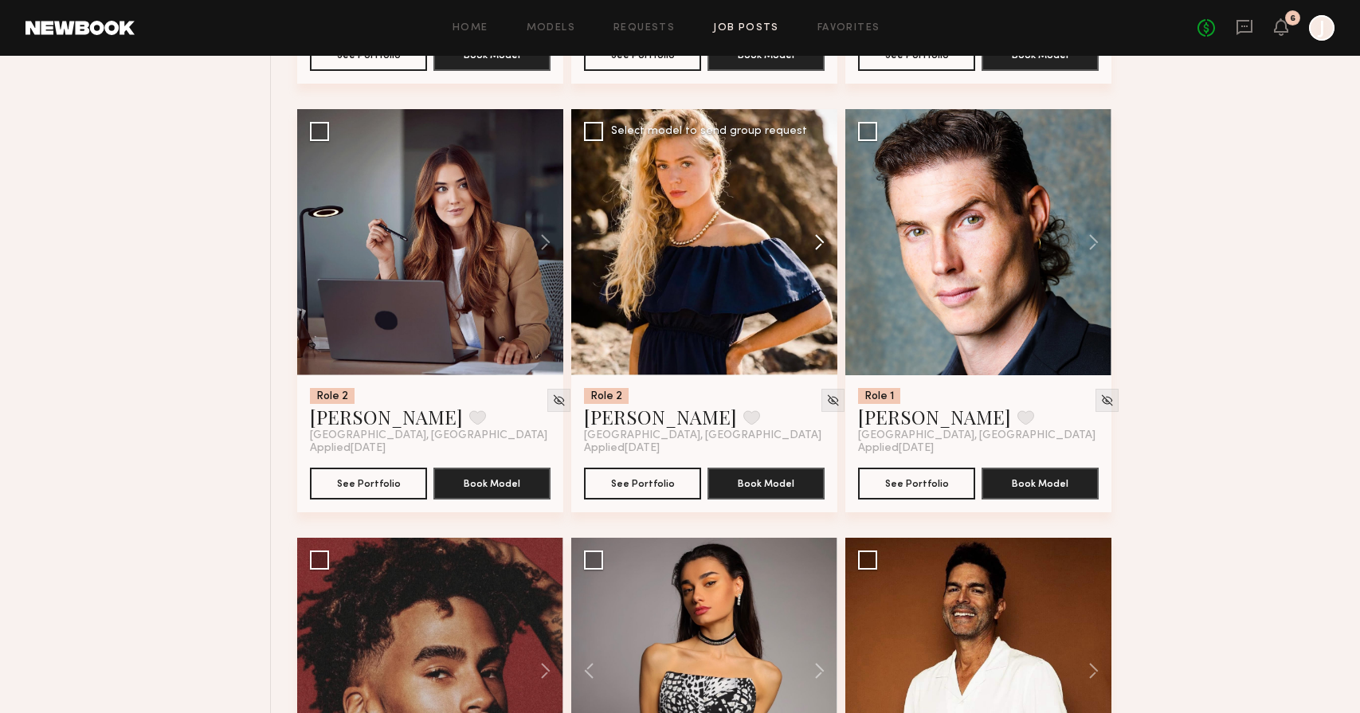
click at [819, 245] on button at bounding box center [812, 242] width 51 height 266
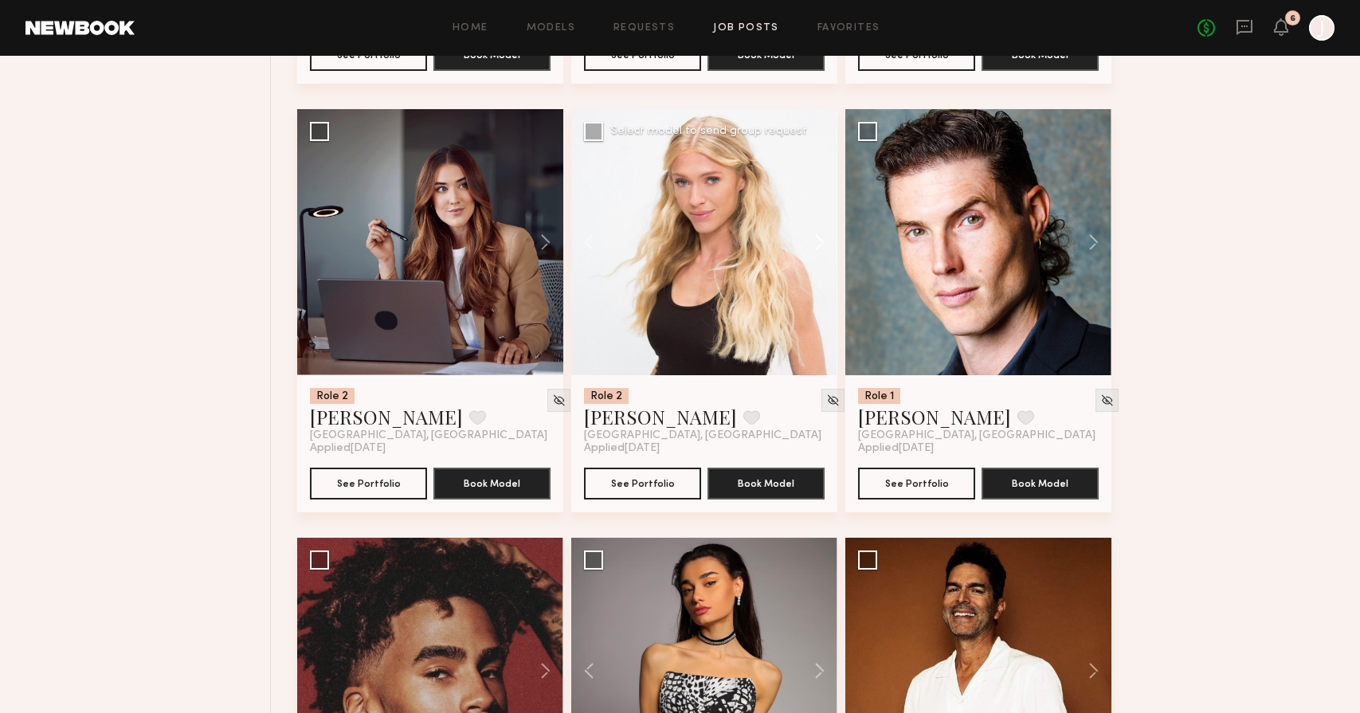
click at [819, 245] on button at bounding box center [812, 242] width 51 height 266
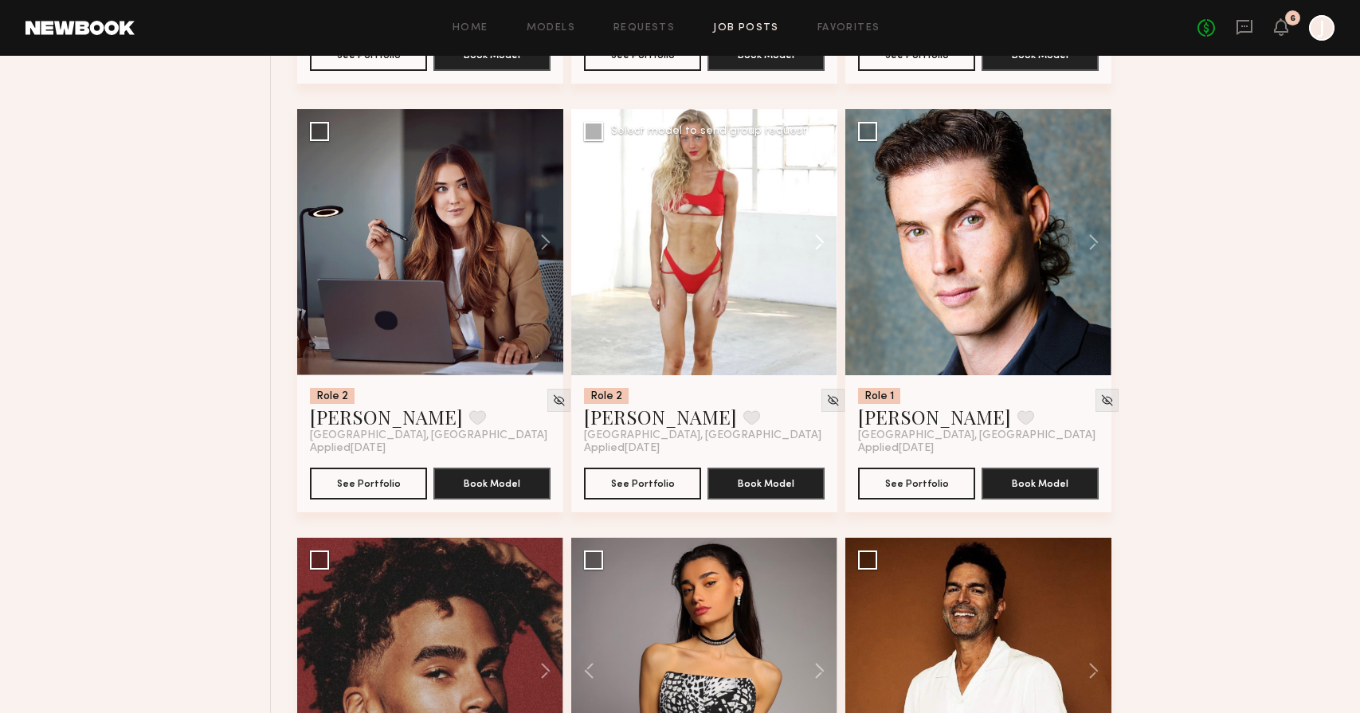
click at [818, 238] on button at bounding box center [812, 242] width 51 height 266
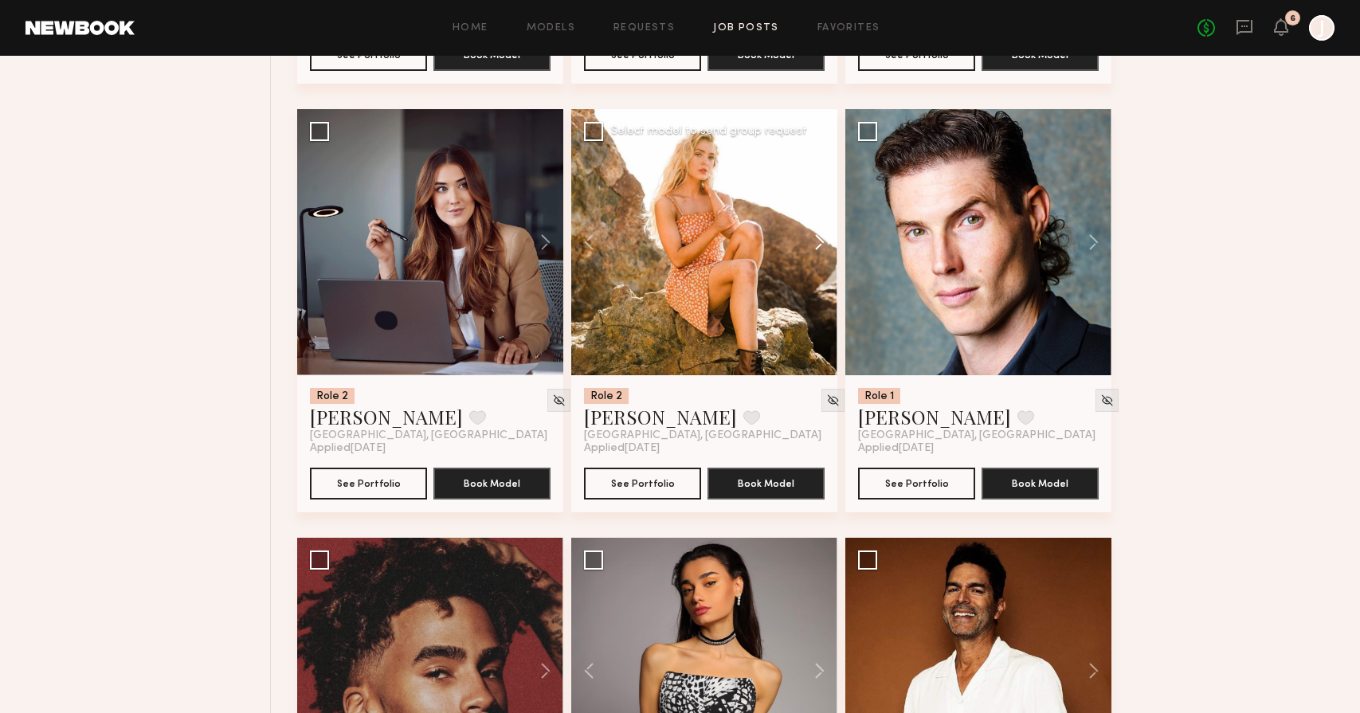
click at [818, 238] on button at bounding box center [812, 242] width 51 height 266
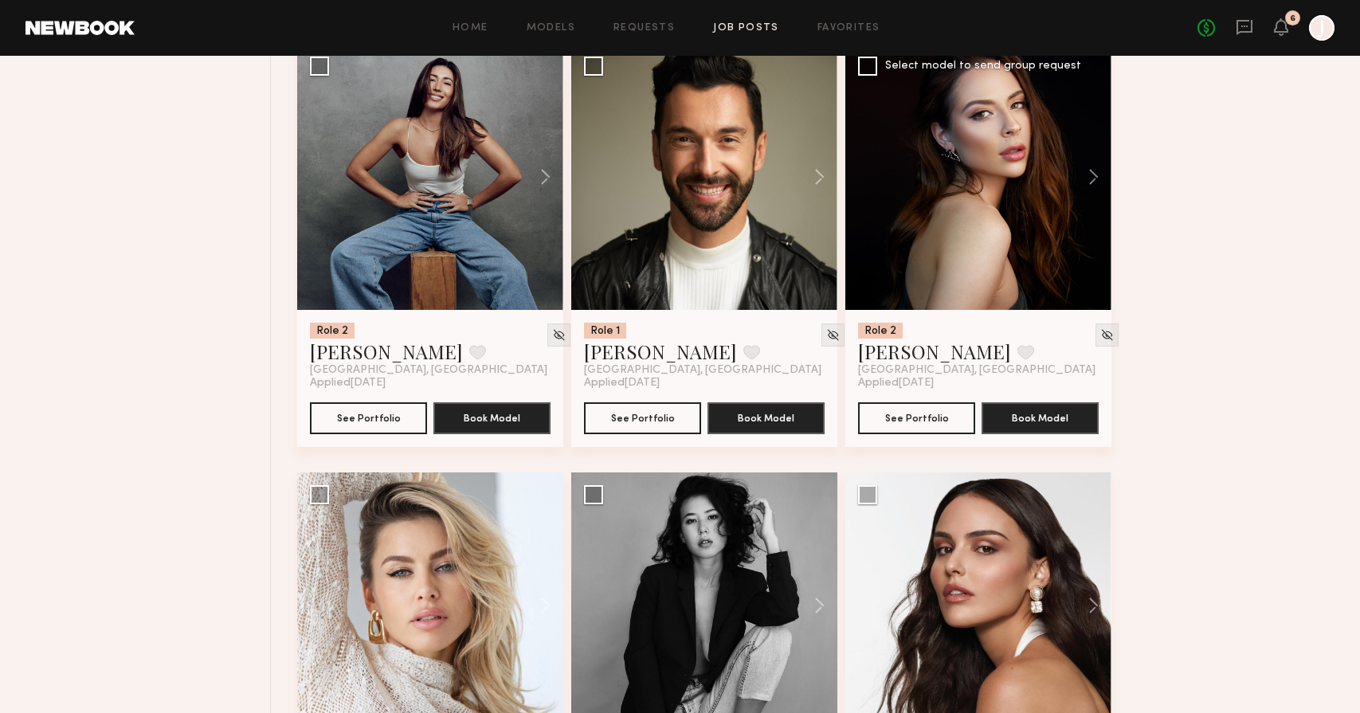
scroll to position [7037, 0]
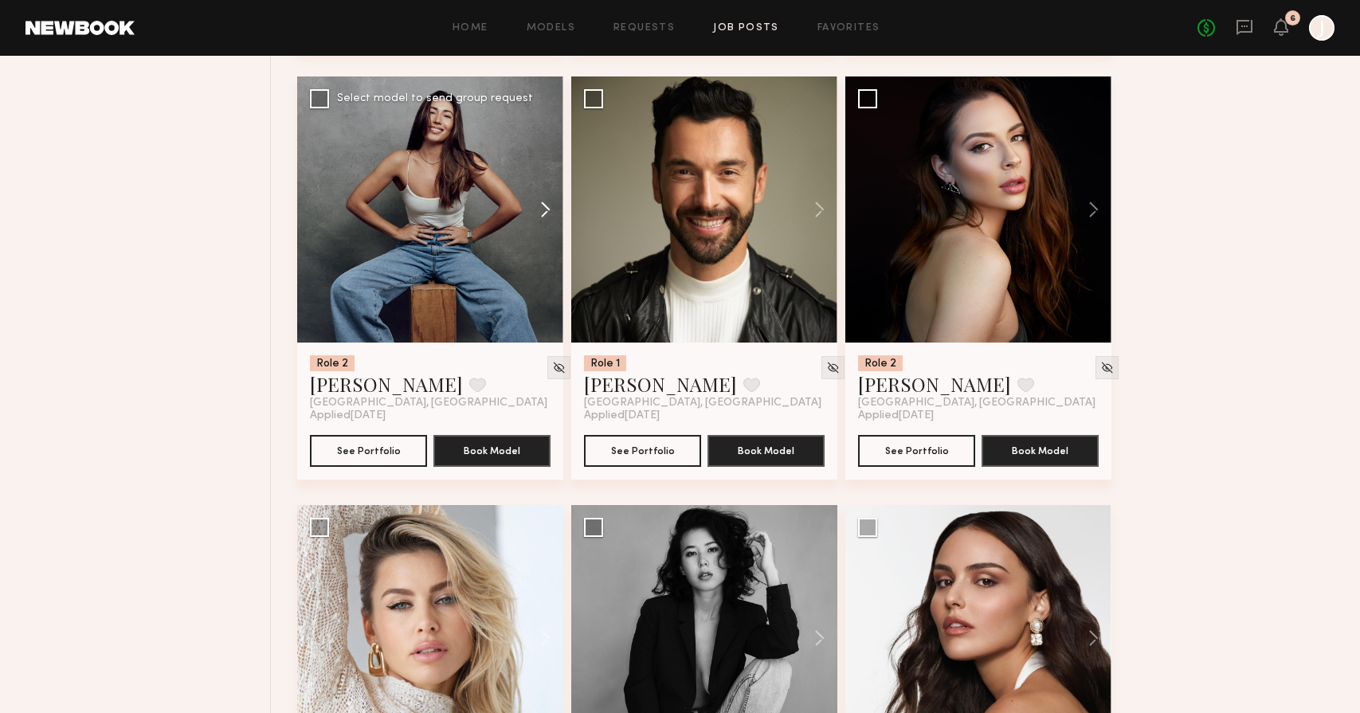
click at [541, 203] on button at bounding box center [537, 210] width 51 height 266
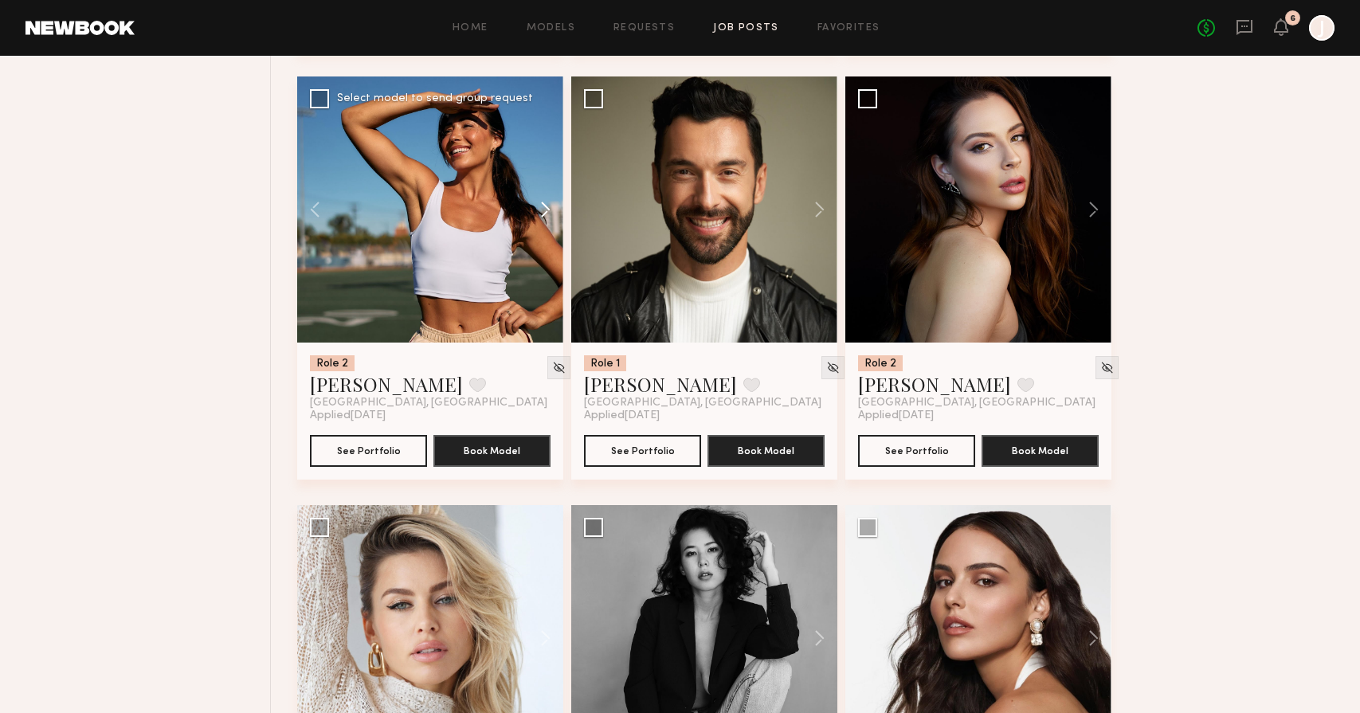
click at [541, 206] on button at bounding box center [537, 210] width 51 height 266
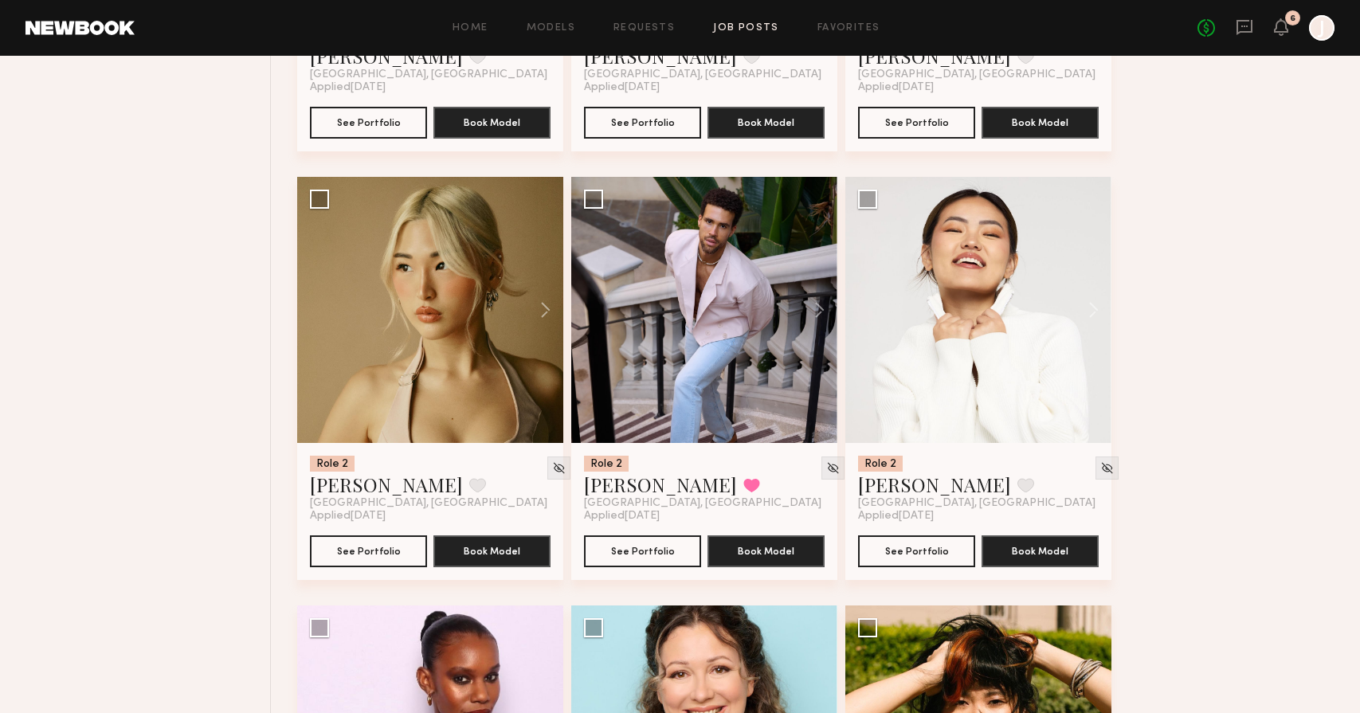
scroll to position [8226, 0]
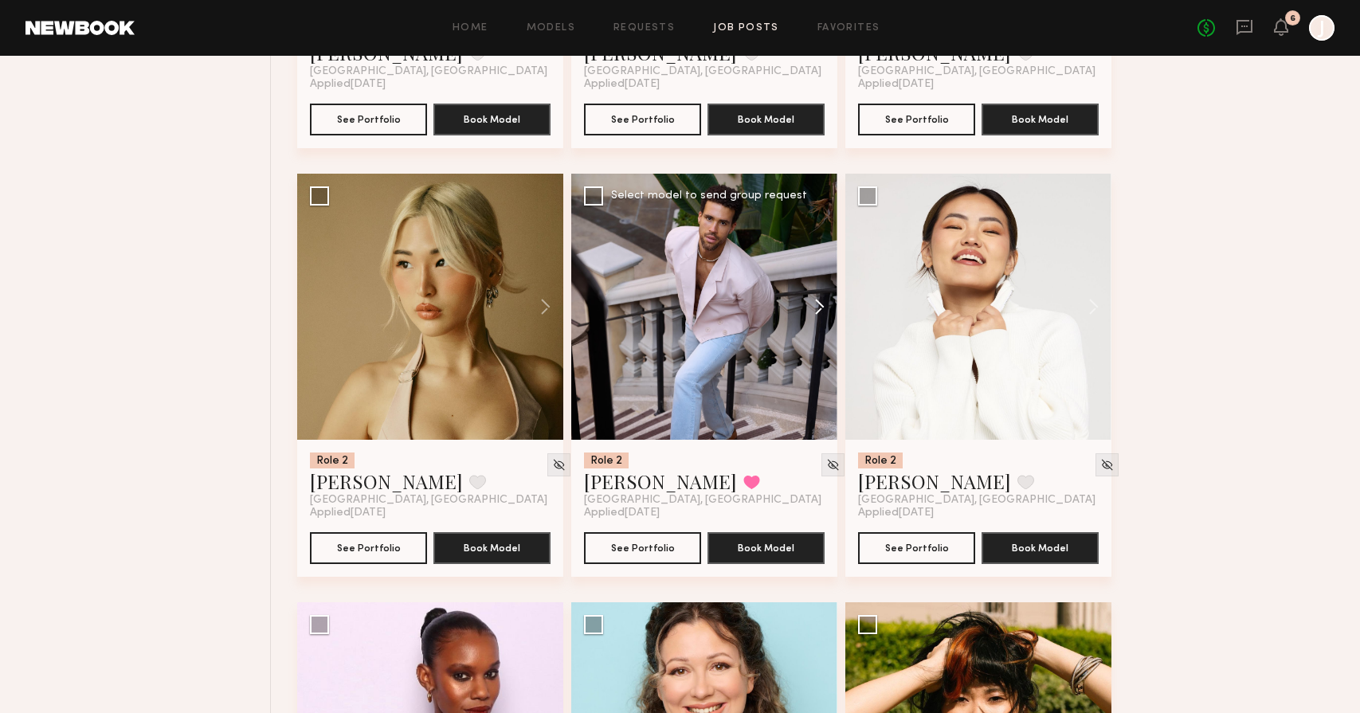
click at [808, 308] on button at bounding box center [812, 307] width 51 height 266
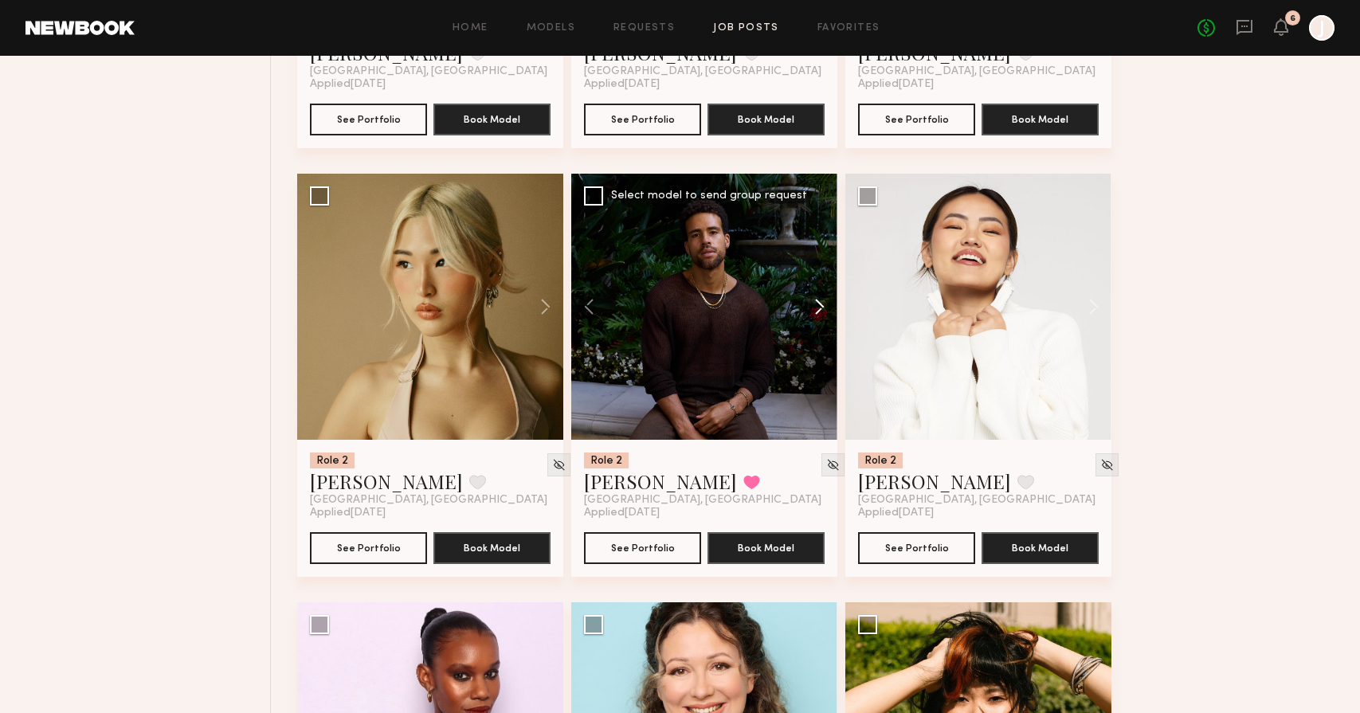
click at [811, 308] on button at bounding box center [812, 307] width 51 height 266
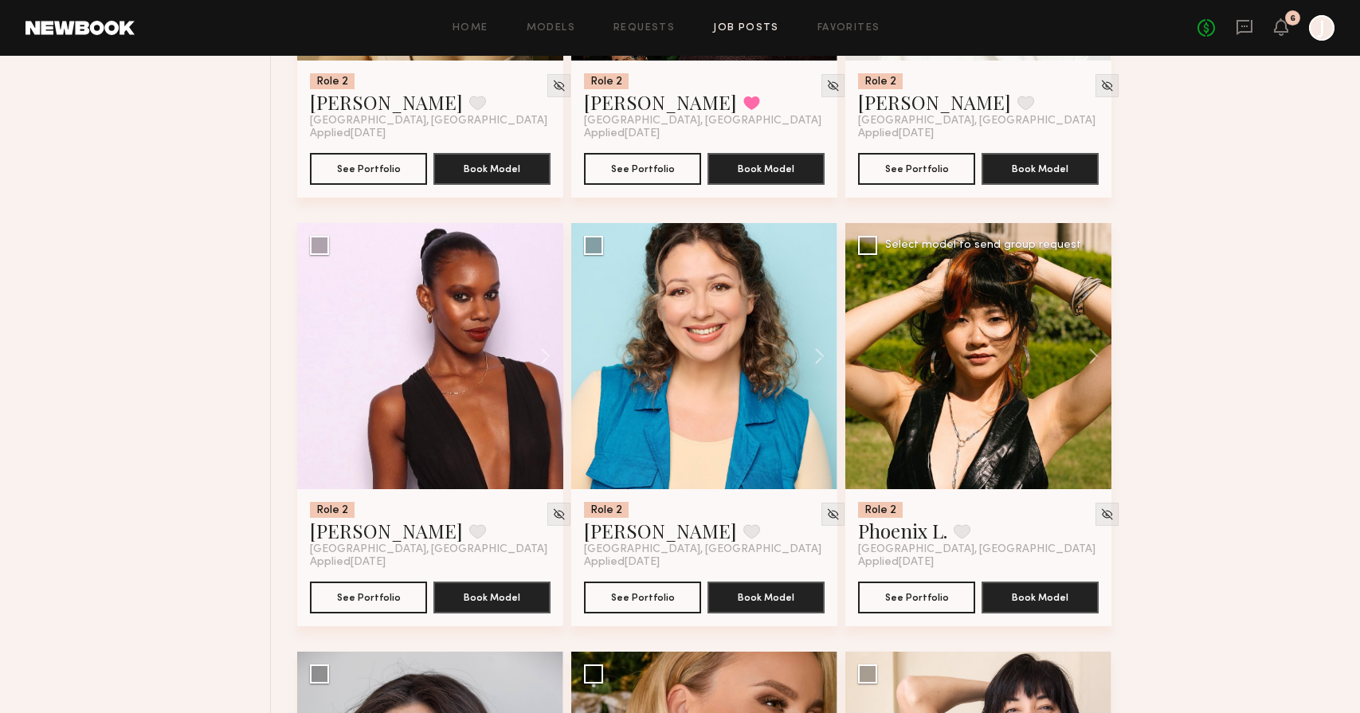
scroll to position [8609, 0]
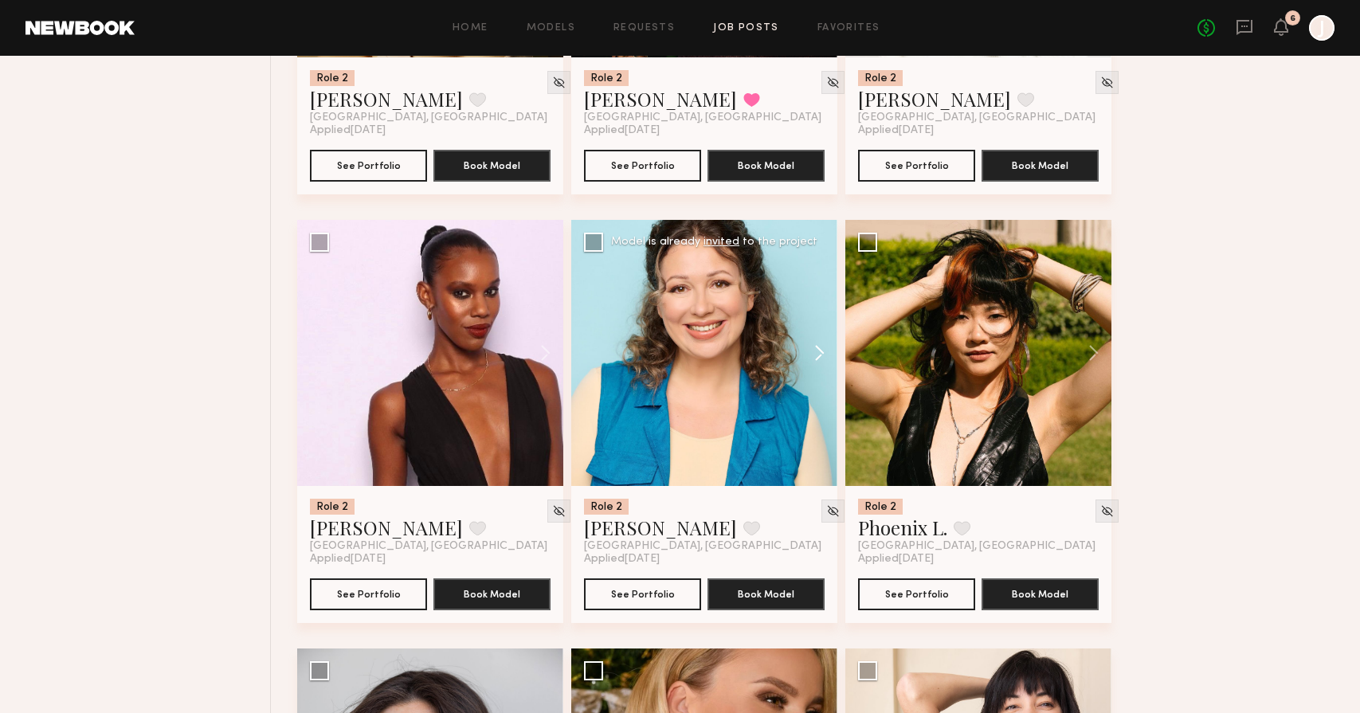
click at [811, 363] on button at bounding box center [812, 353] width 51 height 266
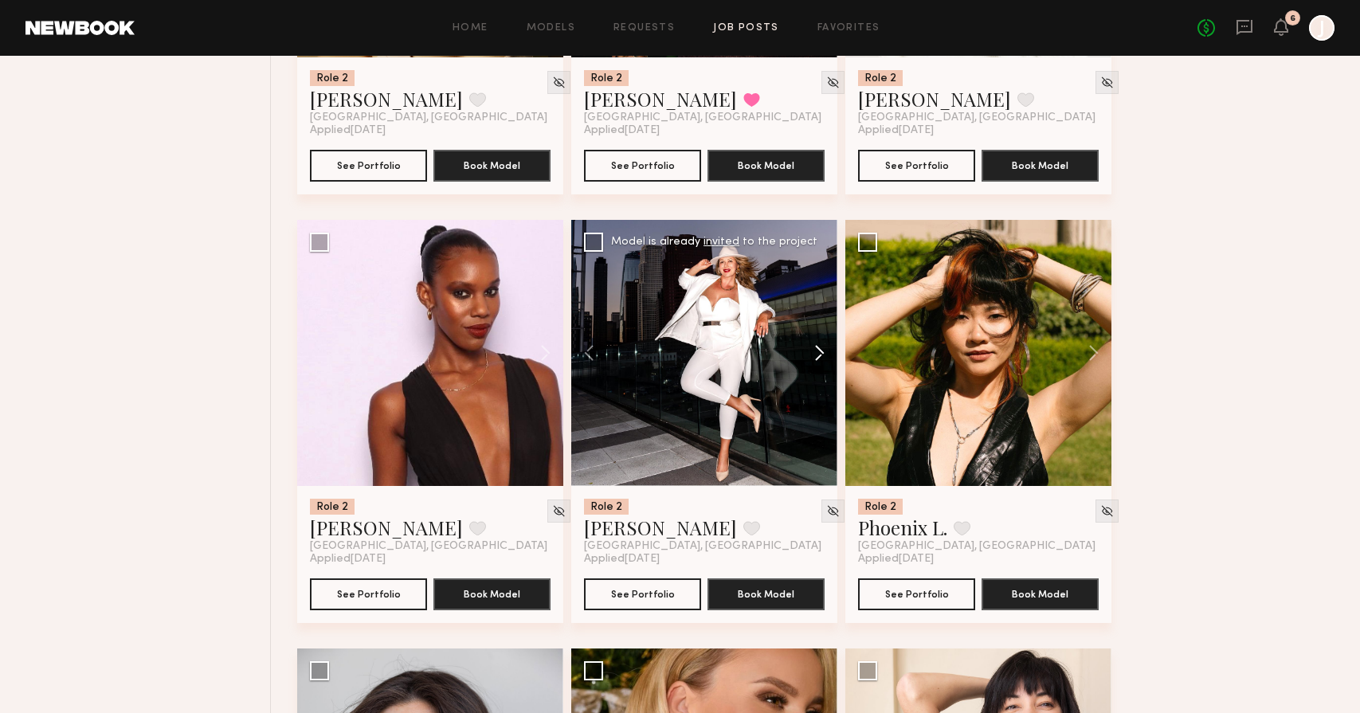
click at [830, 354] on button at bounding box center [812, 353] width 51 height 266
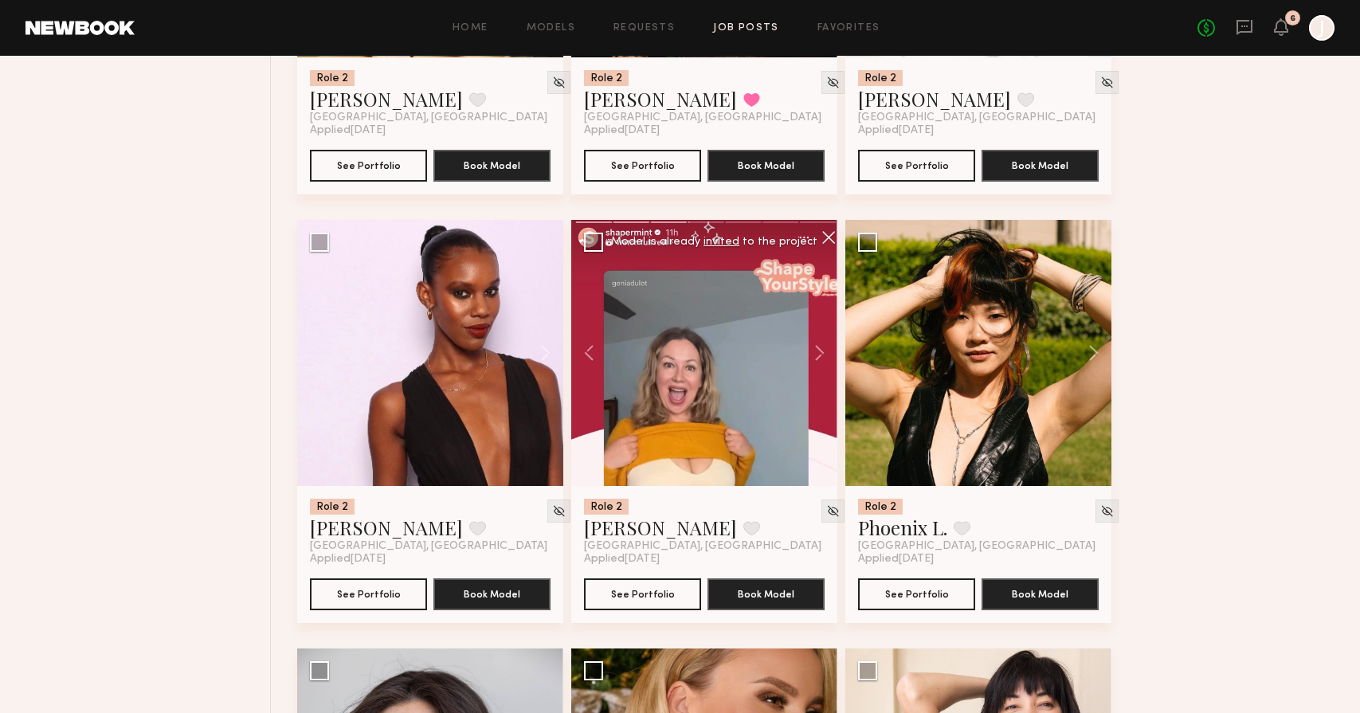
click at [685, 387] on div at bounding box center [704, 353] width 266 height 266
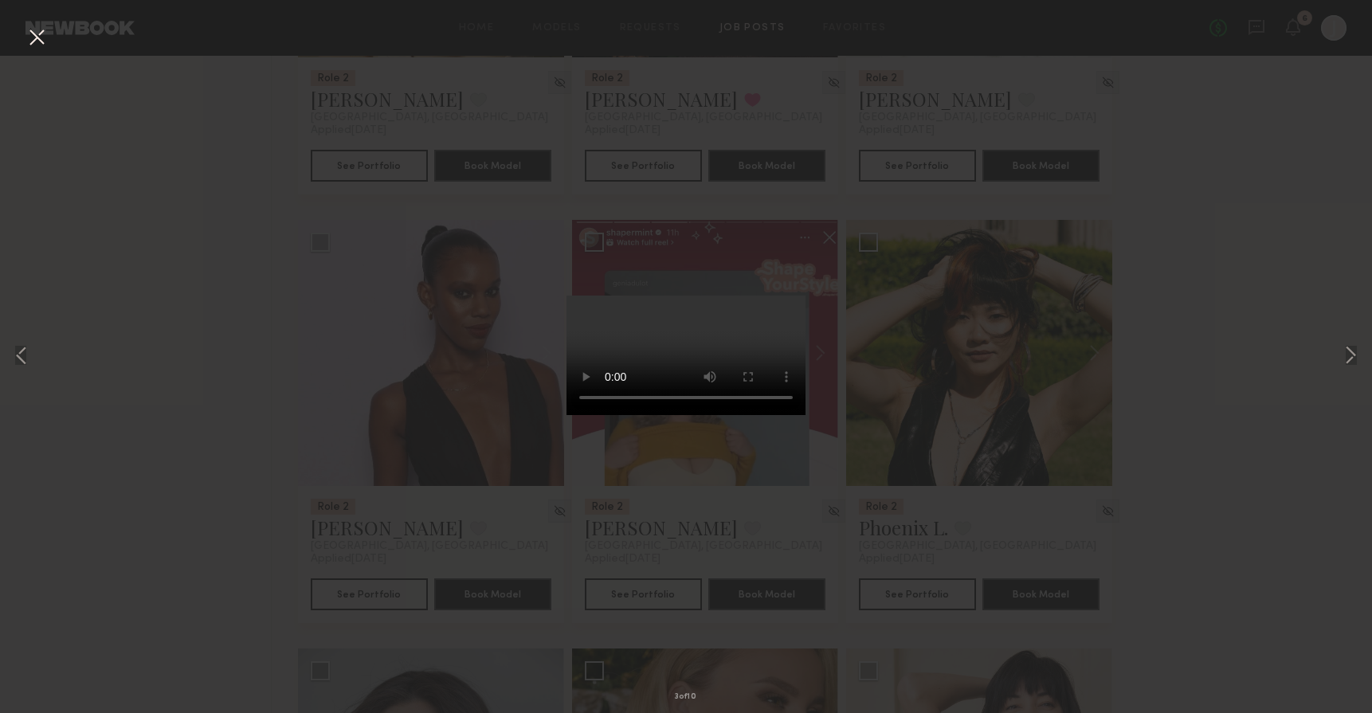
click at [391, 359] on div "3 of 10" at bounding box center [686, 356] width 1372 height 713
click at [925, 143] on div "3 of 10" at bounding box center [686, 356] width 1372 height 713
click at [42, 33] on button at bounding box center [37, 38] width 26 height 29
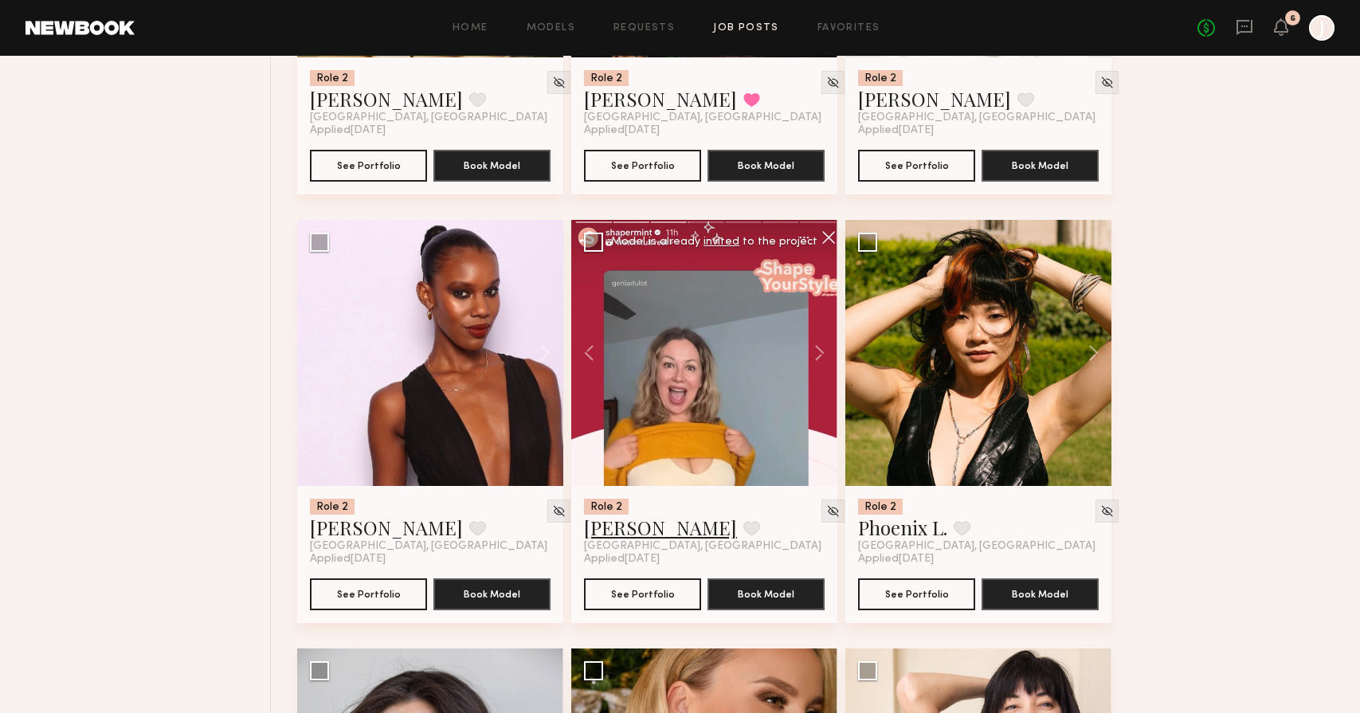
click at [627, 522] on link "Genia D." at bounding box center [660, 528] width 153 height 26
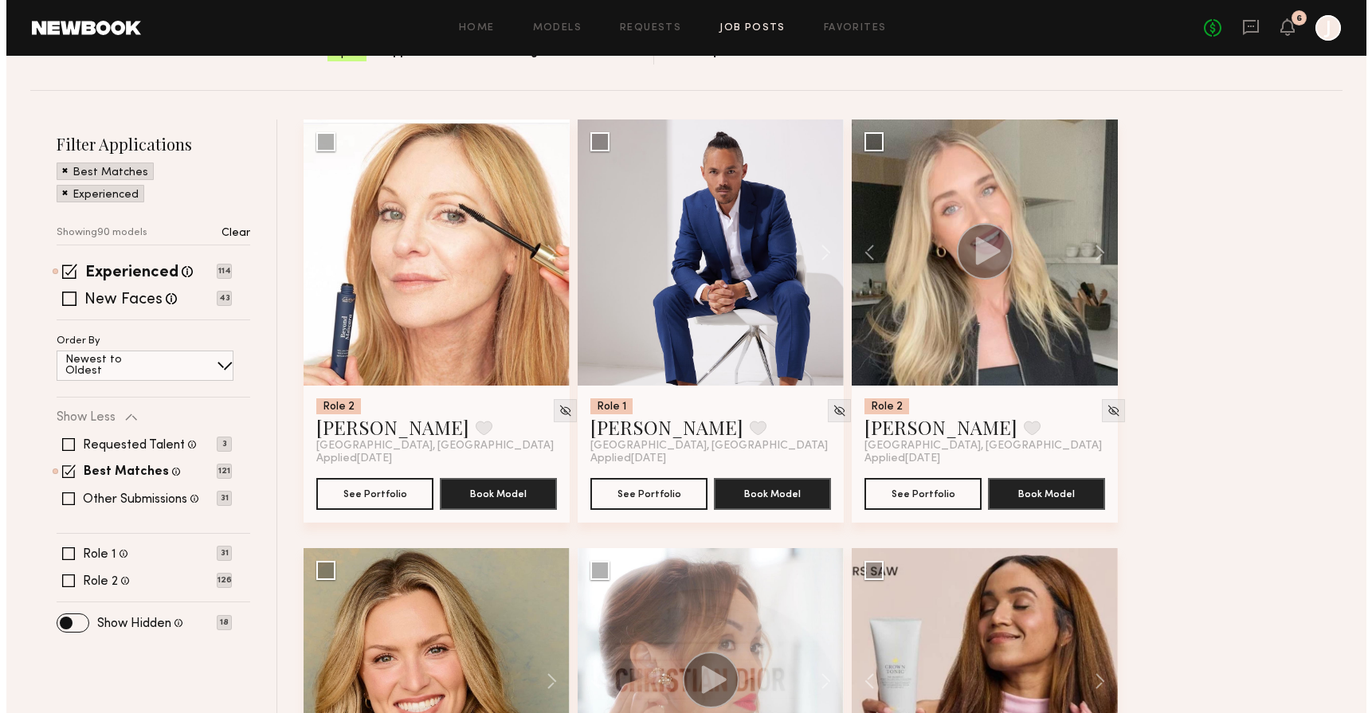
scroll to position [0, 0]
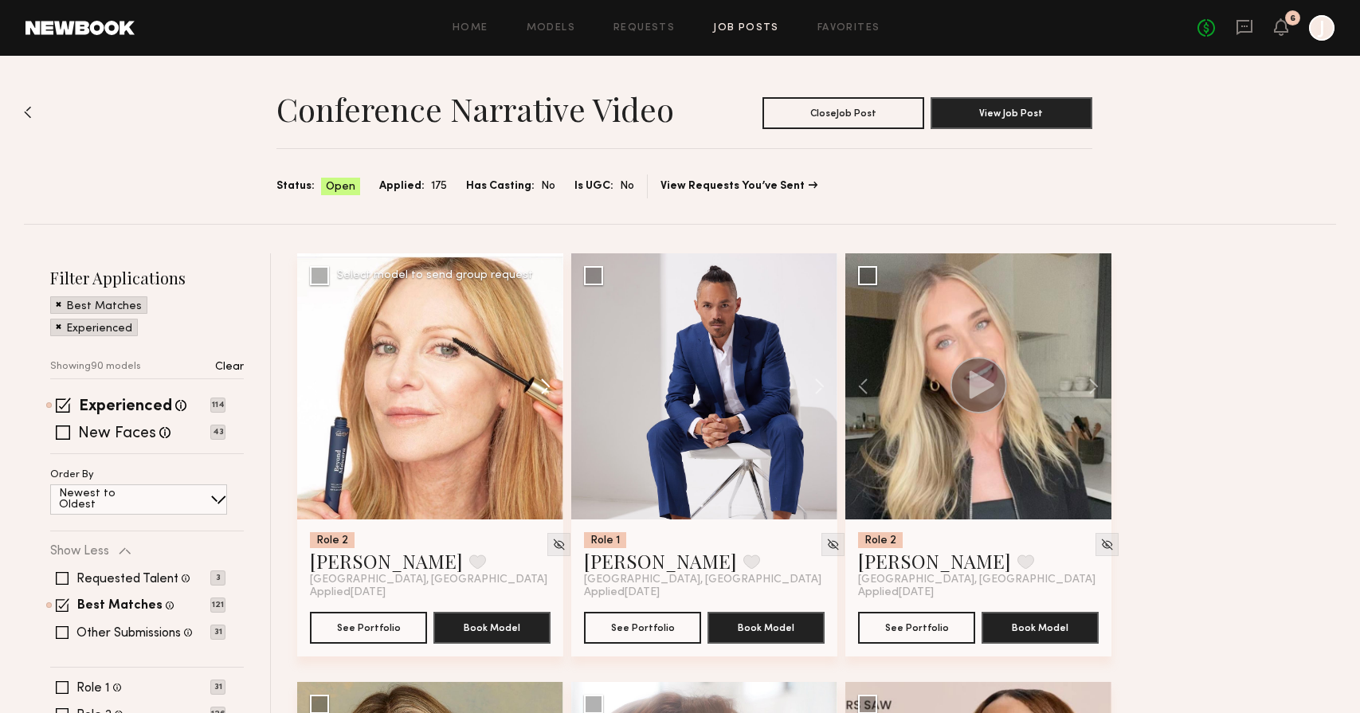
click at [544, 388] on button at bounding box center [537, 386] width 51 height 266
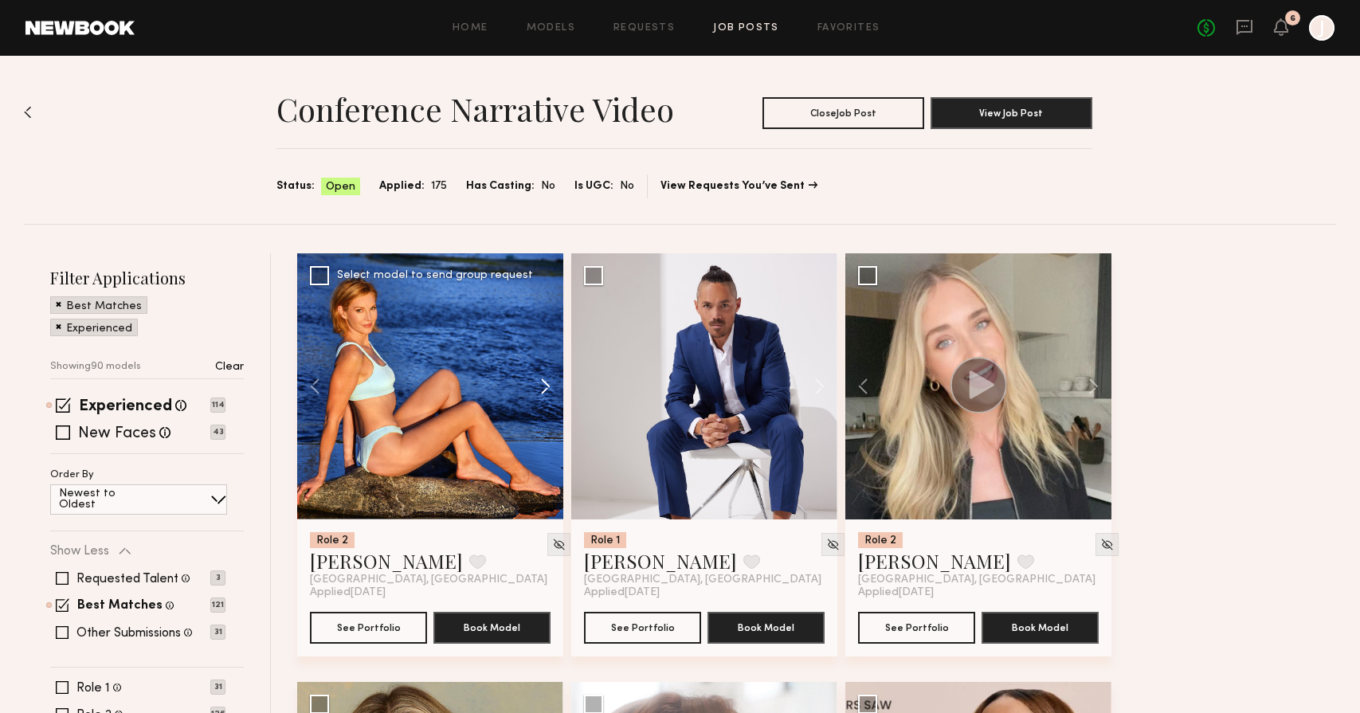
click at [544, 388] on button at bounding box center [537, 386] width 51 height 266
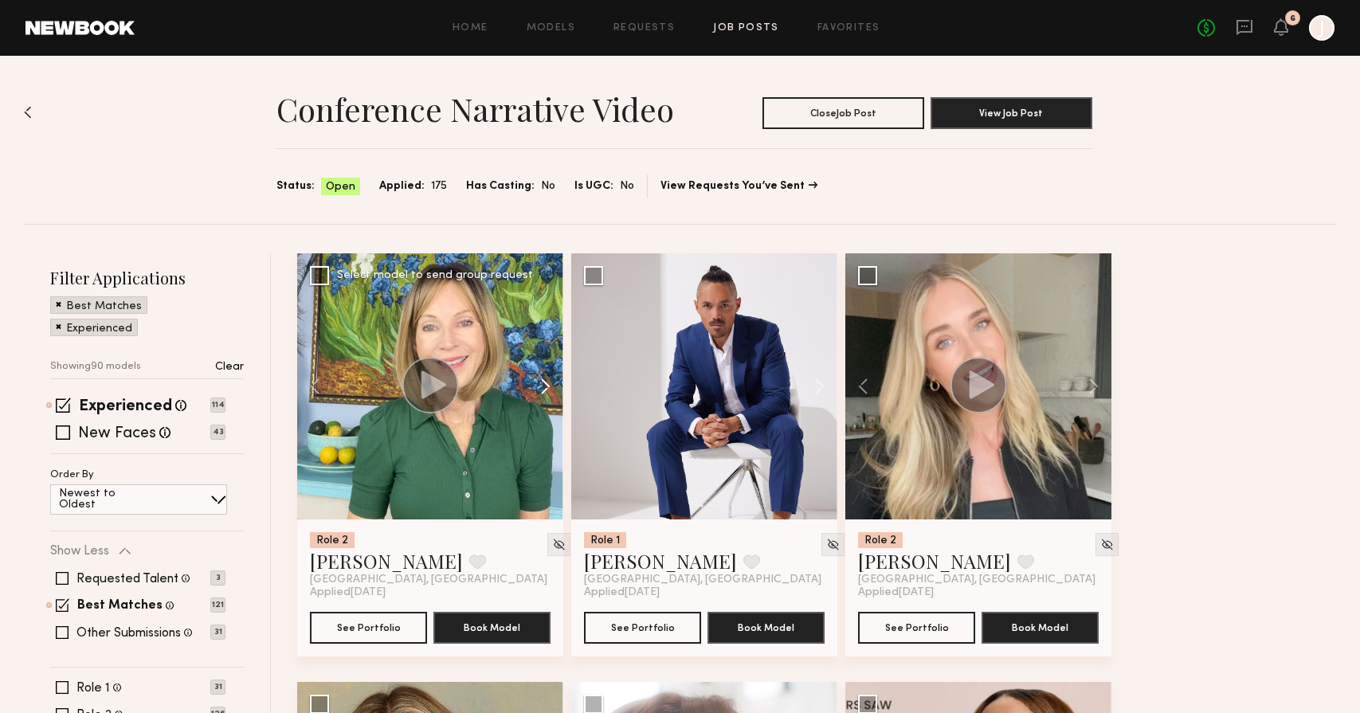
click at [544, 388] on button at bounding box center [537, 386] width 51 height 266
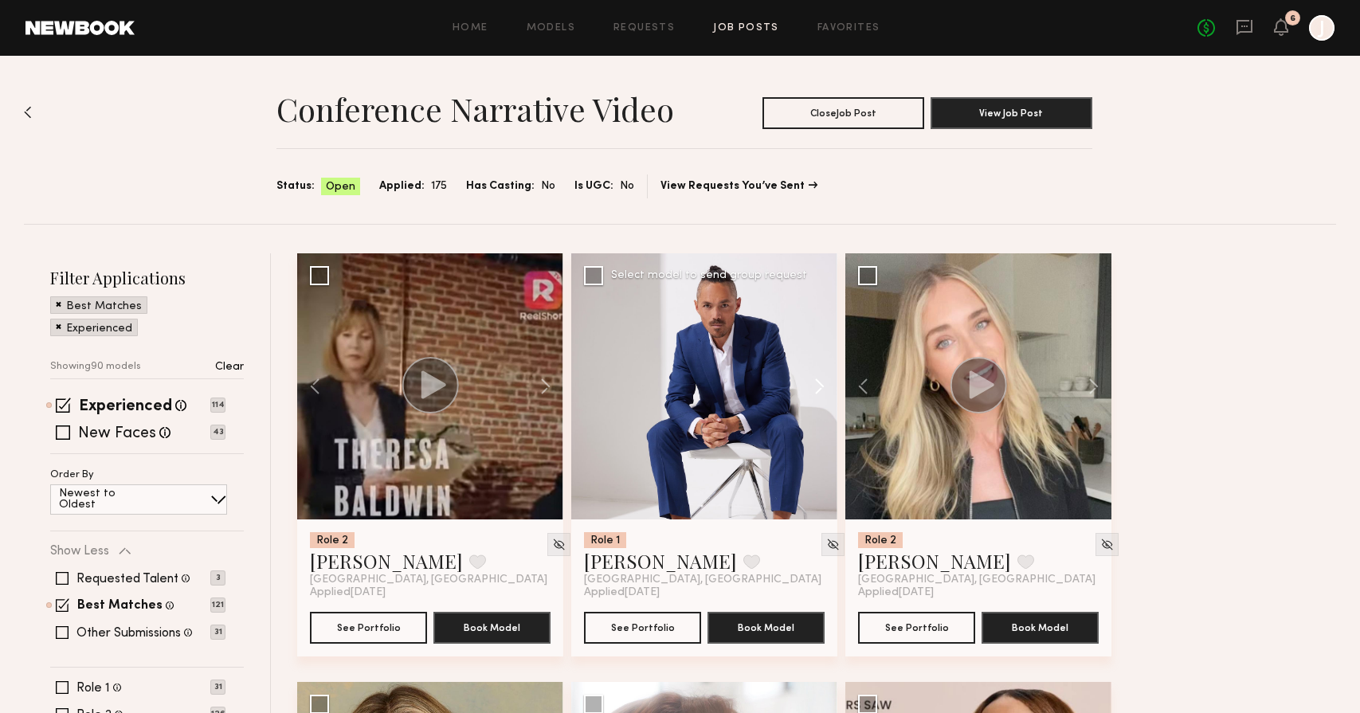
click at [820, 389] on button at bounding box center [812, 386] width 51 height 266
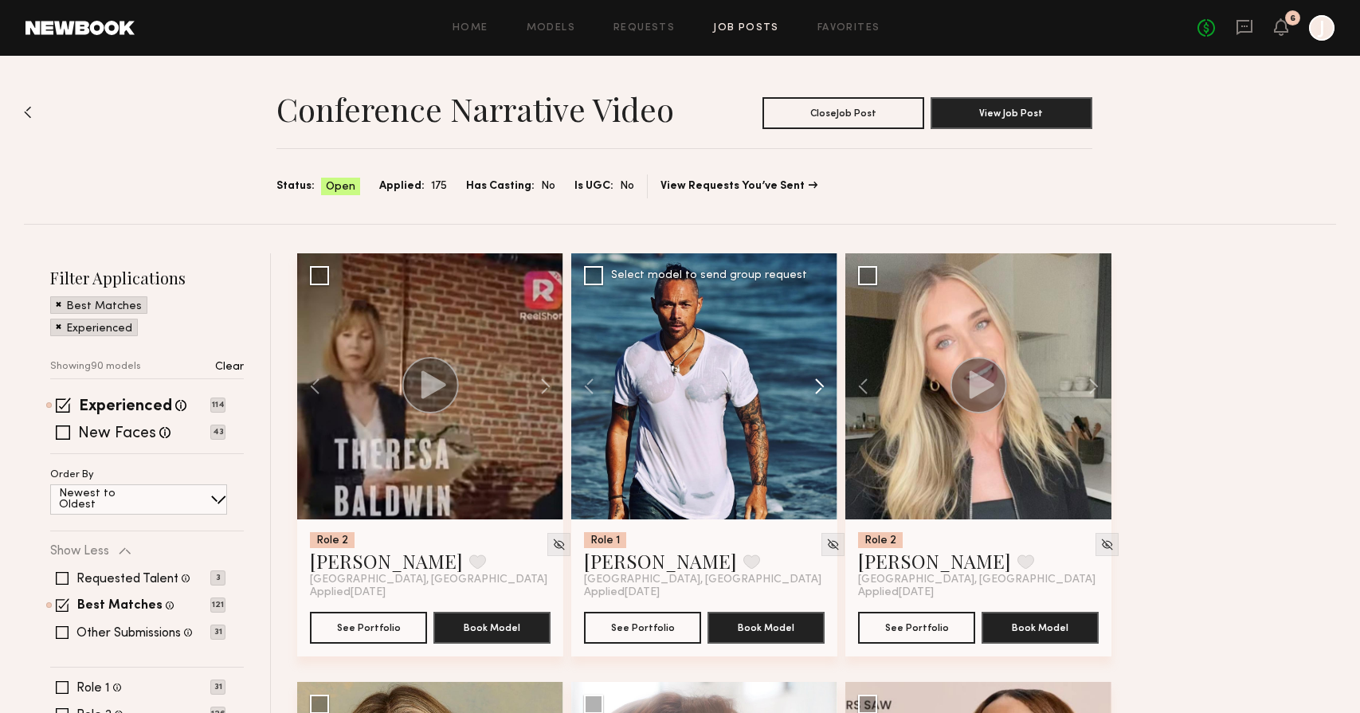
click at [820, 389] on button at bounding box center [812, 386] width 51 height 266
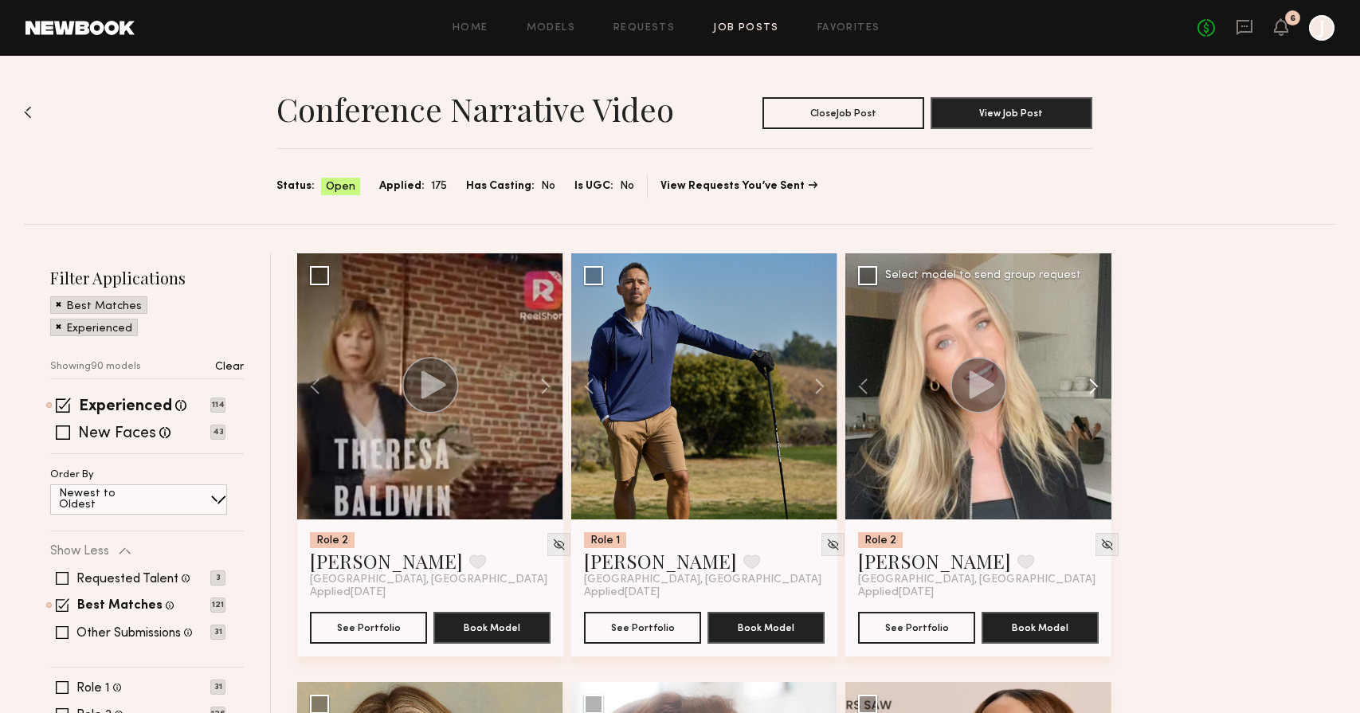
click at [1097, 379] on button at bounding box center [1086, 386] width 51 height 266
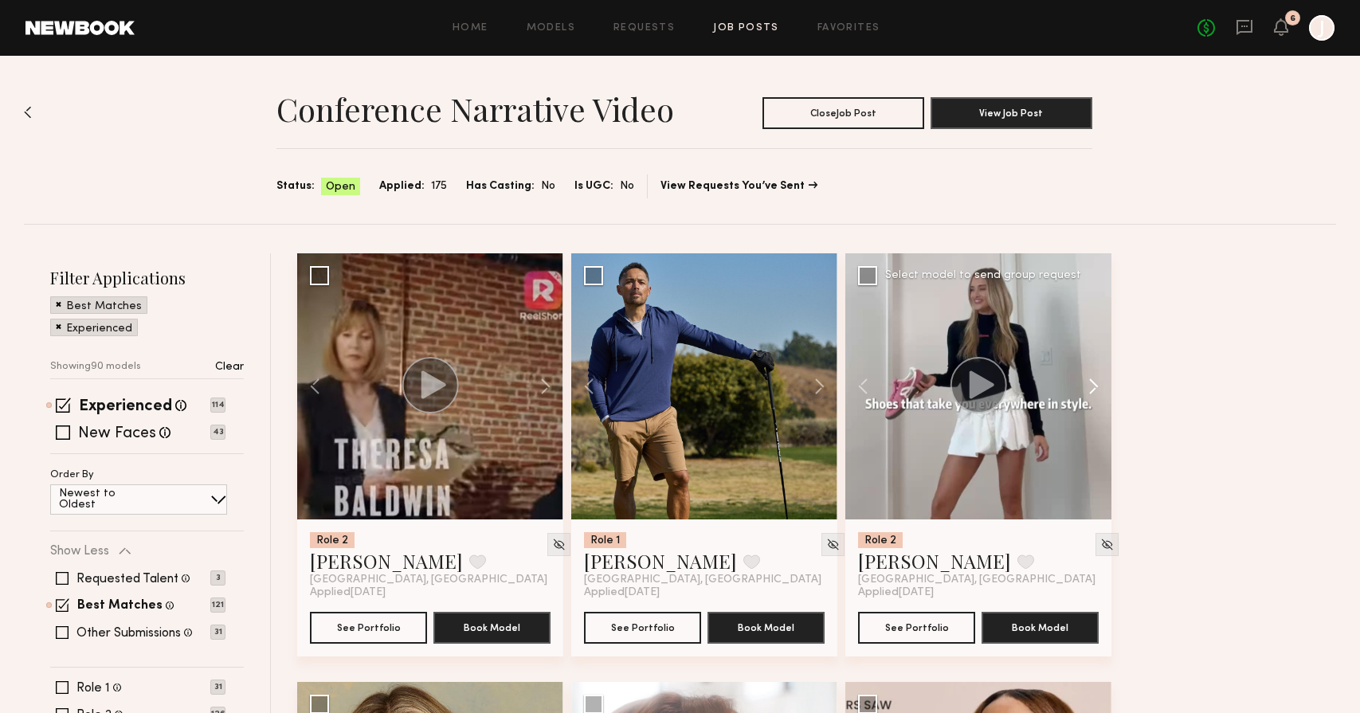
click at [1097, 379] on button at bounding box center [1086, 386] width 51 height 266
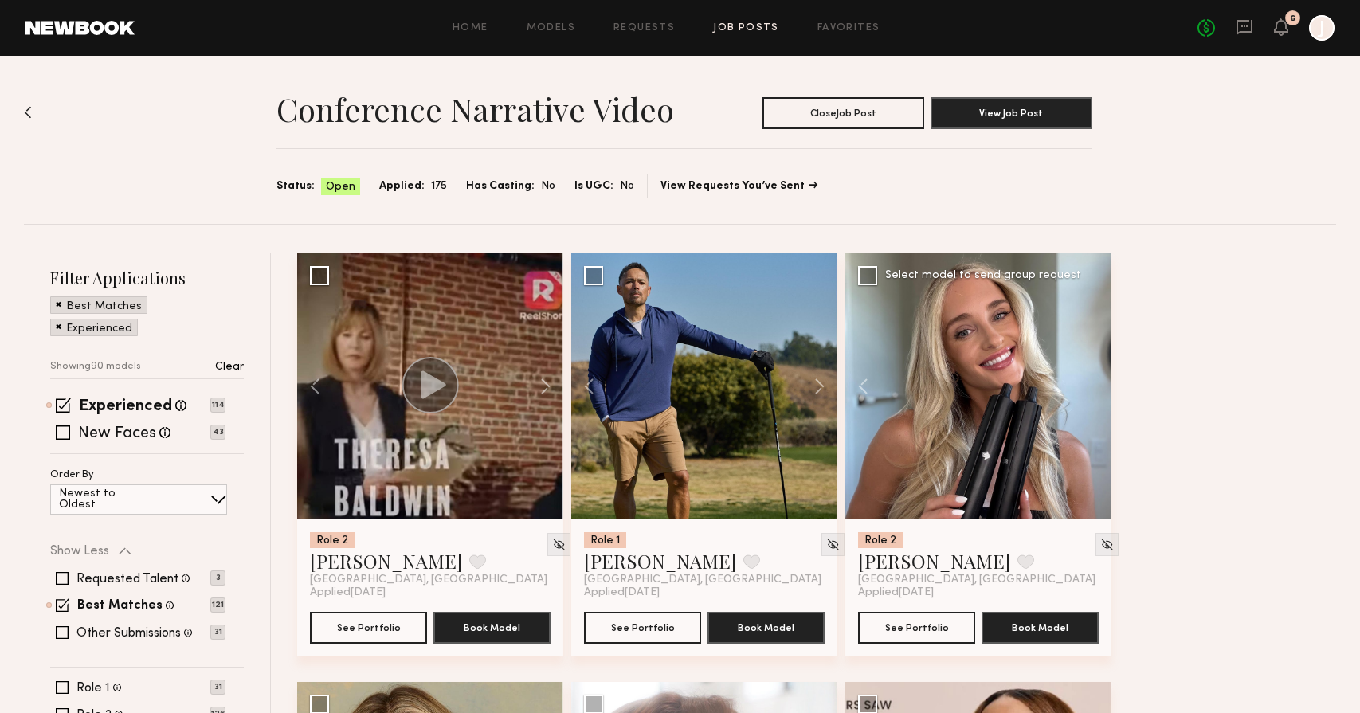
click at [1098, 379] on div at bounding box center [979, 386] width 266 height 266
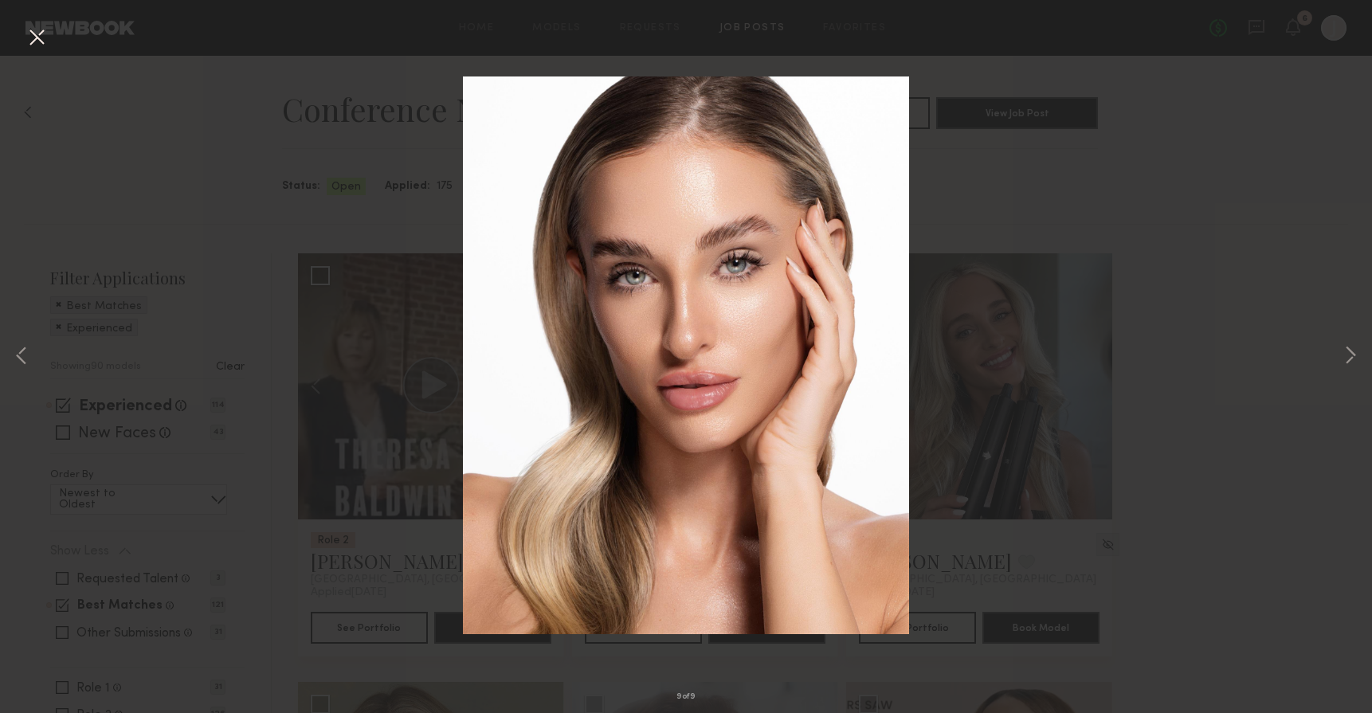
click at [21, 37] on div "9 of 9" at bounding box center [686, 356] width 1372 height 713
click at [31, 36] on button at bounding box center [37, 38] width 26 height 29
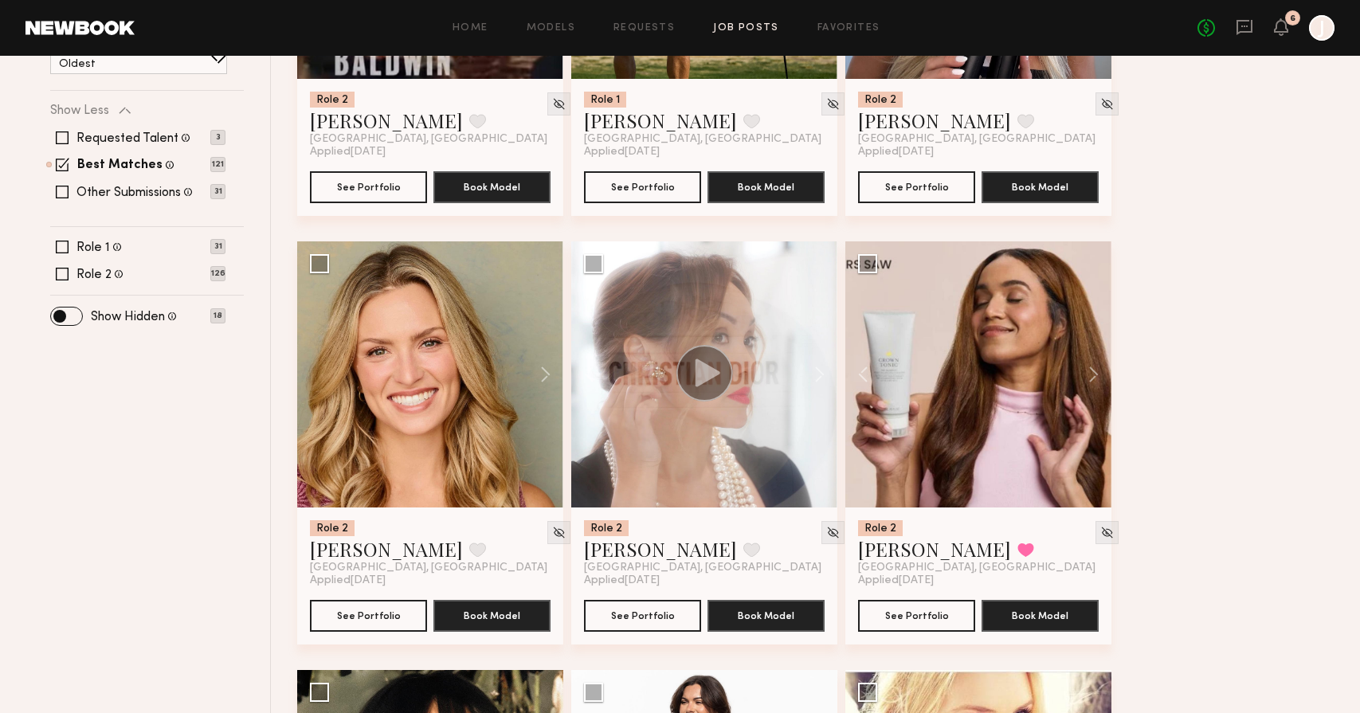
scroll to position [477, 0]
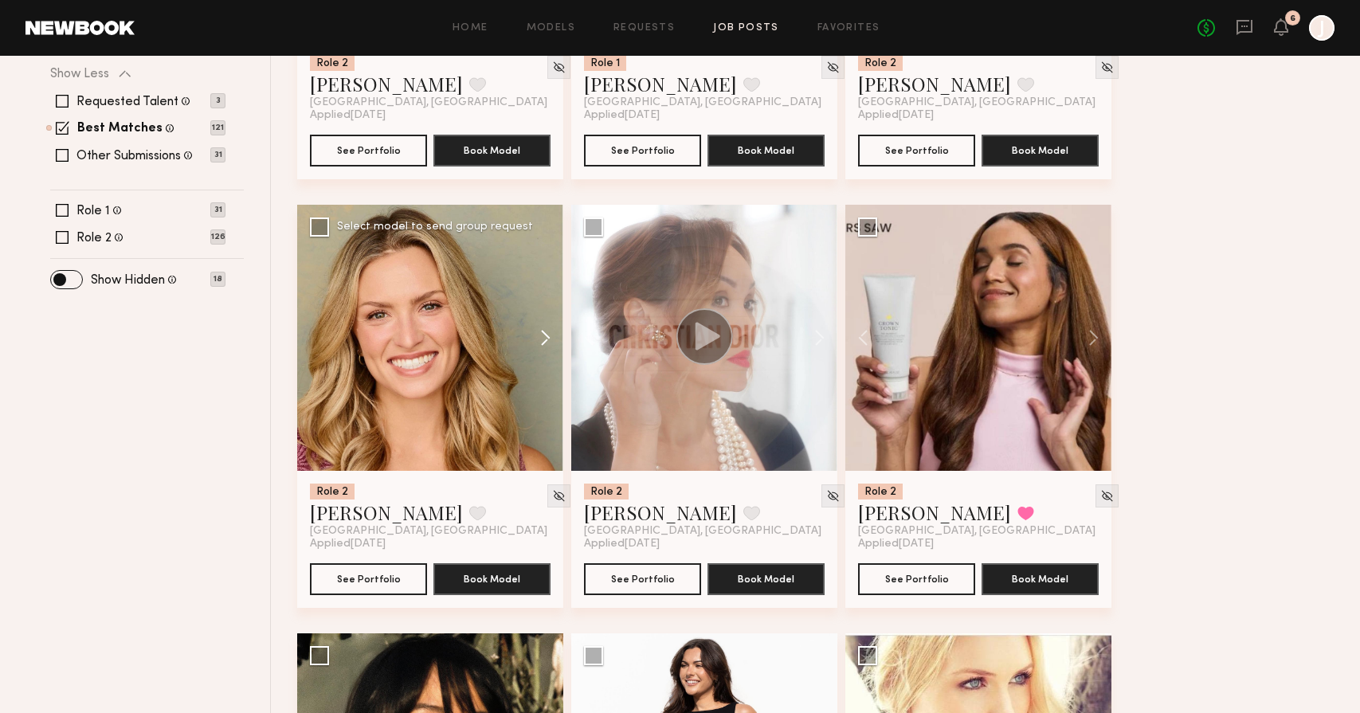
click at [536, 339] on button at bounding box center [537, 338] width 51 height 266
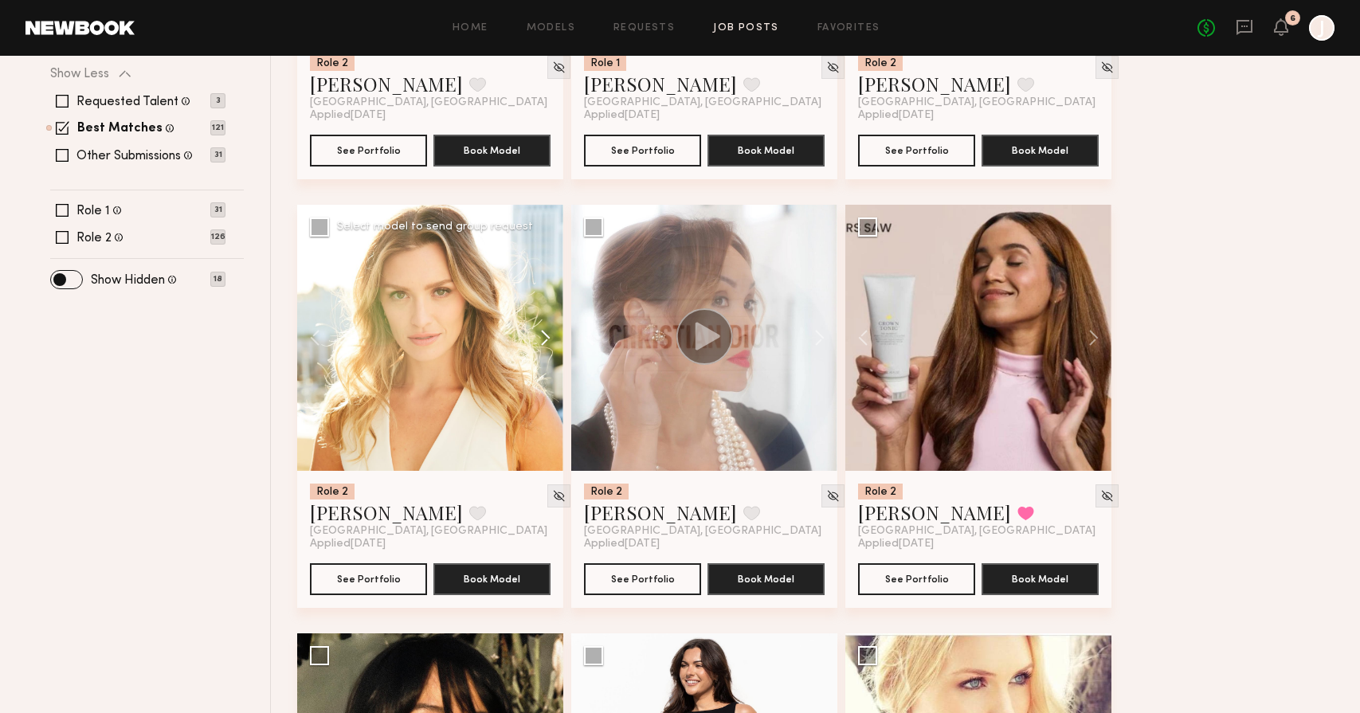
click at [538, 338] on button at bounding box center [537, 338] width 51 height 266
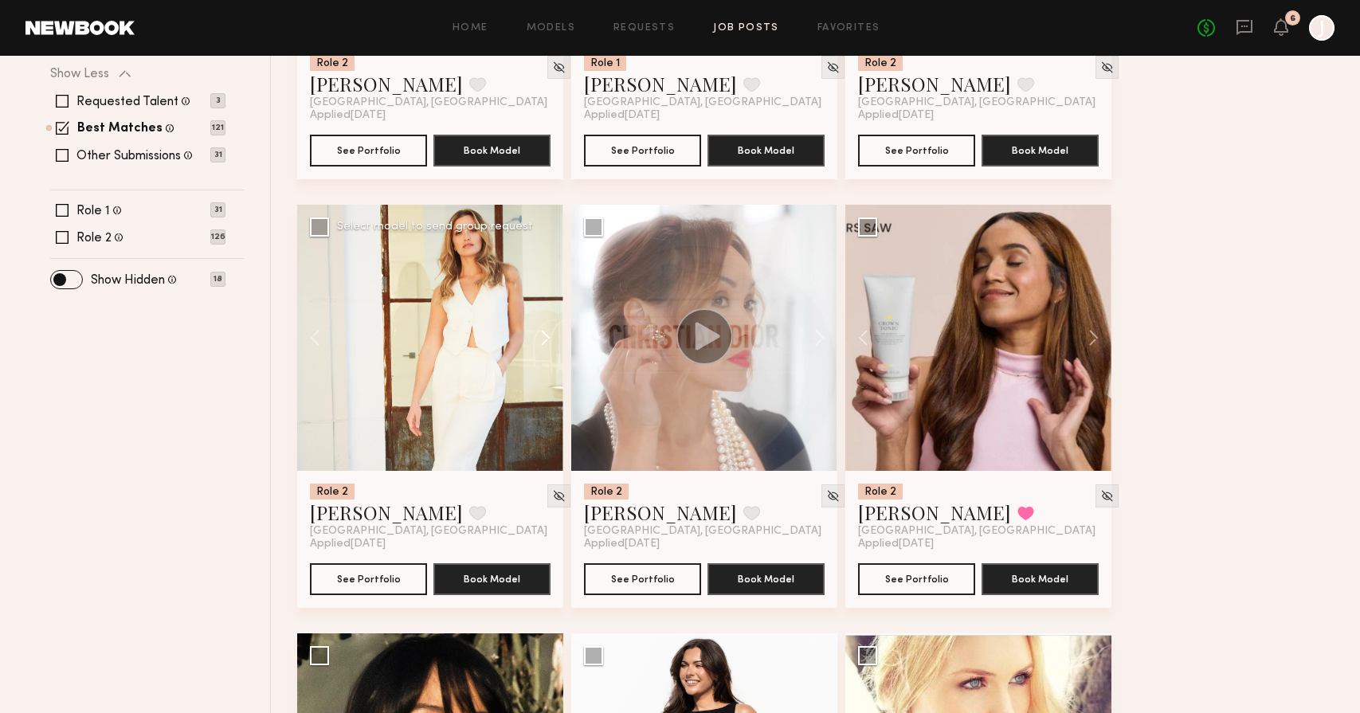
click at [538, 338] on button at bounding box center [537, 338] width 51 height 266
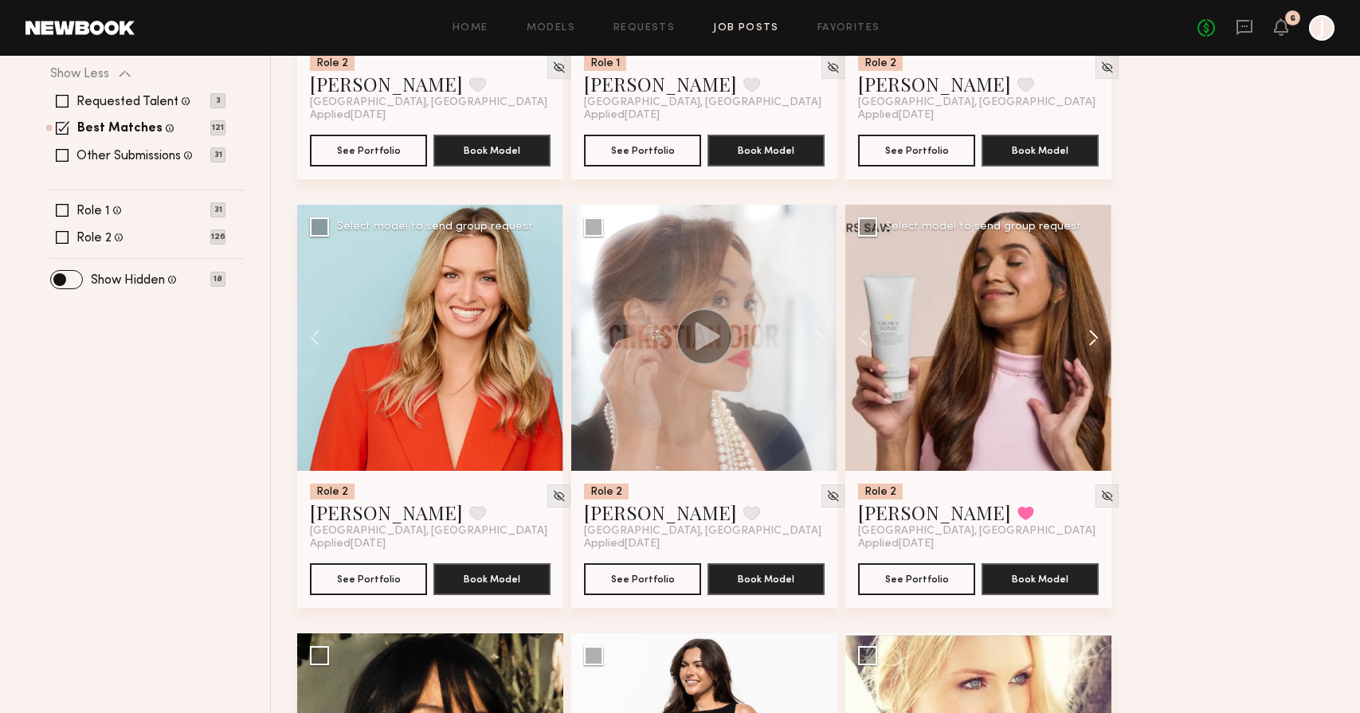
click at [1093, 368] on button at bounding box center [1086, 338] width 51 height 266
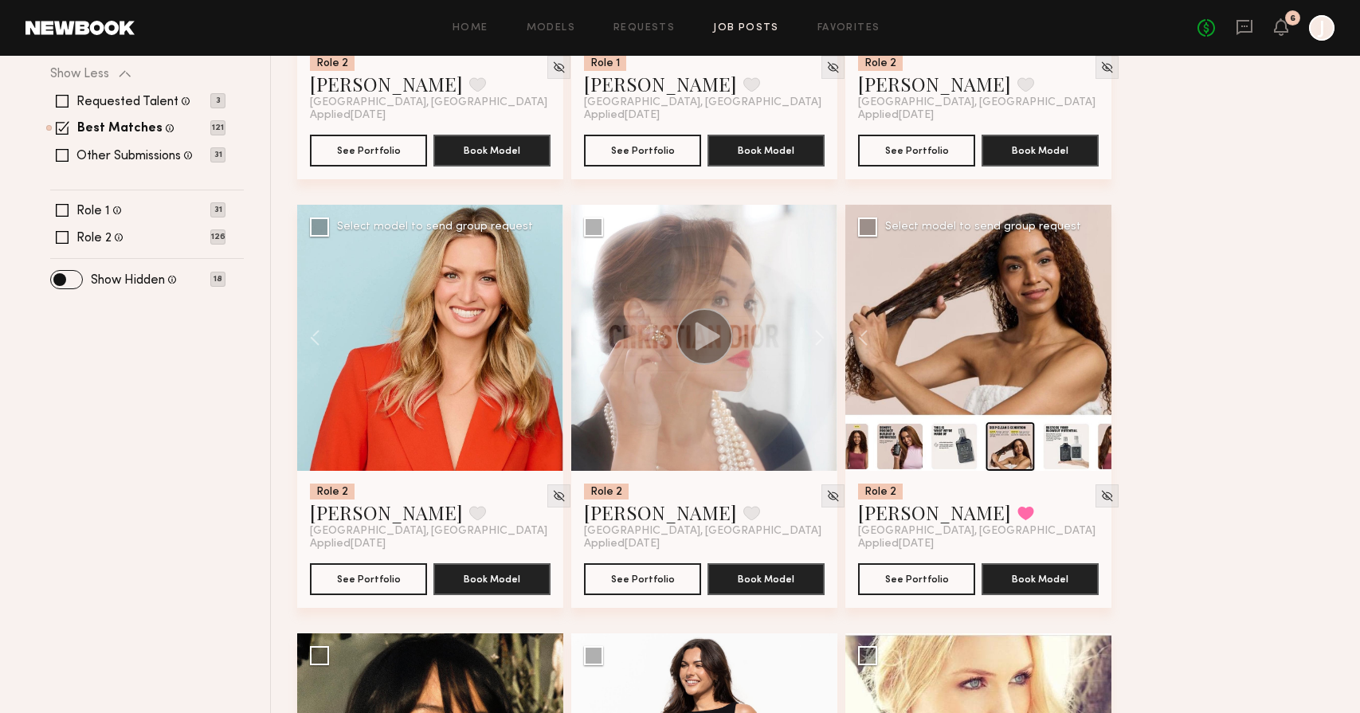
click at [1095, 341] on div at bounding box center [979, 338] width 266 height 266
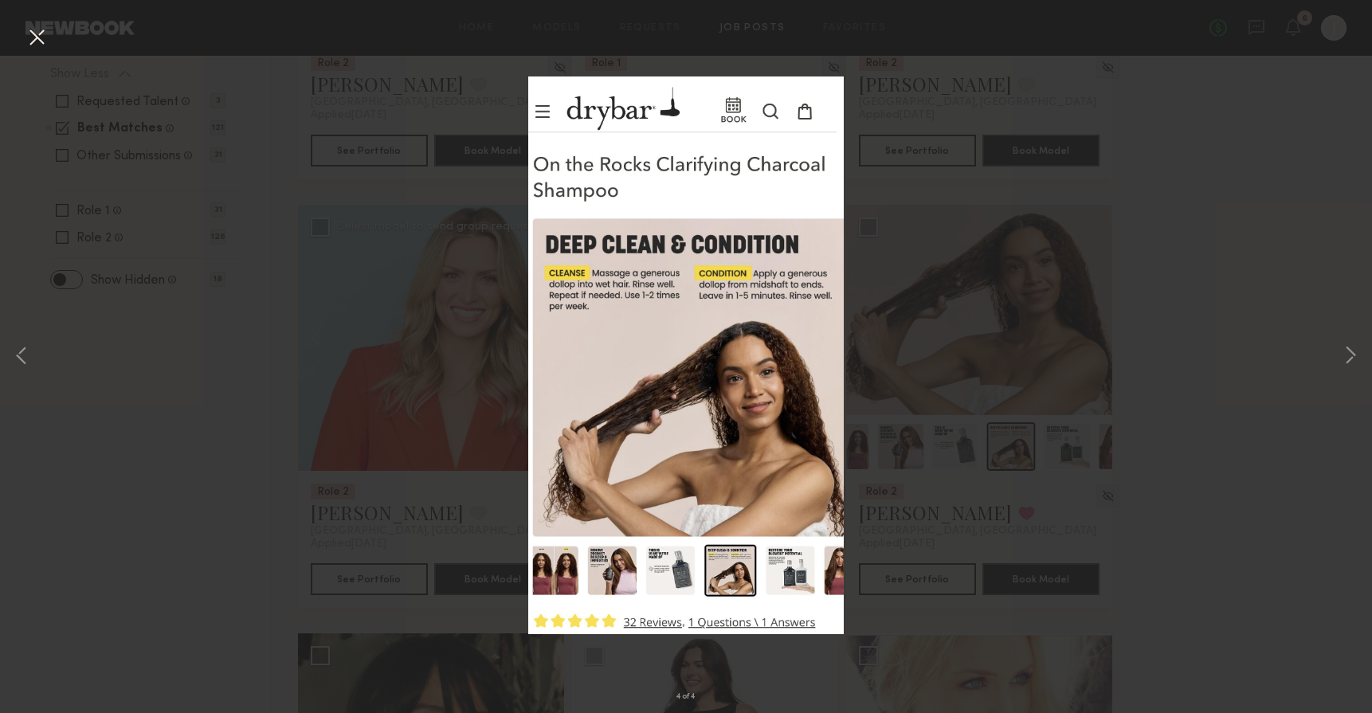
click at [862, 222] on div "4 of 4" at bounding box center [686, 356] width 1372 height 713
drag, startPoint x: 914, startPoint y: 456, endPoint x: 799, endPoint y: 262, distance: 225.5
click at [913, 453] on div "4 of 4" at bounding box center [686, 356] width 1372 height 713
click at [41, 34] on button at bounding box center [37, 38] width 26 height 29
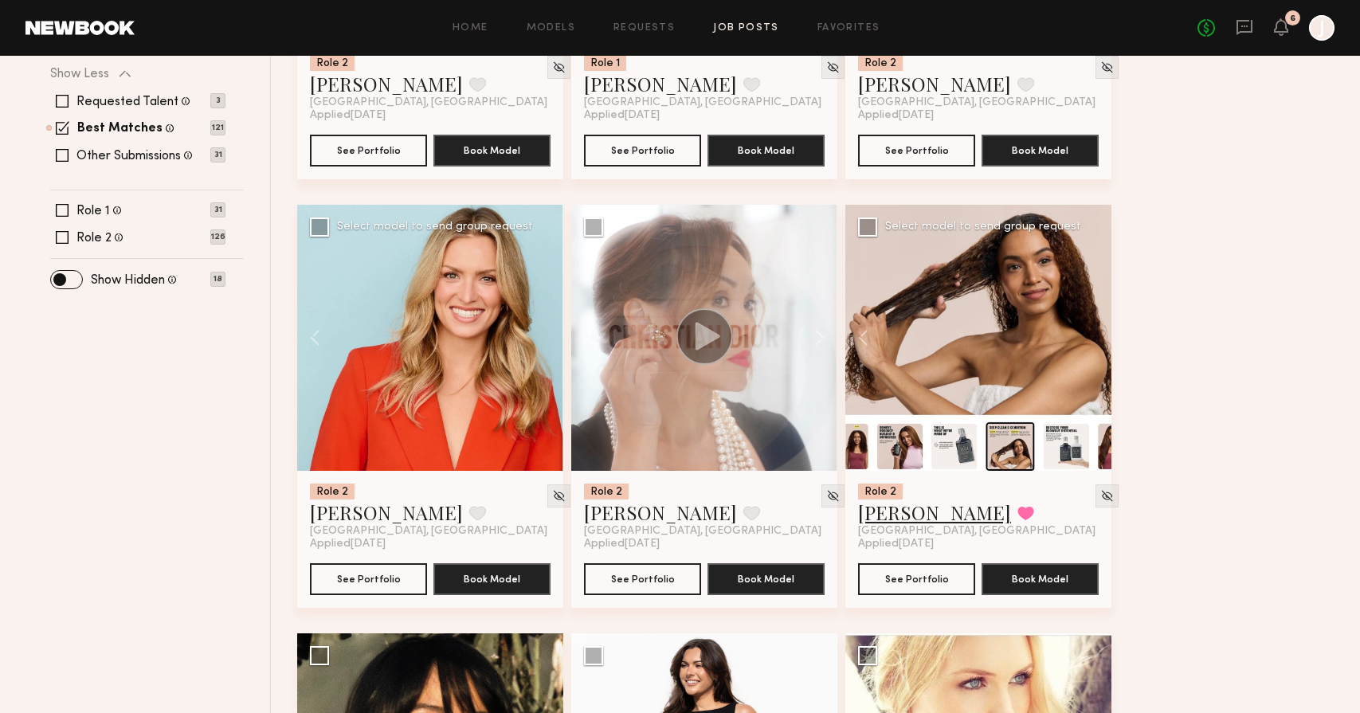
click at [901, 519] on link "[PERSON_NAME]" at bounding box center [934, 513] width 153 height 26
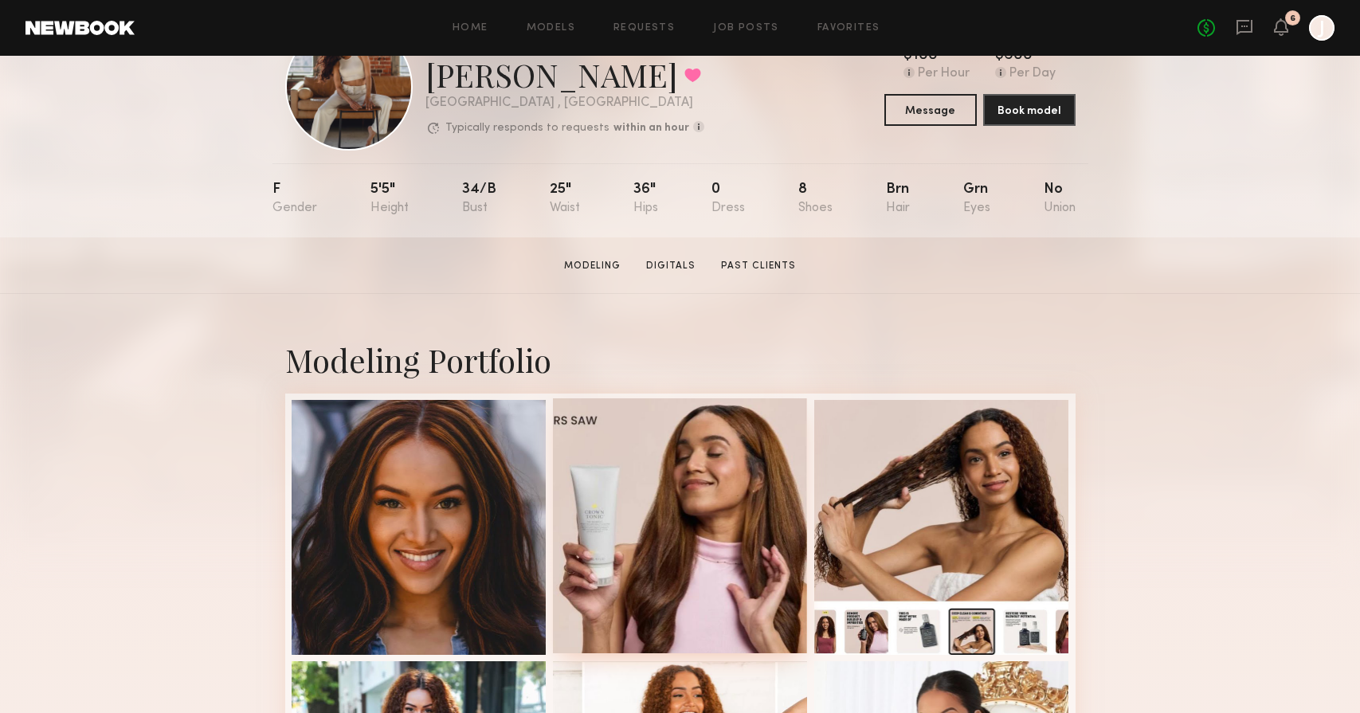
scroll to position [312, 0]
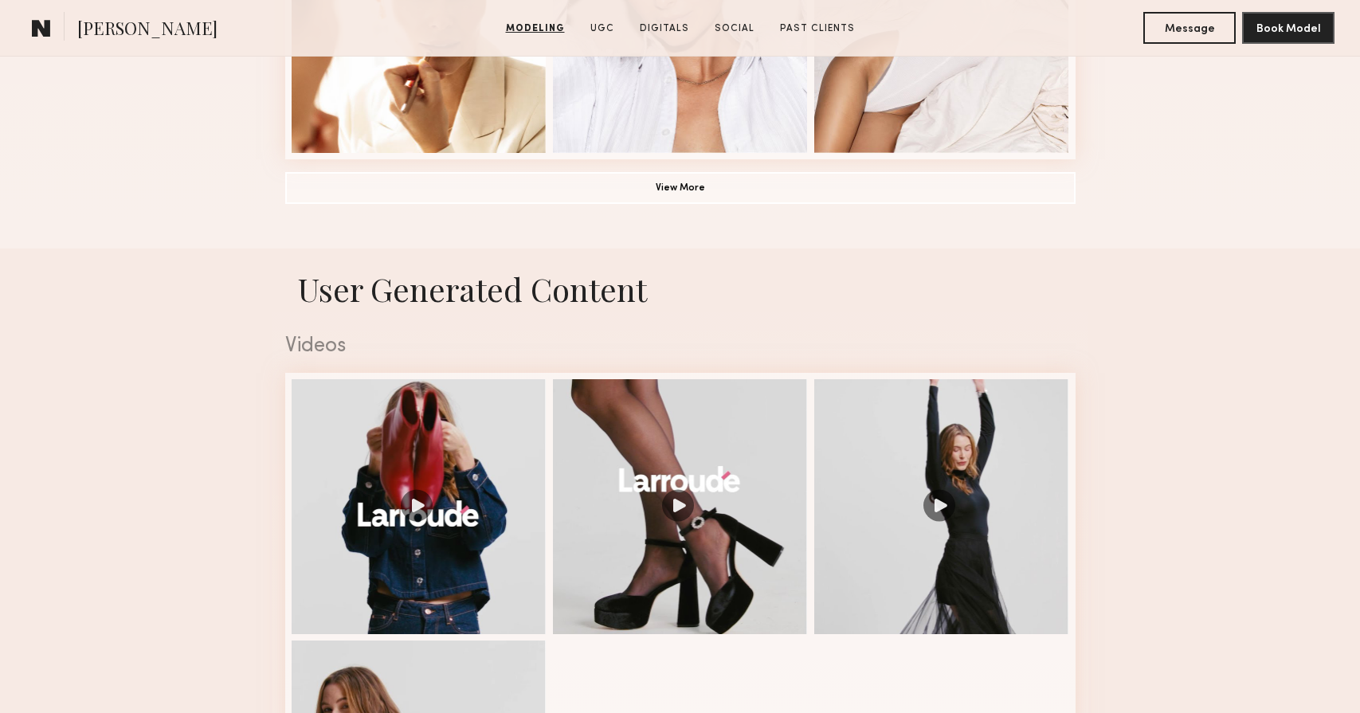
scroll to position [1667, 0]
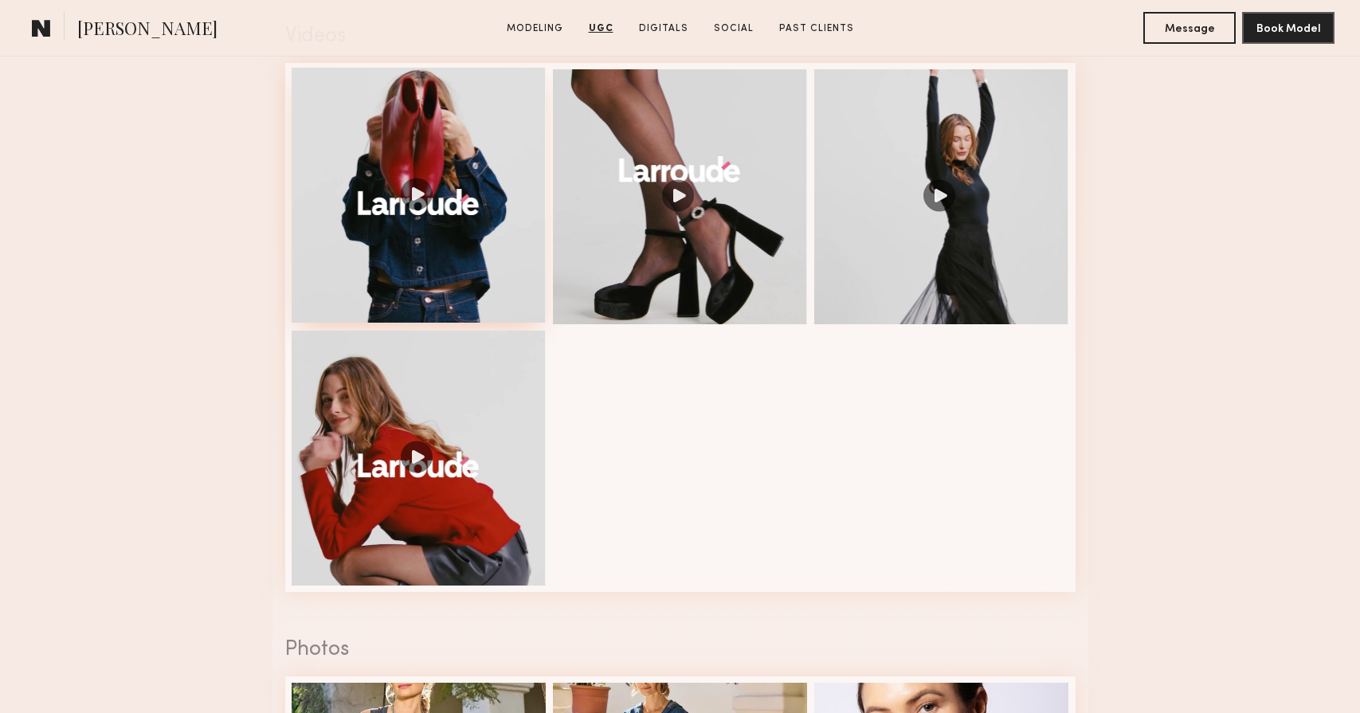
click at [336, 244] on div at bounding box center [419, 195] width 255 height 255
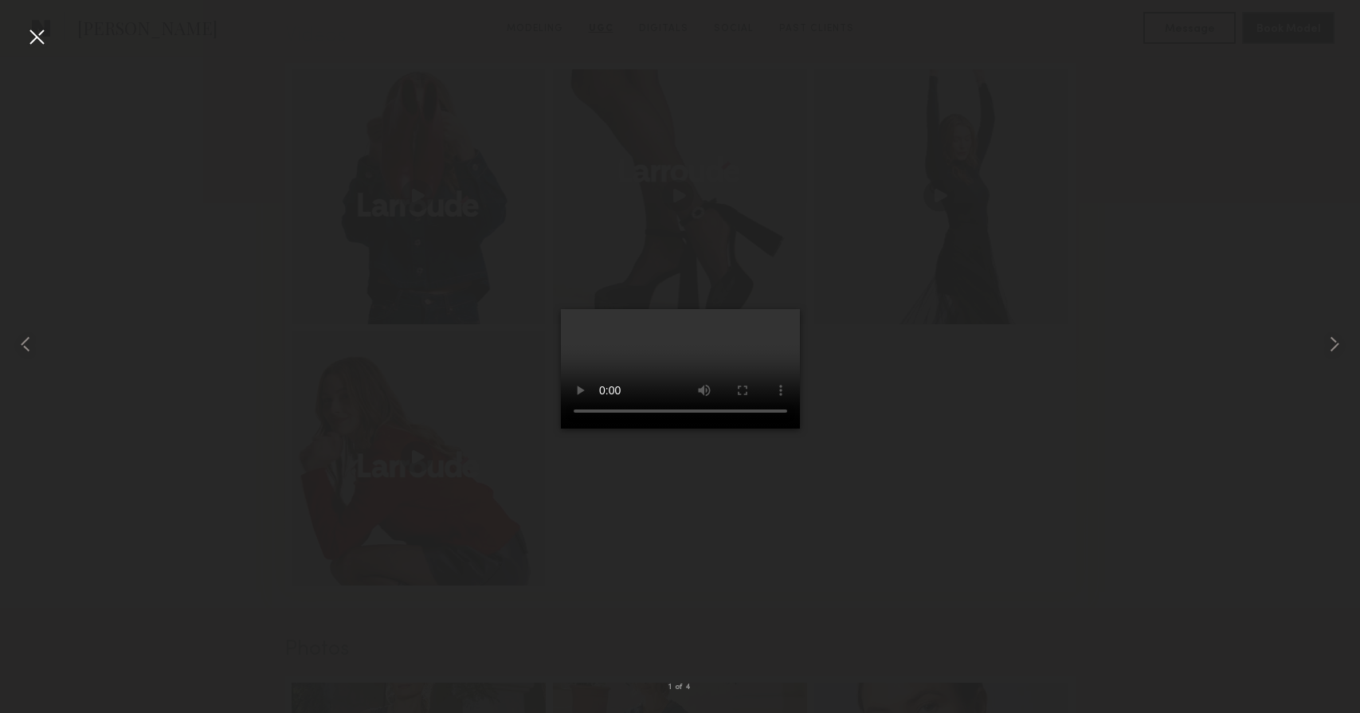
click at [48, 37] on div at bounding box center [37, 37] width 26 height 26
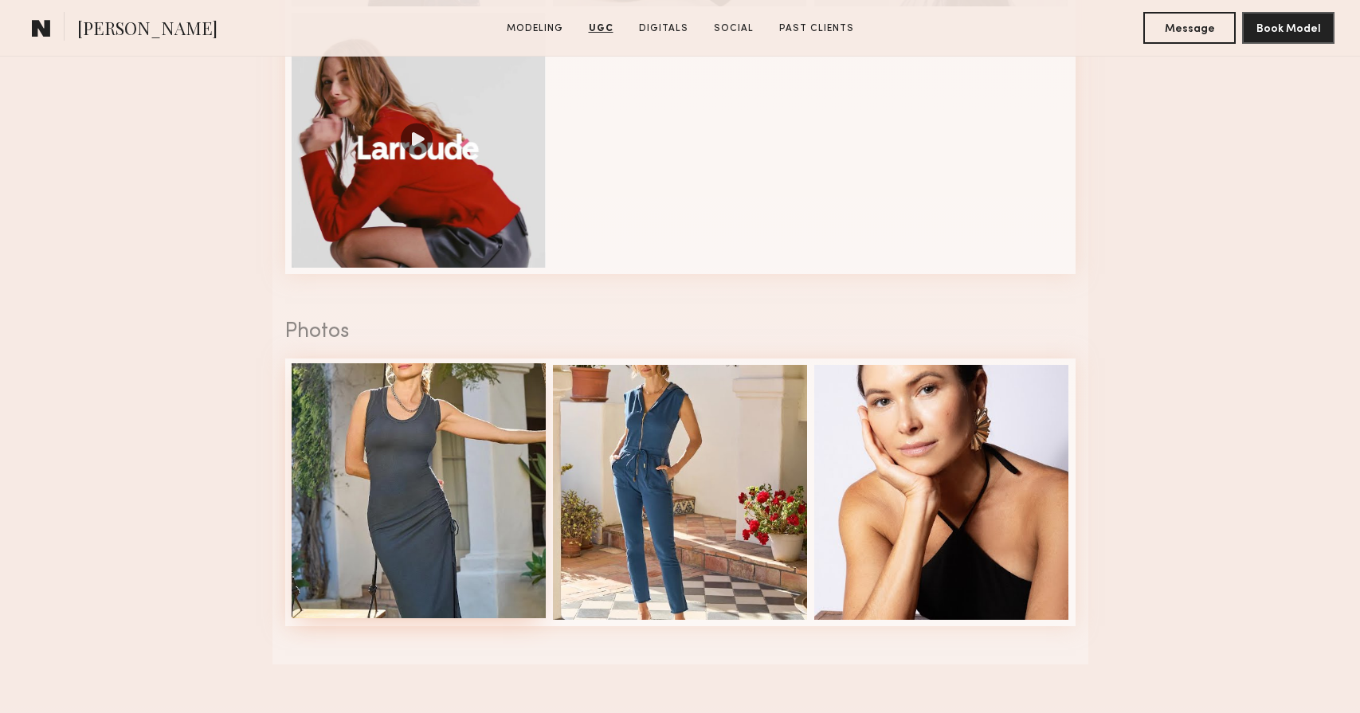
scroll to position [2166, 0]
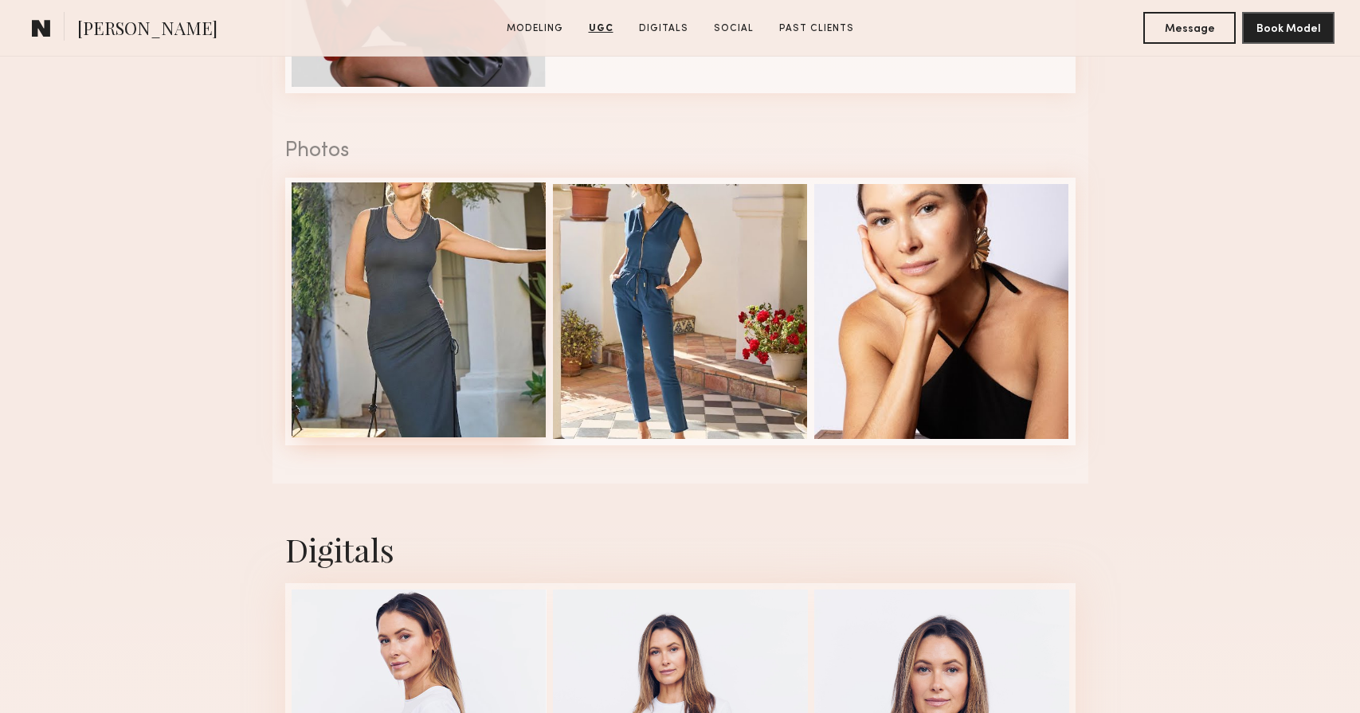
click at [349, 235] on div at bounding box center [419, 310] width 255 height 255
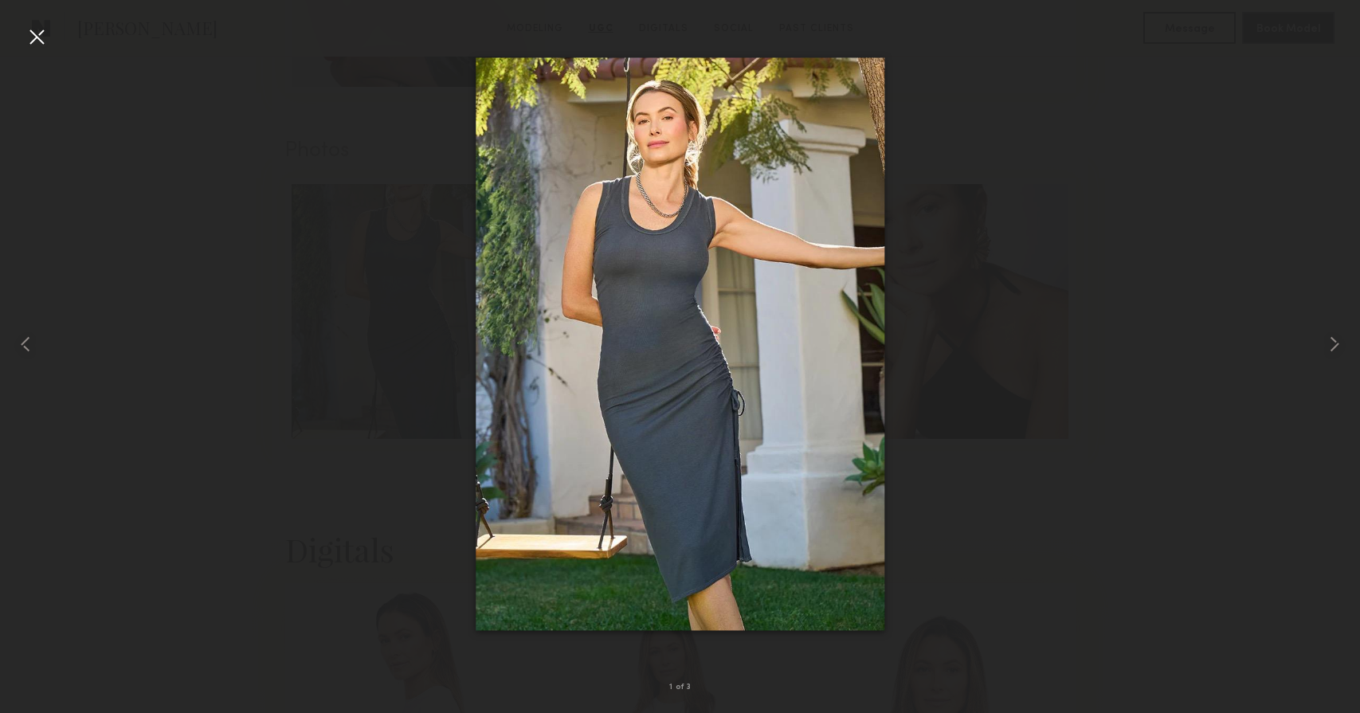
click at [38, 36] on div at bounding box center [37, 37] width 26 height 26
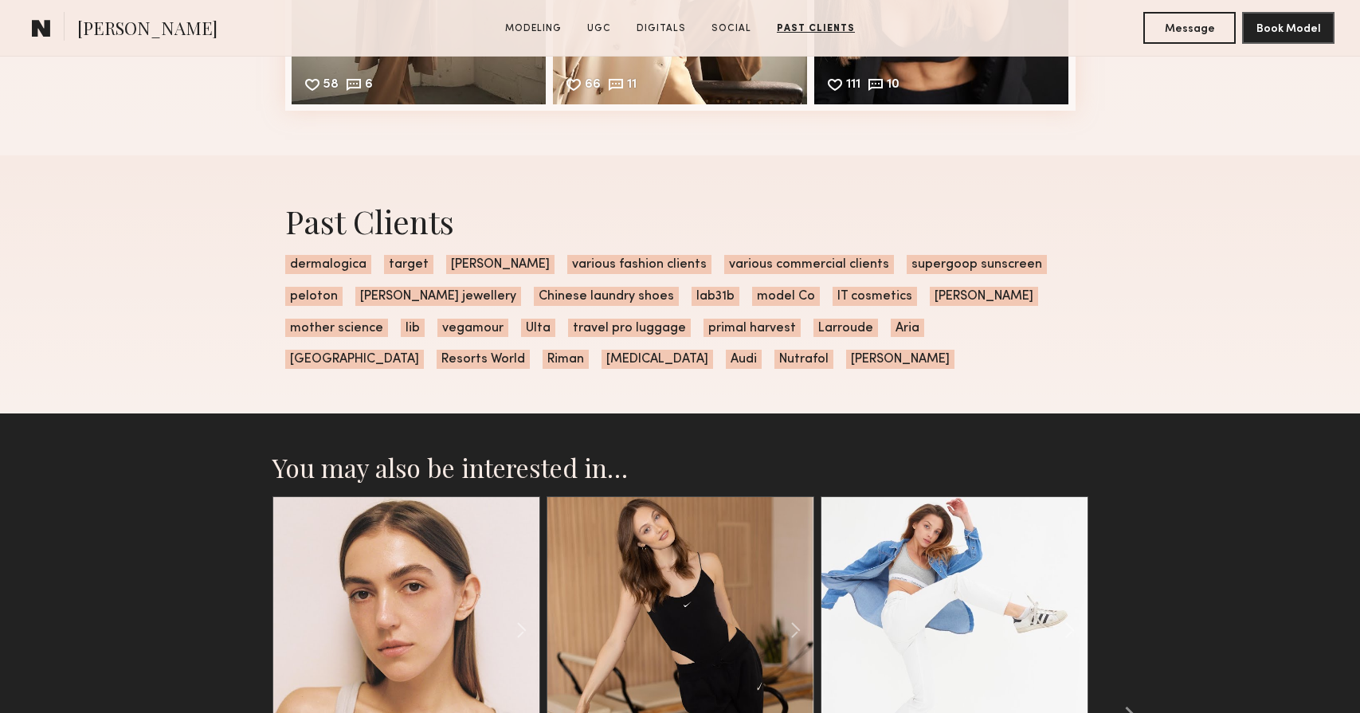
scroll to position [4198, 0]
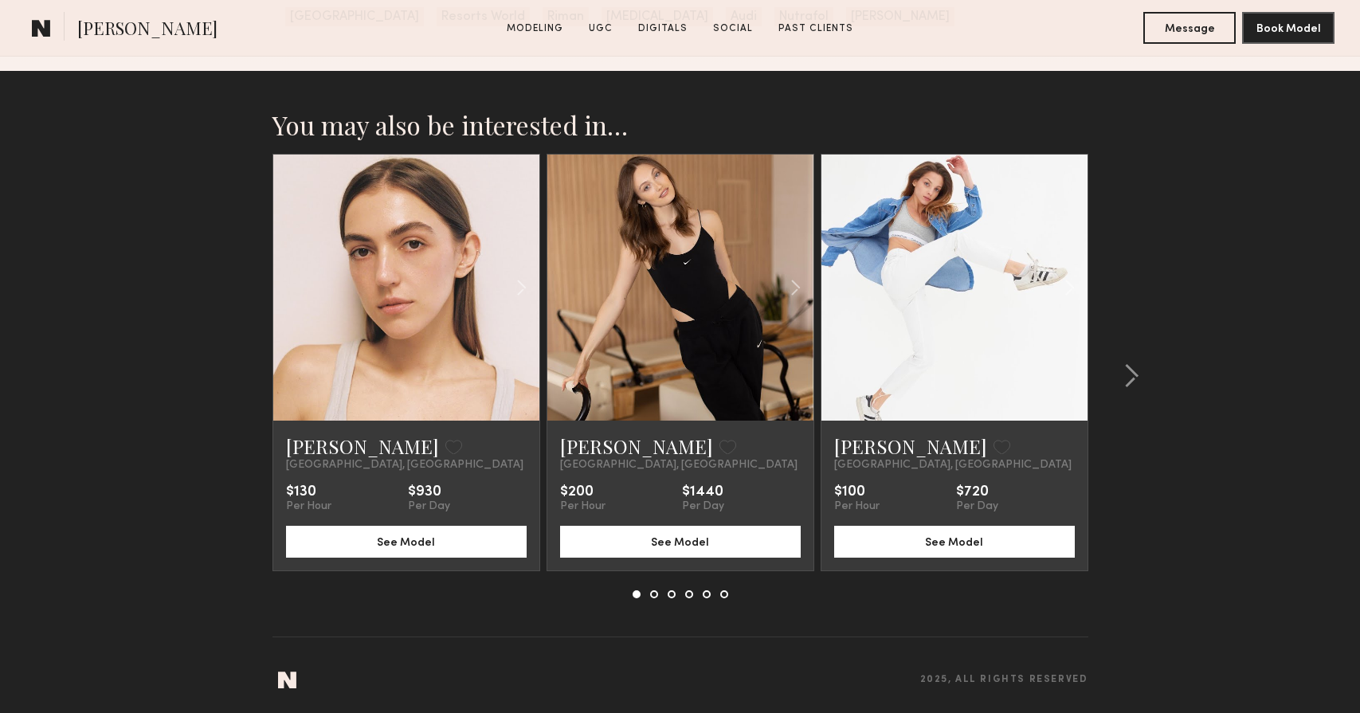
click at [42, 26] on common-icon at bounding box center [41, 28] width 19 height 21
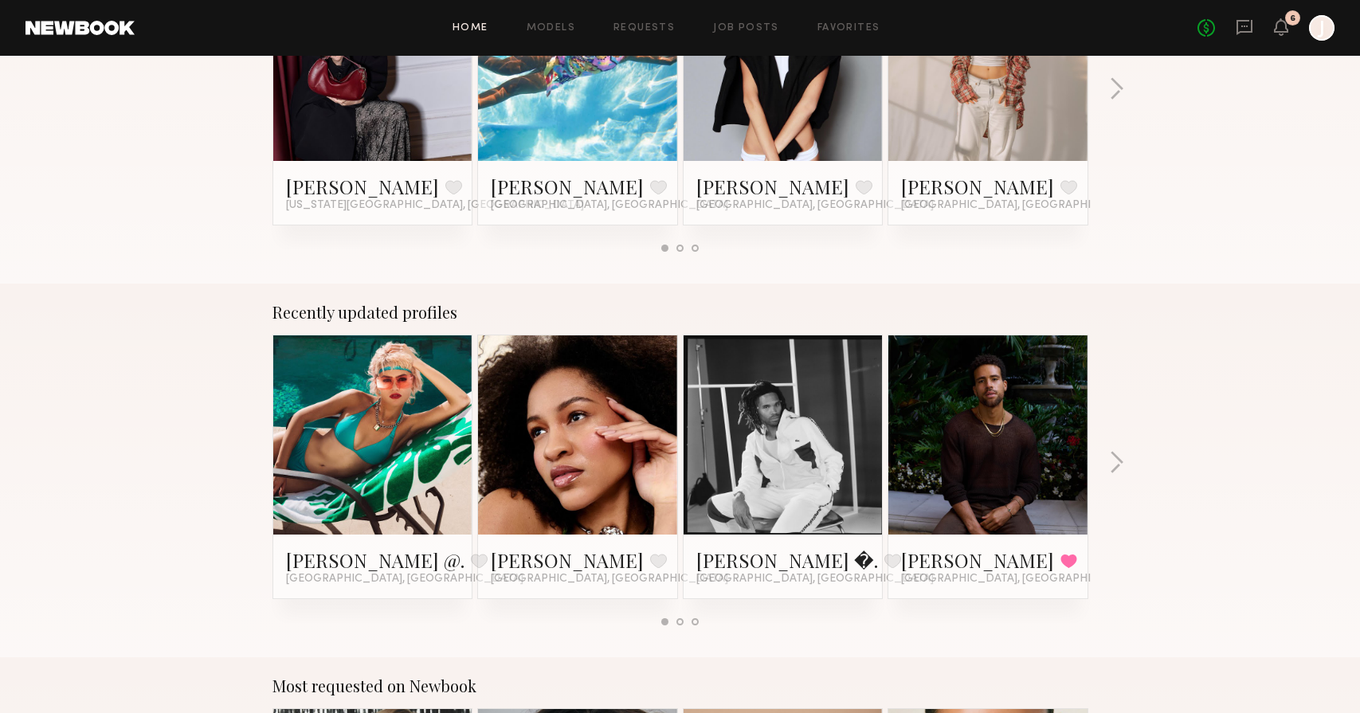
scroll to position [776, 0]
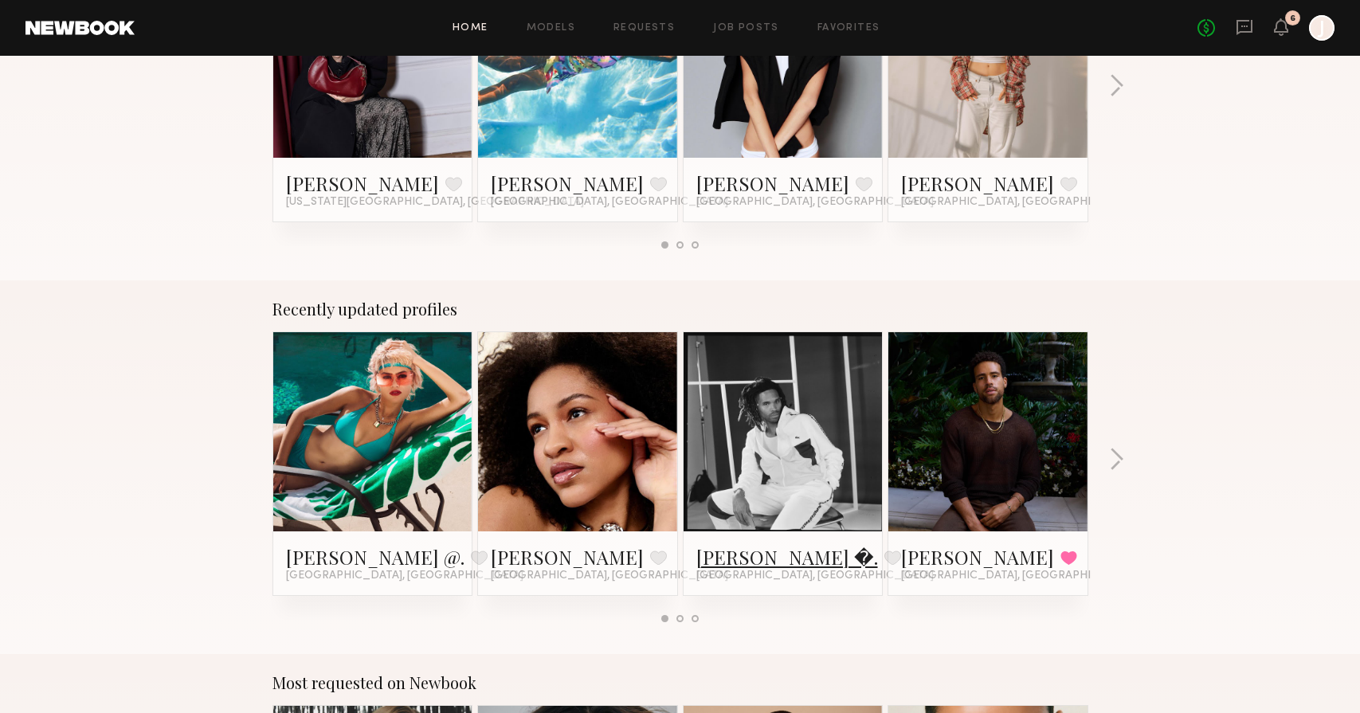
click at [738, 554] on link "[PERSON_NAME] �." at bounding box center [788, 557] width 182 height 26
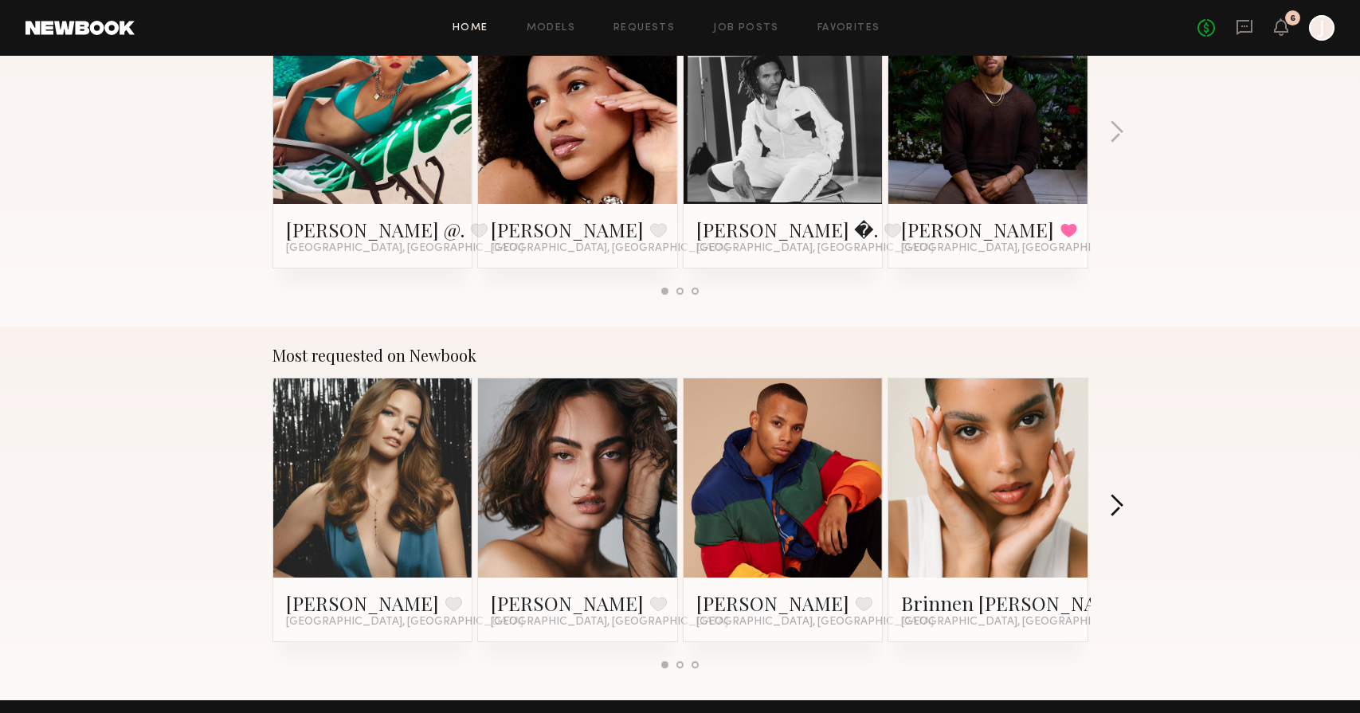
click at [1120, 510] on button "button" at bounding box center [1116, 507] width 15 height 26
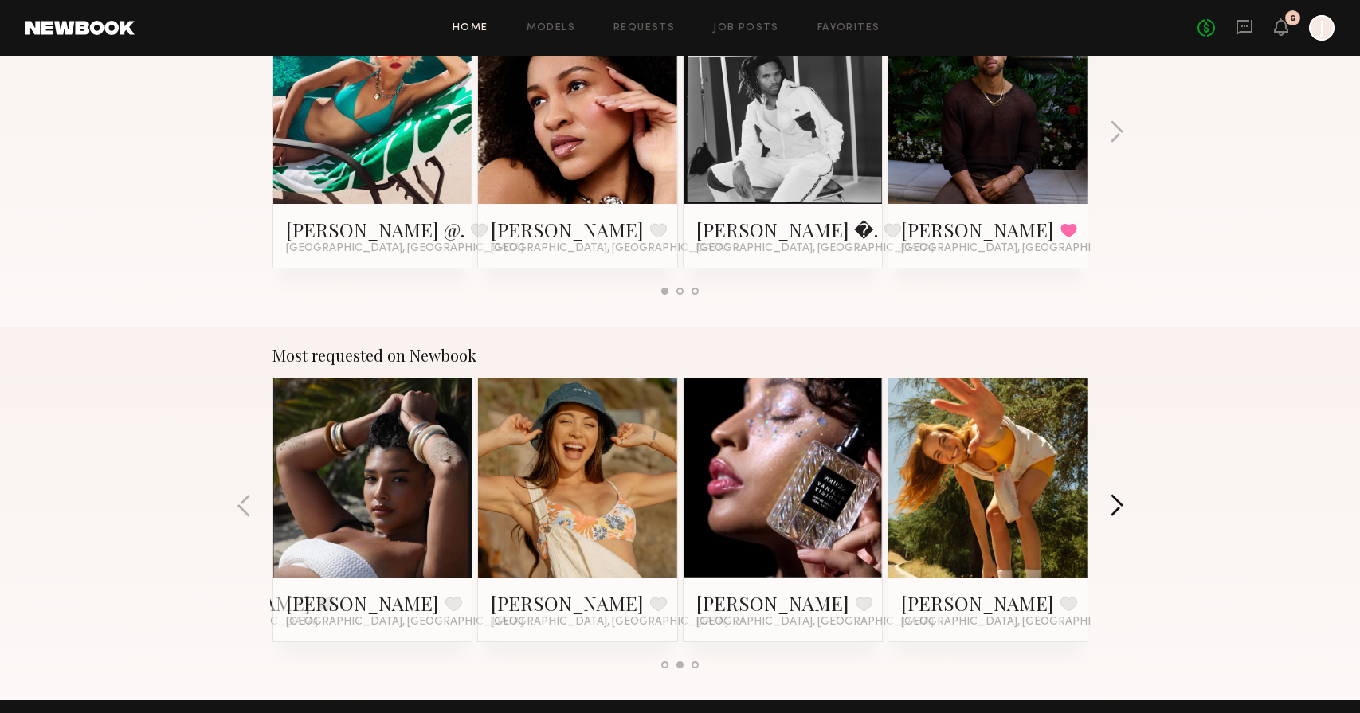
click at [1120, 510] on button "button" at bounding box center [1116, 507] width 15 height 26
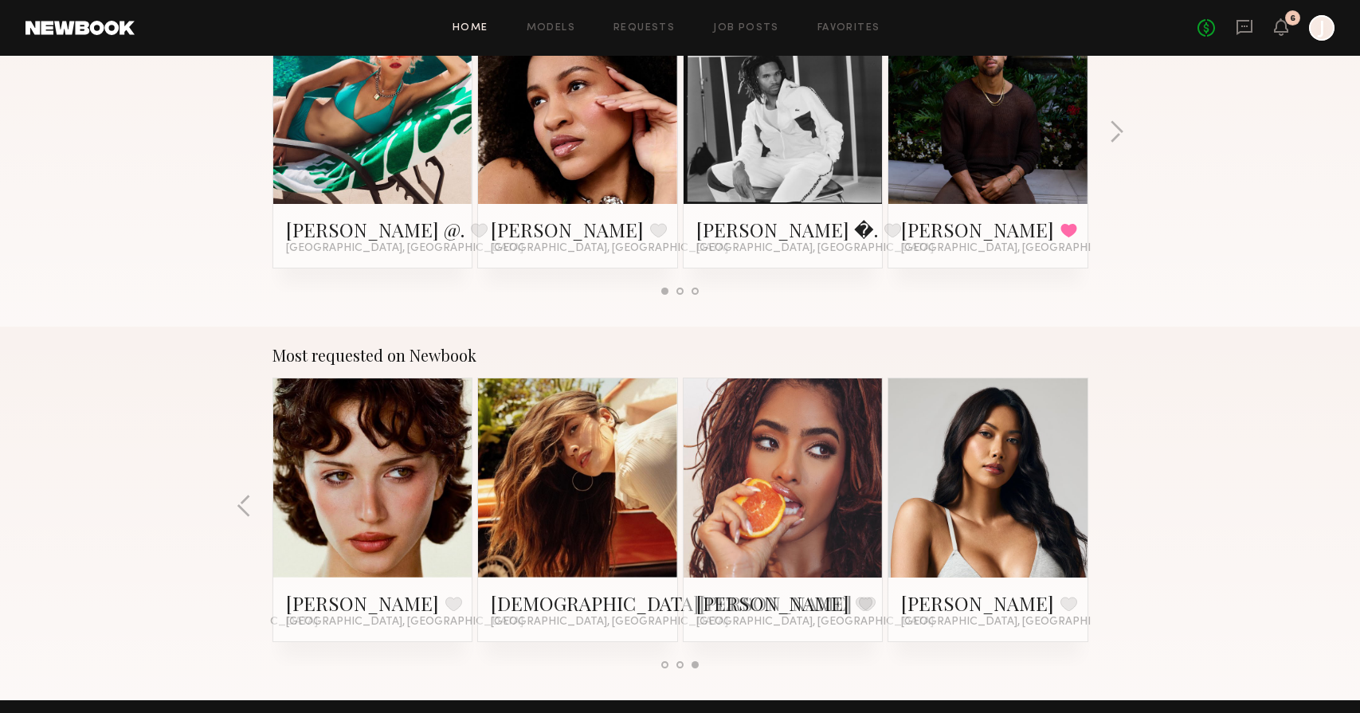
click at [1120, 509] on div "Most requested on Newbook [PERSON_NAME] Favorite [GEOGRAPHIC_DATA], [GEOGRAPHIC…" at bounding box center [680, 514] width 1360 height 374
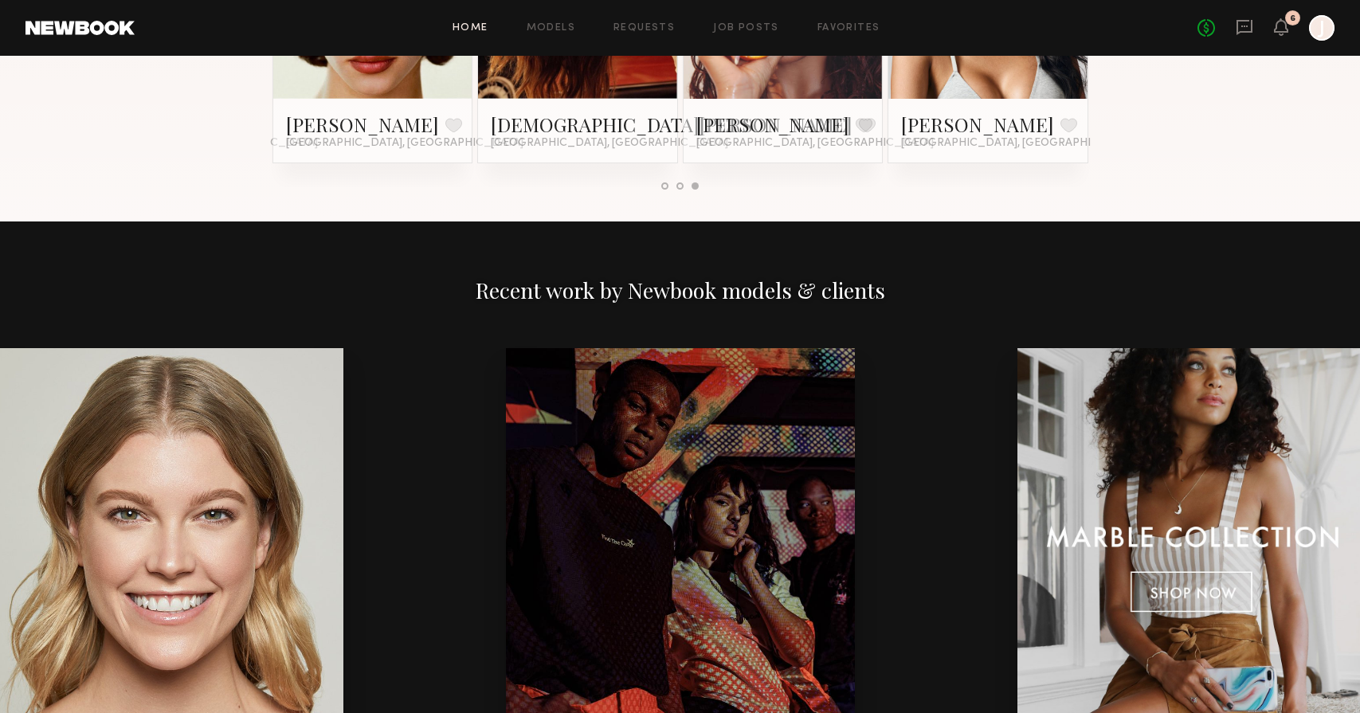
scroll to position [0, 0]
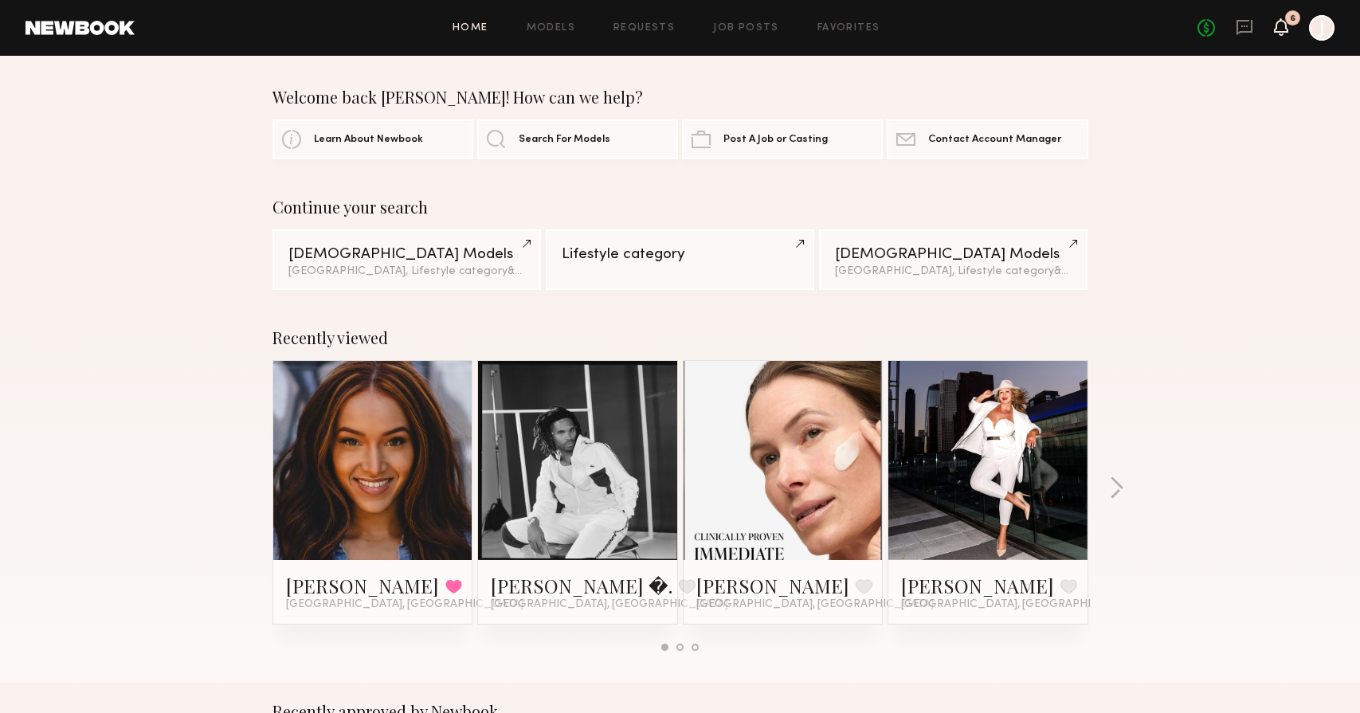
click at [1282, 33] on icon at bounding box center [1281, 34] width 5 height 2
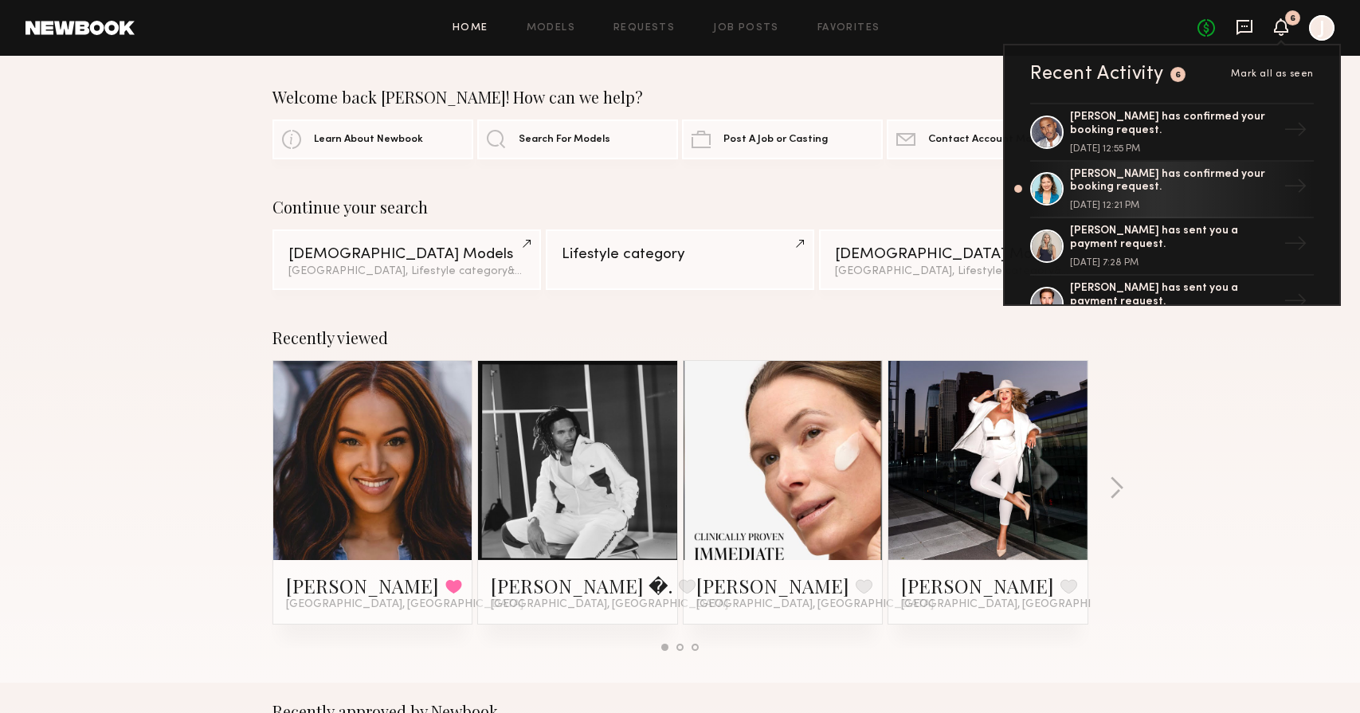
click at [1248, 24] on icon at bounding box center [1245, 27] width 18 height 18
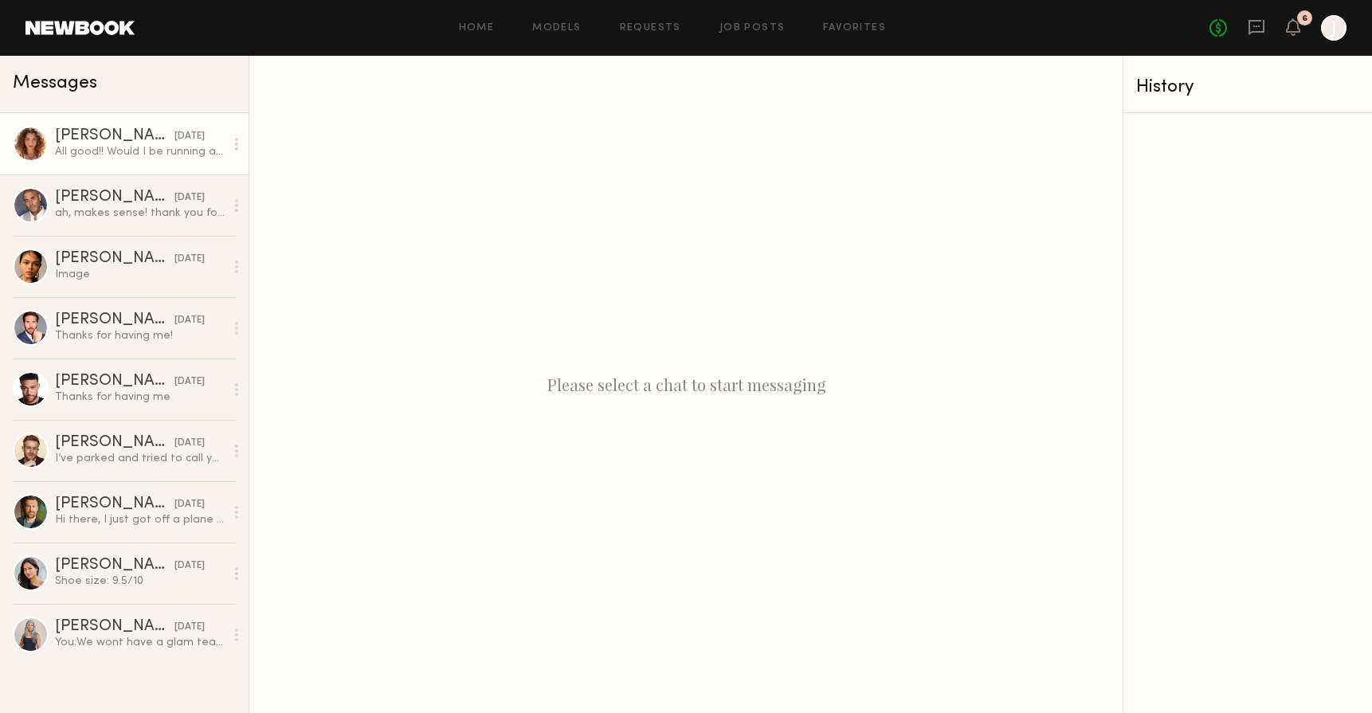
click at [131, 141] on div "[PERSON_NAME]" at bounding box center [115, 136] width 120 height 16
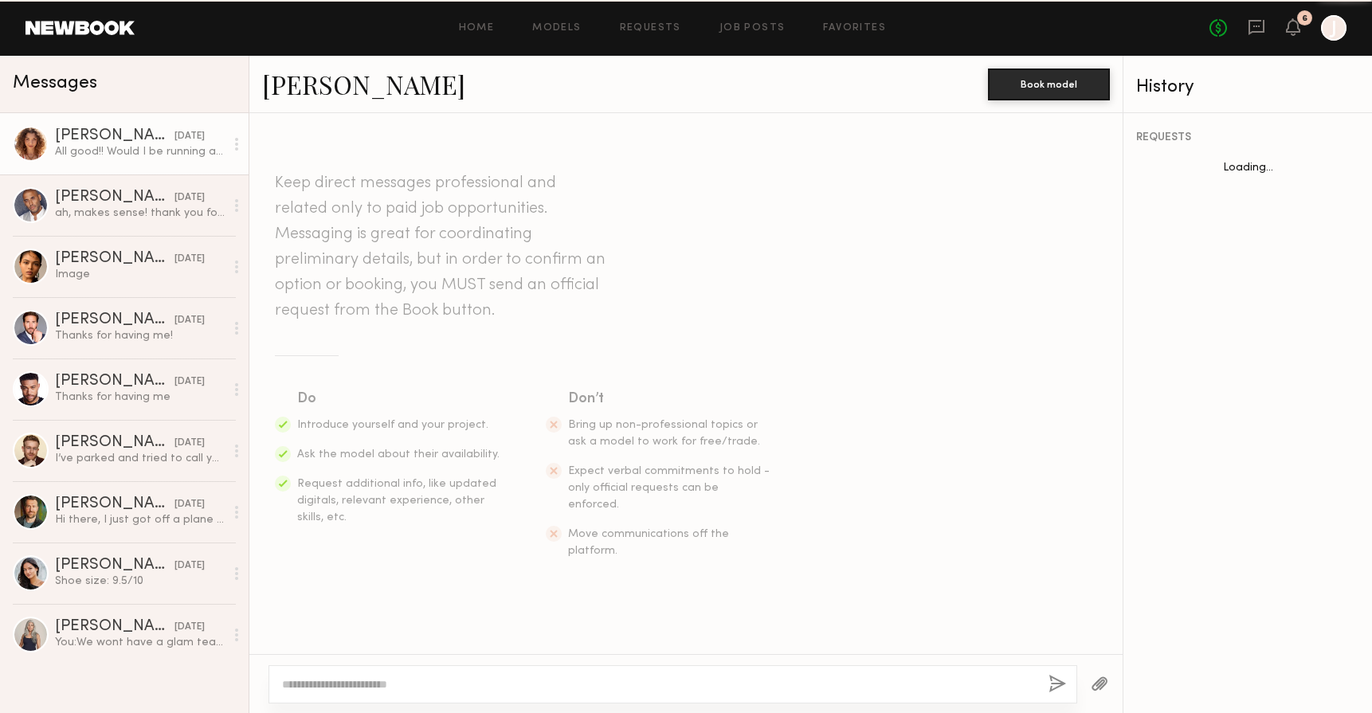
scroll to position [409, 0]
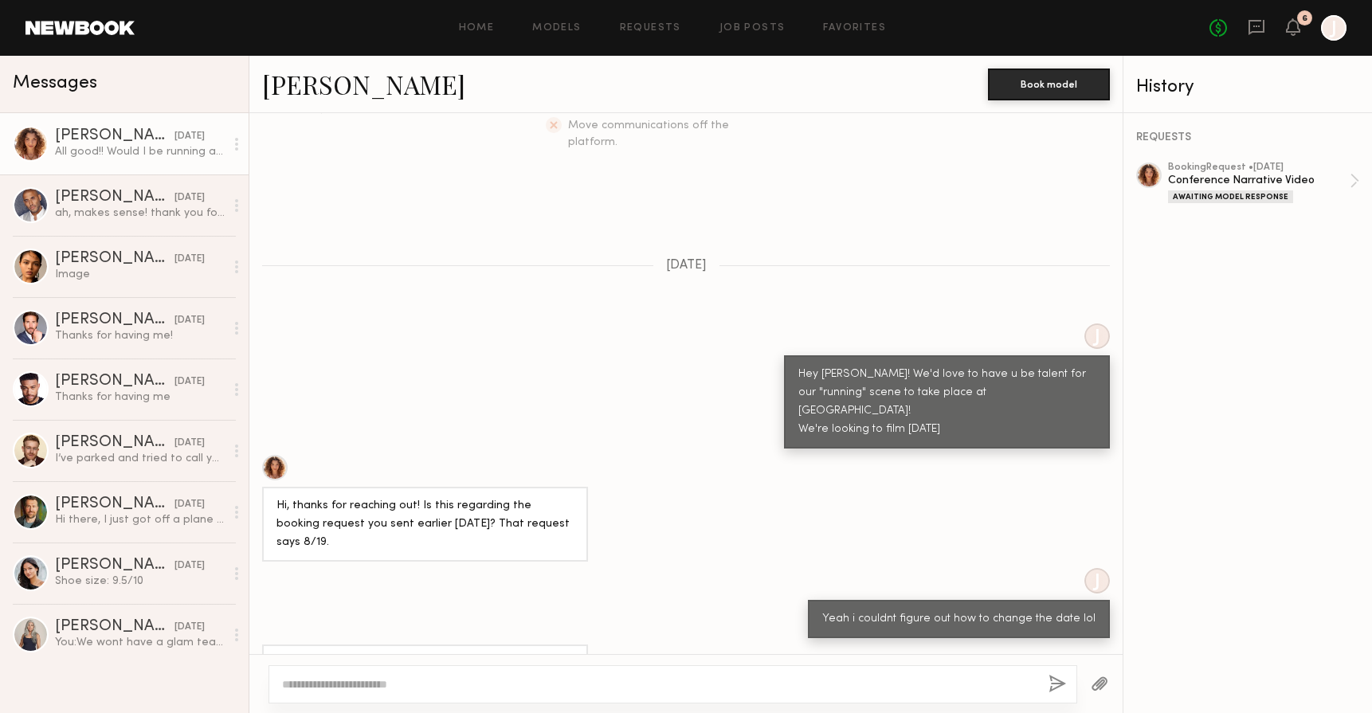
click at [479, 661] on div at bounding box center [685, 683] width 873 height 59
click at [479, 677] on textarea at bounding box center [659, 685] width 754 height 16
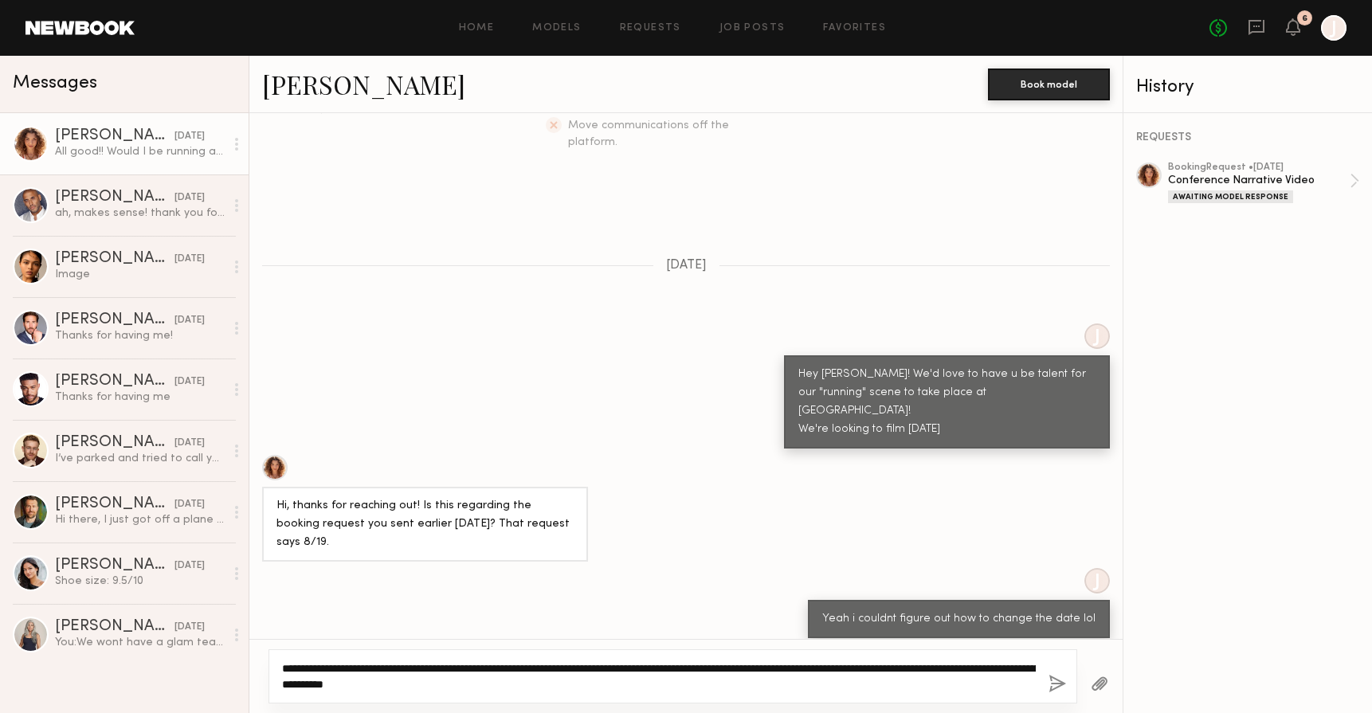
scroll to position [425, 0]
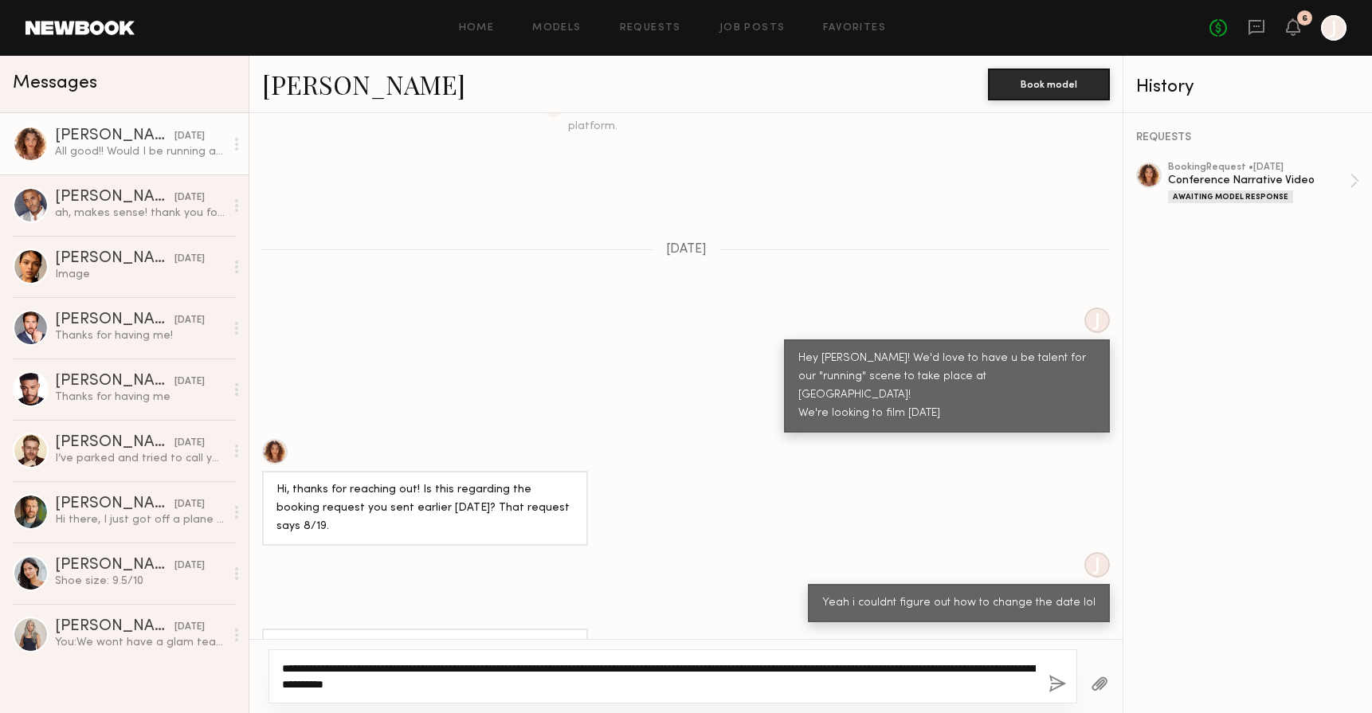
click at [850, 668] on textarea "**********" at bounding box center [659, 677] width 754 height 32
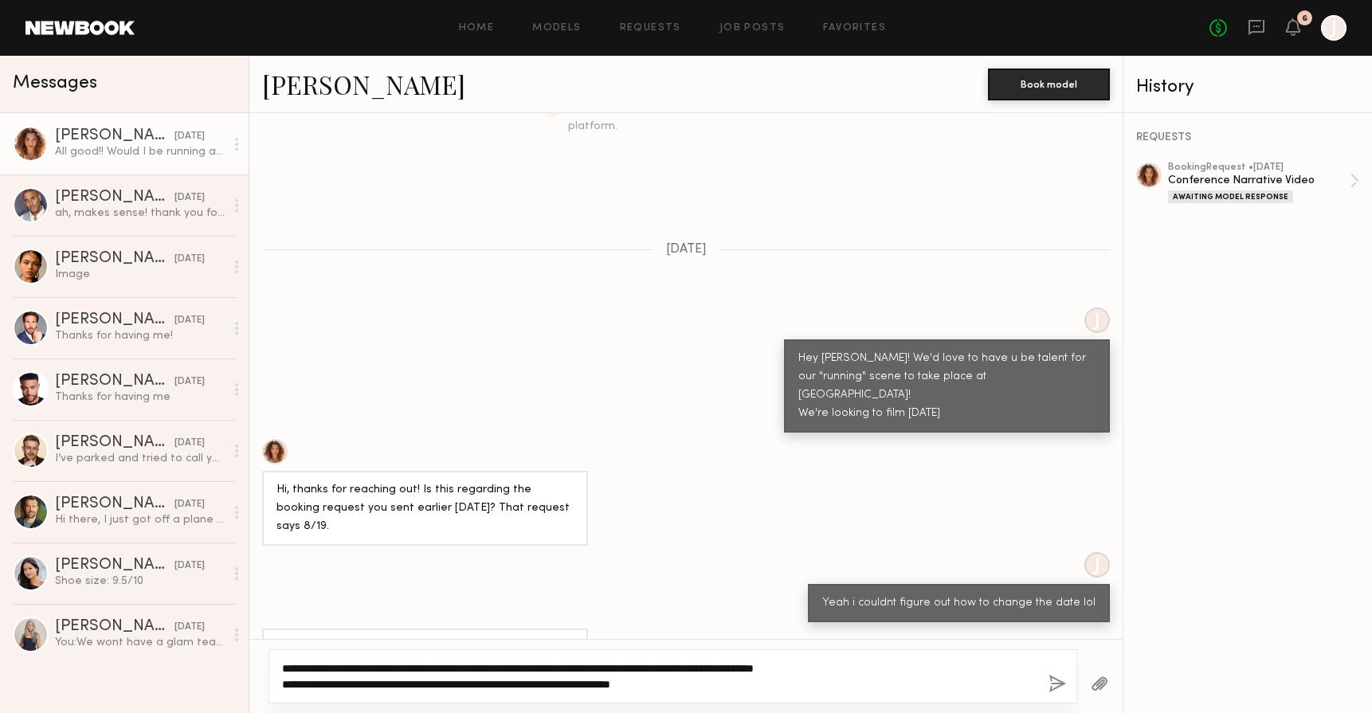
scroll to position [409, 0]
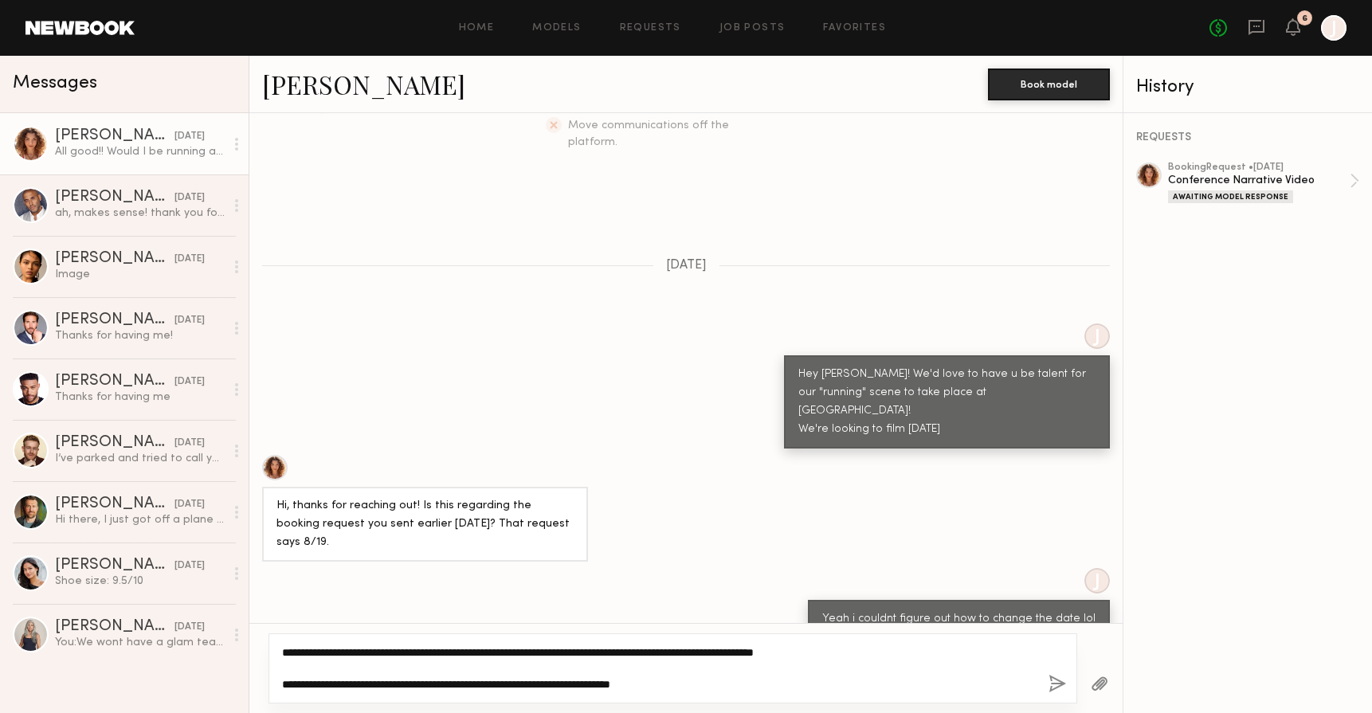
click at [701, 681] on textarea "**********" at bounding box center [659, 669] width 754 height 48
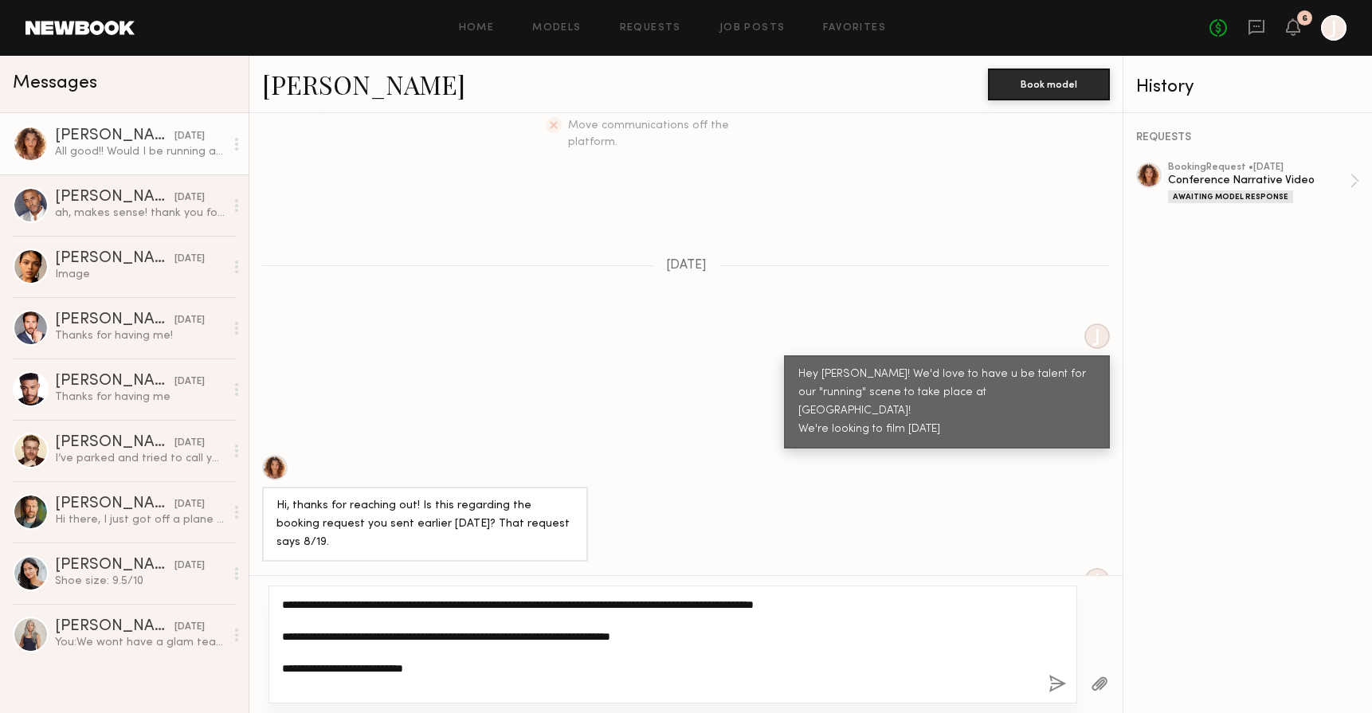
type textarea "**********"
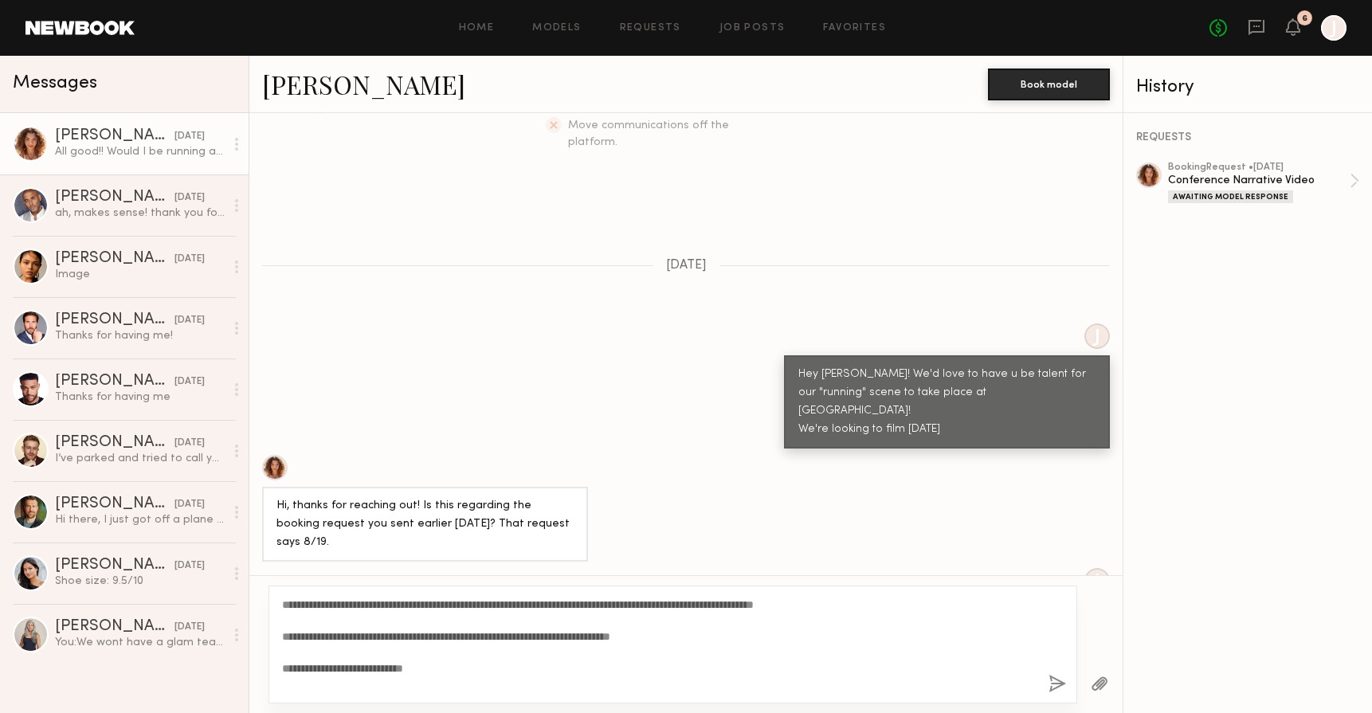
click at [1046, 683] on div "**********" at bounding box center [673, 645] width 809 height 118
click at [1049, 684] on div "**********" at bounding box center [673, 645] width 809 height 118
click at [1051, 684] on button "button" at bounding box center [1058, 685] width 18 height 20
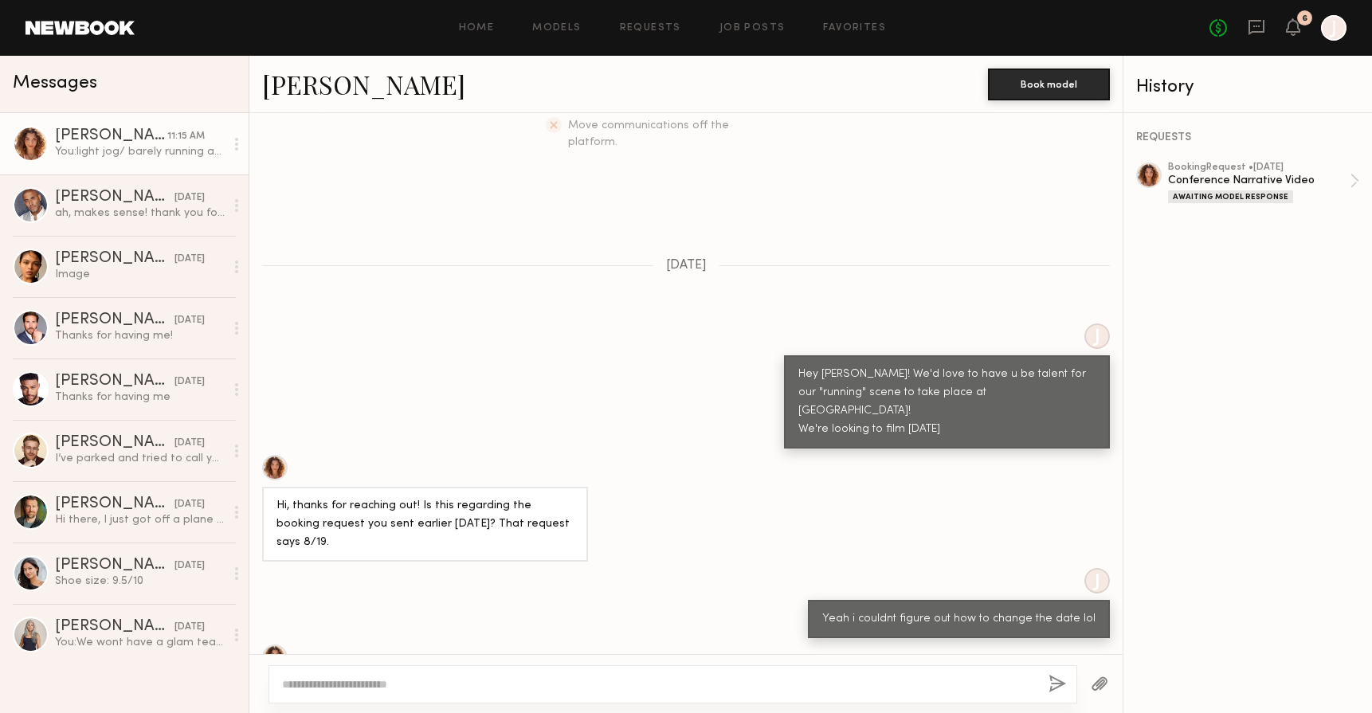
scroll to position [834, 0]
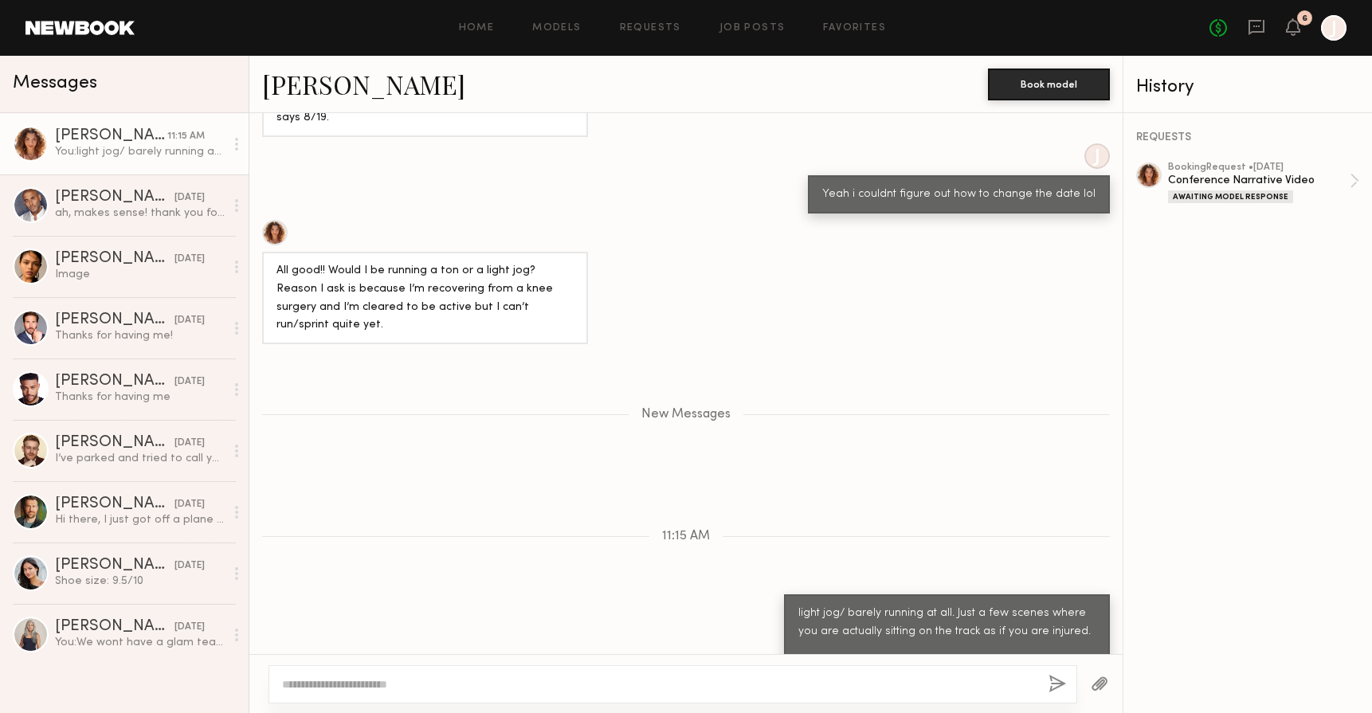
click at [45, 143] on div at bounding box center [31, 144] width 36 height 36
click at [35, 145] on div at bounding box center [31, 144] width 36 height 36
click at [108, 128] on link "Rachel G. 11:15 AM You: light jog/ barely running at all. Just a few scenes whe…" at bounding box center [124, 143] width 249 height 61
click at [1148, 166] on div at bounding box center [1149, 176] width 26 height 26
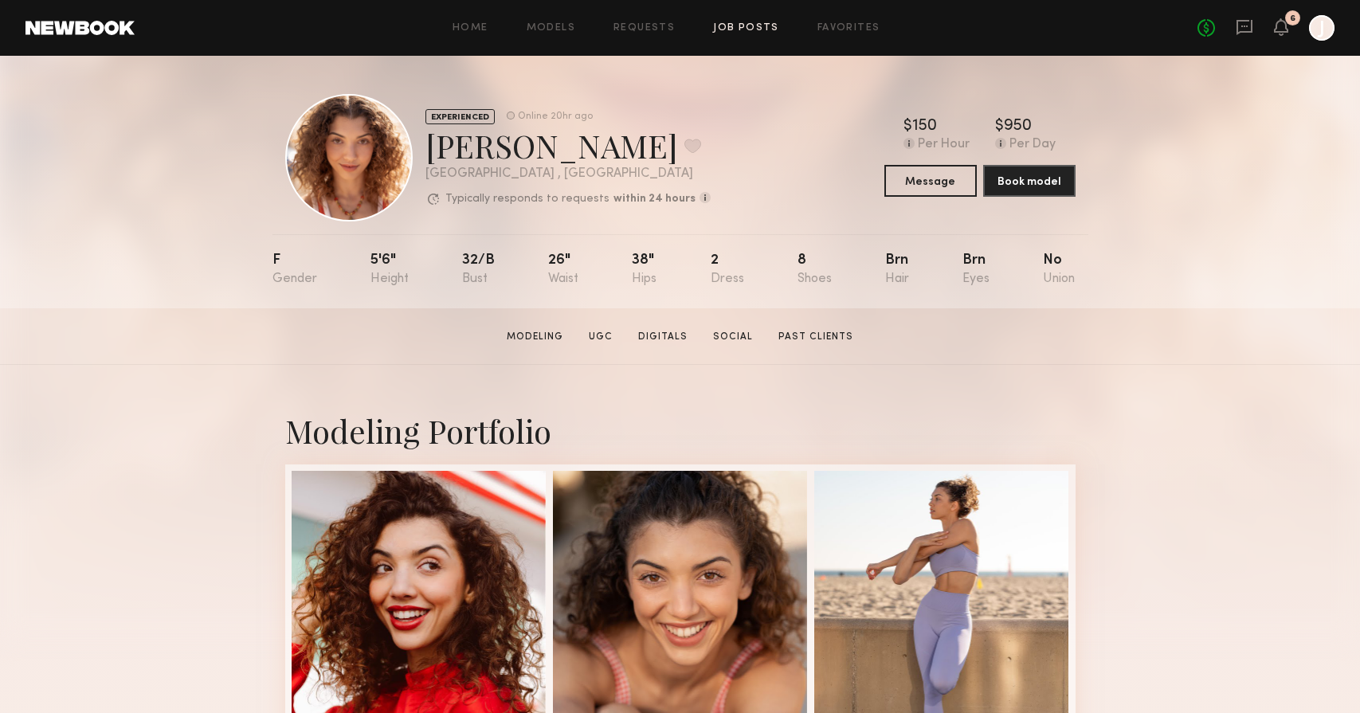
click at [743, 31] on link "Job Posts" at bounding box center [746, 28] width 66 height 10
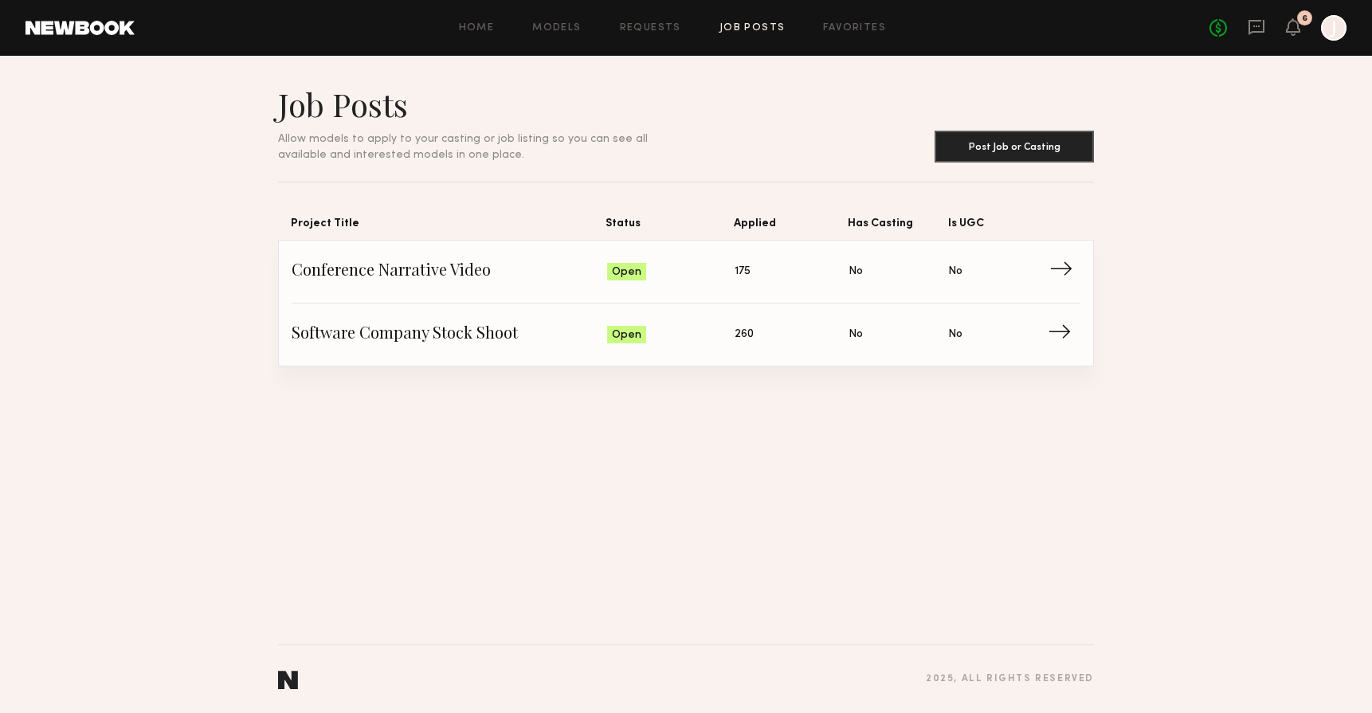
click at [370, 271] on span "Conference Narrative Video" at bounding box center [450, 272] width 316 height 24
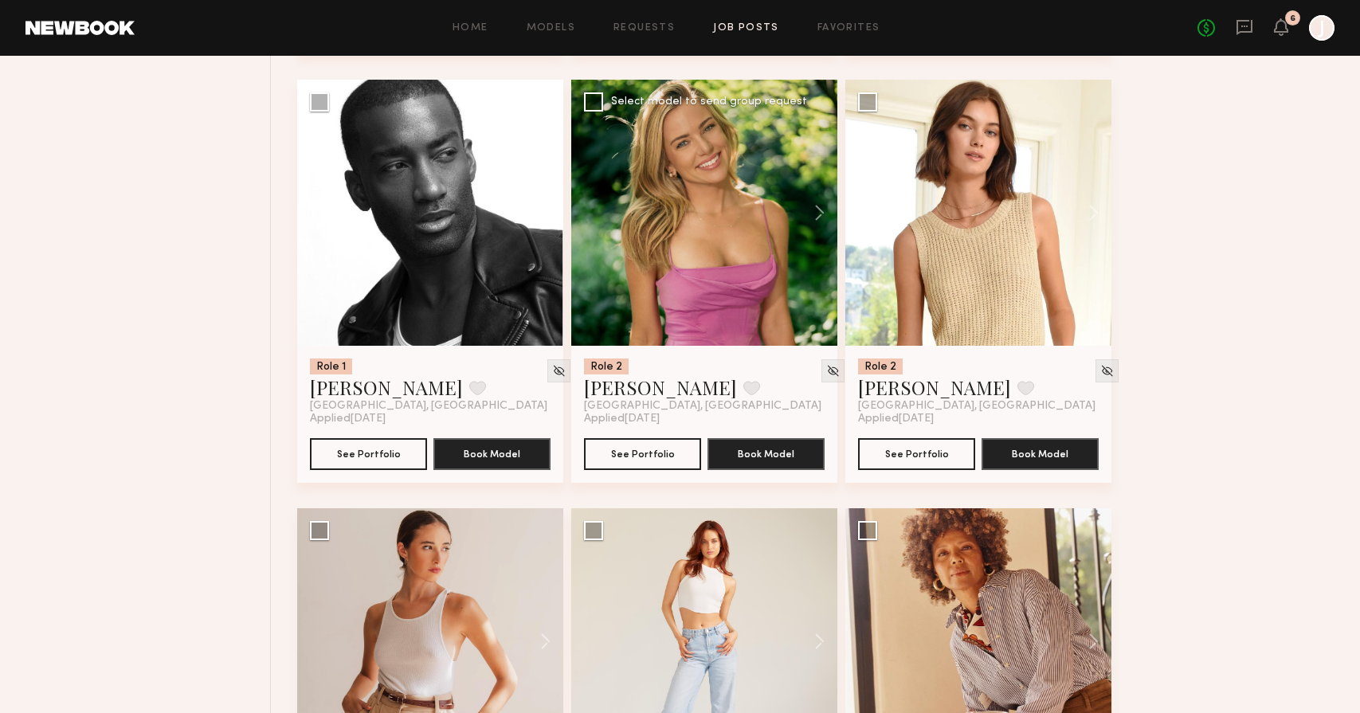
scroll to position [1608, 0]
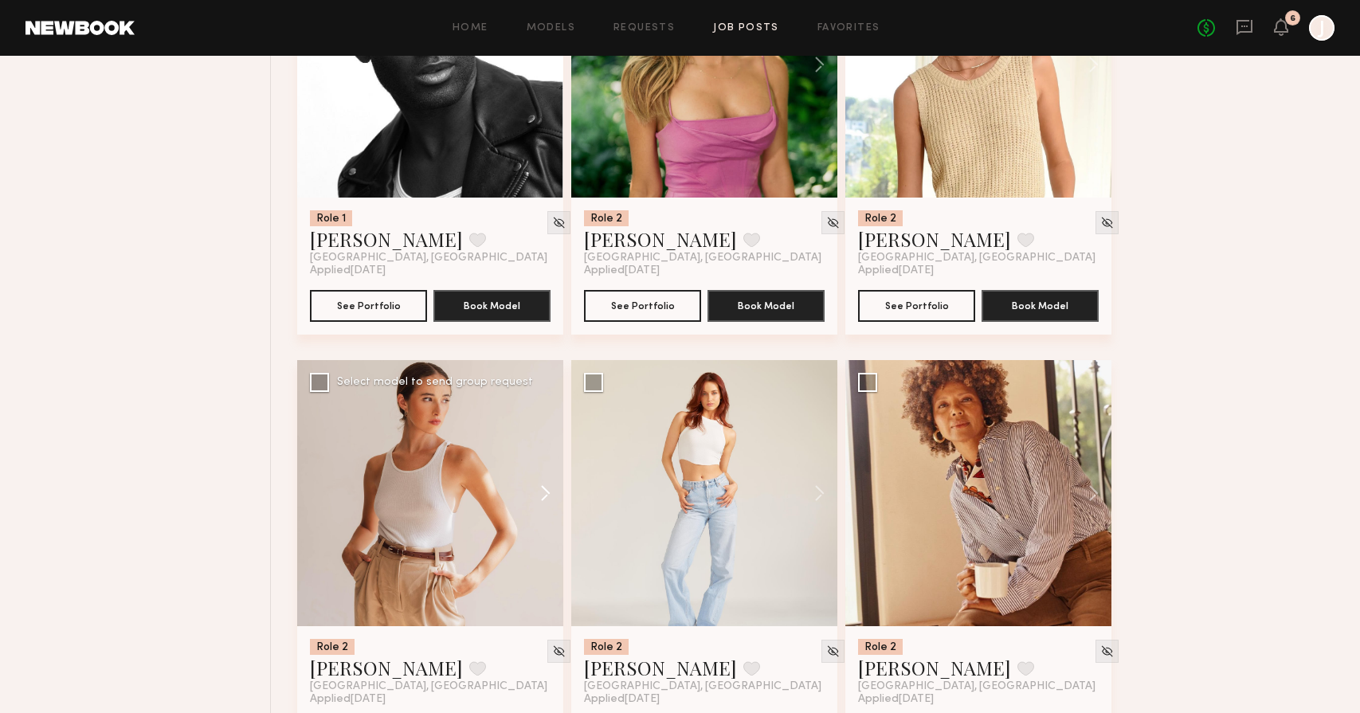
click at [543, 508] on button at bounding box center [537, 493] width 51 height 266
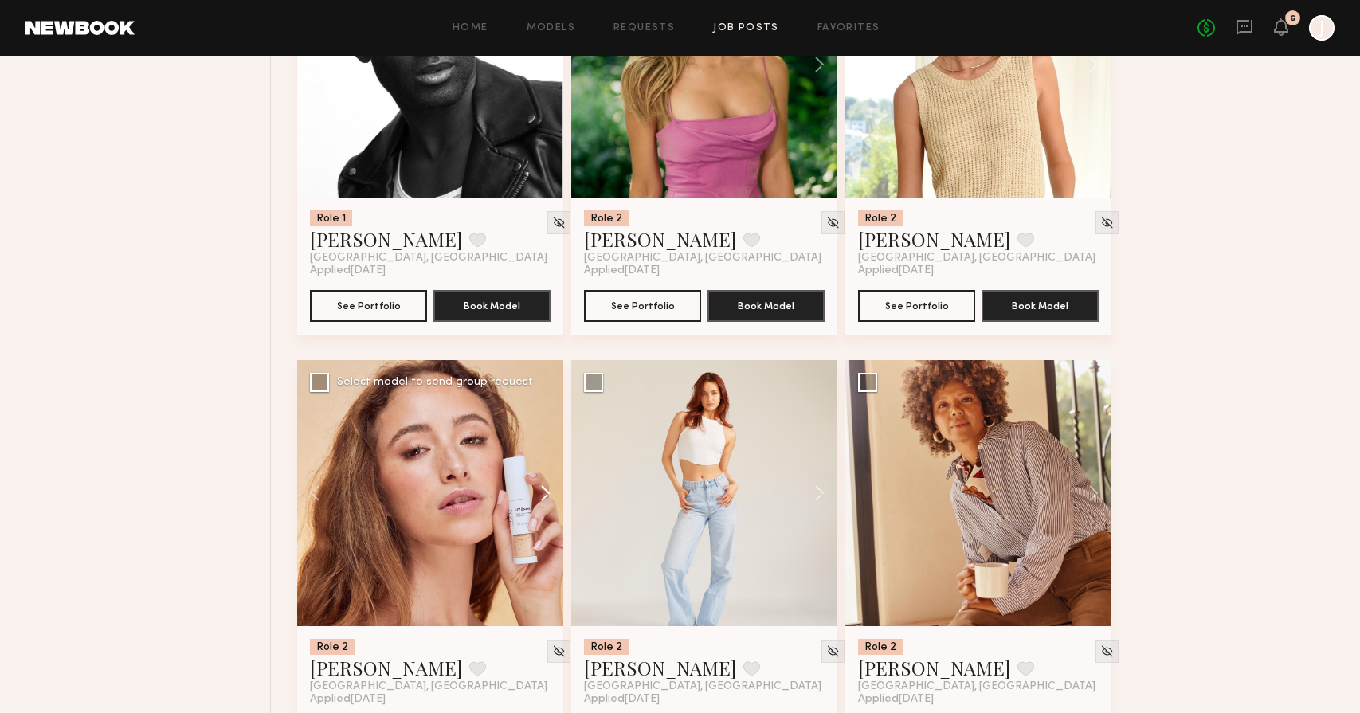
click at [544, 501] on button at bounding box center [537, 493] width 51 height 266
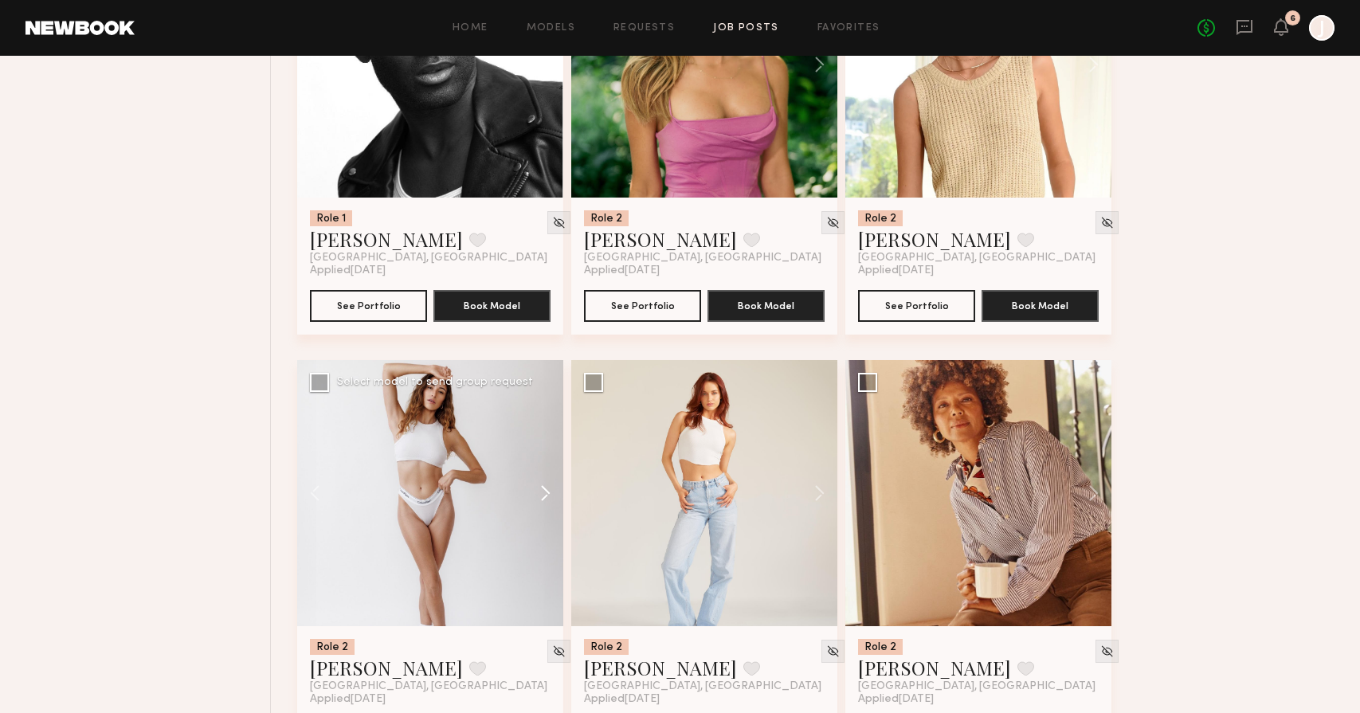
click at [544, 501] on button at bounding box center [537, 493] width 51 height 266
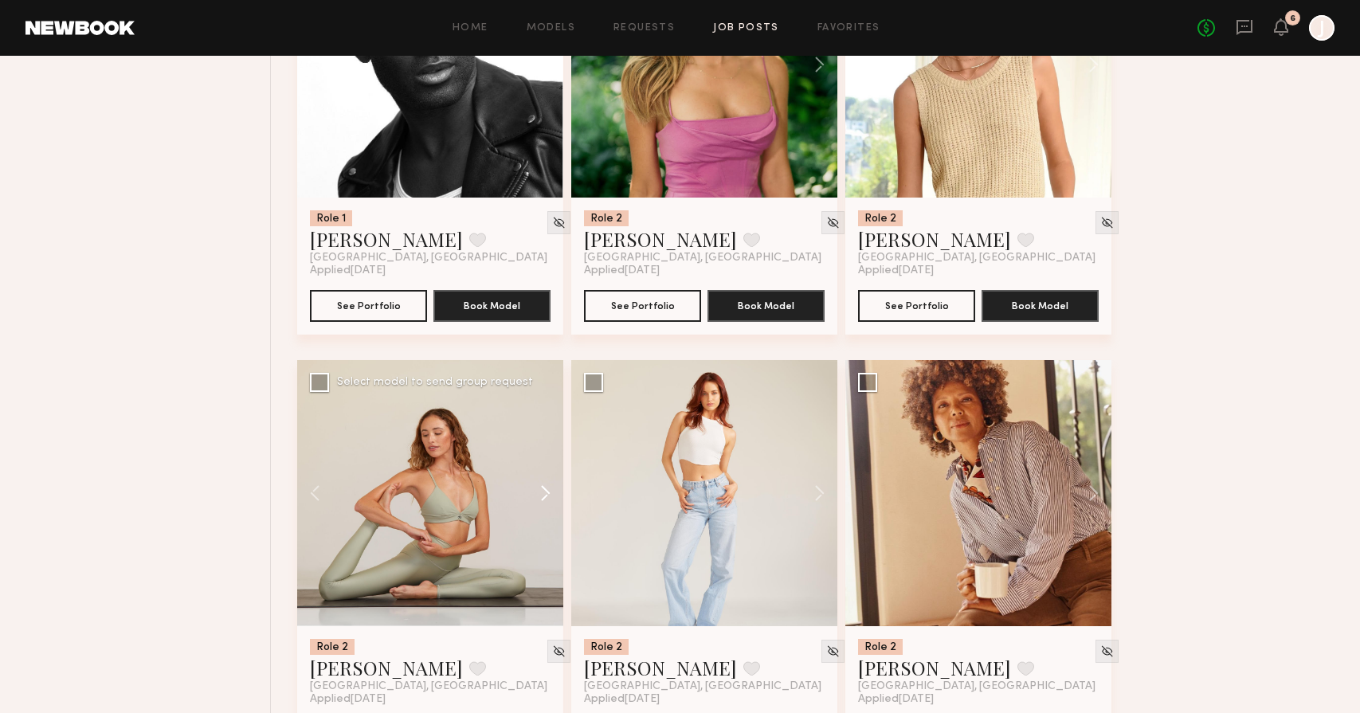
click at [544, 501] on button at bounding box center [537, 493] width 51 height 266
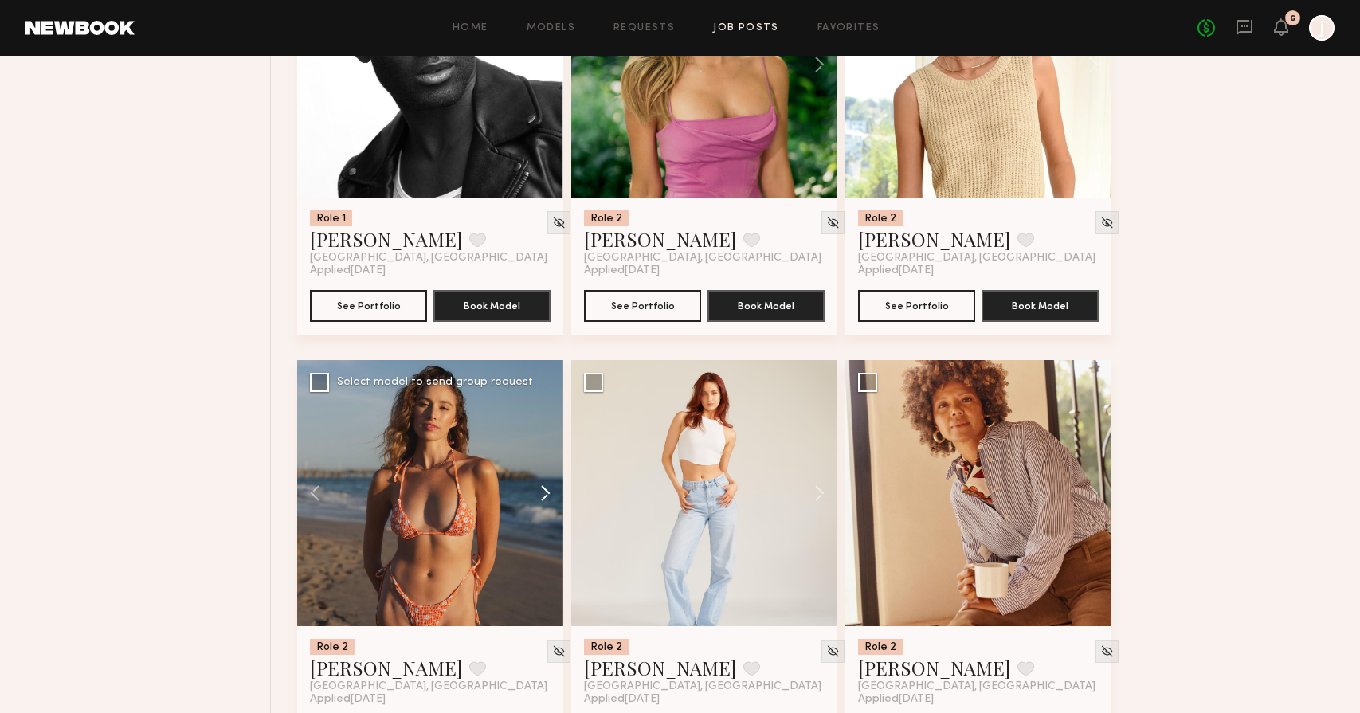
click at [544, 501] on button at bounding box center [537, 493] width 51 height 266
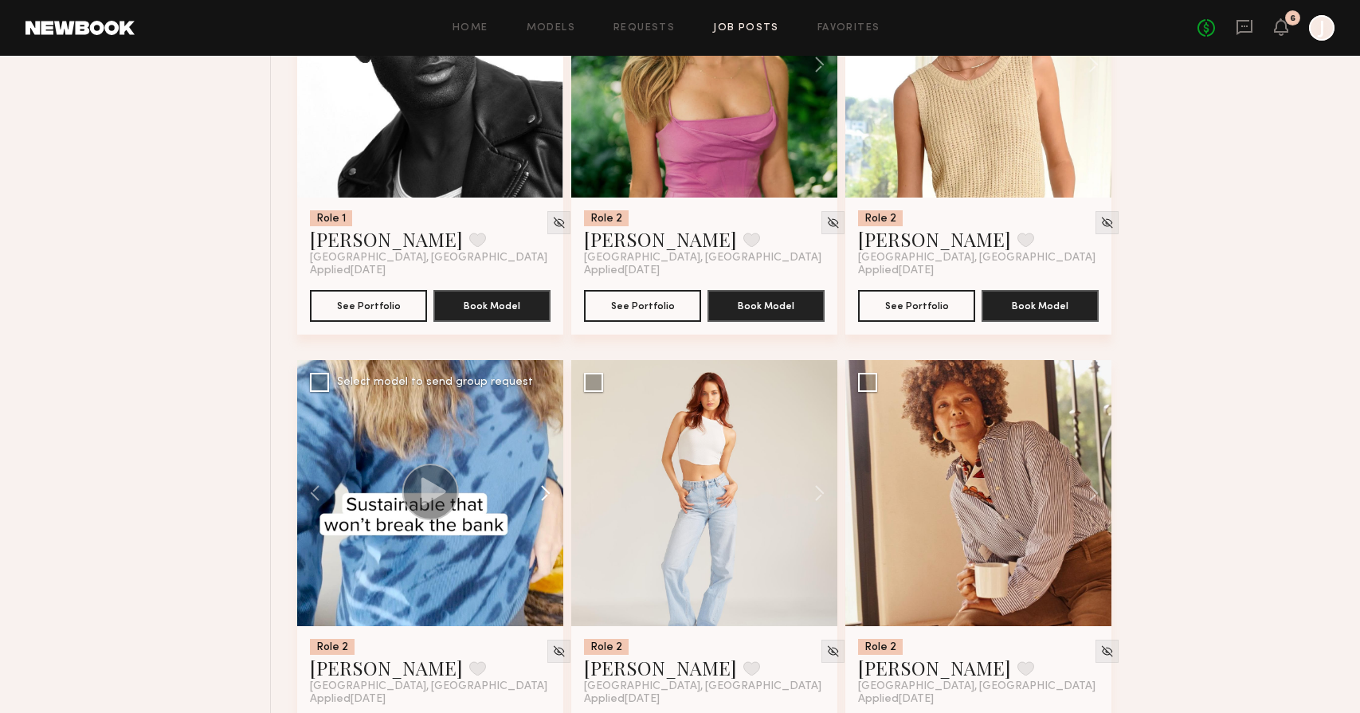
click at [544, 501] on button at bounding box center [537, 493] width 51 height 266
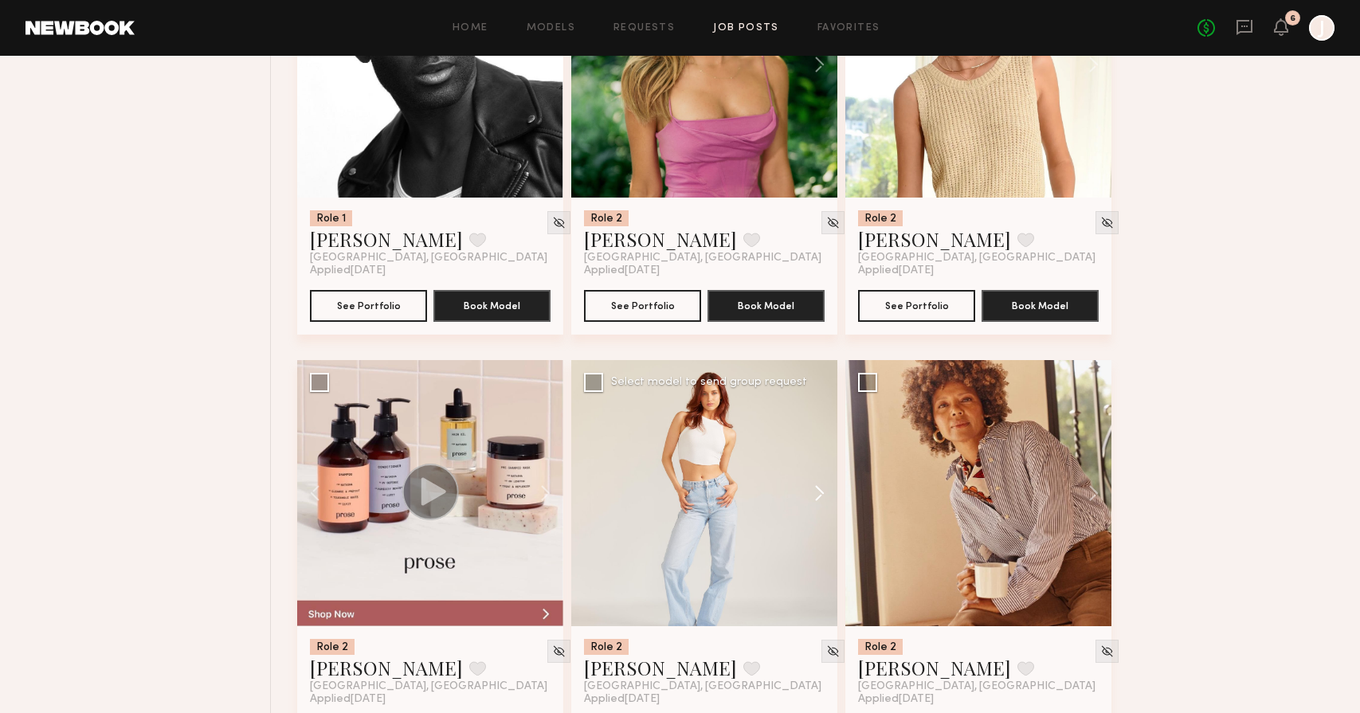
click at [818, 487] on button at bounding box center [812, 493] width 51 height 266
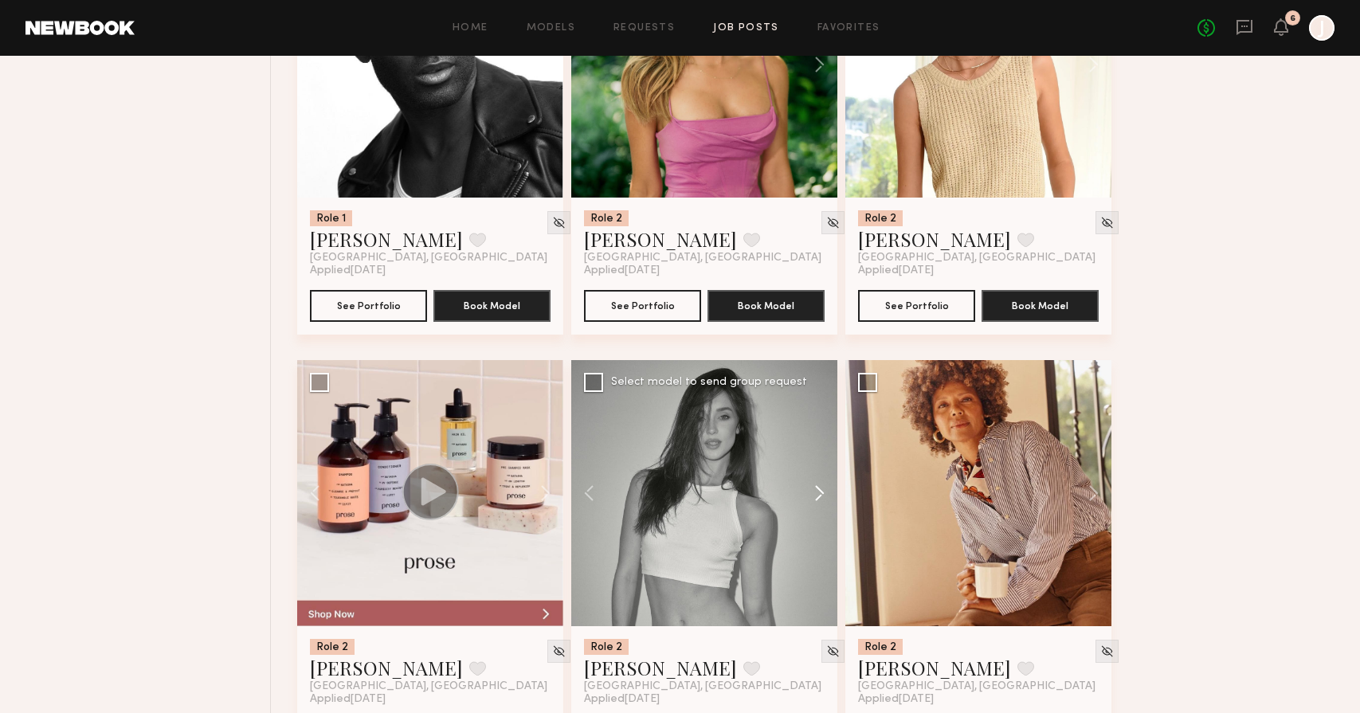
click at [818, 487] on button at bounding box center [812, 493] width 51 height 266
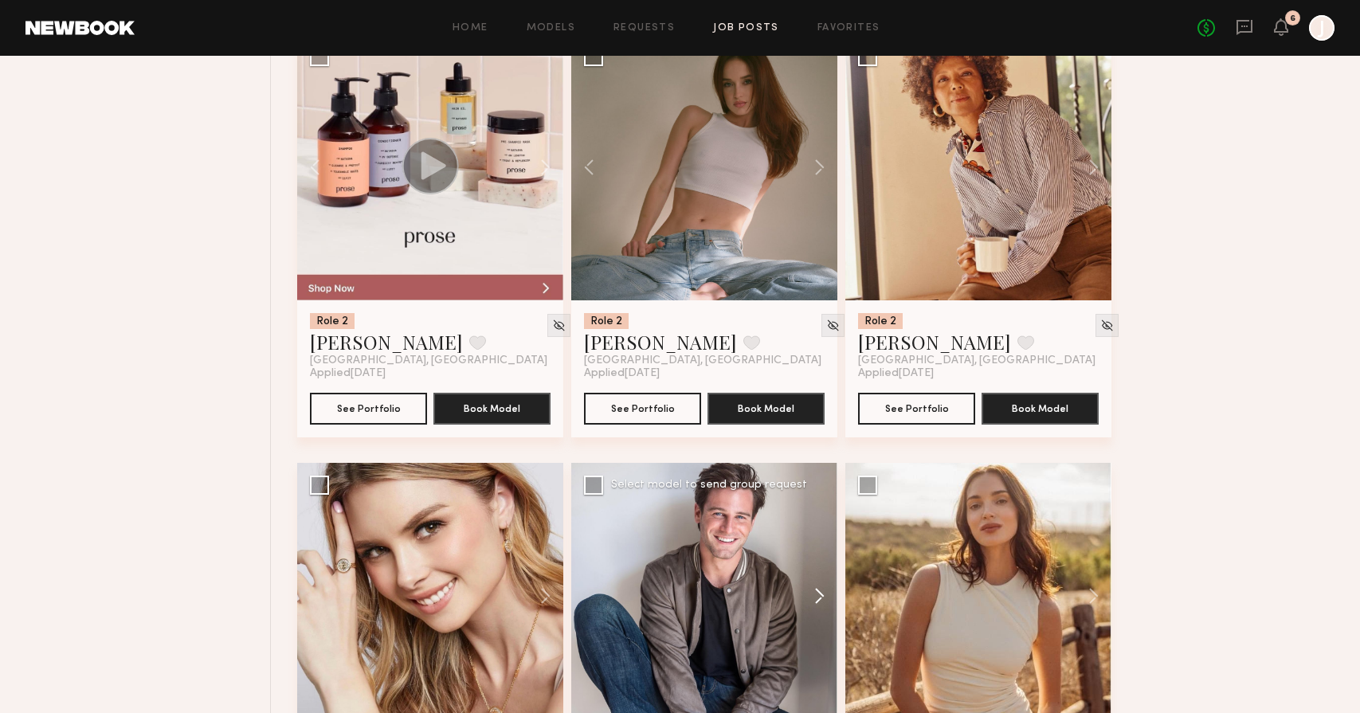
scroll to position [2278, 0]
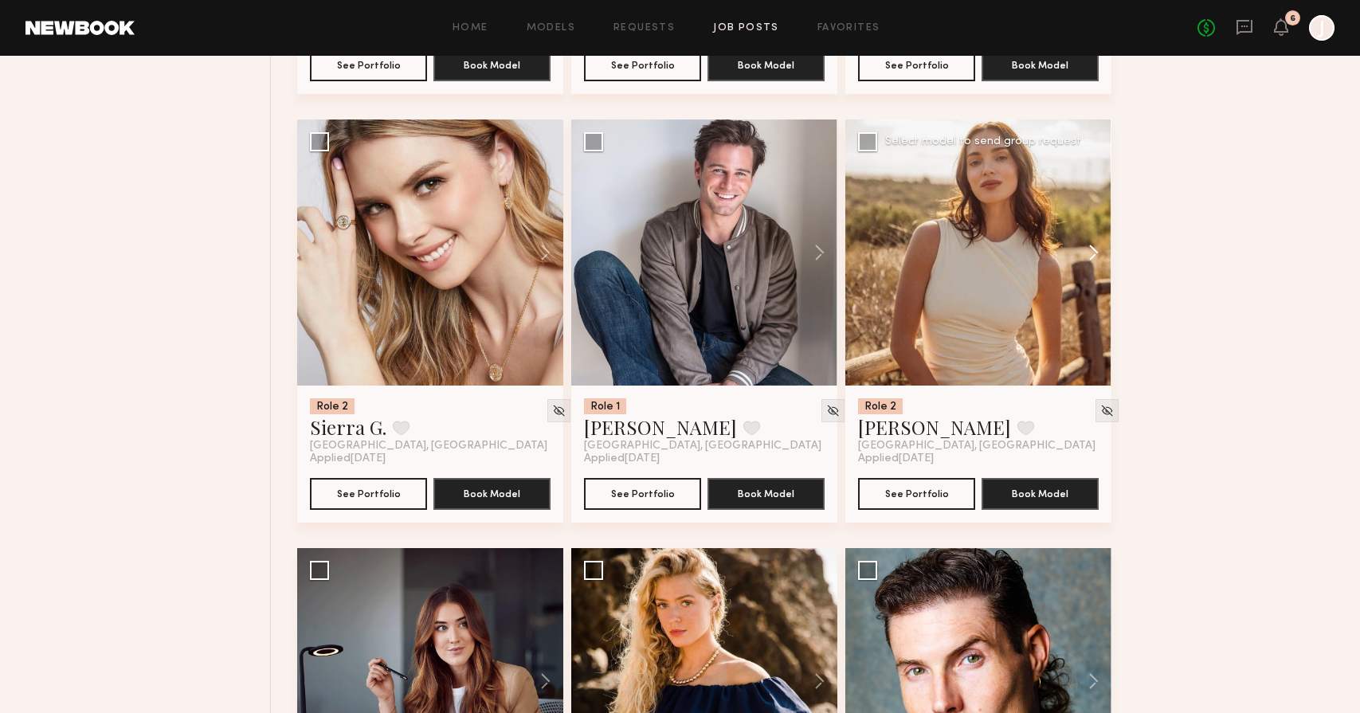
click at [1104, 257] on button at bounding box center [1086, 253] width 51 height 266
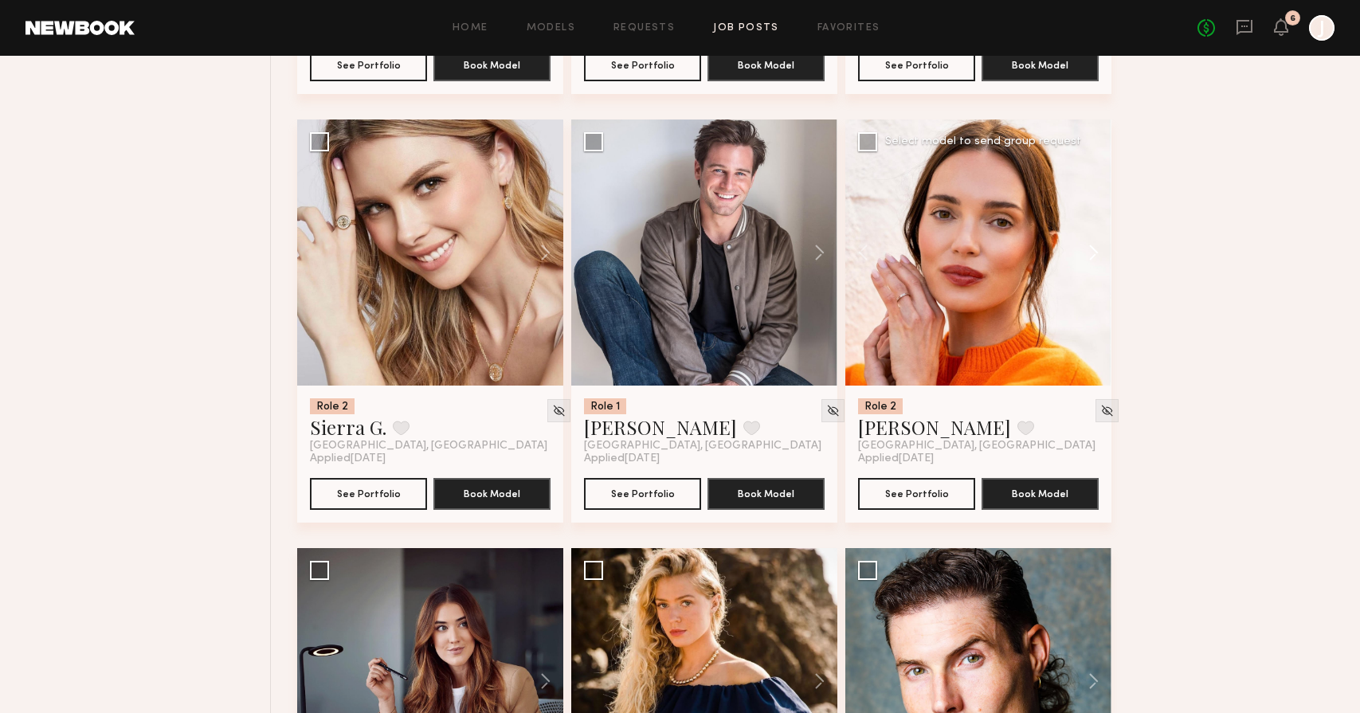
click at [1100, 257] on button at bounding box center [1086, 253] width 51 height 266
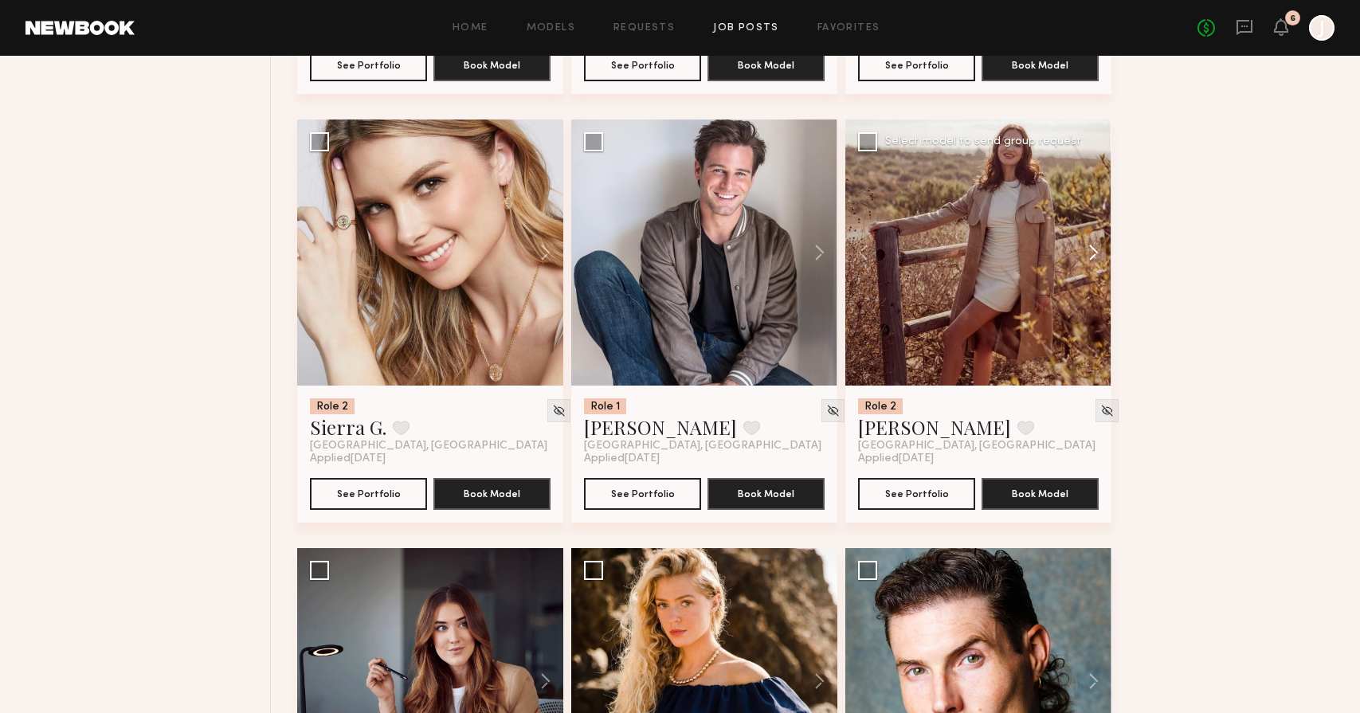
click at [1100, 257] on button at bounding box center [1086, 253] width 51 height 266
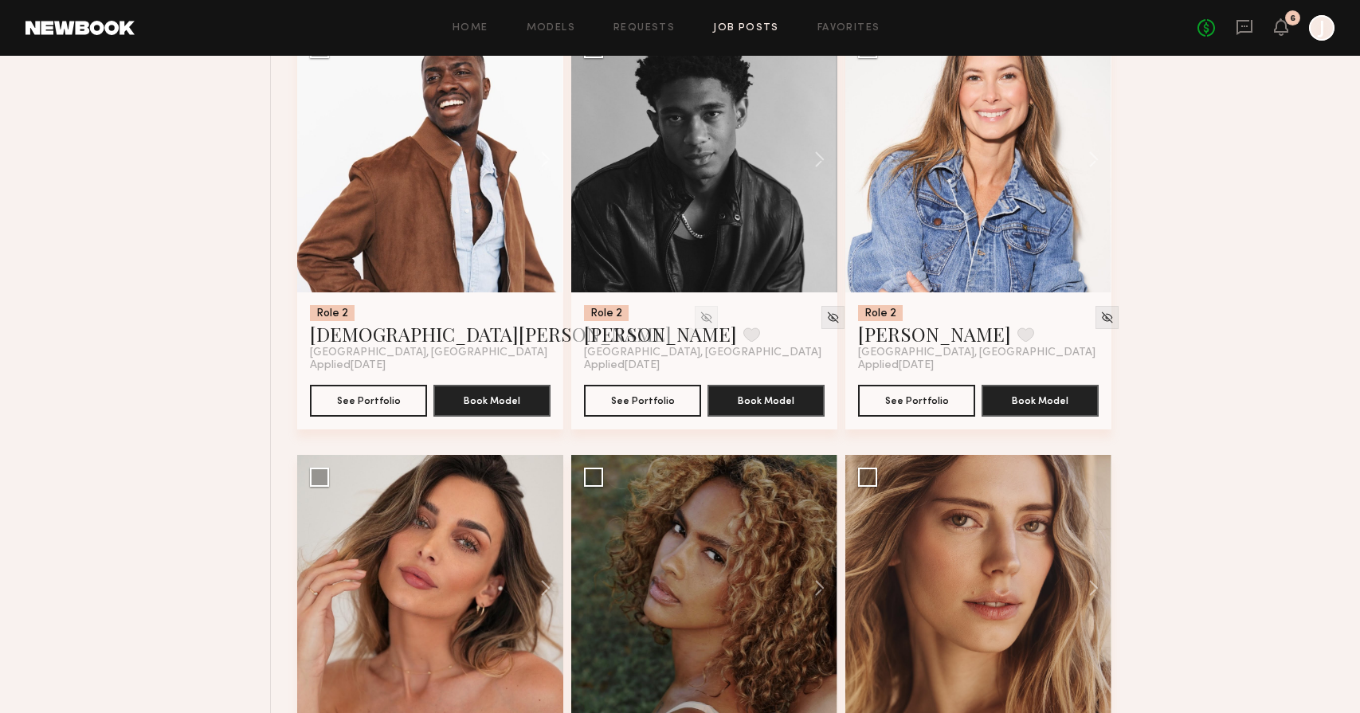
scroll to position [5529, 0]
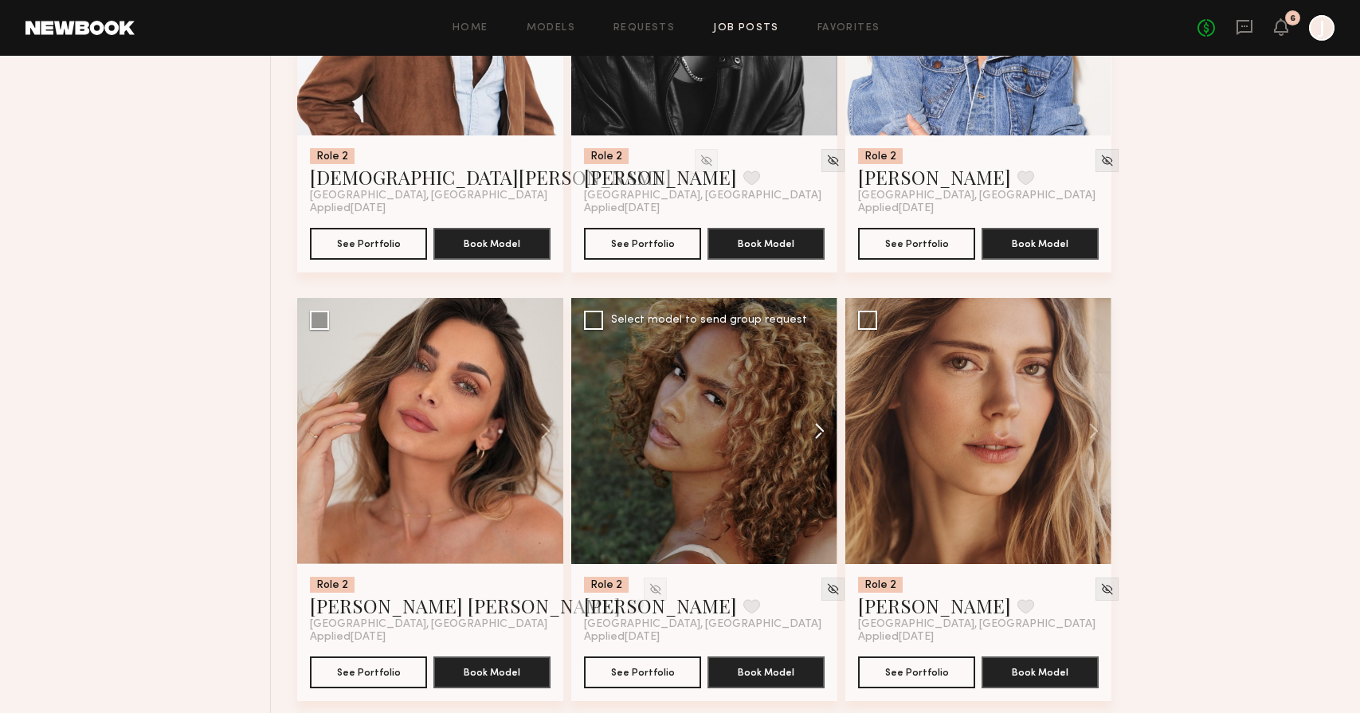
click at [811, 422] on button at bounding box center [812, 431] width 51 height 266
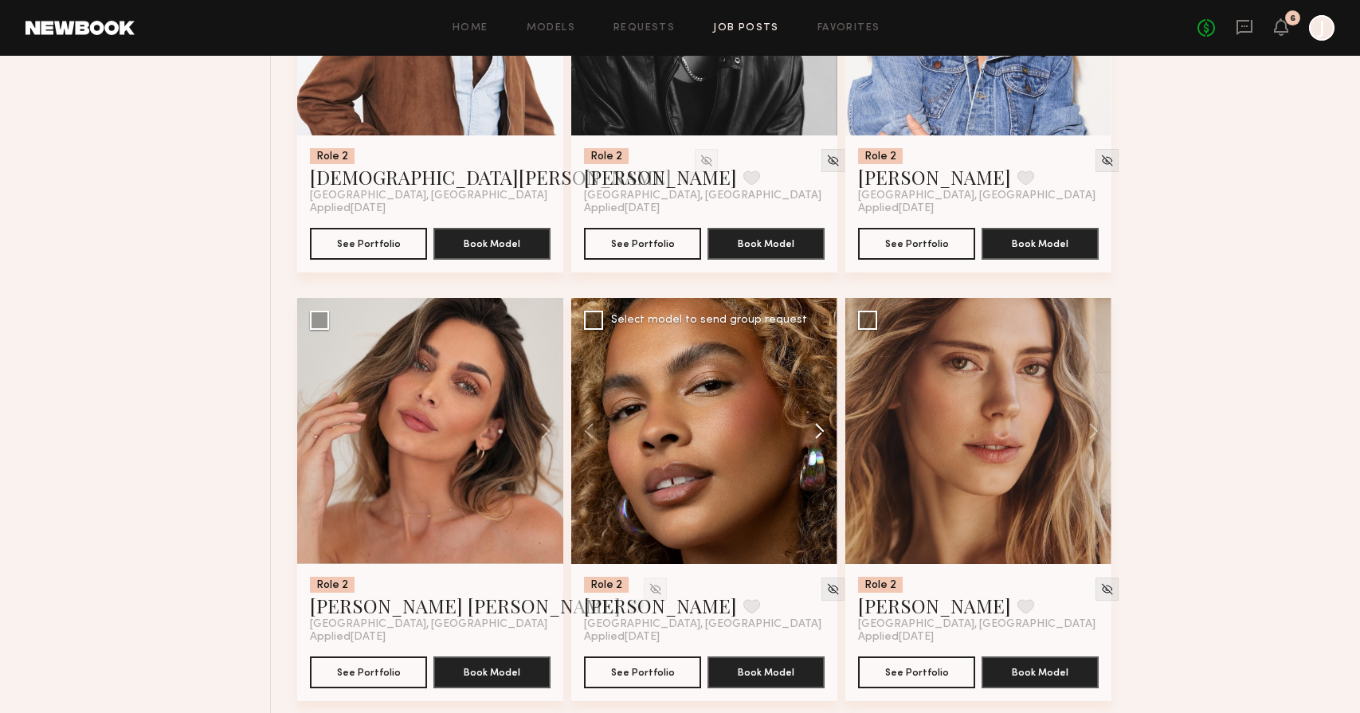
click at [811, 422] on button at bounding box center [812, 431] width 51 height 266
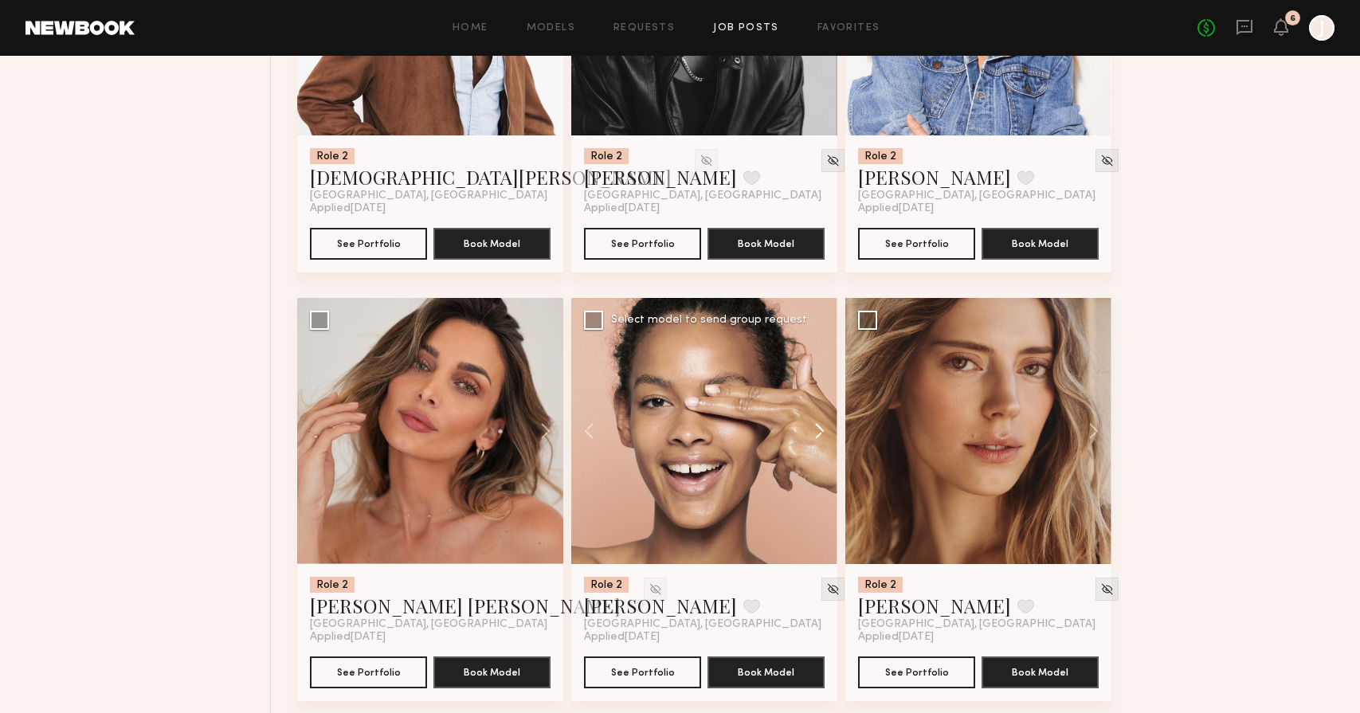
click at [811, 422] on button at bounding box center [812, 431] width 51 height 266
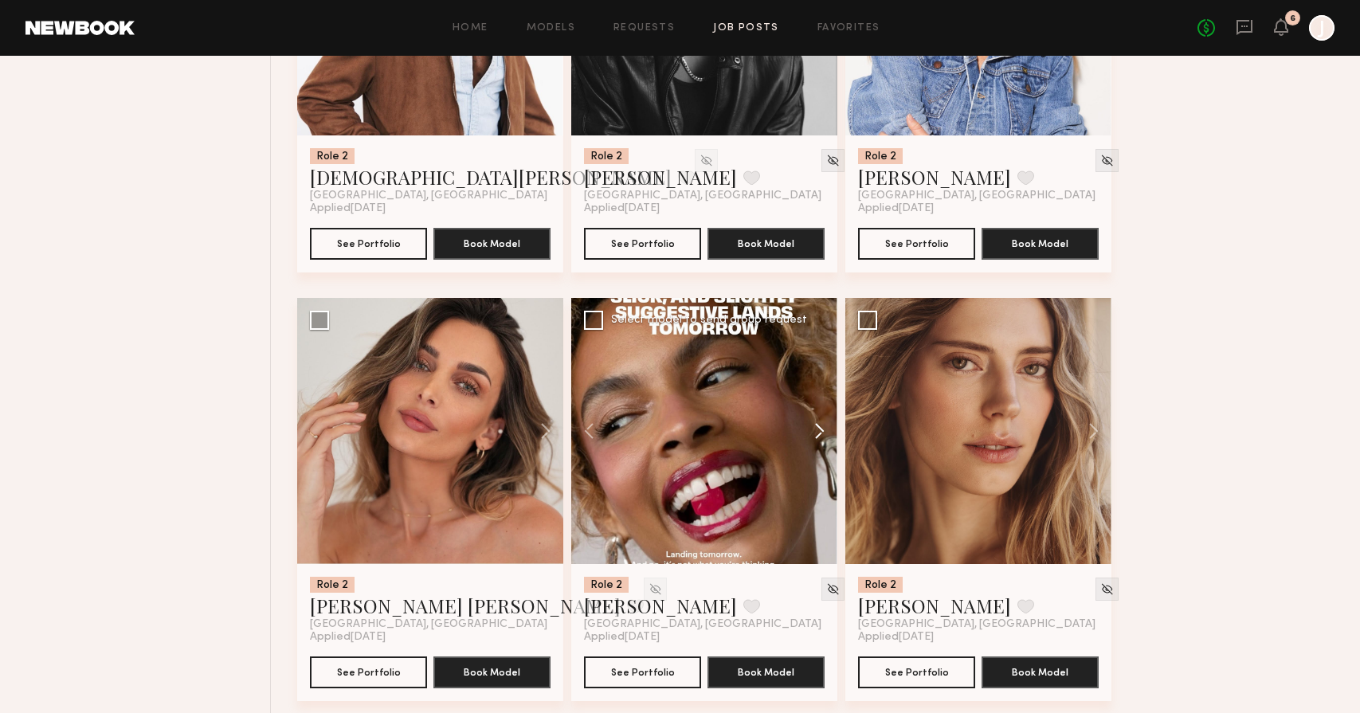
click at [811, 422] on button at bounding box center [812, 431] width 51 height 266
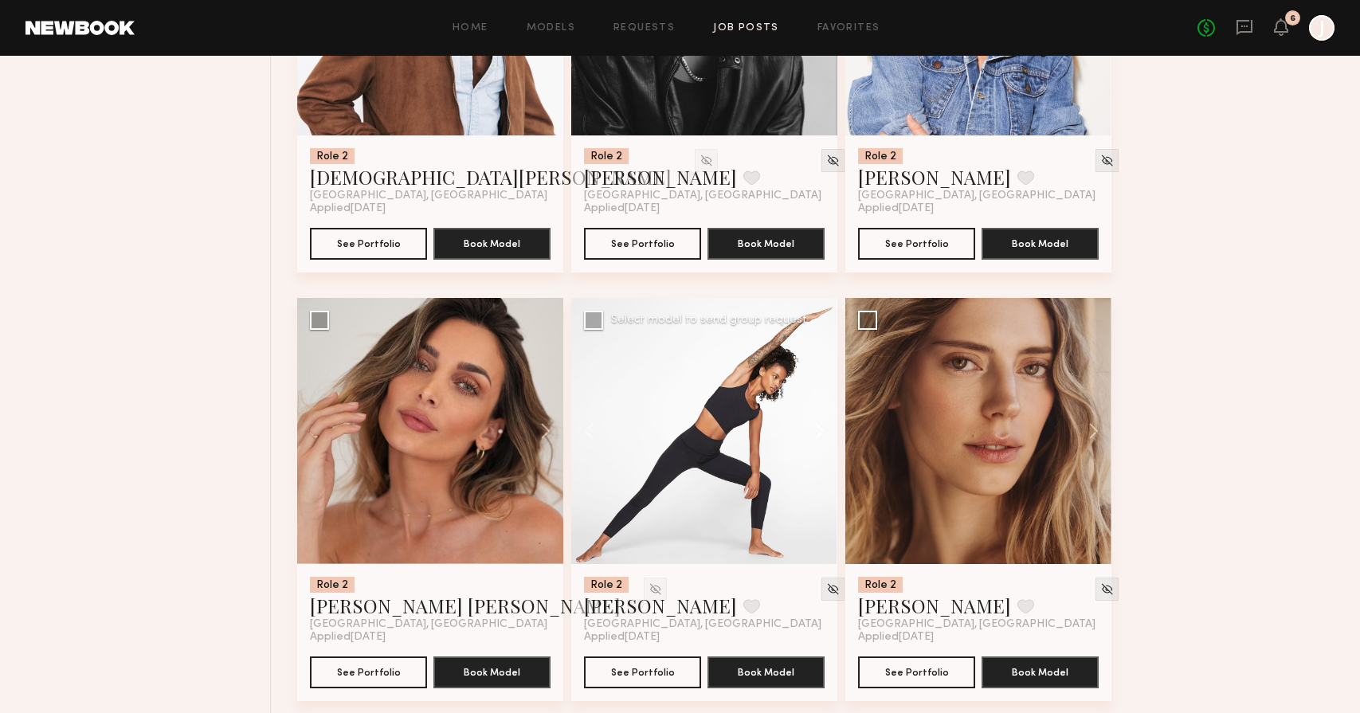
click at [811, 422] on button at bounding box center [812, 431] width 51 height 266
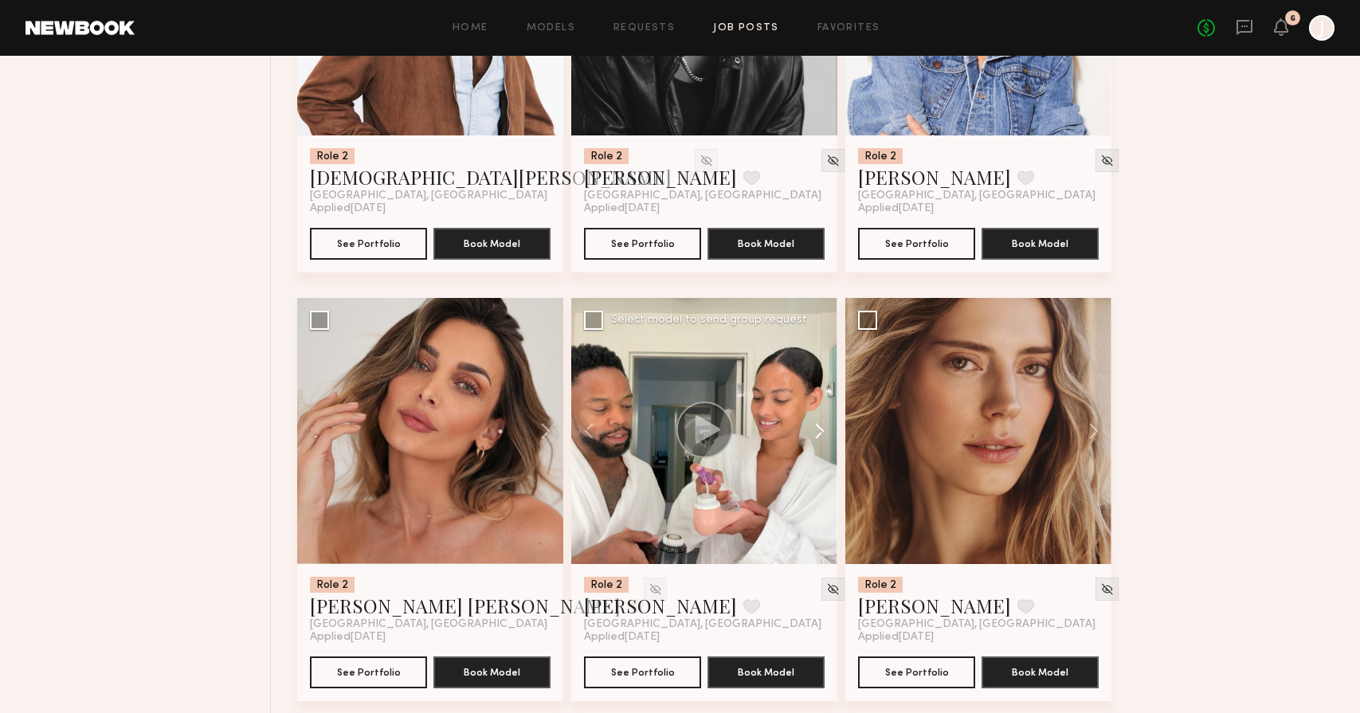
click at [811, 422] on button at bounding box center [812, 431] width 51 height 266
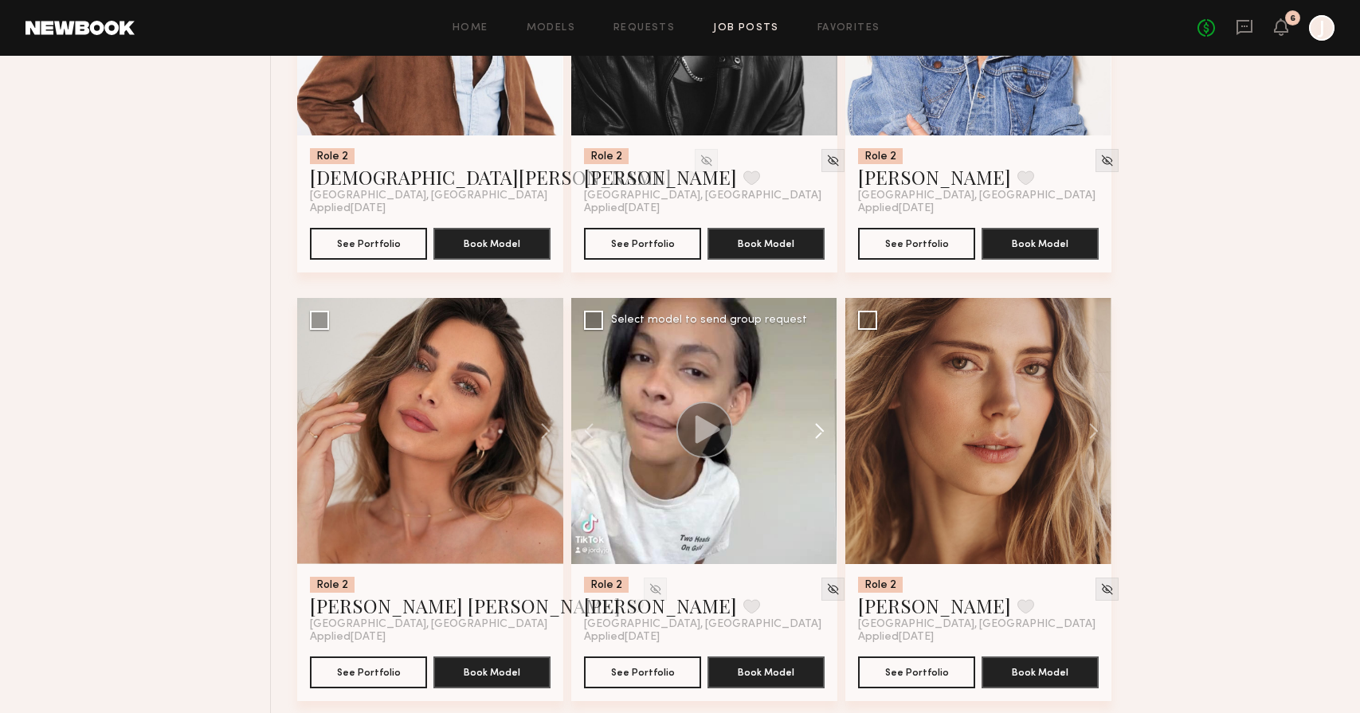
click at [811, 422] on button at bounding box center [812, 431] width 51 height 266
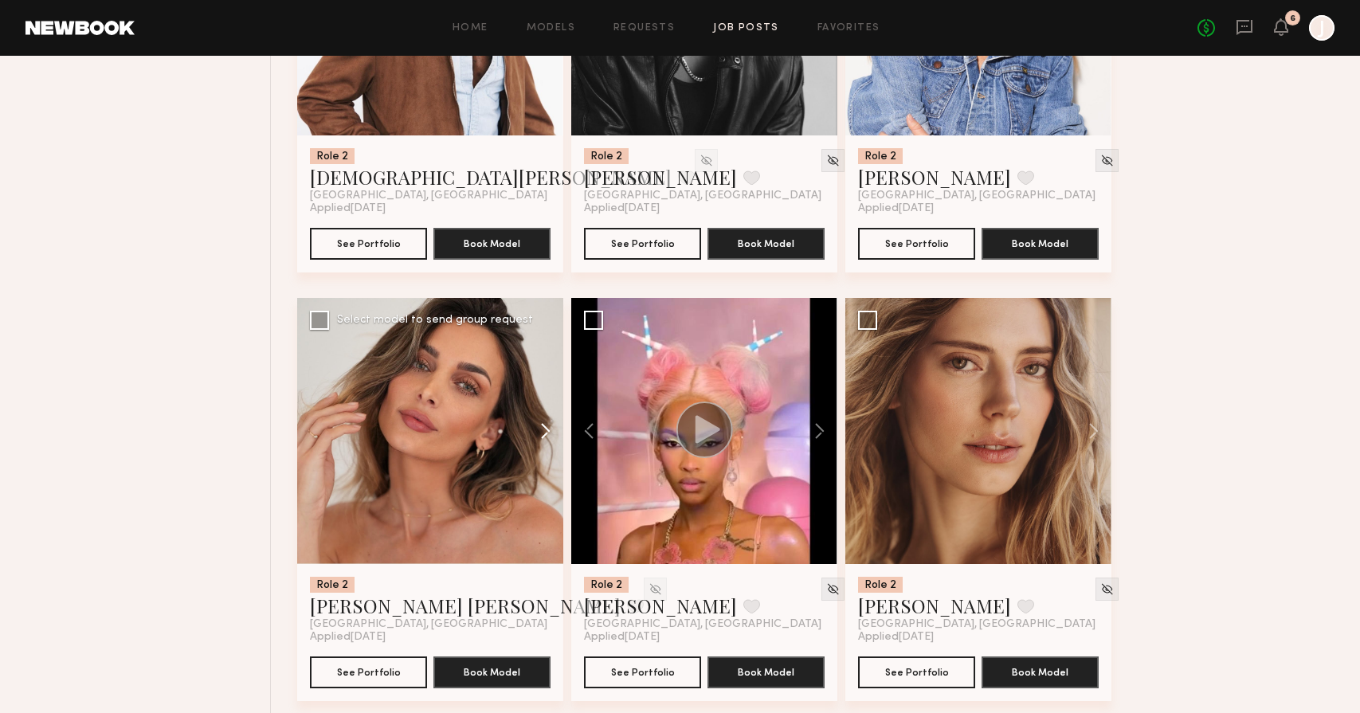
click at [548, 436] on button at bounding box center [537, 431] width 51 height 266
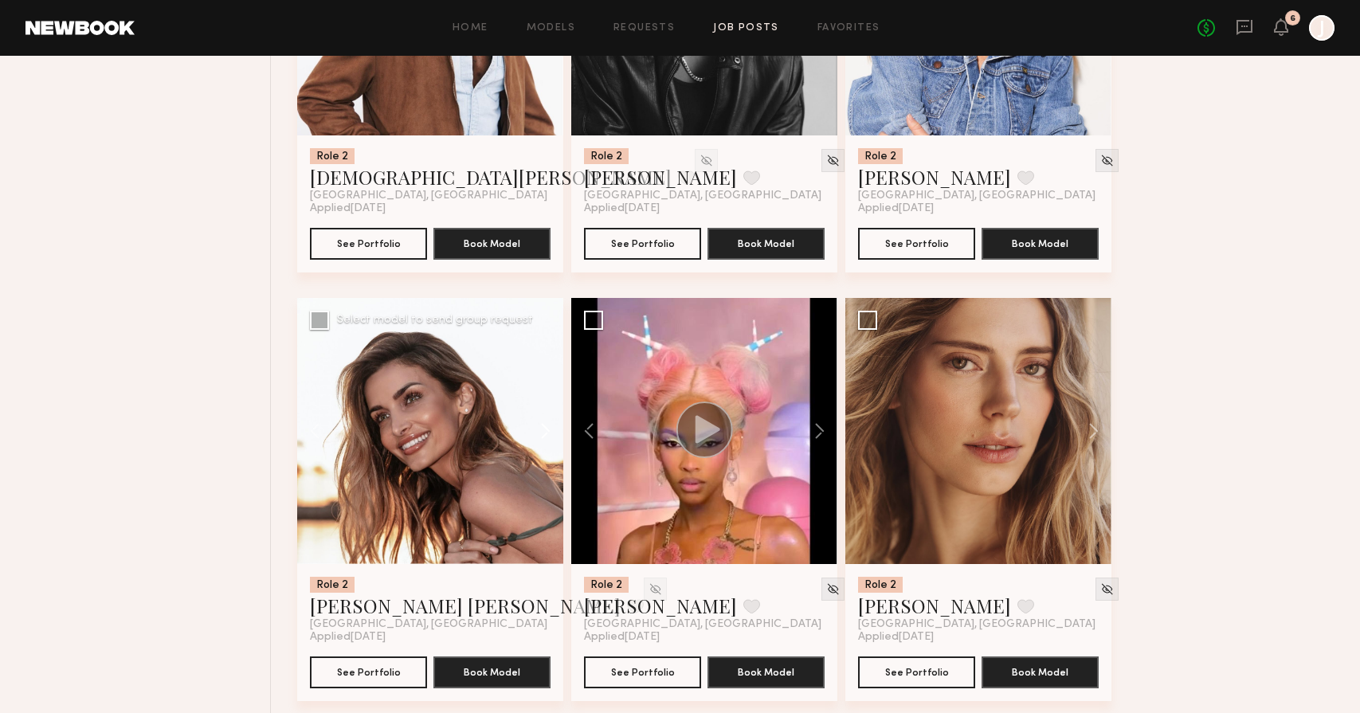
click at [548, 436] on button at bounding box center [537, 431] width 51 height 266
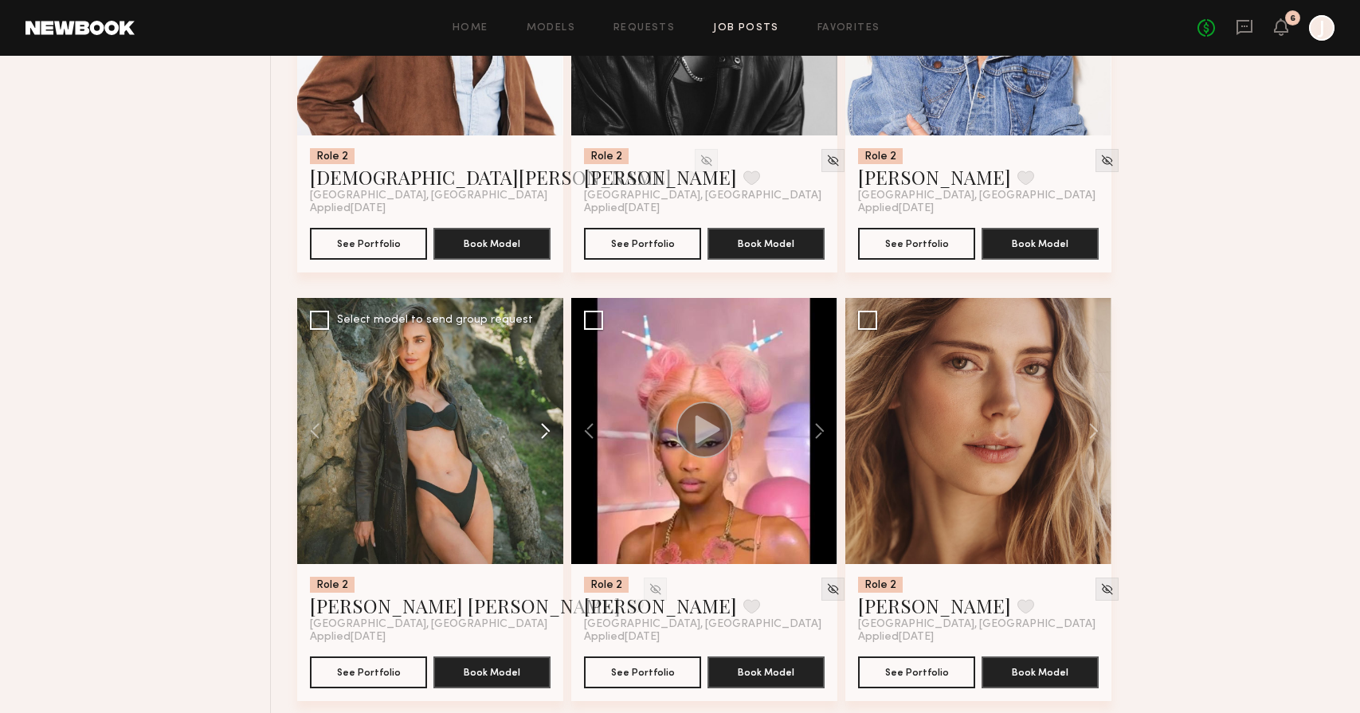
click at [548, 436] on button at bounding box center [537, 431] width 51 height 266
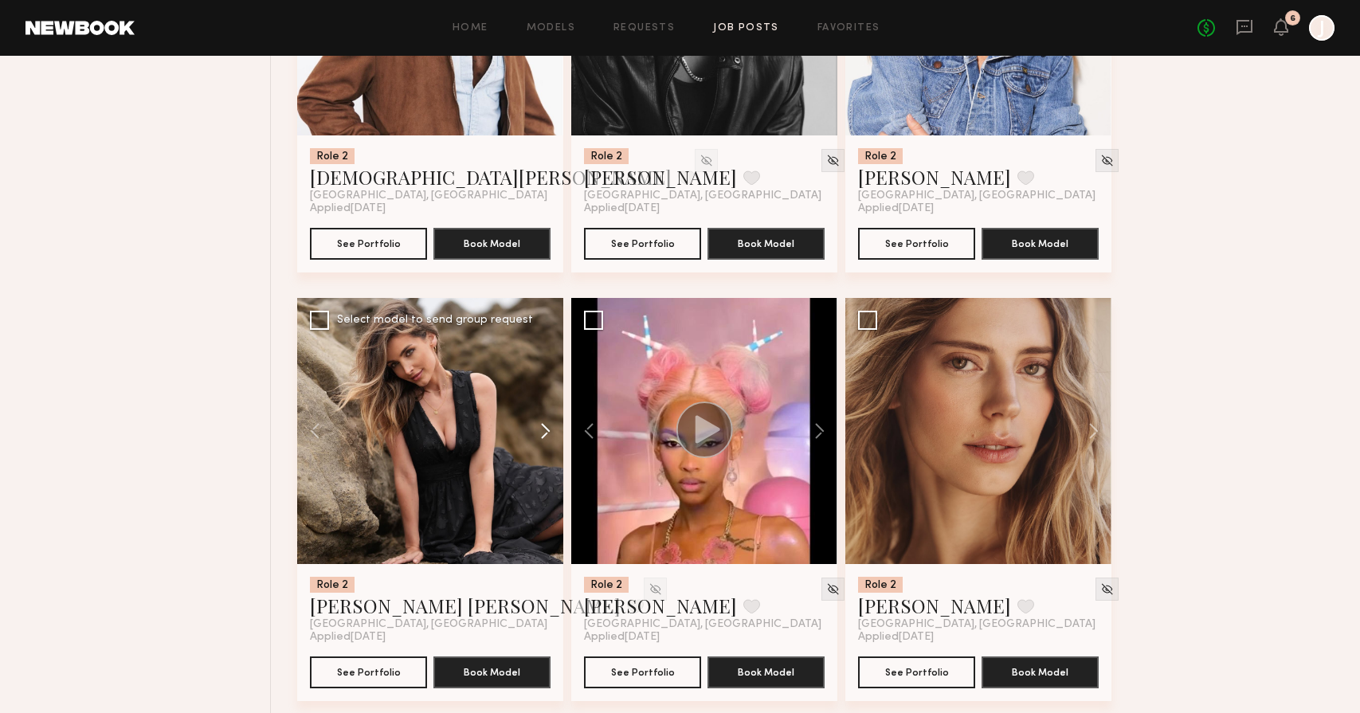
click at [548, 436] on button at bounding box center [537, 431] width 51 height 266
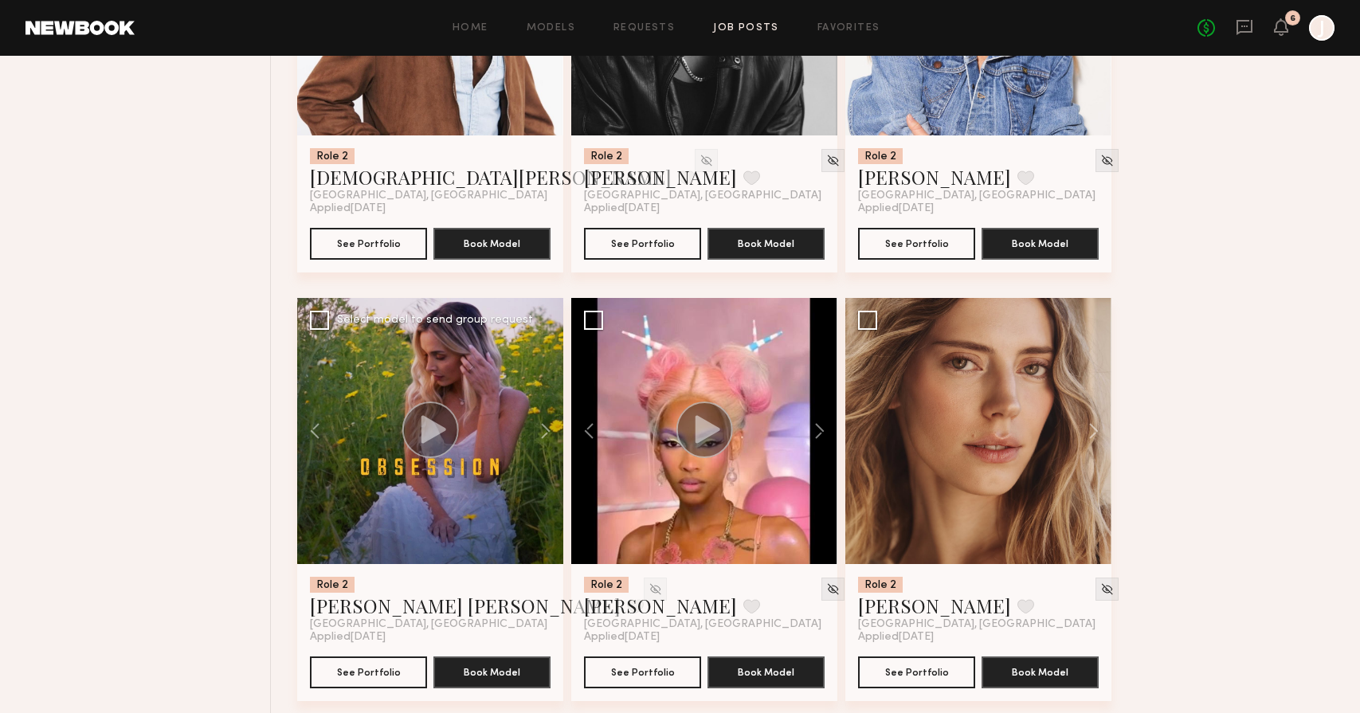
click at [465, 430] on div at bounding box center [430, 431] width 266 height 266
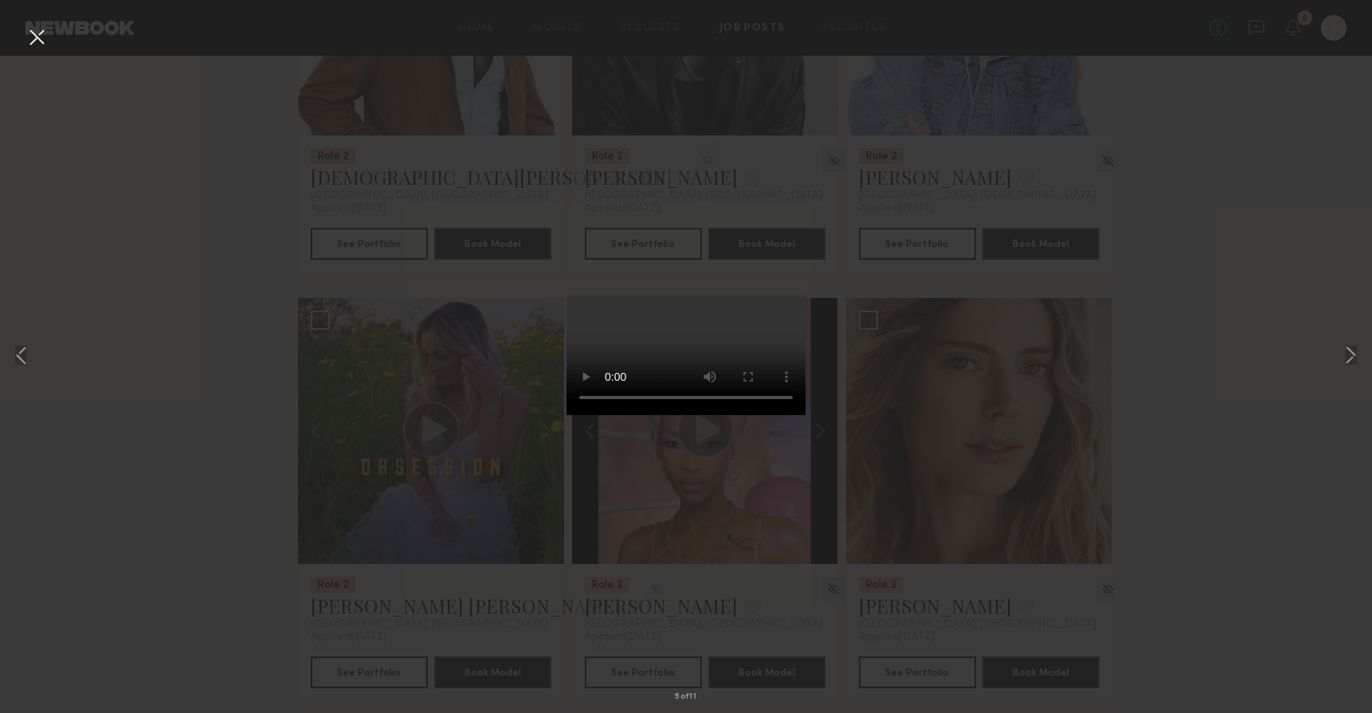
click at [806, 415] on video at bounding box center [686, 356] width 239 height 120
drag, startPoint x: 682, startPoint y: 494, endPoint x: 815, endPoint y: 493, distance: 133.1
click at [806, 415] on video at bounding box center [686, 356] width 239 height 120
click at [291, 474] on div "5 of 11" at bounding box center [686, 356] width 1372 height 713
click at [28, 37] on button at bounding box center [37, 38] width 26 height 29
